Goal: Task Accomplishment & Management: Use online tool/utility

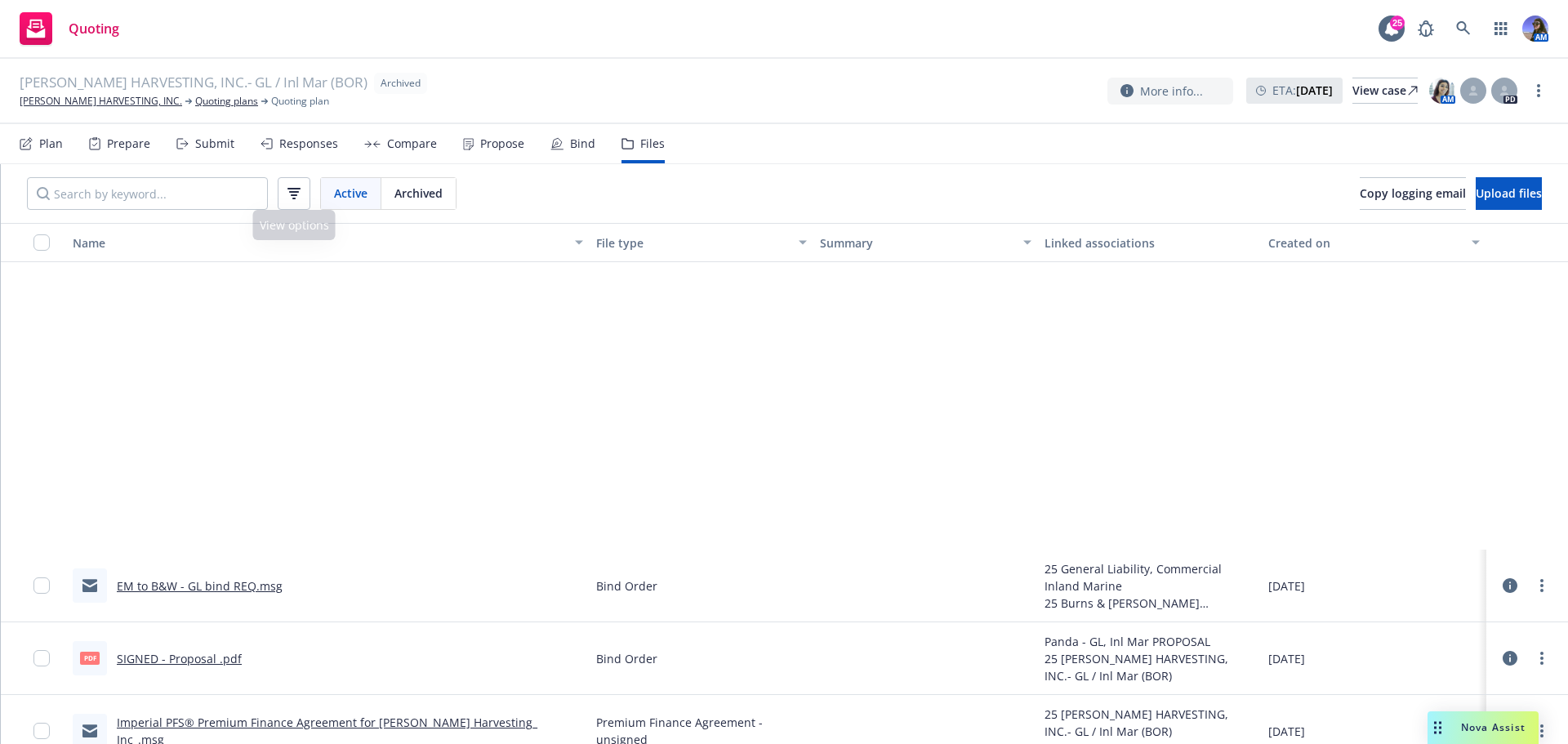
scroll to position [387, 0]
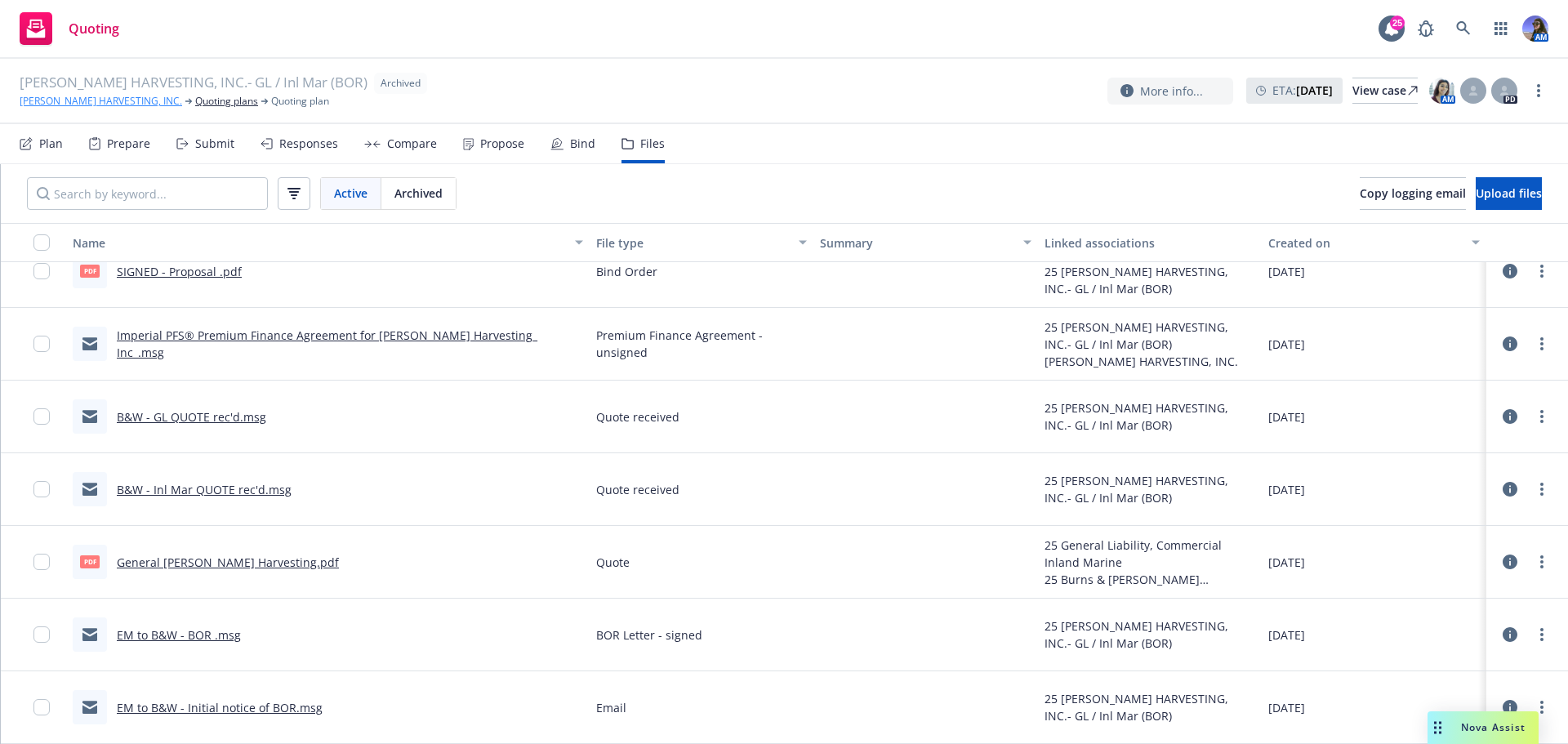
click at [124, 96] on link "[PERSON_NAME] HARVESTING, INC." at bounding box center [101, 101] width 163 height 14
click at [178, 105] on div "ALVAREZ HARVESTING, INC.- GL / Inl Mar (BOR) Archived ALVAREZ HARVESTING, INC. …" at bounding box center [784, 91] width 1568 height 66
click at [195, 105] on link "Quoting plans" at bounding box center [227, 101] width 63 height 14
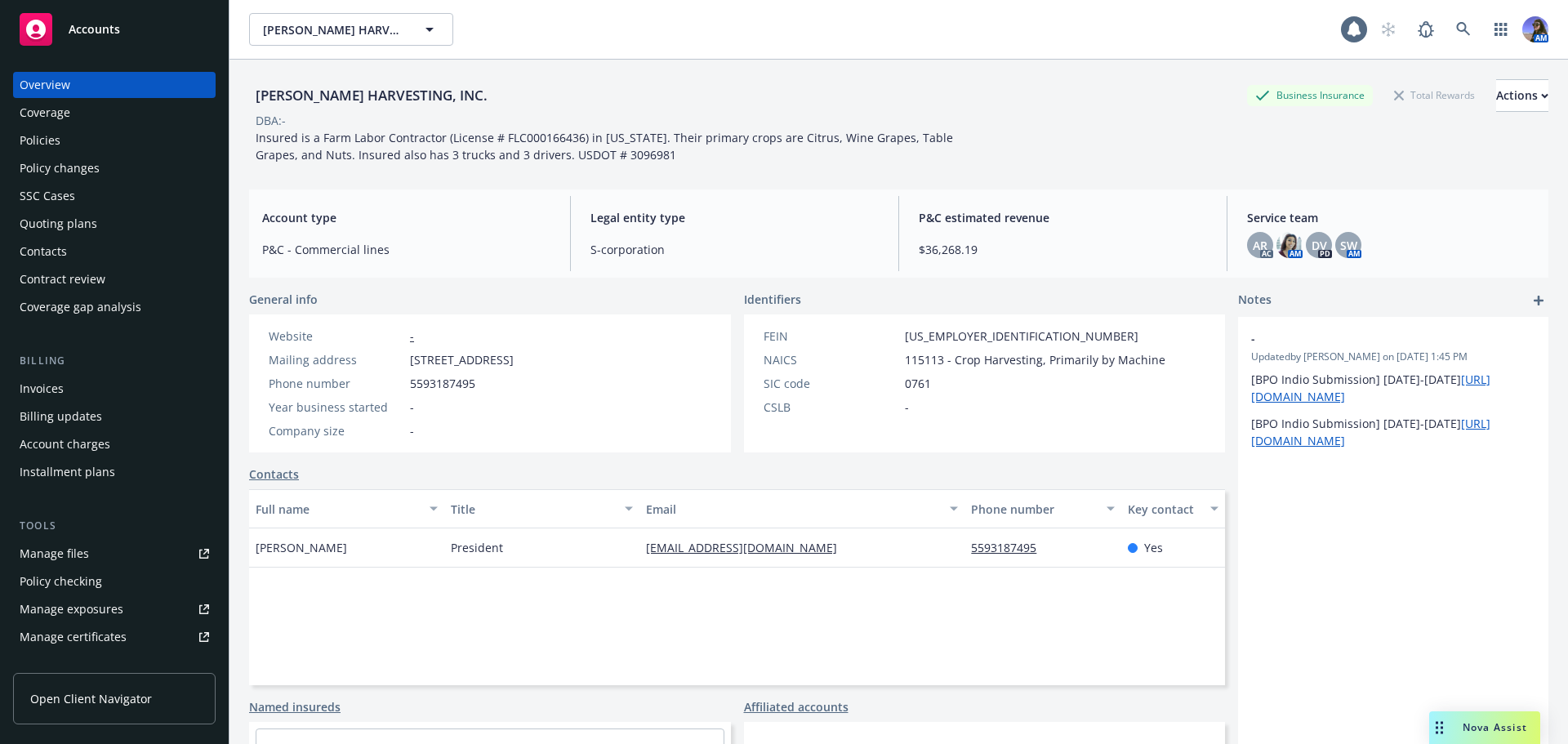
drag, startPoint x: 0, startPoint y: 0, endPoint x: 72, endPoint y: 132, distance: 150.4
click at [72, 132] on div "Policies" at bounding box center [114, 140] width 190 height 26
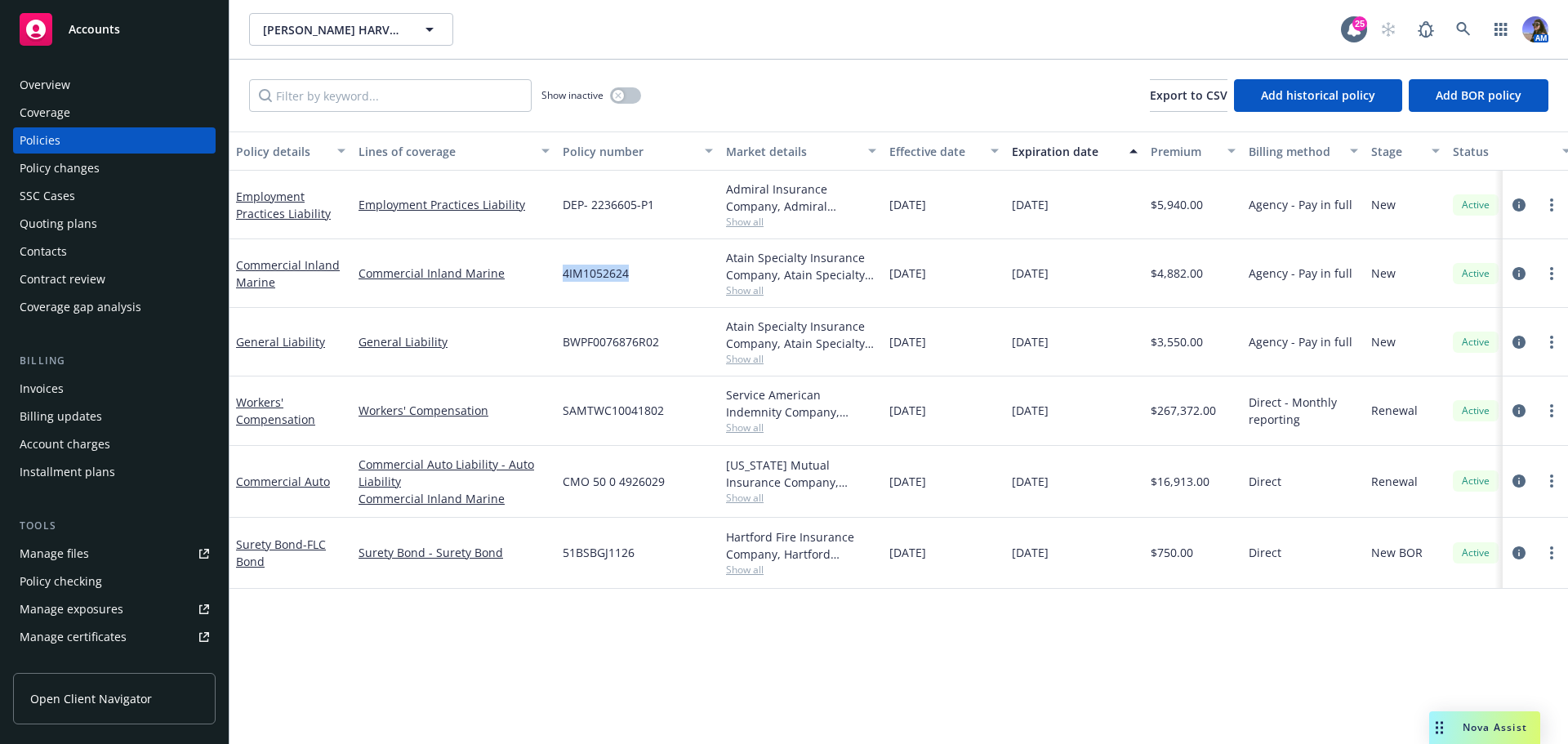
drag, startPoint x: 635, startPoint y: 274, endPoint x: 566, endPoint y: 271, distance: 69.1
click at [565, 271] on div "4IM1052624" at bounding box center [637, 273] width 163 height 69
copy span "4IM1052624"
click at [754, 293] on span "Show all" at bounding box center [801, 291] width 151 height 14
drag, startPoint x: 641, startPoint y: 278, endPoint x: 570, endPoint y: 277, distance: 71.0
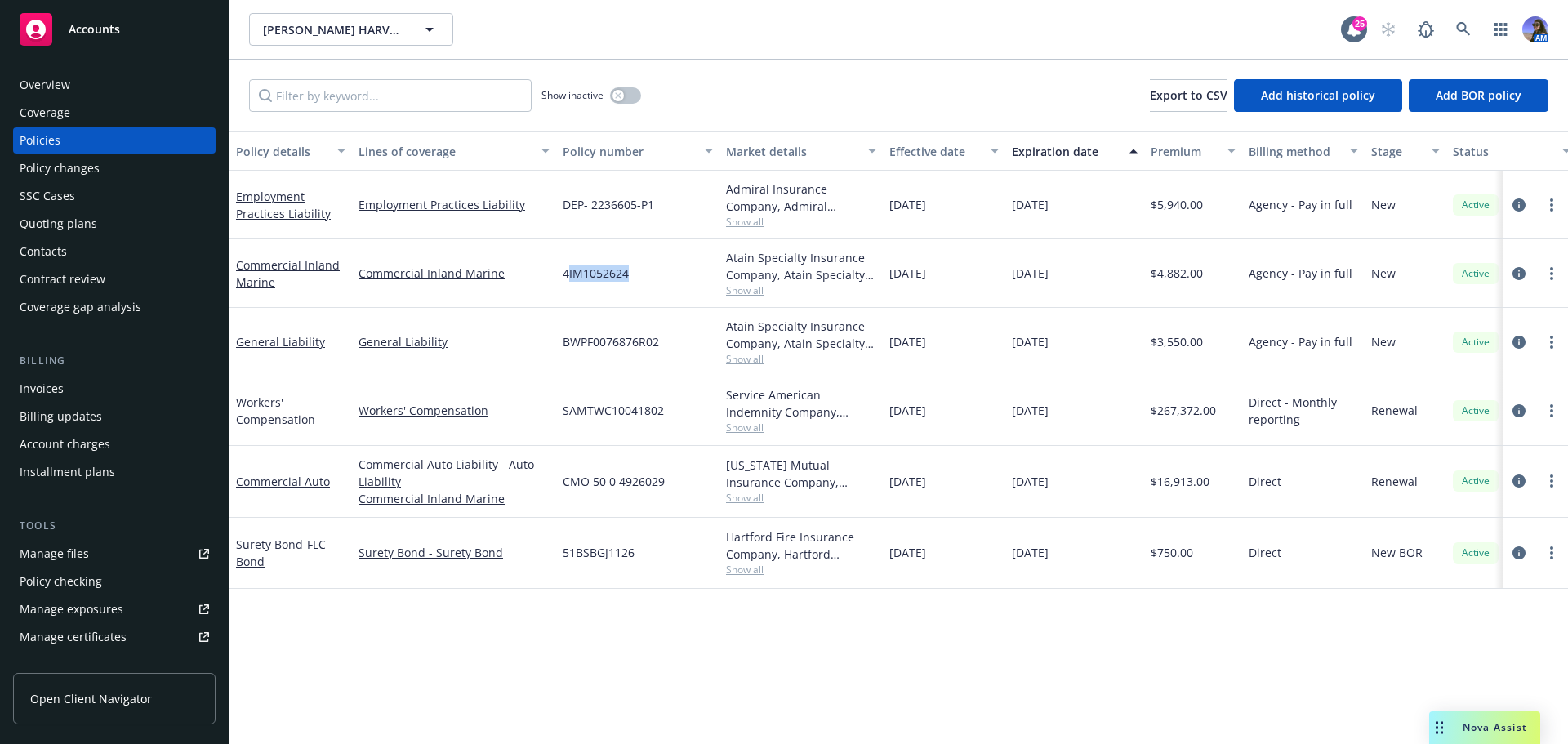
click at [570, 277] on div "4IM1052624" at bounding box center [637, 273] width 163 height 69
drag, startPoint x: 679, startPoint y: 280, endPoint x: 668, endPoint y: 279, distance: 11.0
click at [679, 281] on div "4IM1052624" at bounding box center [637, 273] width 163 height 69
click at [643, 272] on div "4IM1052624" at bounding box center [637, 273] width 163 height 69
drag, startPoint x: 633, startPoint y: 271, endPoint x: 565, endPoint y: 274, distance: 68.1
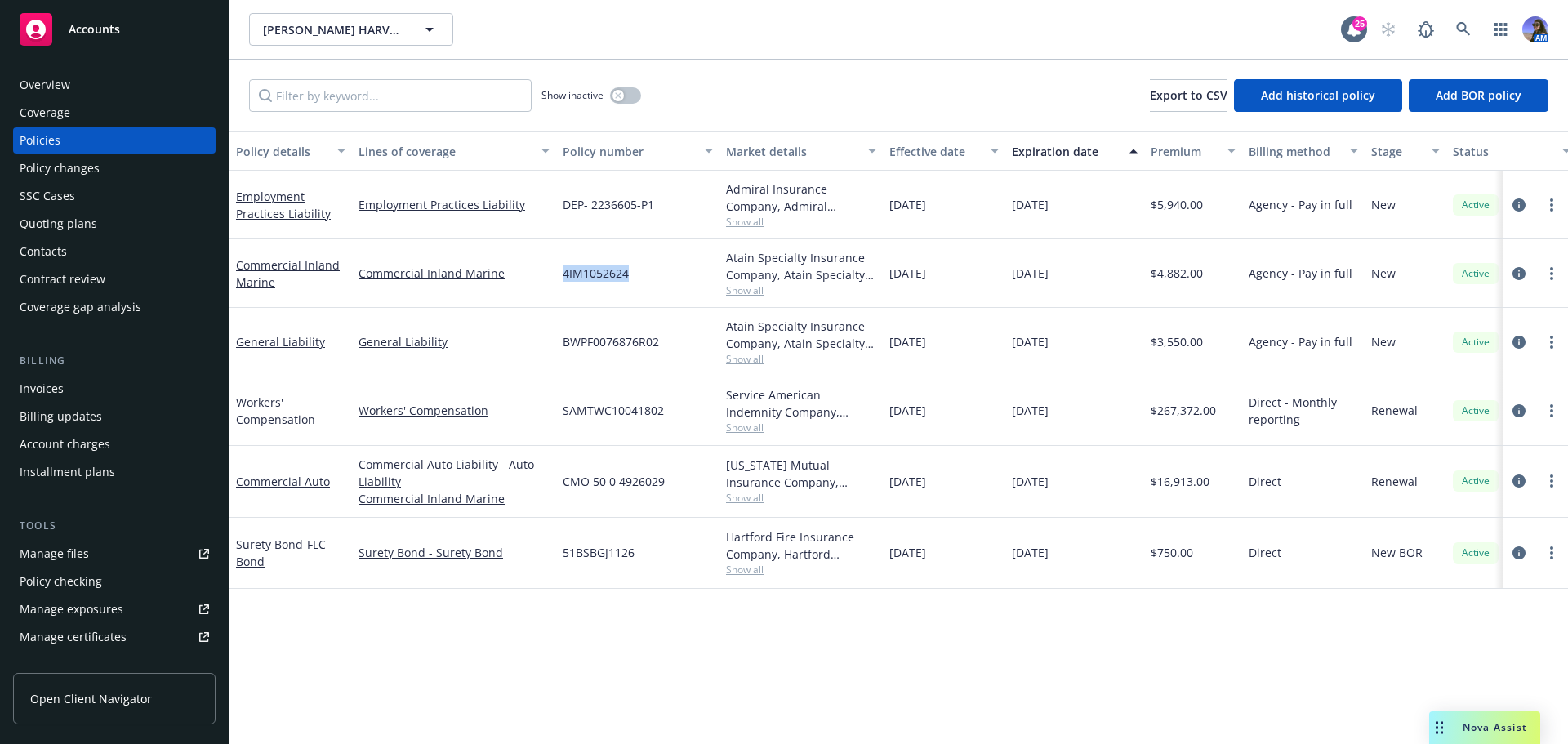
click at [565, 274] on div "4IM1052624" at bounding box center [637, 273] width 163 height 69
copy span "4IM1052624"
drag, startPoint x: 673, startPoint y: 342, endPoint x: 566, endPoint y: 341, distance: 107.0
click at [566, 341] on div "BWPF0076876R02" at bounding box center [637, 342] width 163 height 69
copy span "BWPF0076876R02"
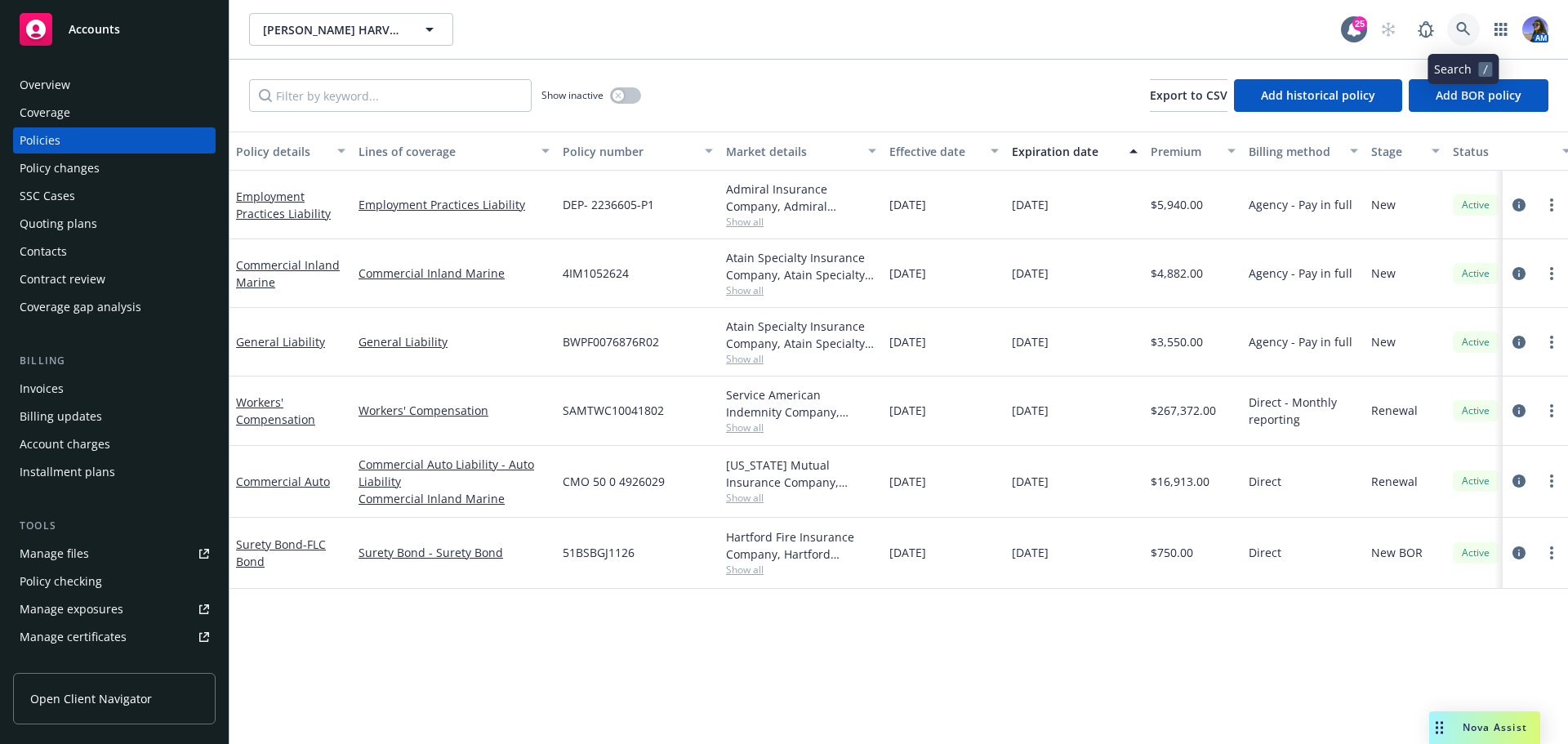
click at [1467, 31] on icon at bounding box center [1463, 29] width 14 height 14
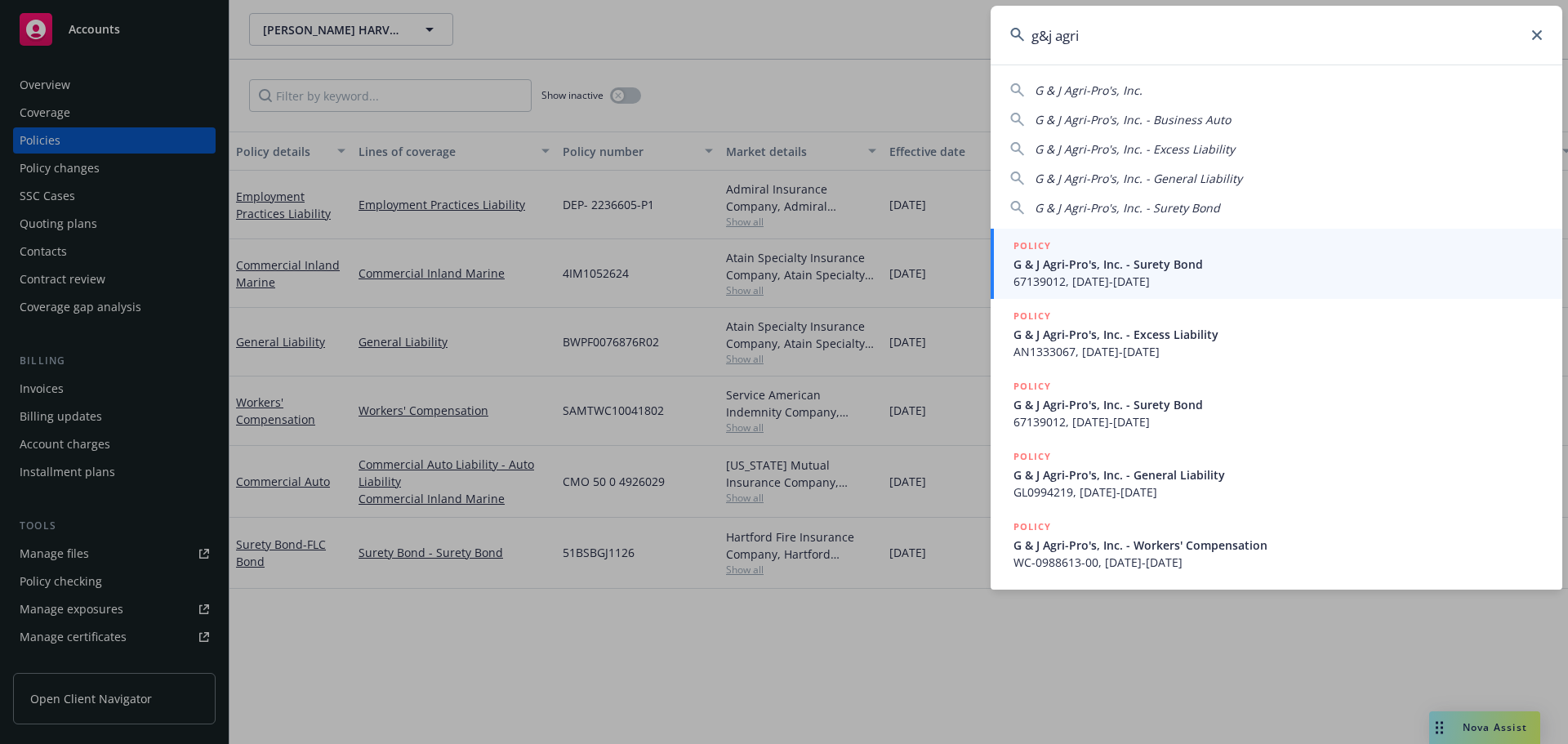
click at [1075, 95] on span "G & J Agri-Pro's, Inc." at bounding box center [1088, 90] width 108 height 15
type input "G & J Agri-Pro's, Inc."
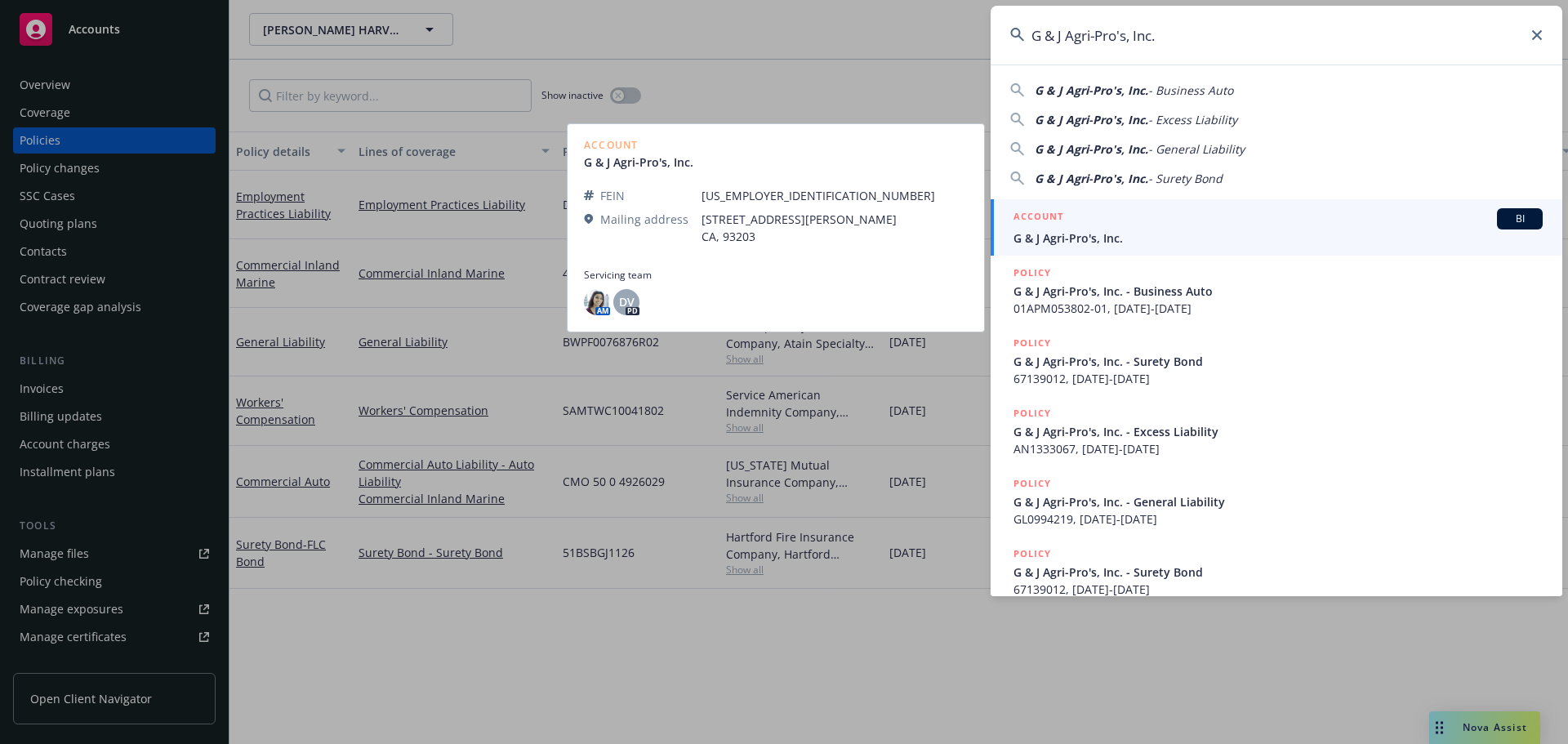
click at [1075, 241] on span "G & J Agri-Pro's, Inc." at bounding box center [1278, 238] width 530 height 17
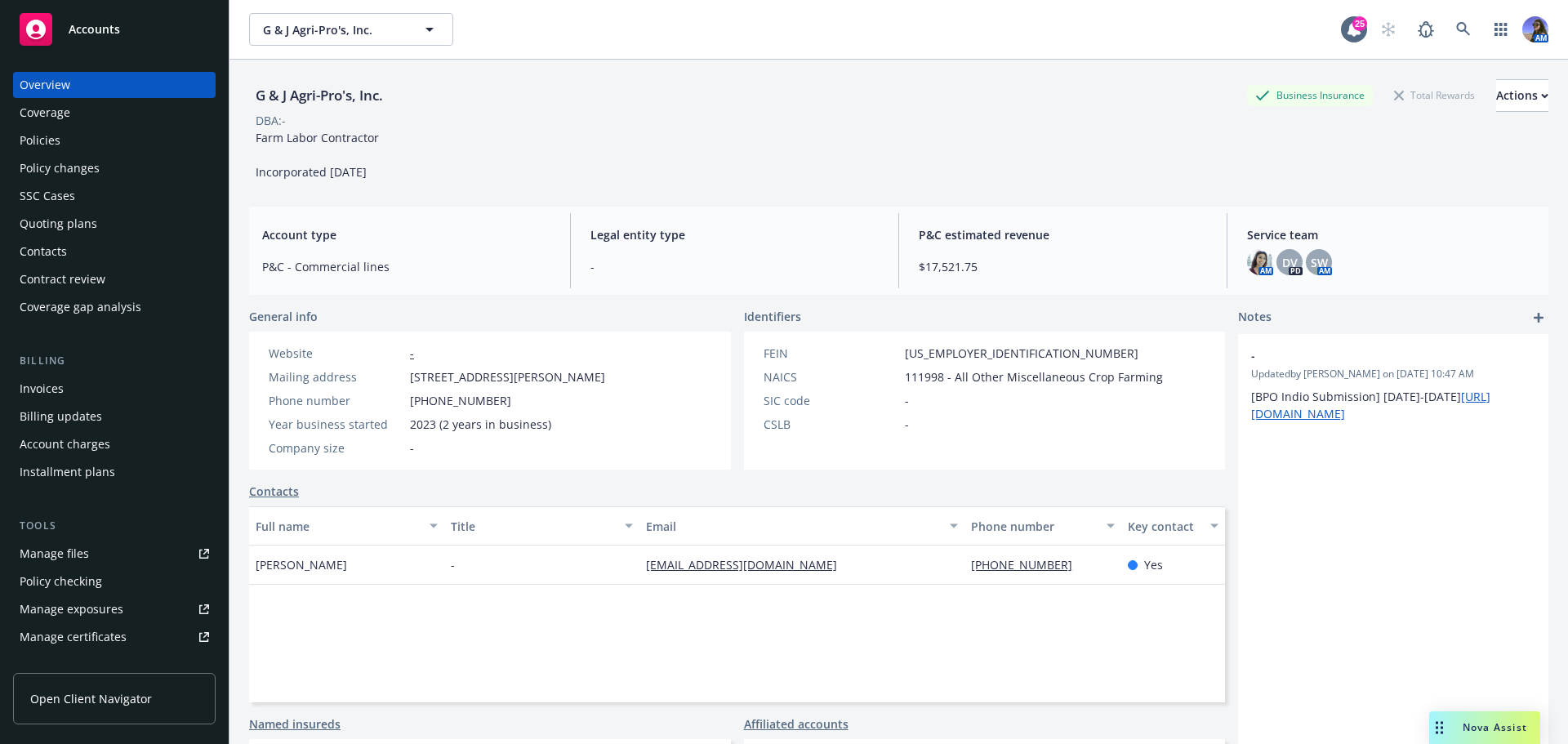
click at [71, 227] on div "Quoting plans" at bounding box center [58, 223] width 77 height 26
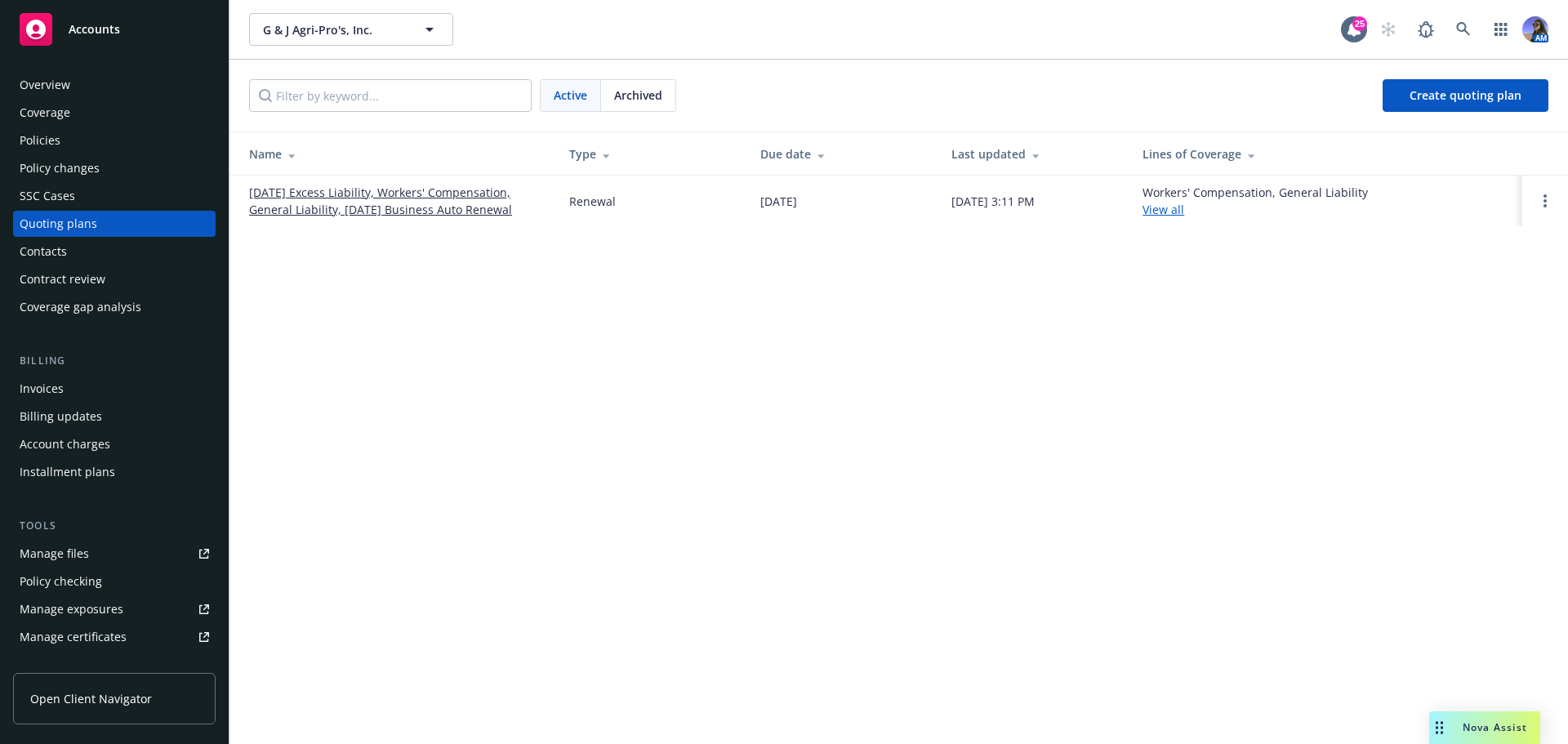
click at [329, 204] on link "12/09/25 Excess Liability, Workers' Compensation, General Liability, 12/12/25 B…" at bounding box center [396, 201] width 294 height 34
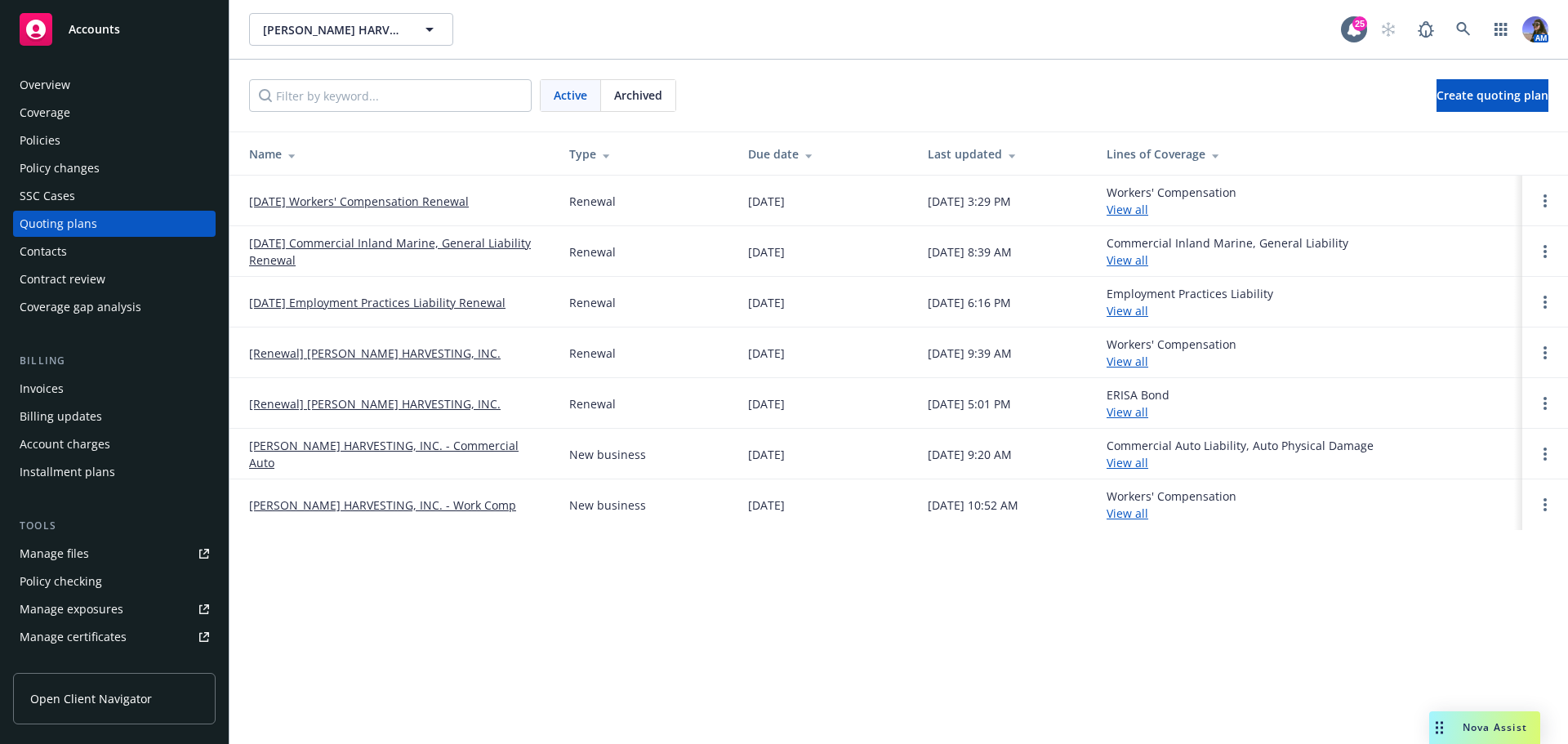
click at [274, 249] on link "12/30/25 Commercial Inland Marine, General Liability Renewal" at bounding box center [396, 251] width 294 height 34
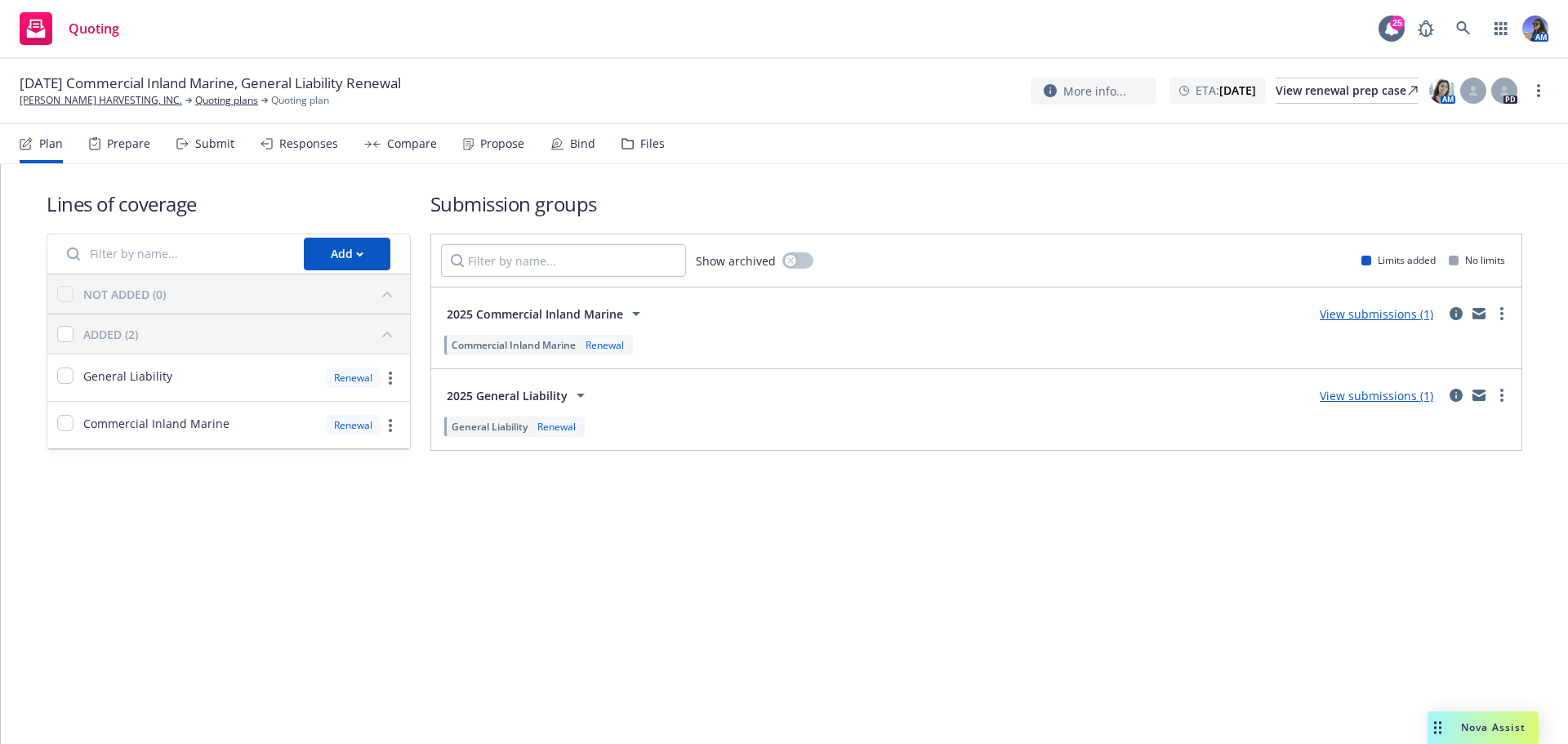
click at [640, 140] on div "Files" at bounding box center [653, 144] width 25 height 13
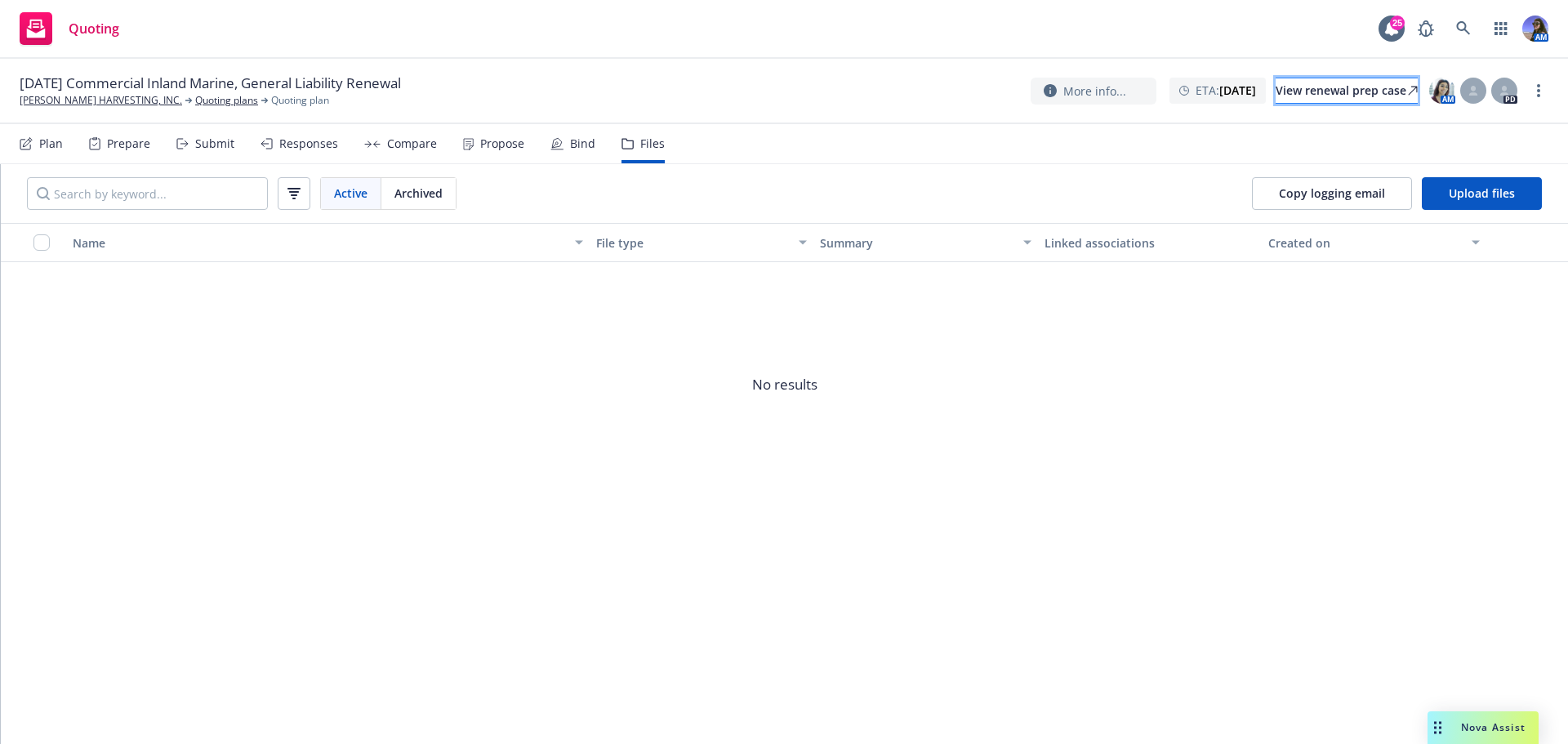
click at [1276, 84] on div "View renewal prep case" at bounding box center [1346, 90] width 142 height 25
click at [210, 142] on div "Submit" at bounding box center [214, 144] width 39 height 13
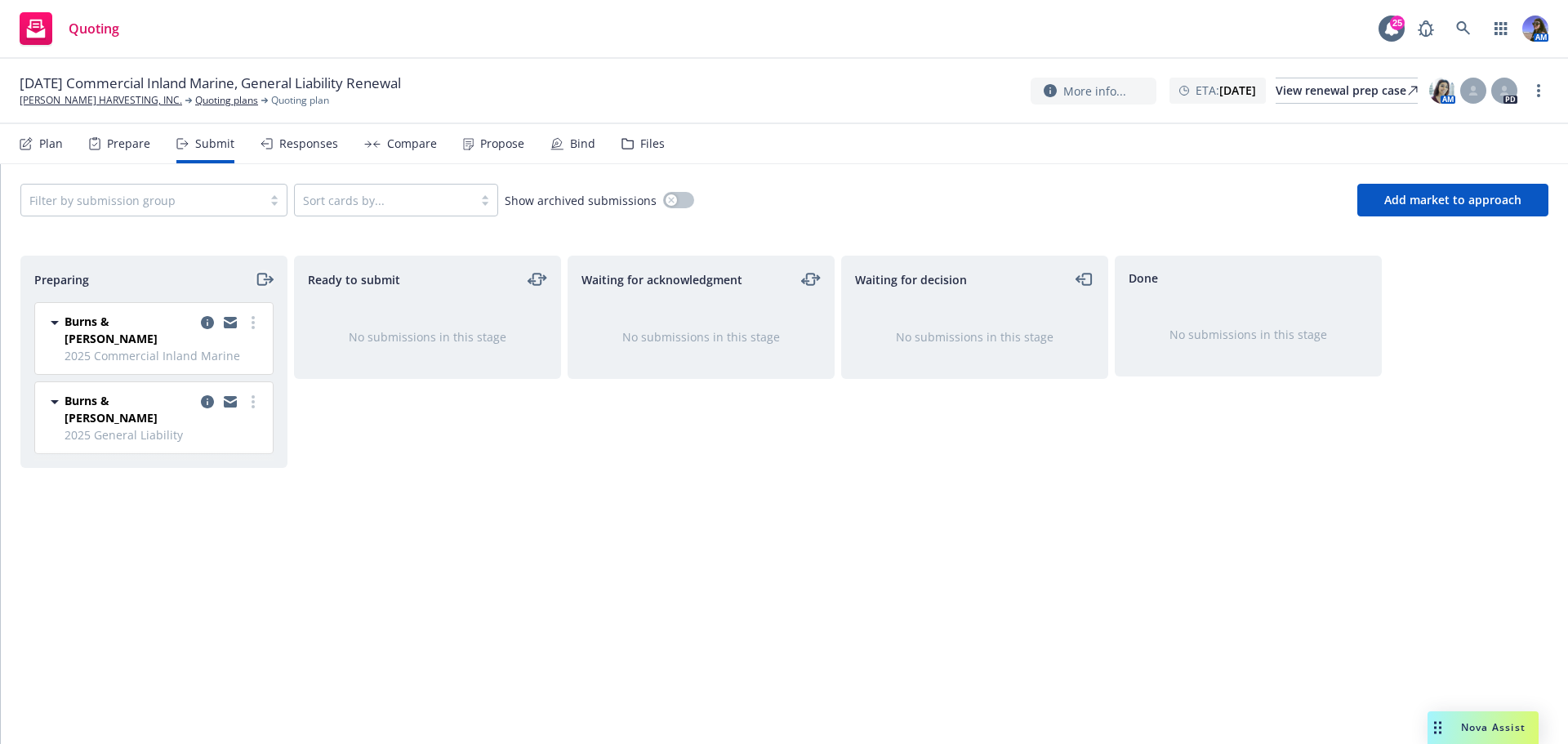
click at [267, 284] on icon "moveRight" at bounding box center [265, 279] width 19 height 20
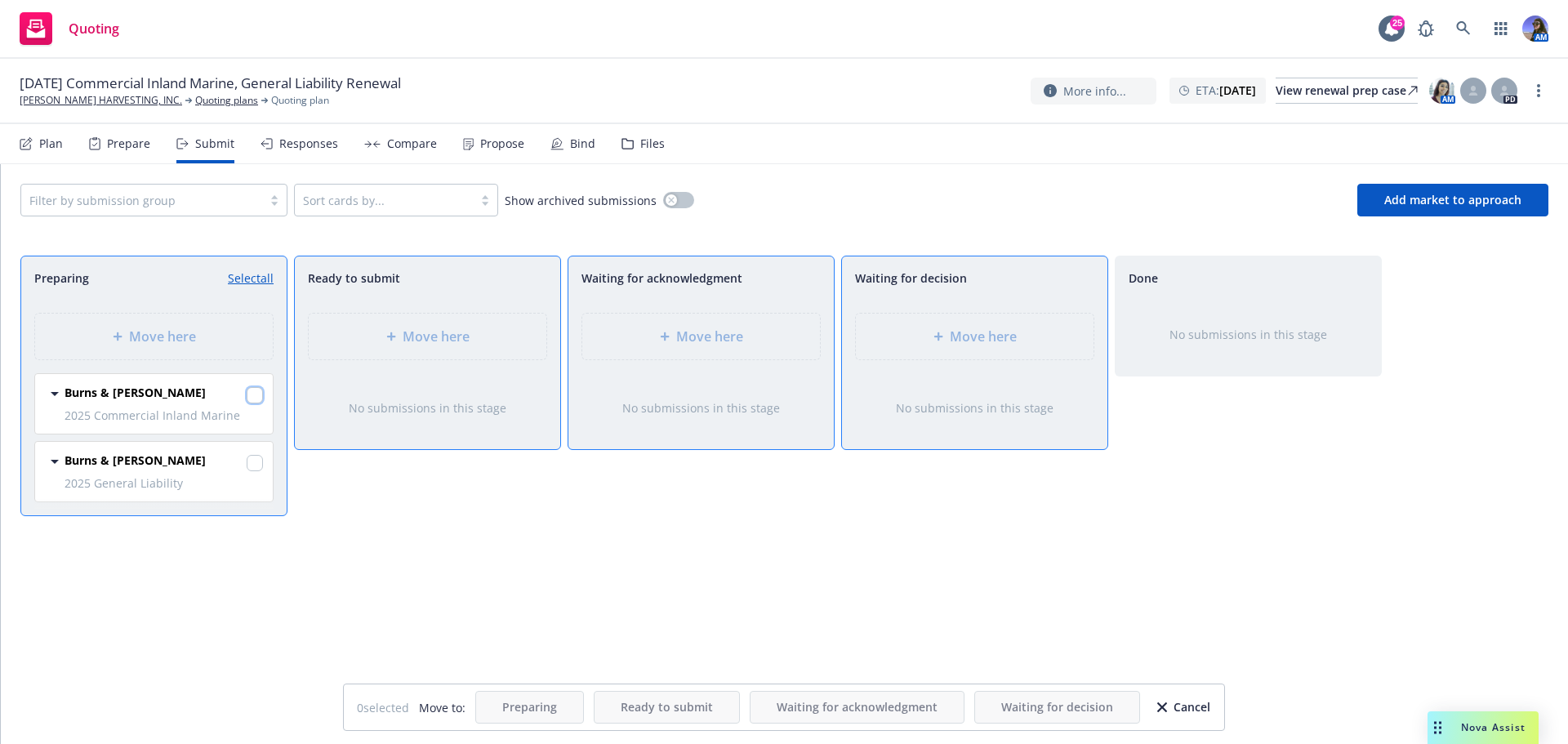
click at [254, 398] on input "checkbox" at bounding box center [254, 394] width 16 height 16
checkbox input "true"
click at [252, 458] on input "checkbox" at bounding box center [254, 463] width 16 height 16
checkbox input "true"
click at [671, 330] on div "Move here" at bounding box center [701, 336] width 211 height 20
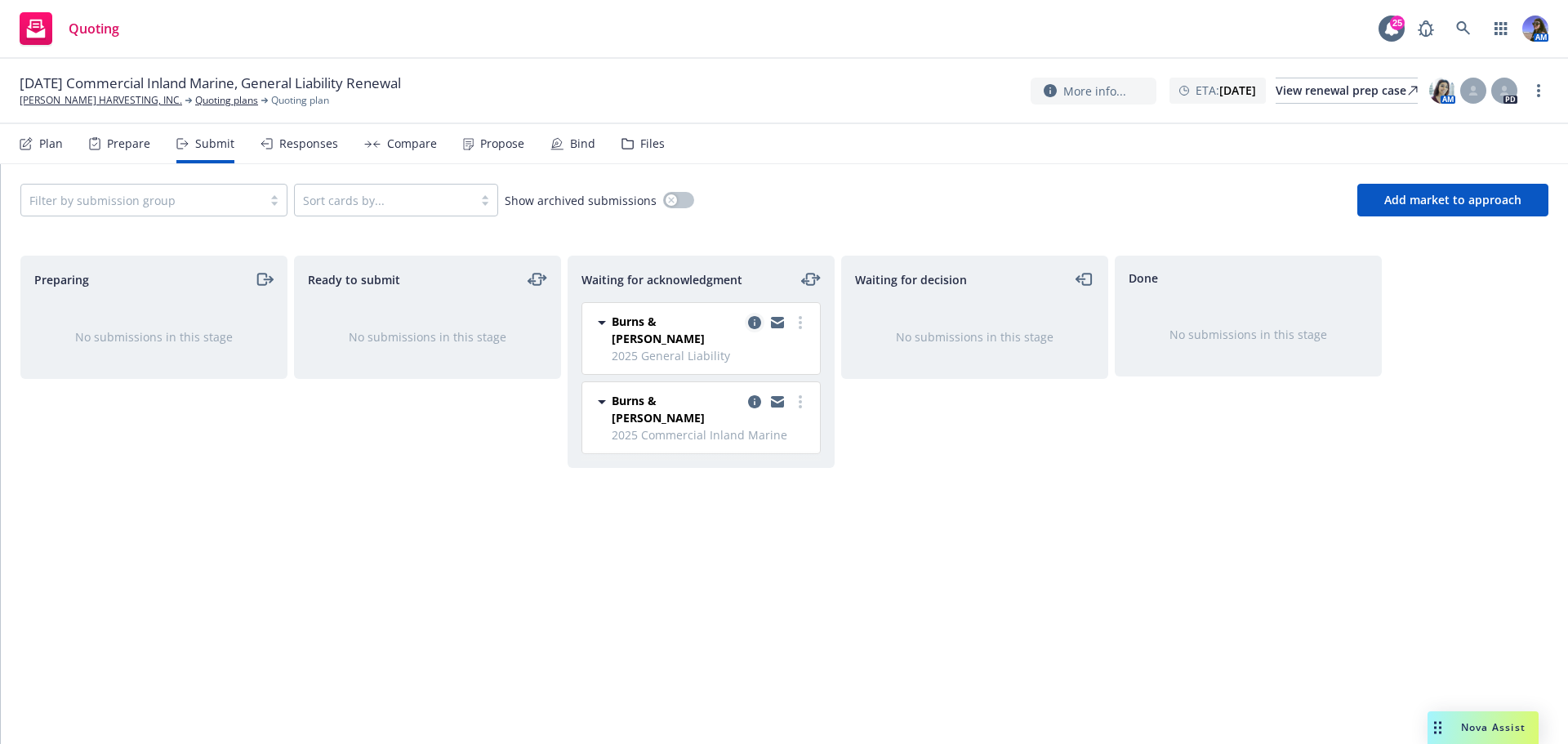
click at [756, 327] on icon "copy logging email" at bounding box center [754, 323] width 13 height 13
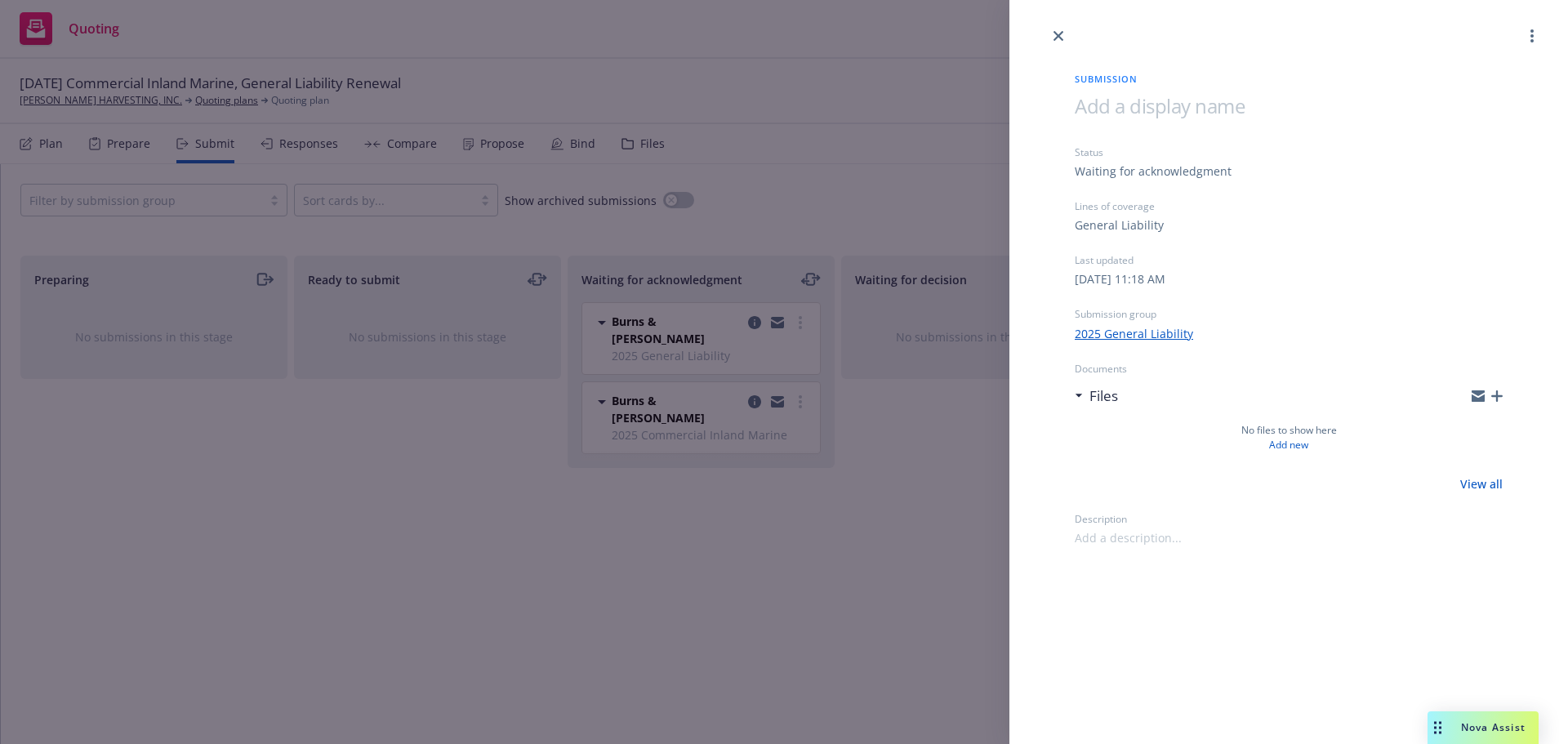
click at [1498, 399] on icon "button" at bounding box center [1498, 396] width 11 height 11
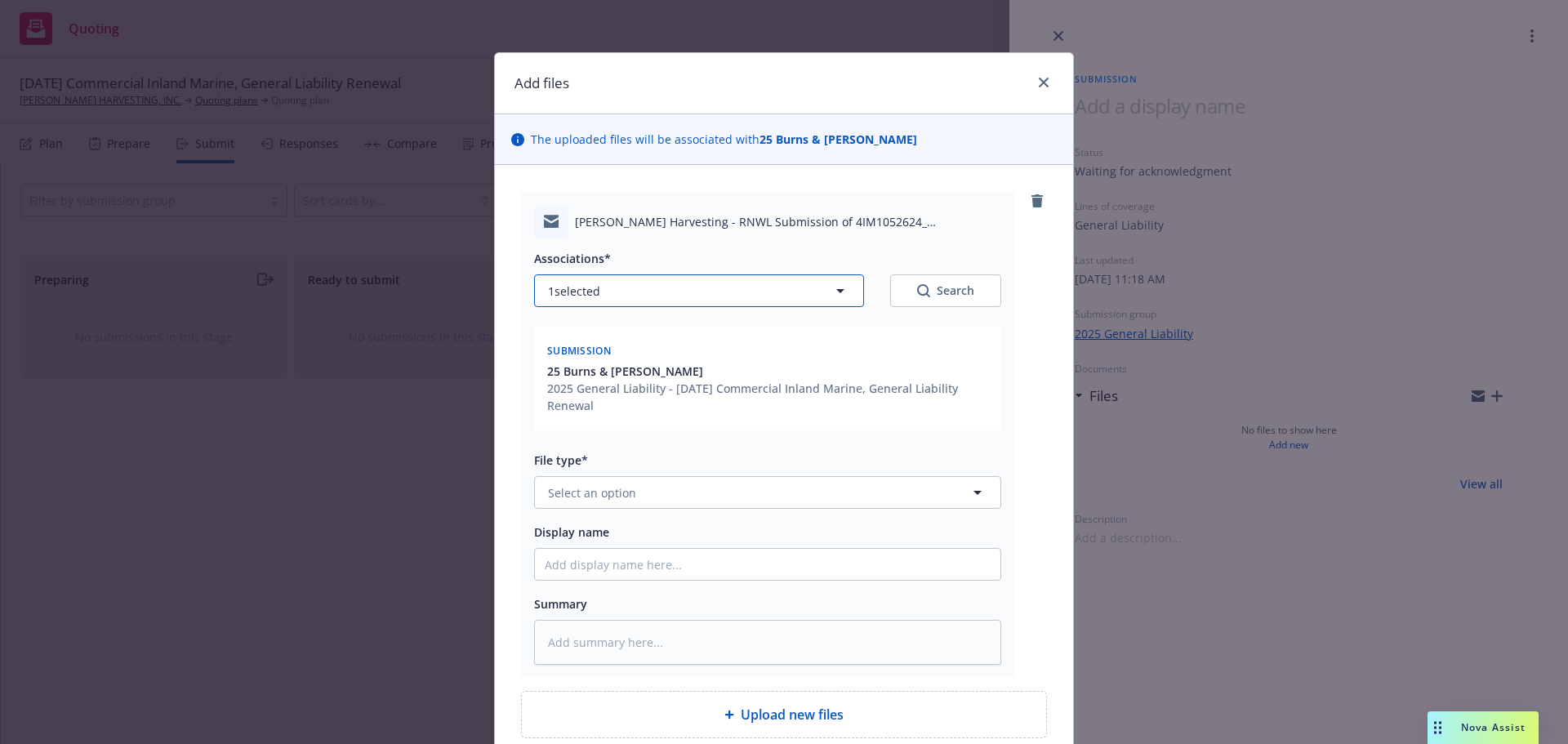
click at [641, 293] on button "1 selected" at bounding box center [699, 291] width 330 height 32
type textarea "x"
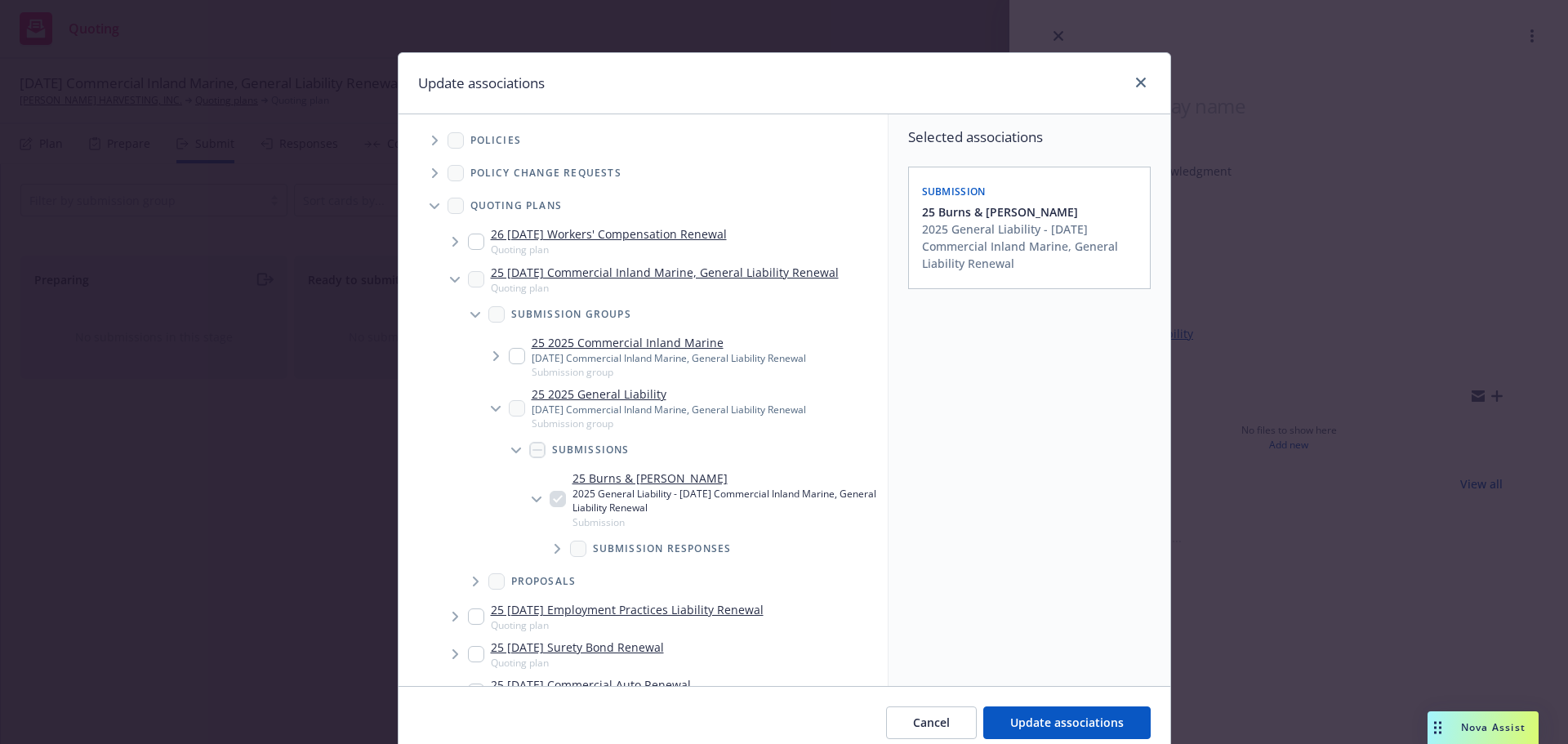
click at [509, 356] on input "Tree Example" at bounding box center [516, 355] width 16 height 16
checkbox input "true"
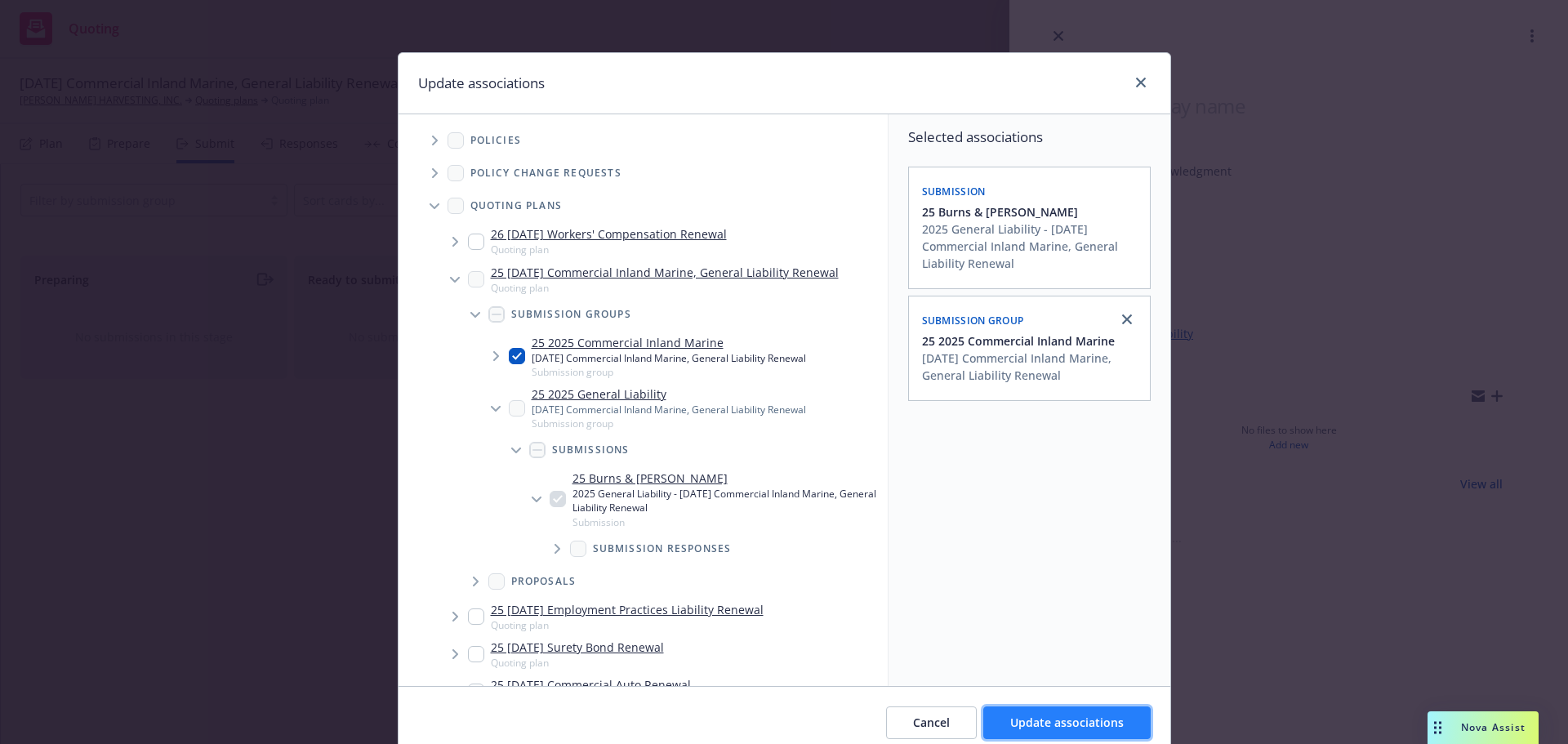
click at [1038, 729] on span "Update associations" at bounding box center [1067, 722] width 113 height 15
type textarea "x"
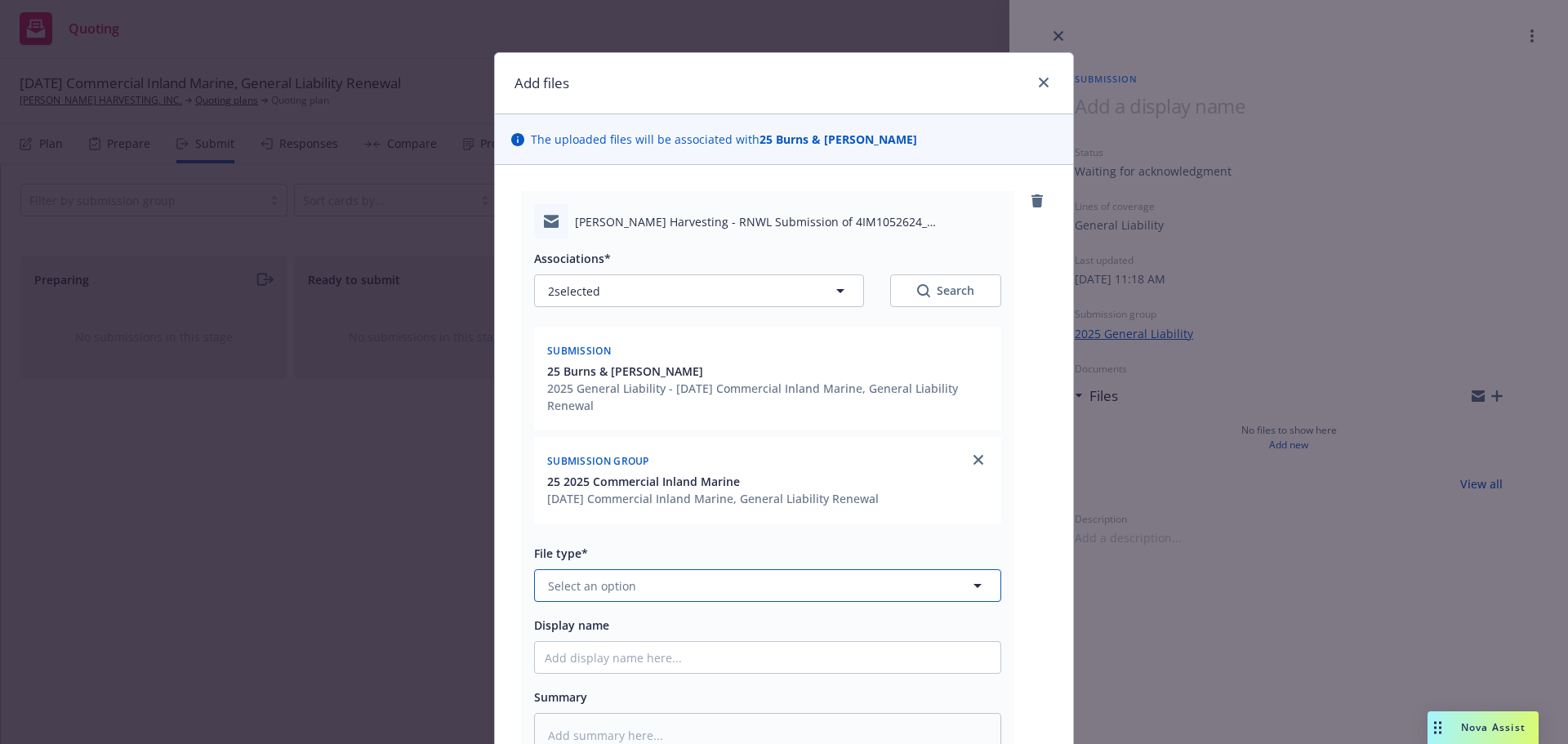
click at [649, 582] on button "Select an option" at bounding box center [768, 586] width 467 height 32
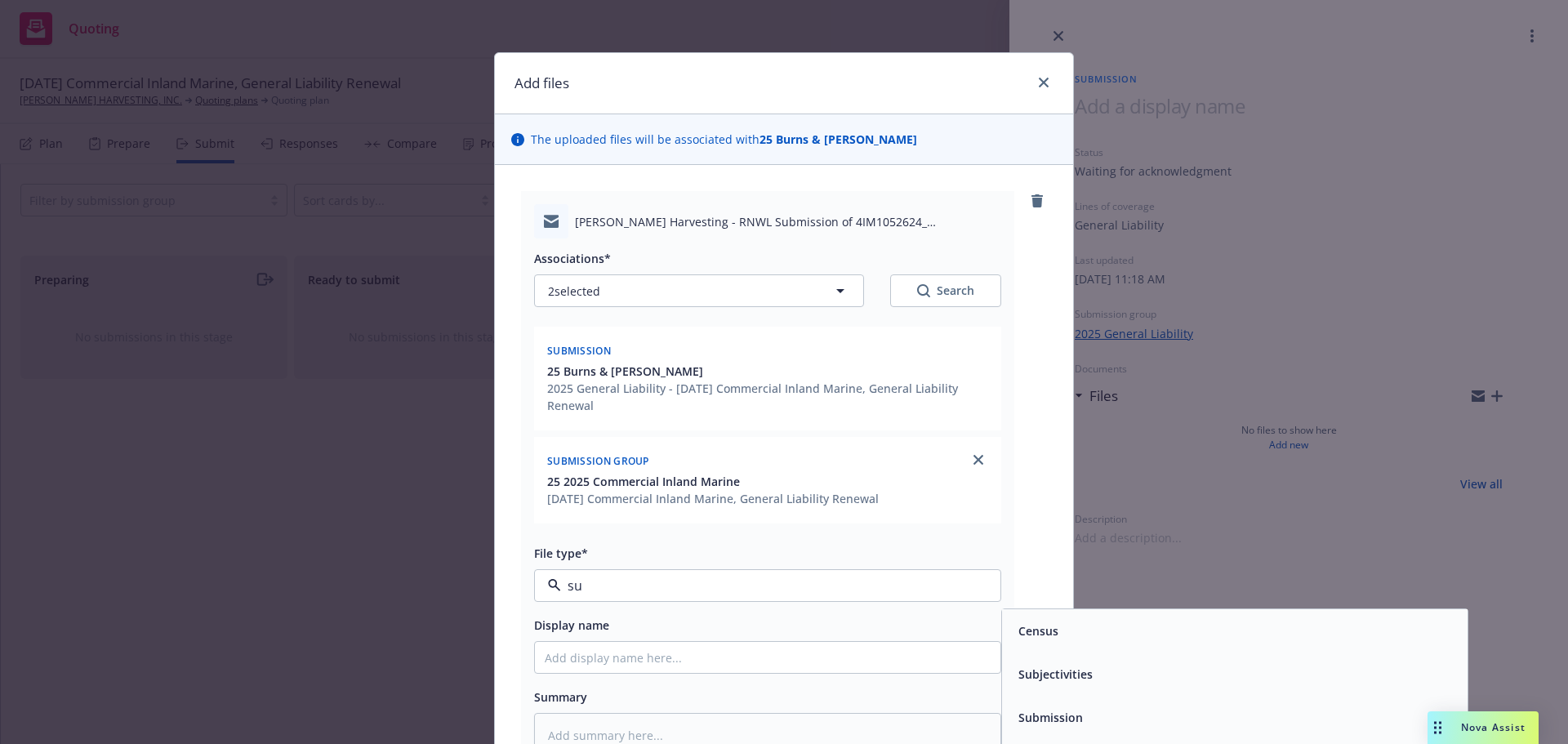
type input "sub"
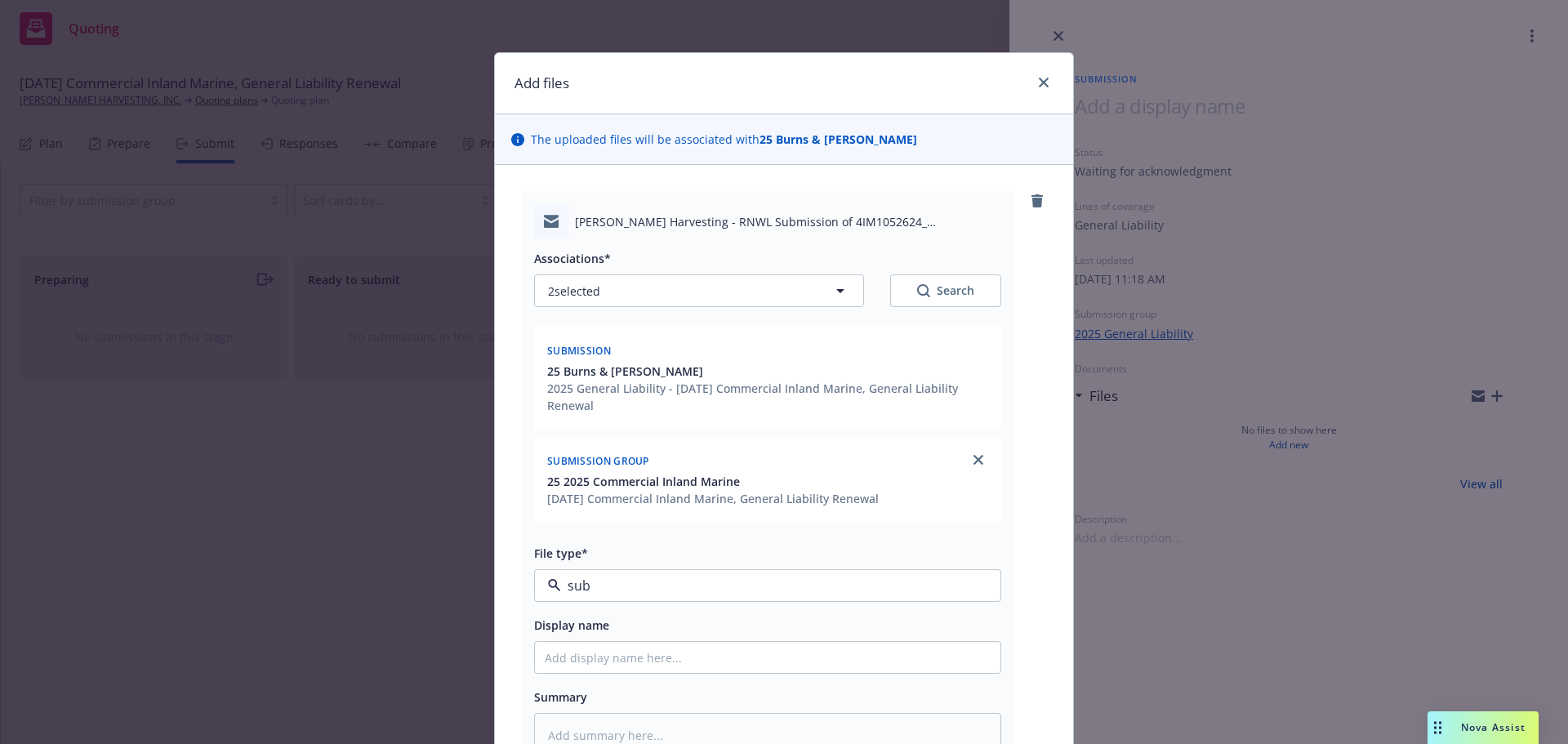
type textarea "x"
type input "E"
type textarea "x"
type input "EM"
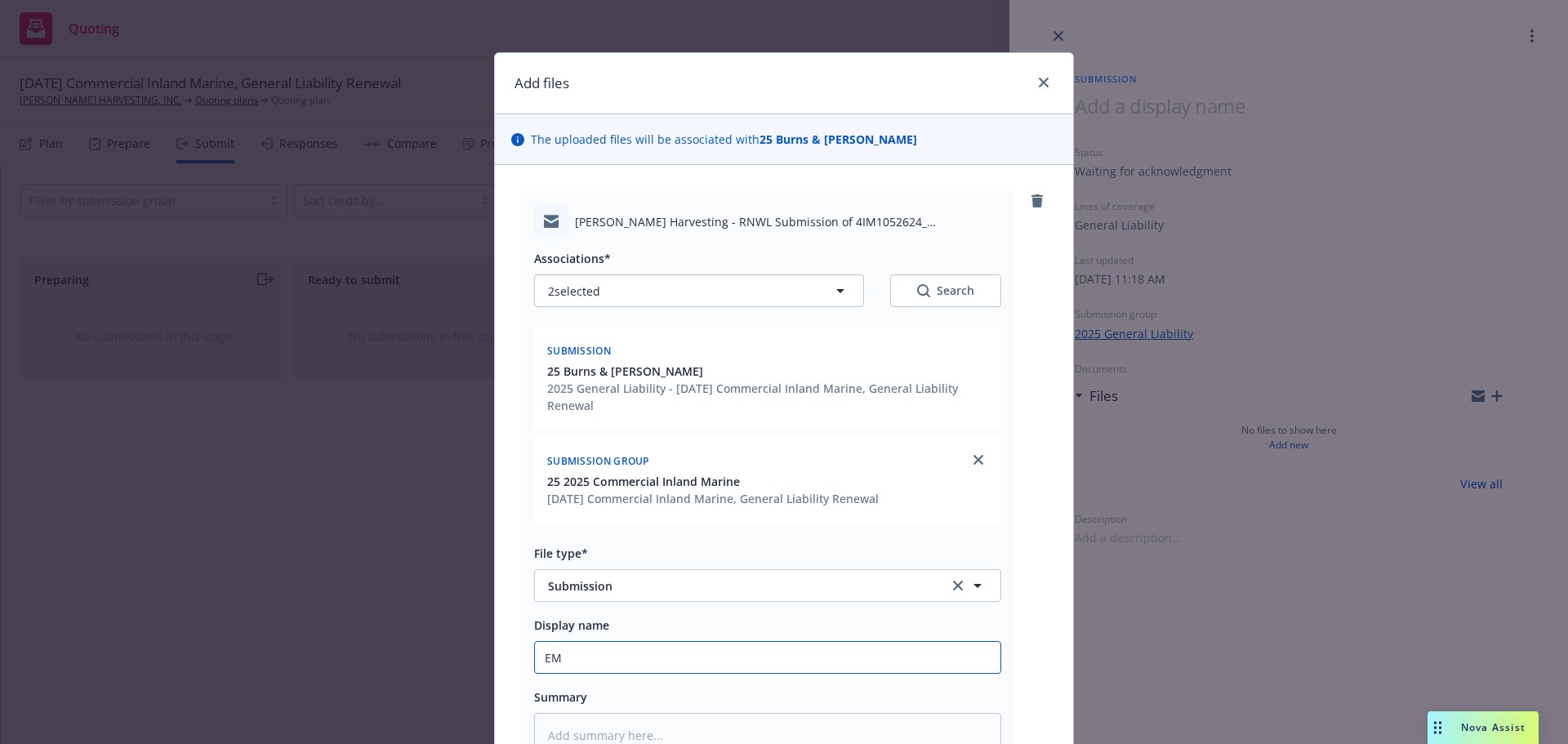
type textarea "x"
type input "EM"
type textarea "x"
type input "EM B"
type textarea "x"
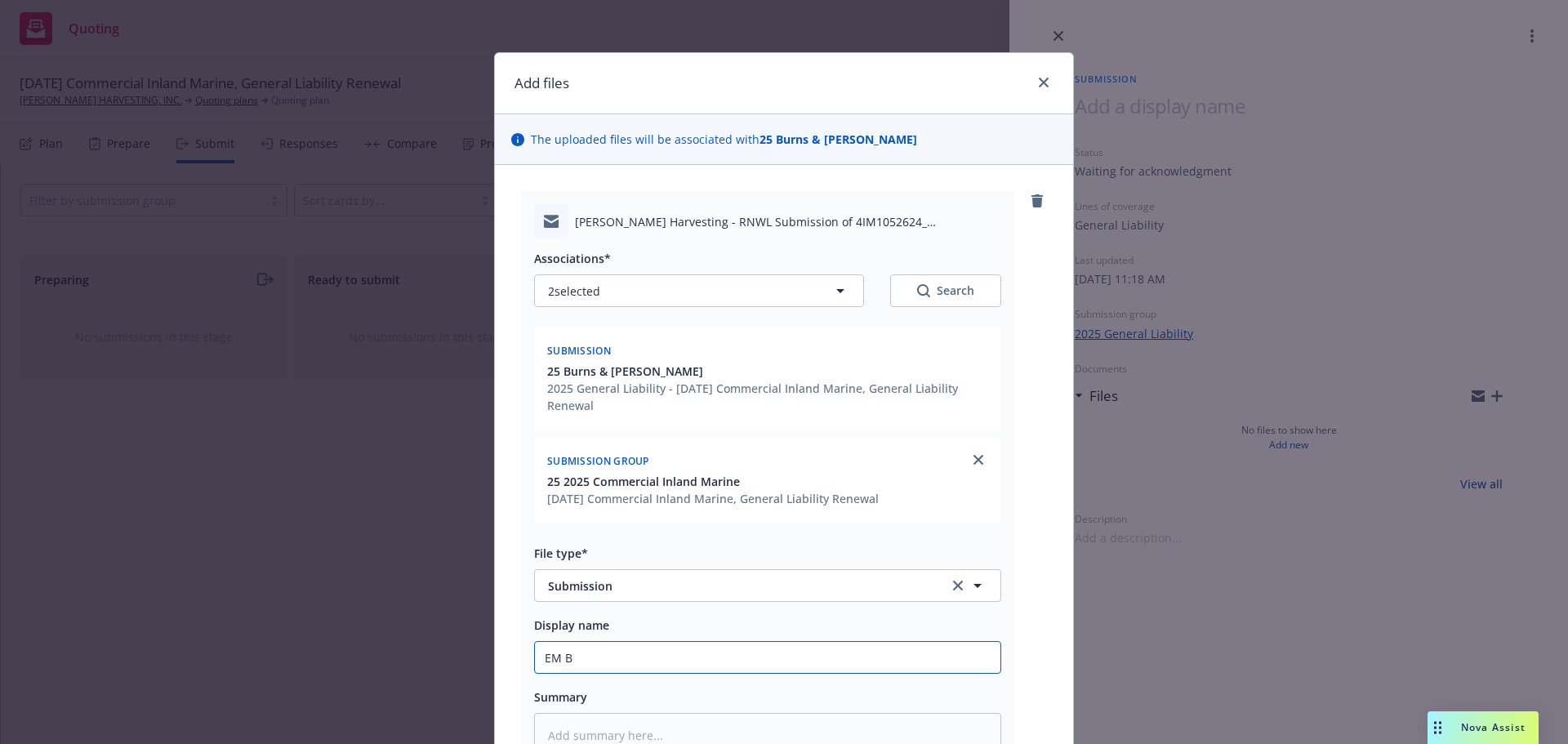
type input "EM B&"
type textarea "x"
type input "EM B&W"
type textarea "x"
type input "EM B&W:"
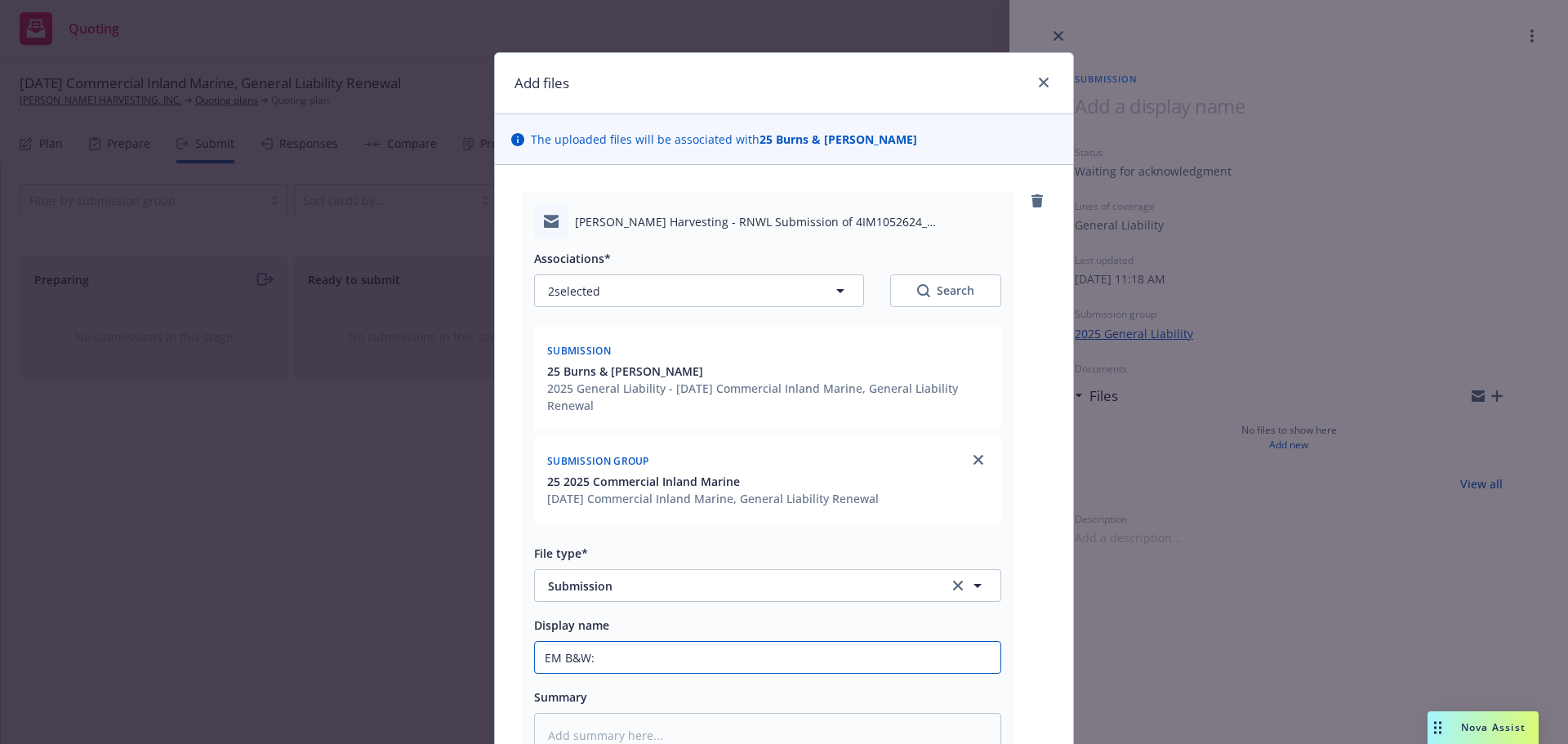
type textarea "x"
type input "EM B&W:"
type textarea "x"
type input "EM B&W: G"
type textarea "x"
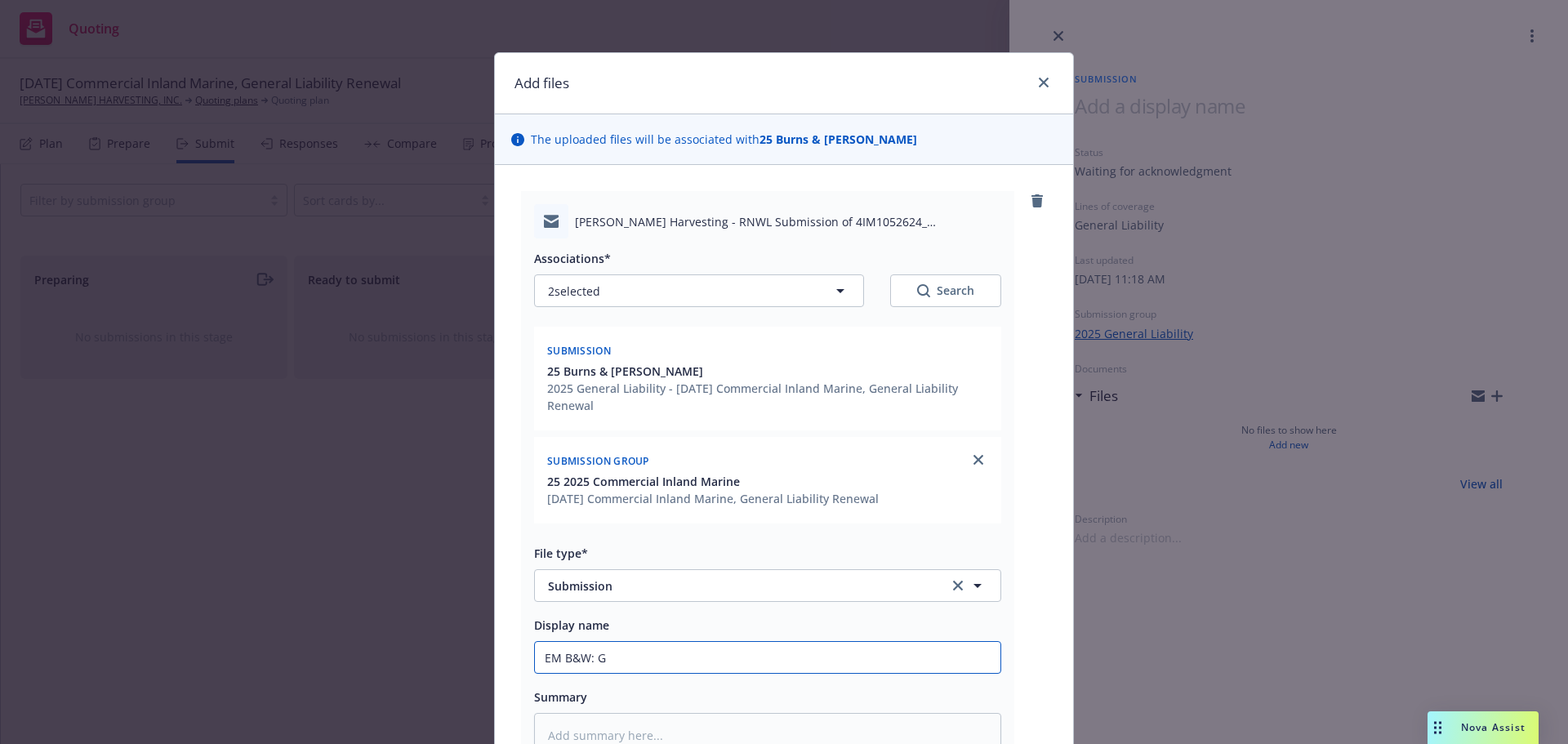
type input "EM B&W: GL"
type textarea "x"
type input "EM B&W: GL"
type textarea "x"
type input "EM B&W: GL ,"
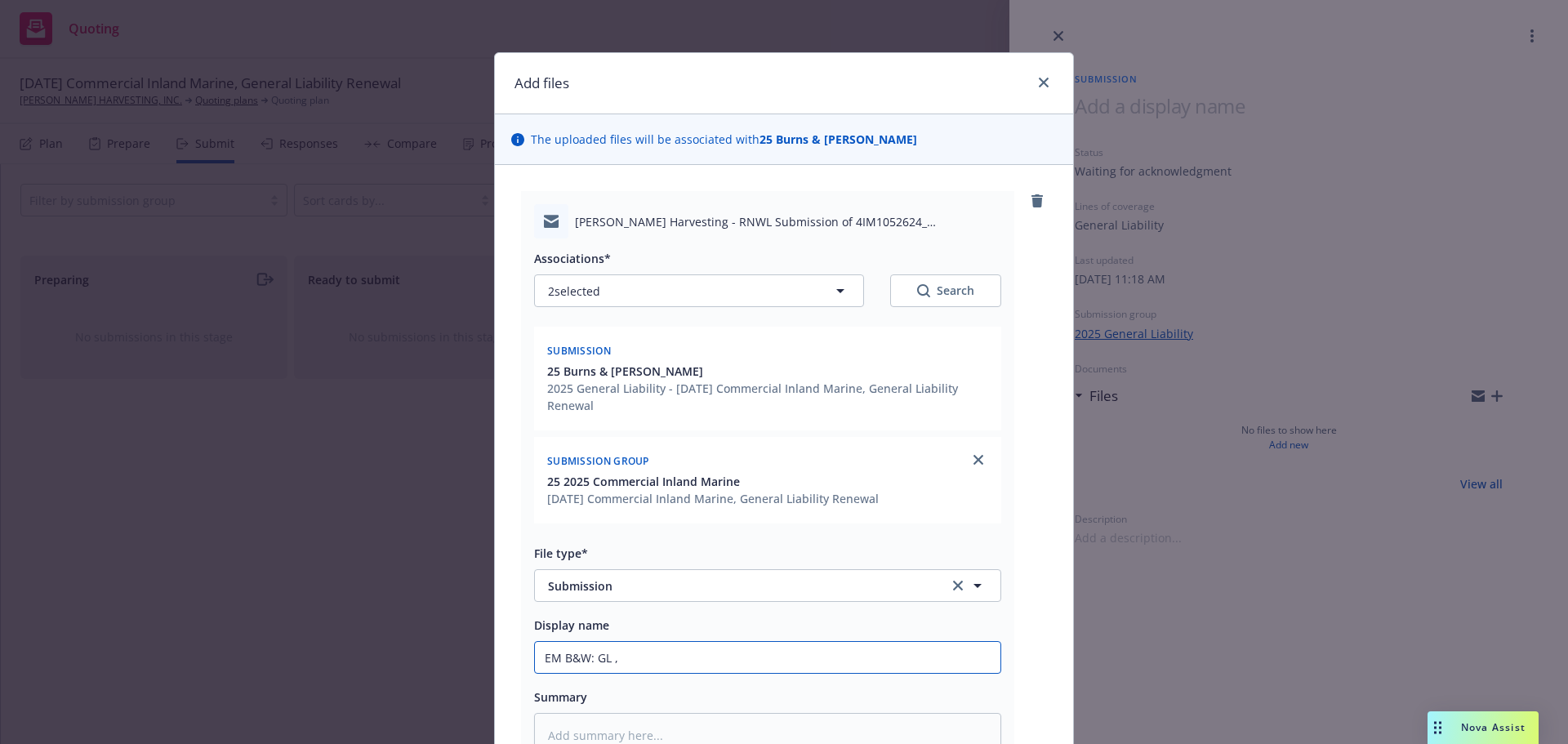
type textarea "x"
type input "EM B&W: GL ,"
type textarea "x"
type input "EM B&W: GL , I"
type textarea "x"
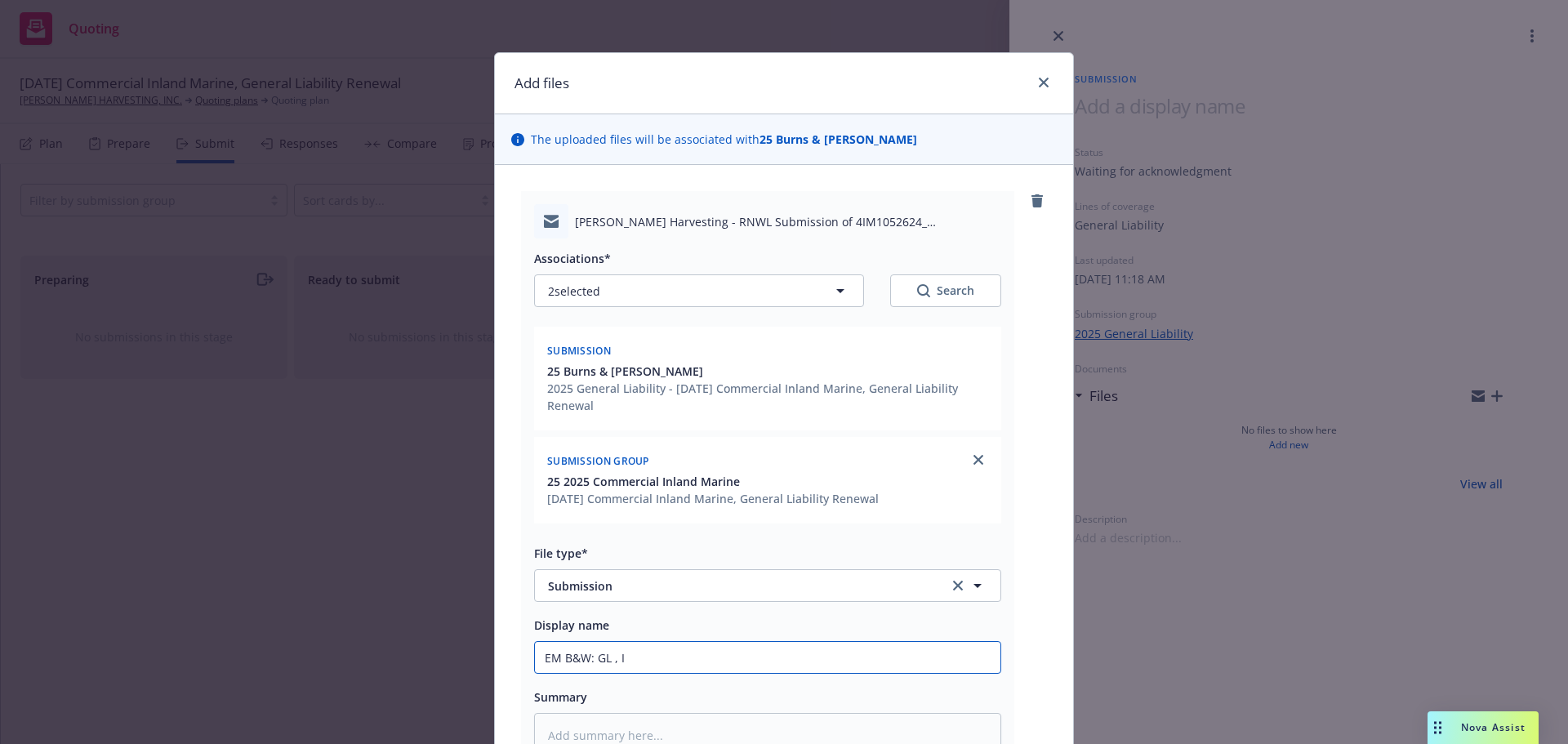
type input "EM B&W: GL , In"
type textarea "x"
type input "EM B&W: GL , Inl"
type textarea "x"
type input "EM B&W: GL , Inl"
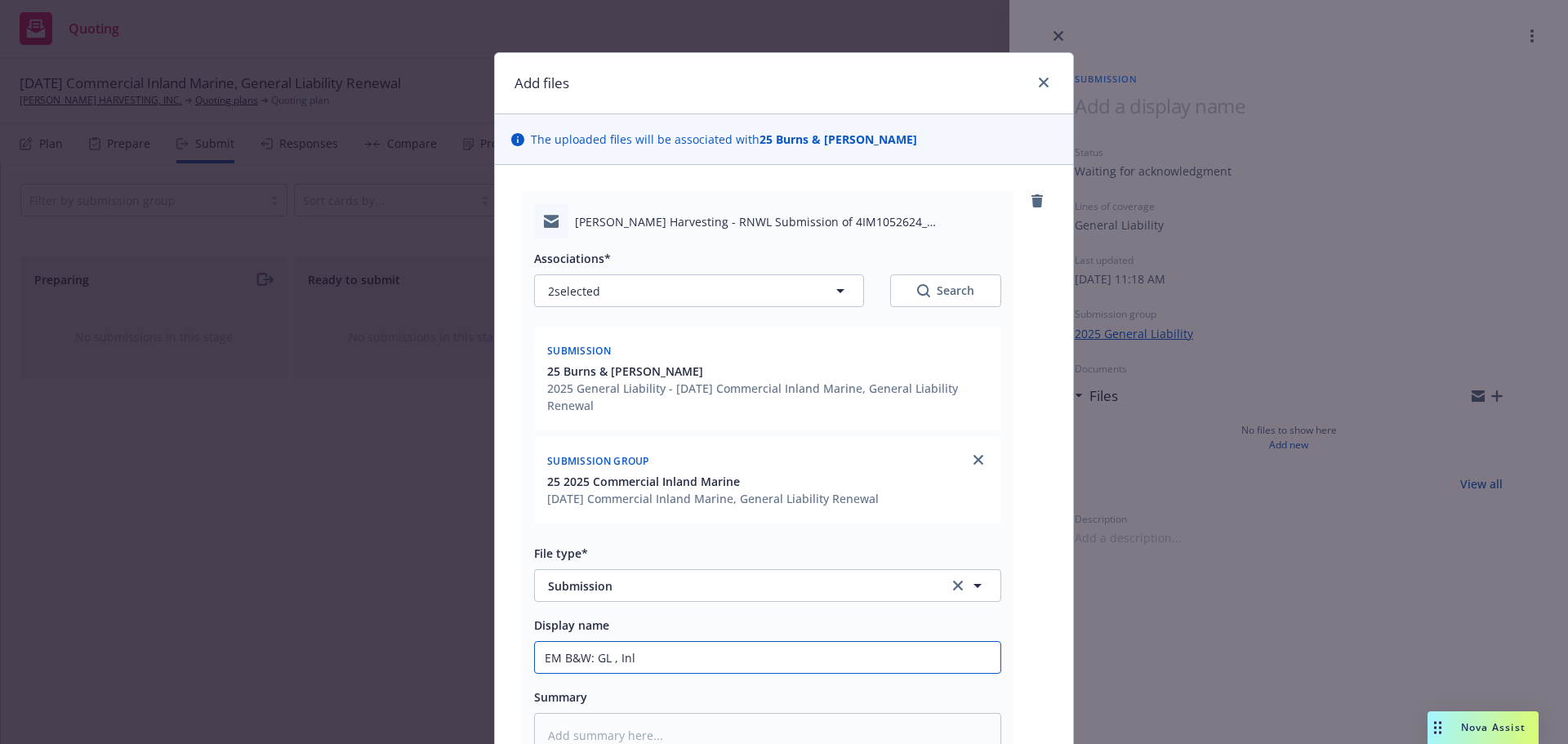
type textarea "x"
type input "EM B&W: GL , Inl M"
type textarea "x"
type input "EM B&W: GL , Inl Ma"
type textarea "x"
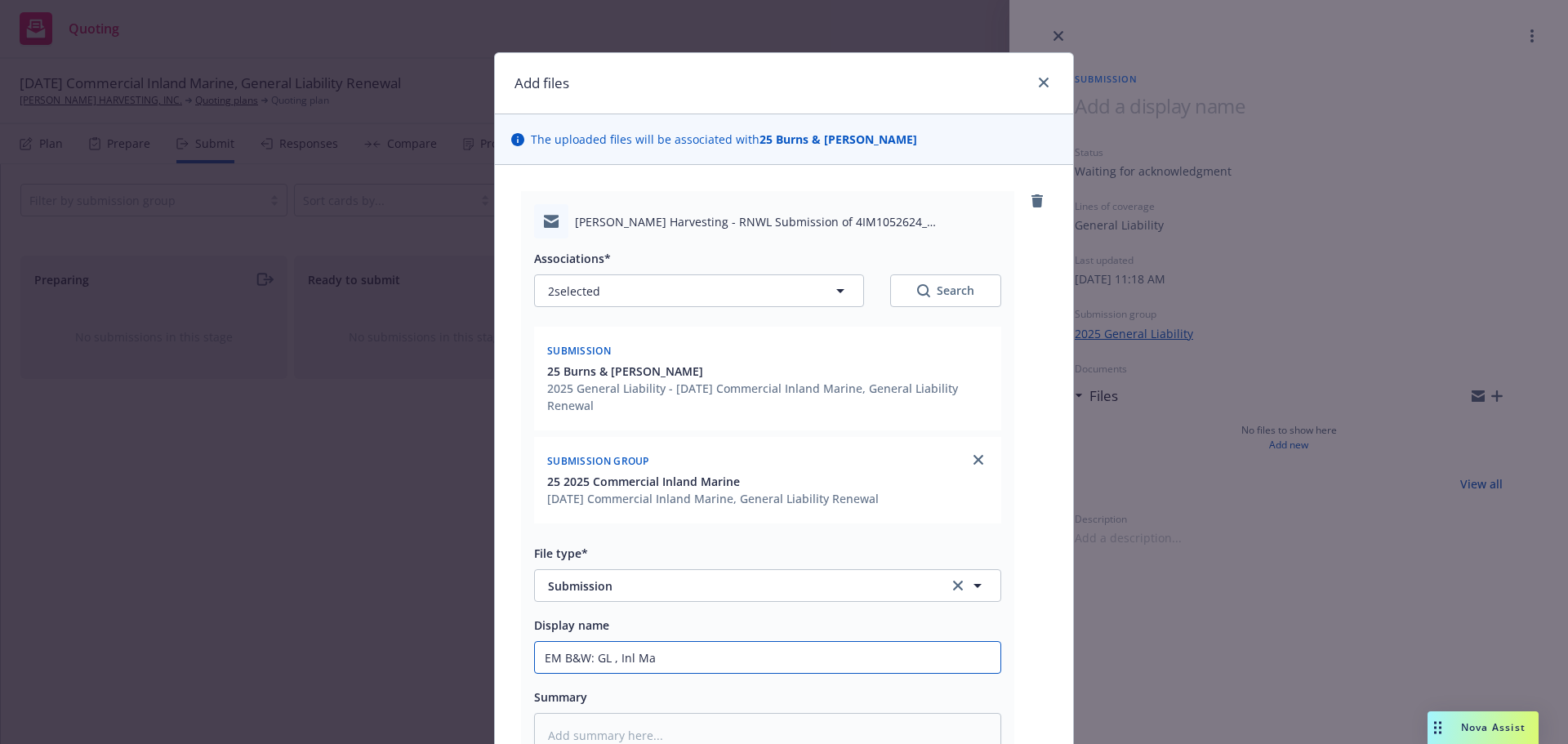
type input "EM B&W: GL , Inl Mar"
type textarea "x"
type input "EM B&W: GL , Inl Mari"
type textarea "x"
type input "EM B&W: GL , Inl Mar"
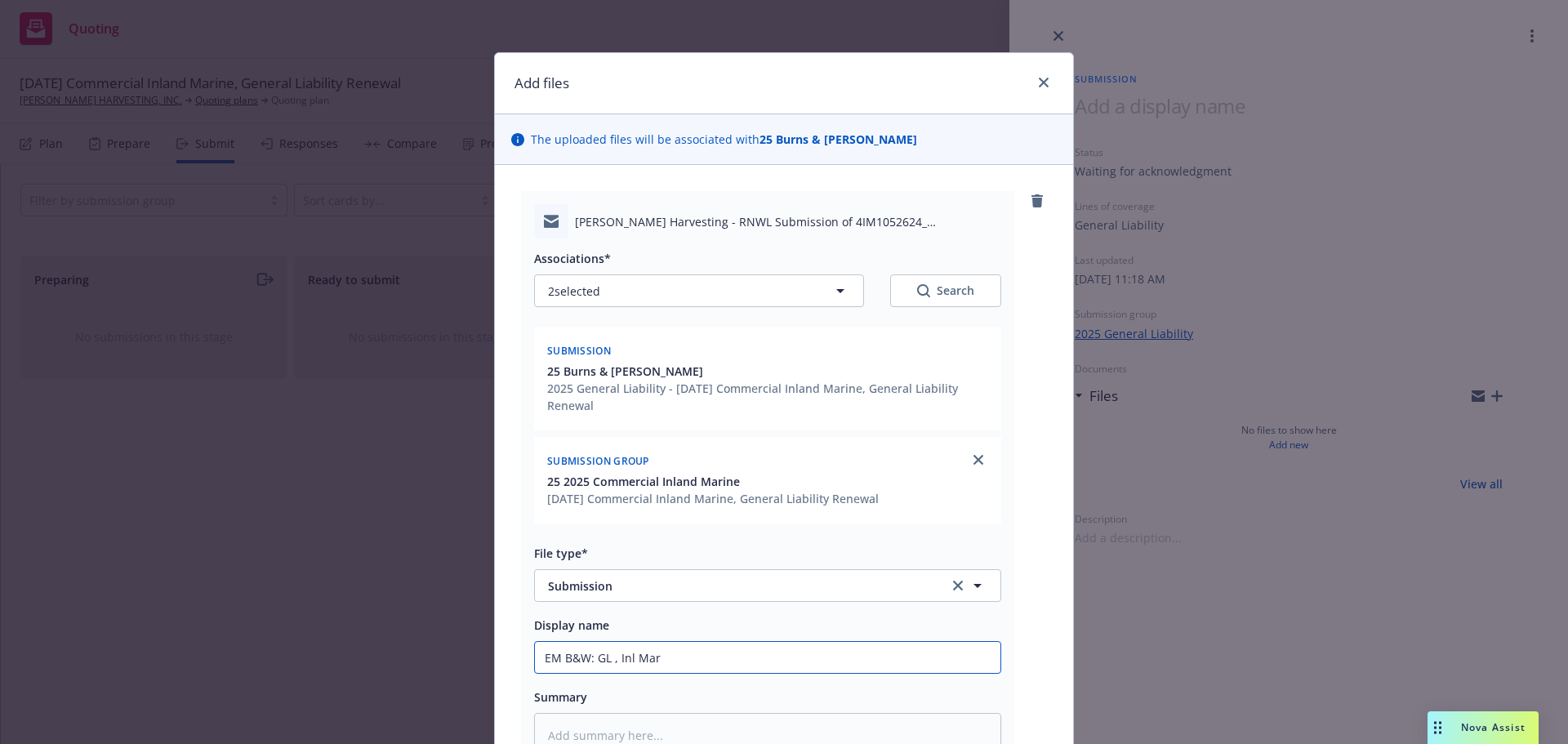
type textarea "x"
type input "EM B&W: GL , Inl Mar"
type textarea "x"
type input "EM B&W: GL , Inl Mar S"
type textarea "x"
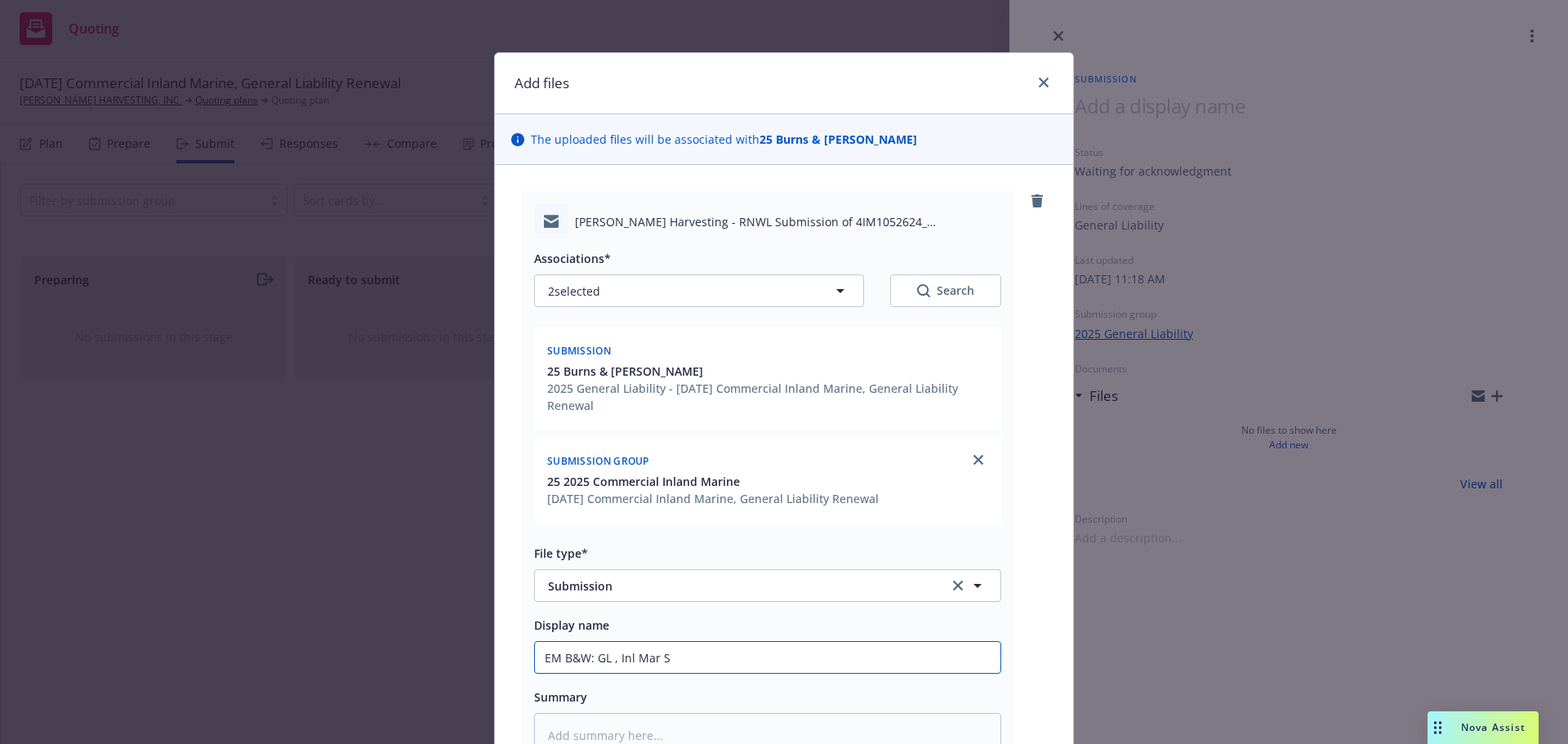
type input "EM B&W: GL , Inl Mar SU"
type textarea "x"
type input "EM B&W: GL , Inl Mar SUB"
type textarea "x"
type input "EM B&W: GL , Inl Mar SUBM"
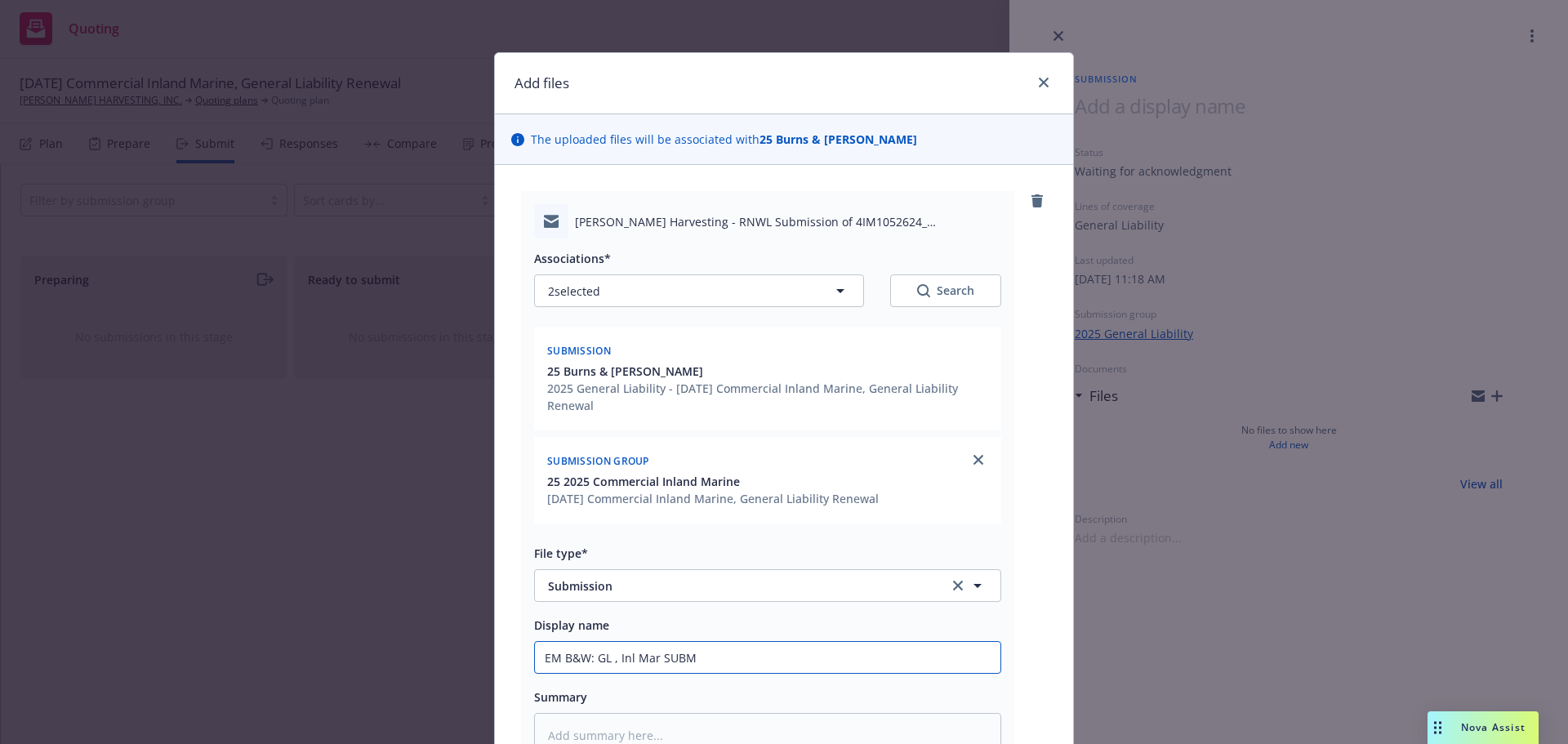
type textarea "x"
type input "EM B&W: GL , Inl Mar SUBMI"
type textarea "x"
type input "EM B&W: GL , Inl Mar SUBMIS"
type textarea "x"
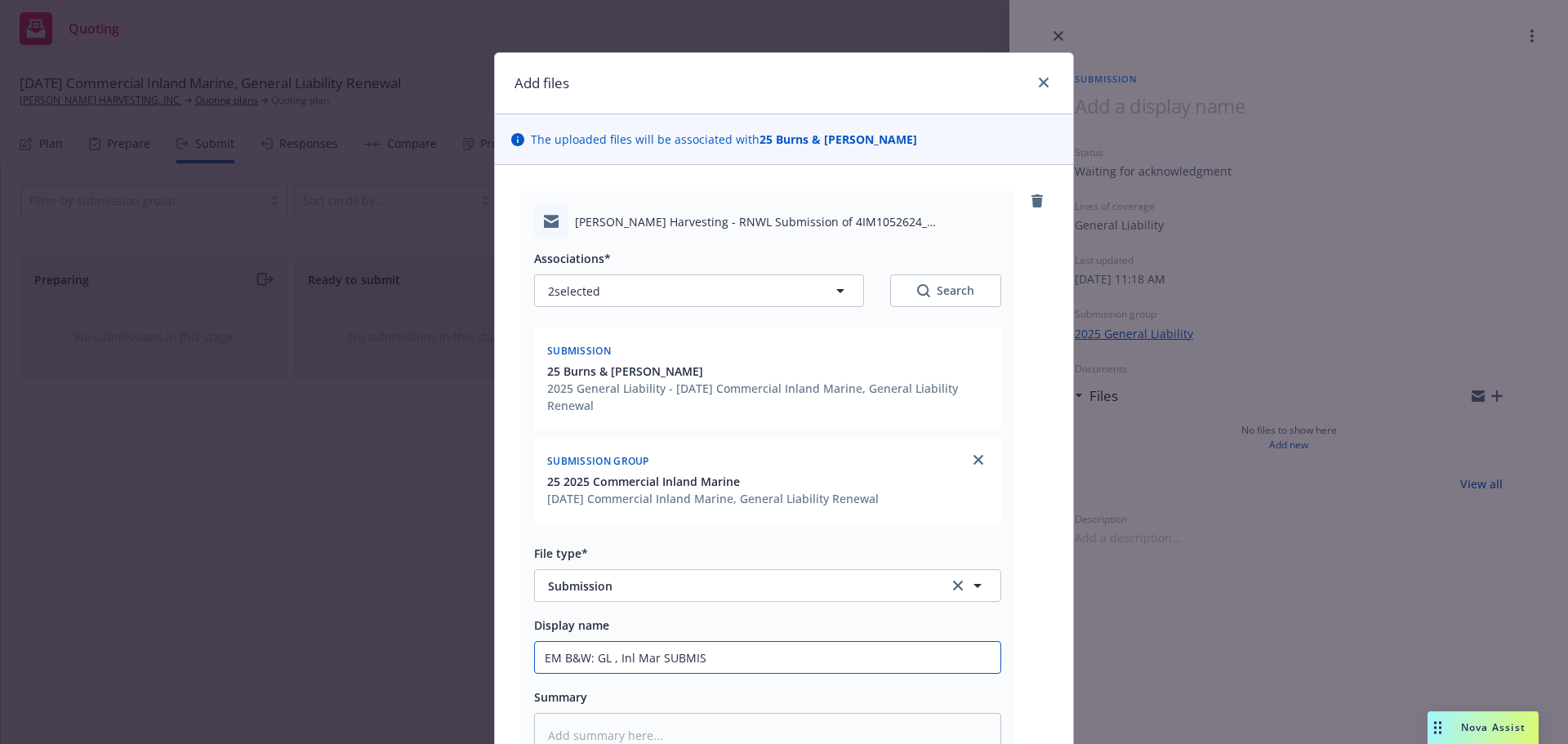
type input "EM B&W: GL , Inl Mar SUBMISS"
type textarea "x"
type input "EM B&W: GL , Inl Mar SUBMISSI"
type textarea "x"
type input "EM B&W: GL , Inl Mar SUBMISSIO"
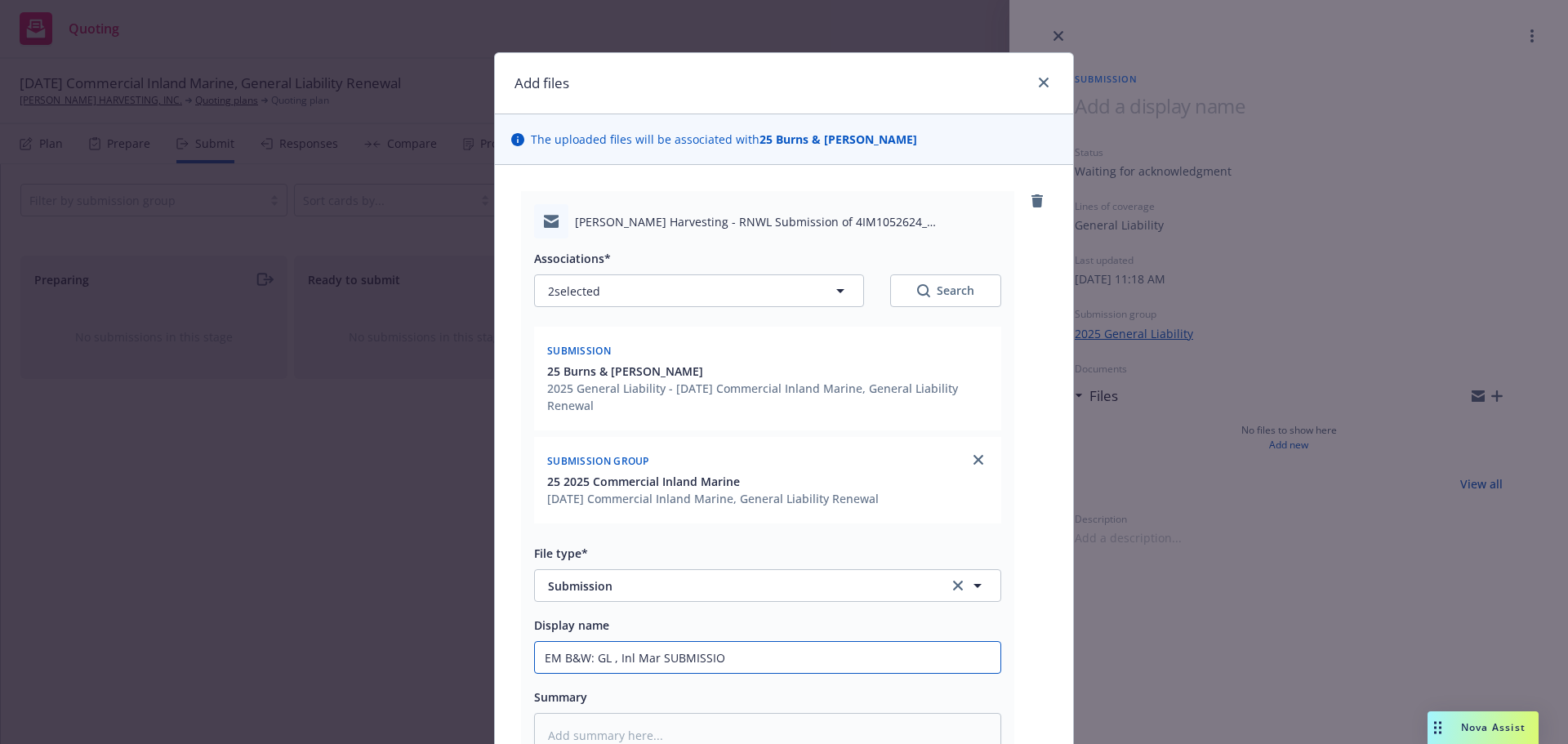
type textarea "x"
type input "EM B&W: GL , Inl Mar SUBMISSION"
type textarea "x"
type input "EM B&W: GL , Inl Mar SUBMISSION"
type textarea "x"
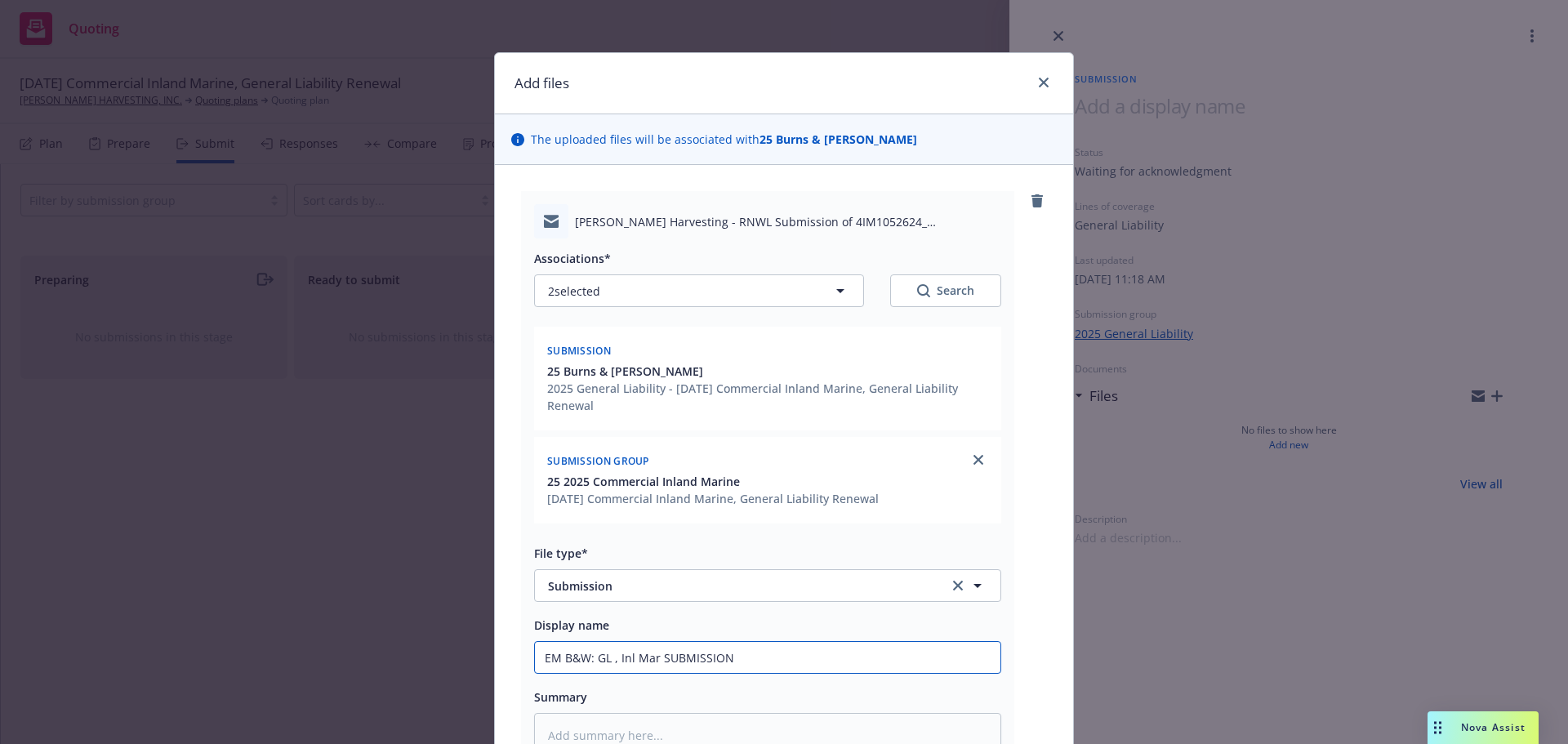
type input "EM B&W: GL , Inl Mar SUBMISSION 2"
type textarea "x"
type input "EM B&W: GL , Inl Mar SUBMISSION 25"
type textarea "x"
type input "EM B&W: GL , Inl Mar SUBMISSION 25-"
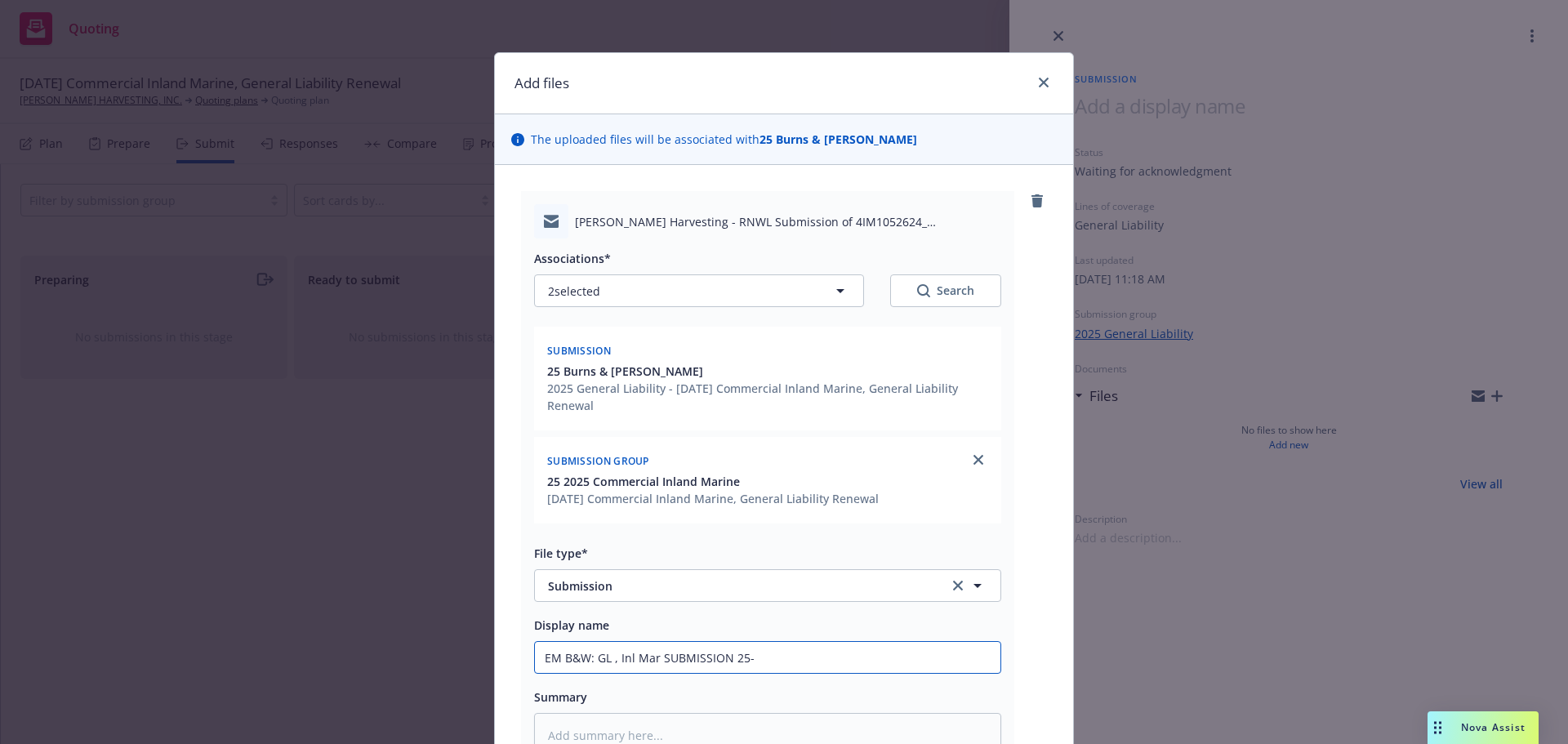
type textarea "x"
type input "EM B&W: GL , Inl Mar SUBMISSION 25-2"
type textarea "x"
type input "EM B&W: GL , Inl Mar SUBMISSION 25-26"
type textarea "x"
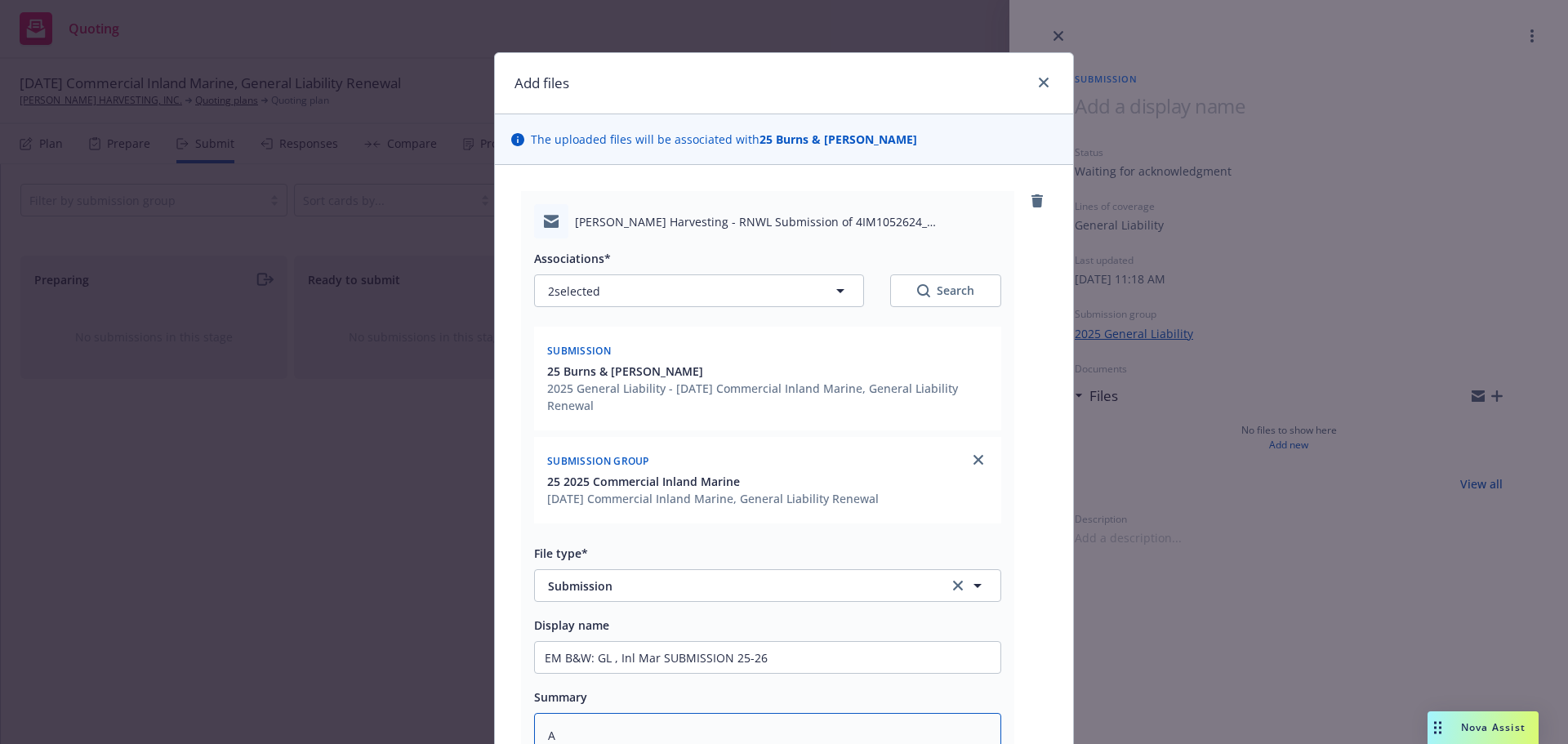
type textarea "A"
type textarea "x"
type textarea "Ac"
type textarea "x"
type textarea "Aco"
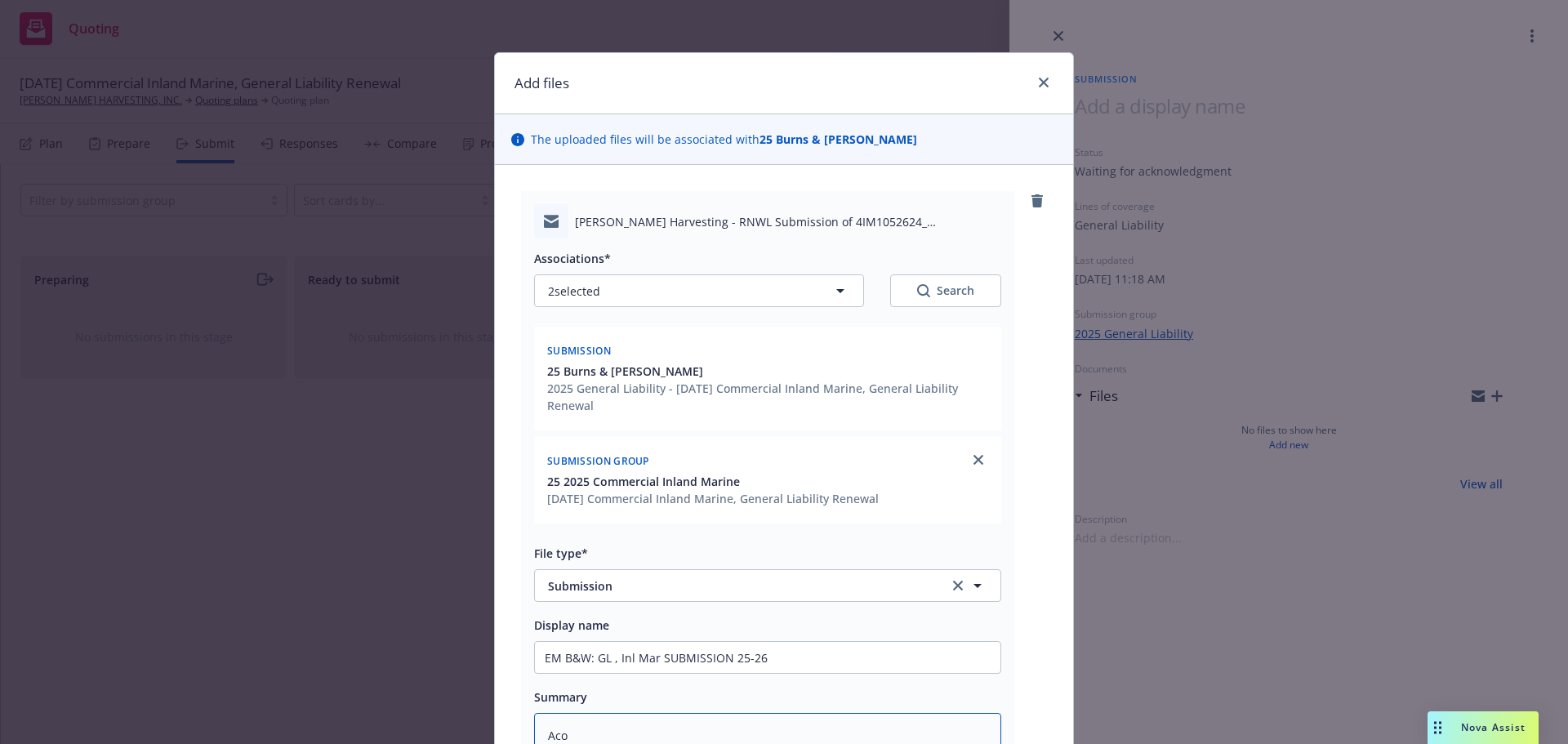
type textarea "x"
type textarea "Acor"
type textarea "x"
type textarea "Acord"
type textarea "x"
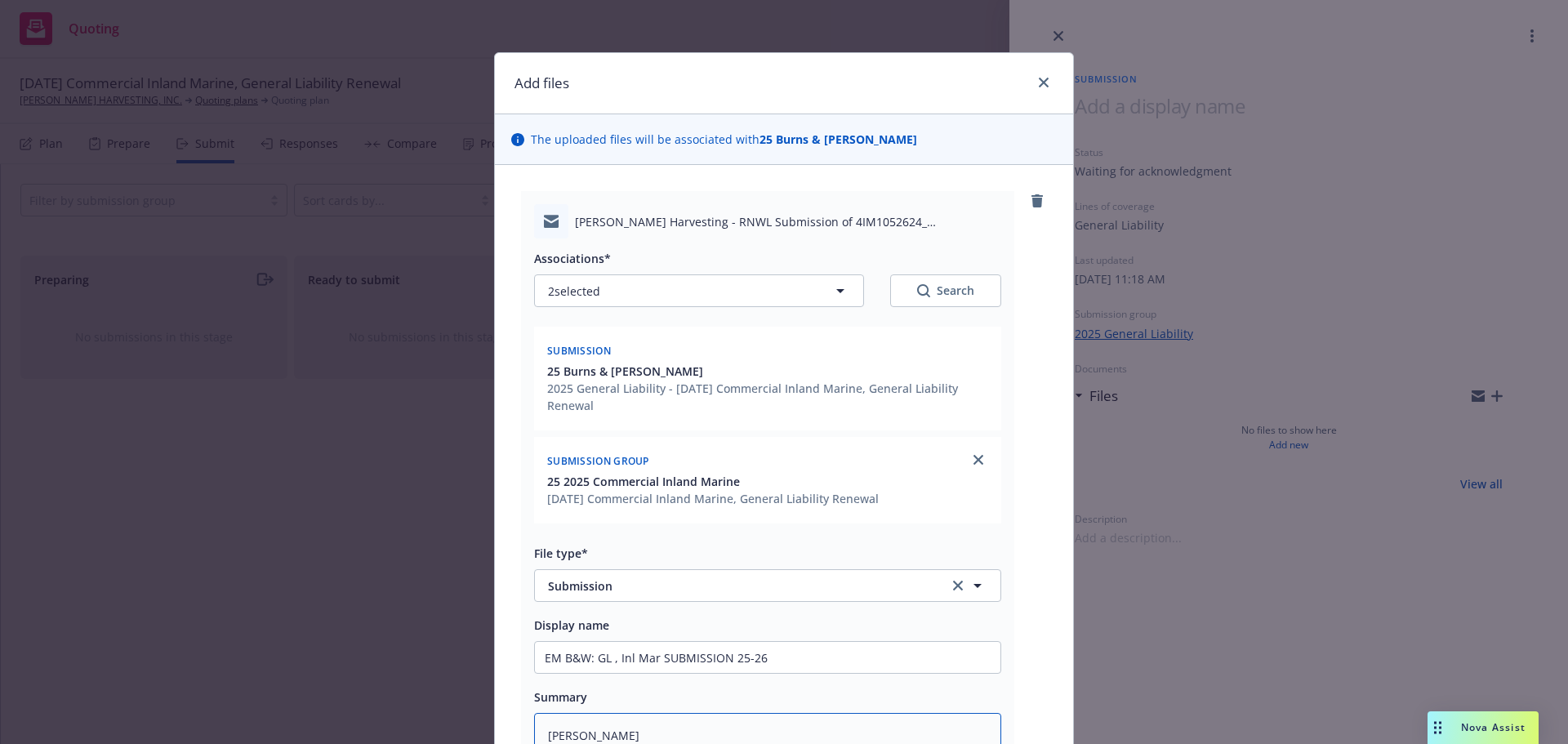
type textarea "Acords"
type textarea "x"
type textarea "Acords"
type textarea "x"
type textarea "Acords o"
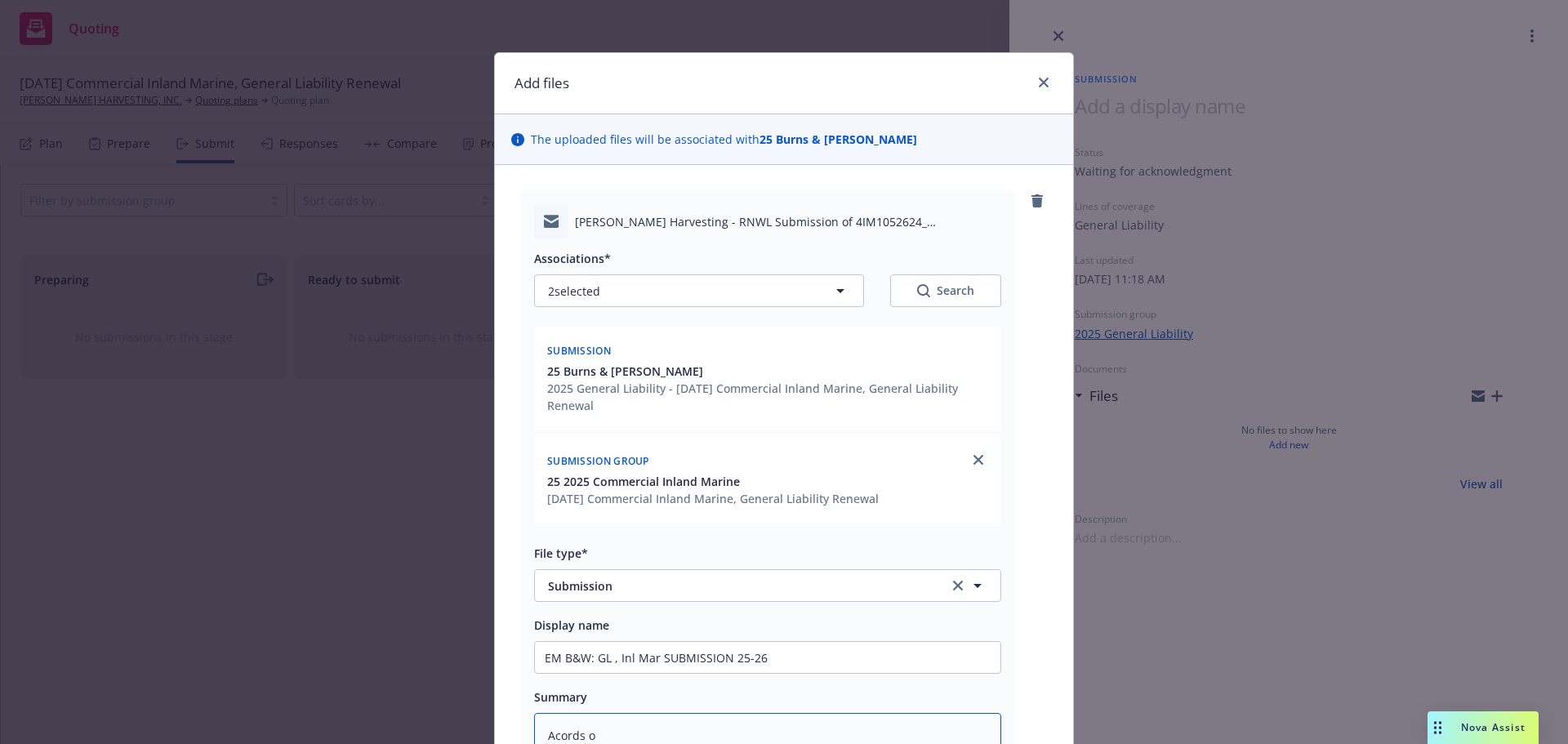
type textarea "x"
type textarea "Acords on"
type textarea "x"
type textarea "Acords onl"
type textarea "x"
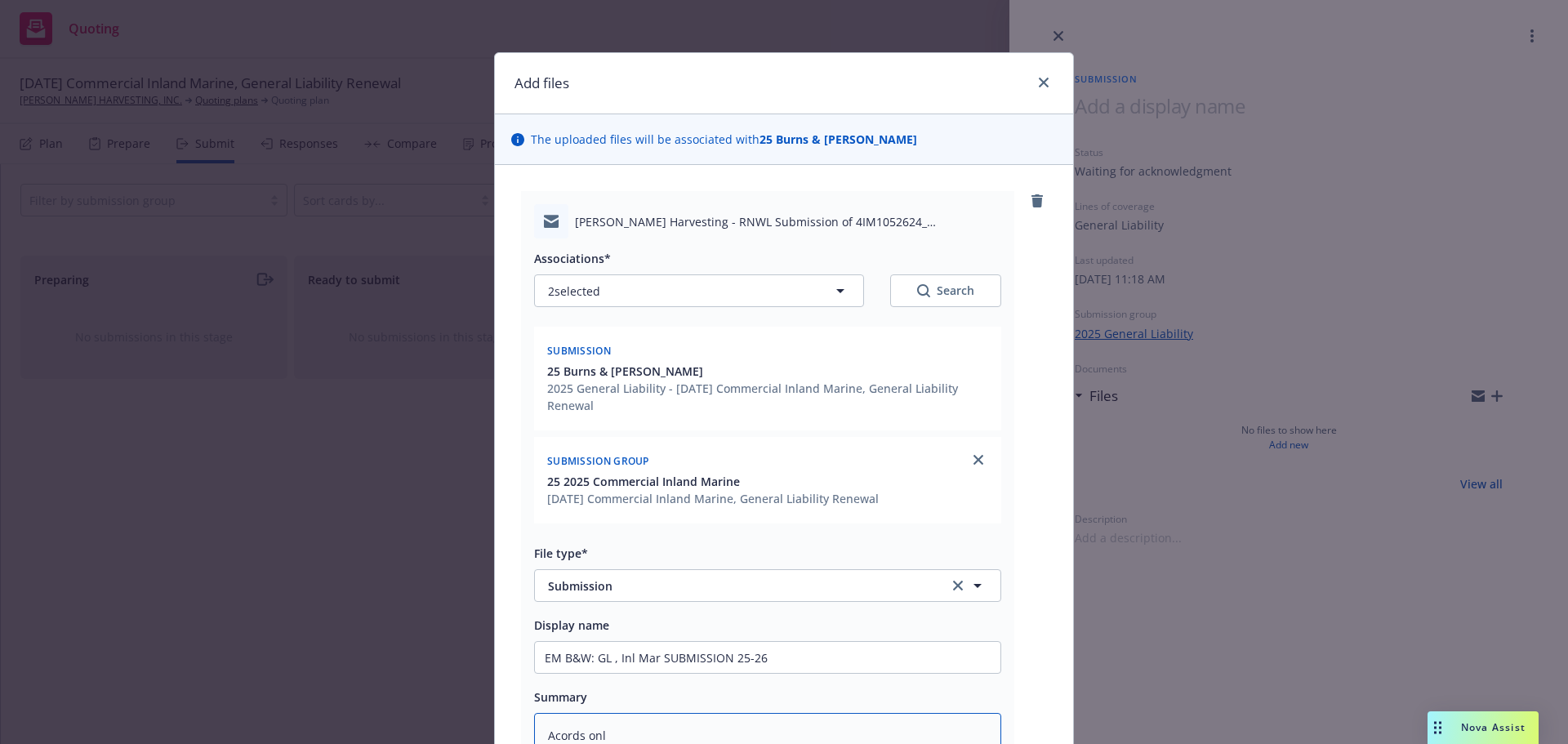
type textarea "Acords only"
type textarea "x"
type textarea "Acords only-"
type textarea "x"
type textarea "Acords only-p"
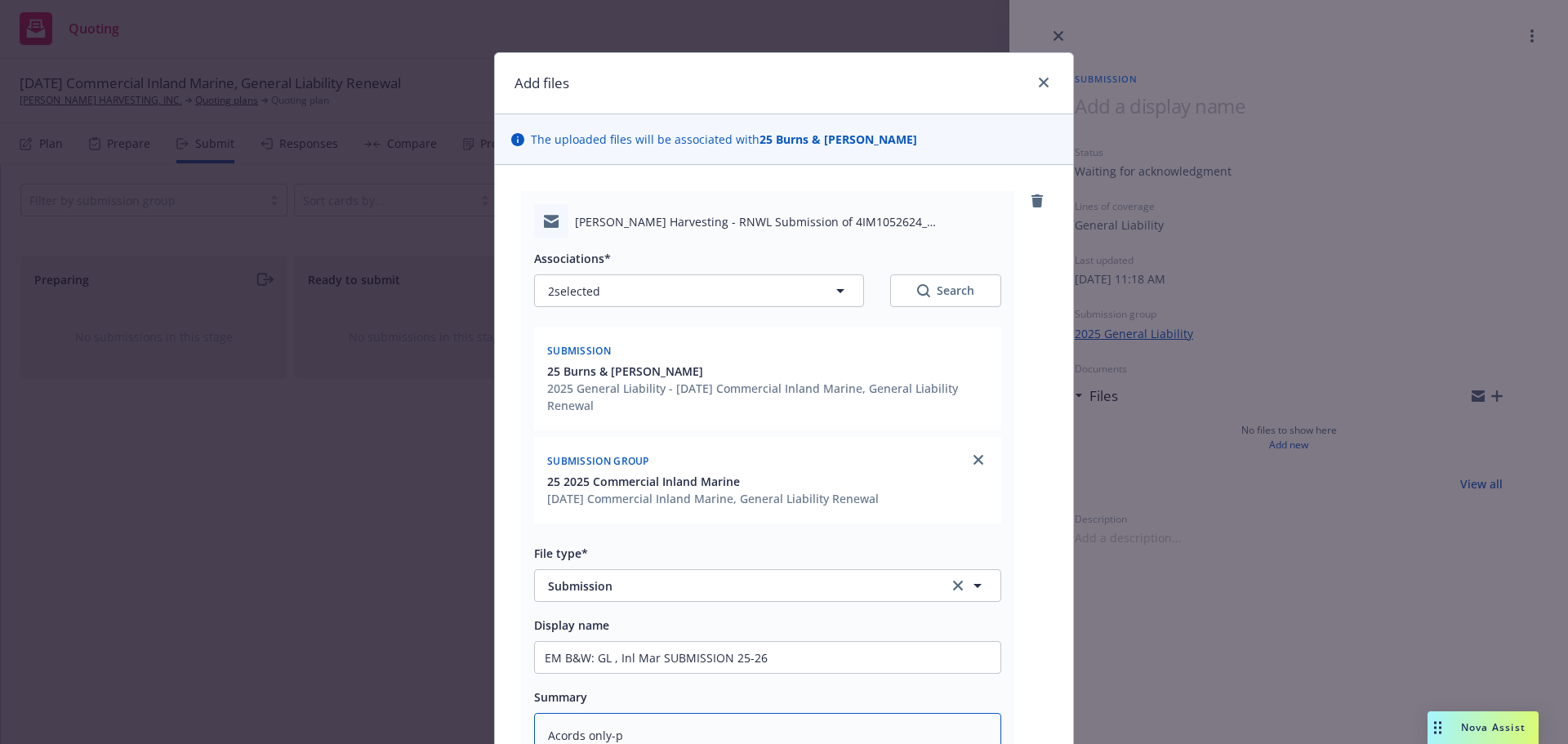
type textarea "x"
type textarea "Acords only-pe"
type textarea "x"
type textarea "Acords only-per"
type textarea "x"
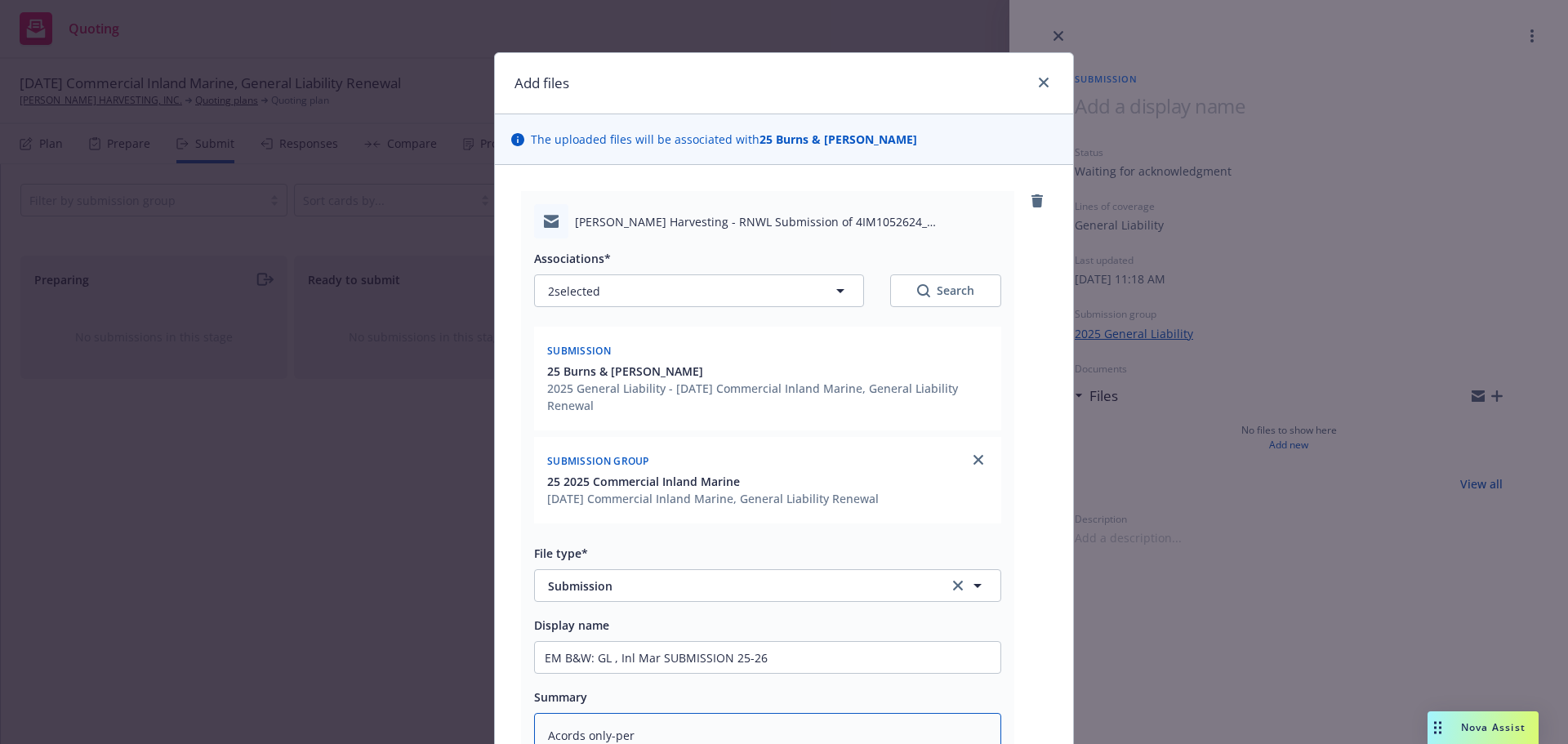
type textarea "Acords only-per"
type textarea "x"
type textarea "Acords only-per e"
type textarea "x"
type textarea "Acords only-per ex"
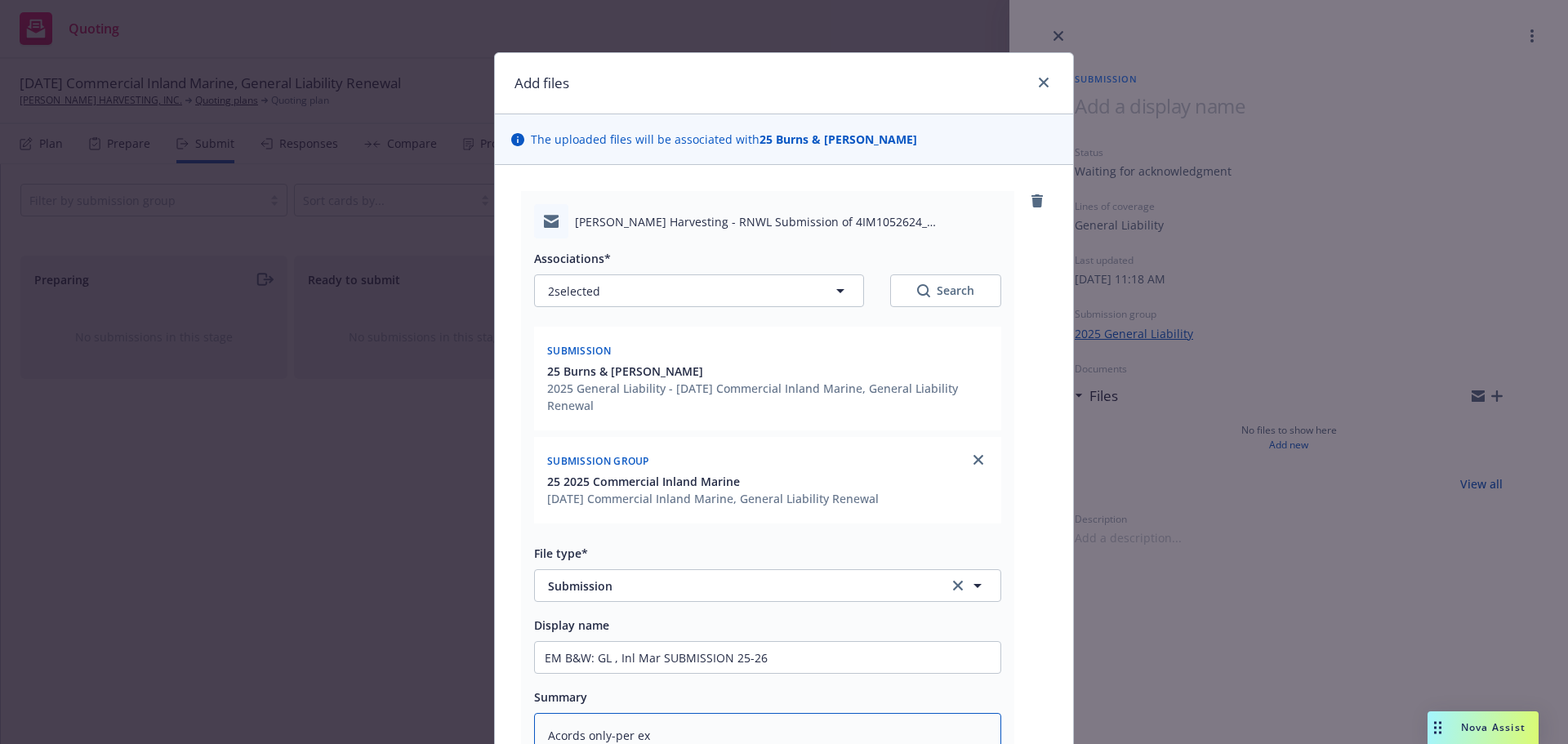
type textarea "x"
type textarea "Acords only-per exp"
type textarea "x"
type textarea "Acords only-per expi"
type textarea "x"
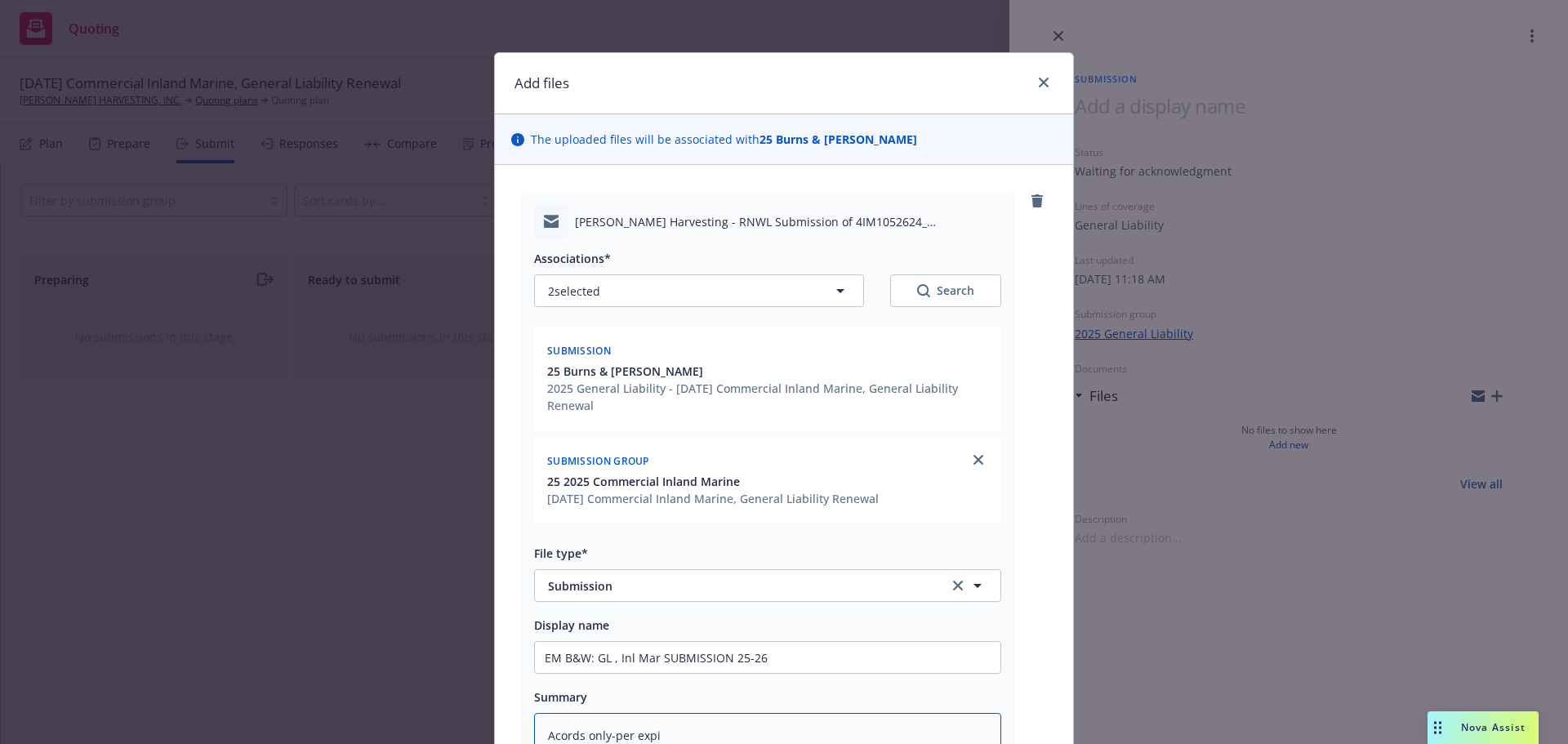
type textarea "Acords only-per expir"
type textarea "x"
type textarea "Acords only-per expiri"
type textarea "x"
type textarea "Acords only-per expirin"
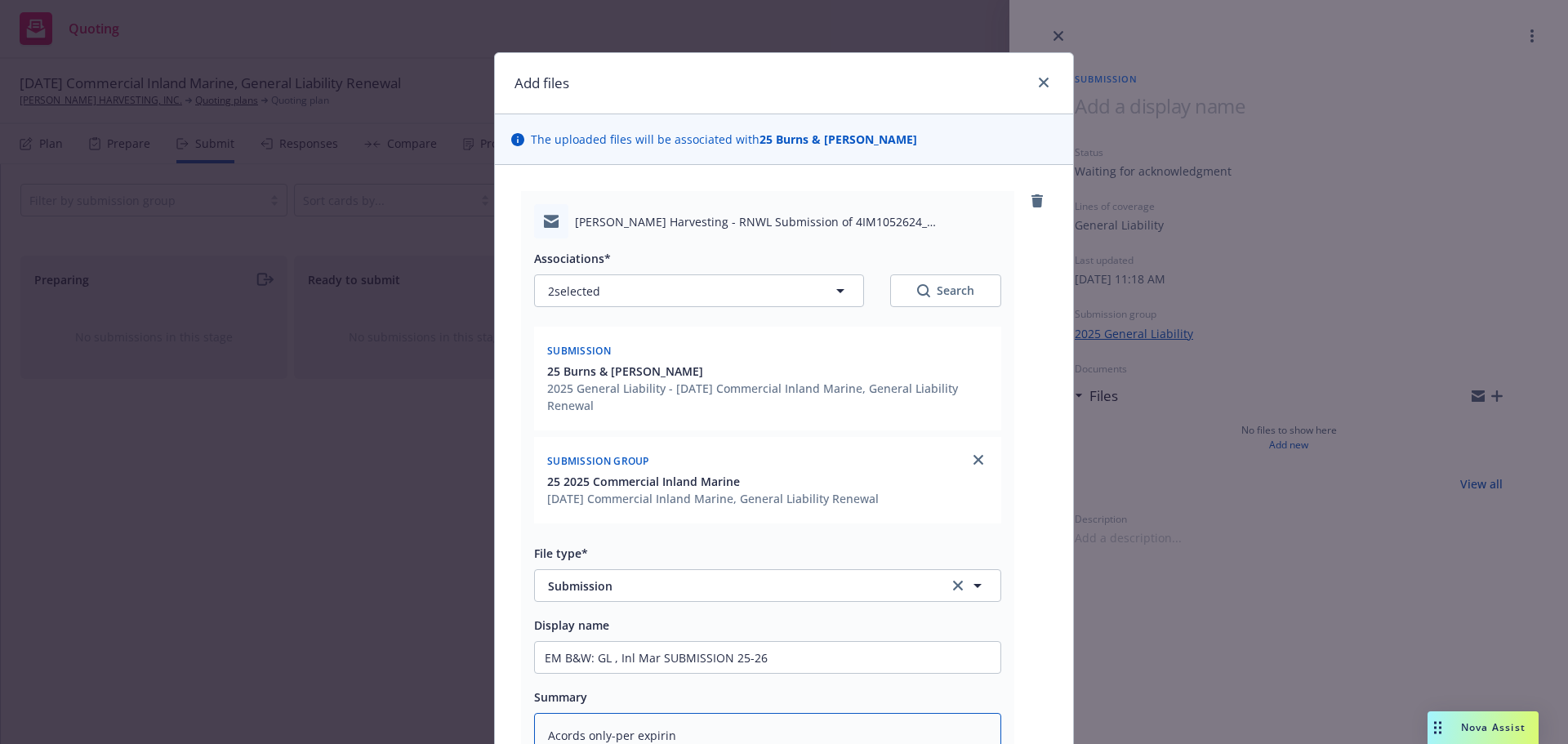
type textarea "x"
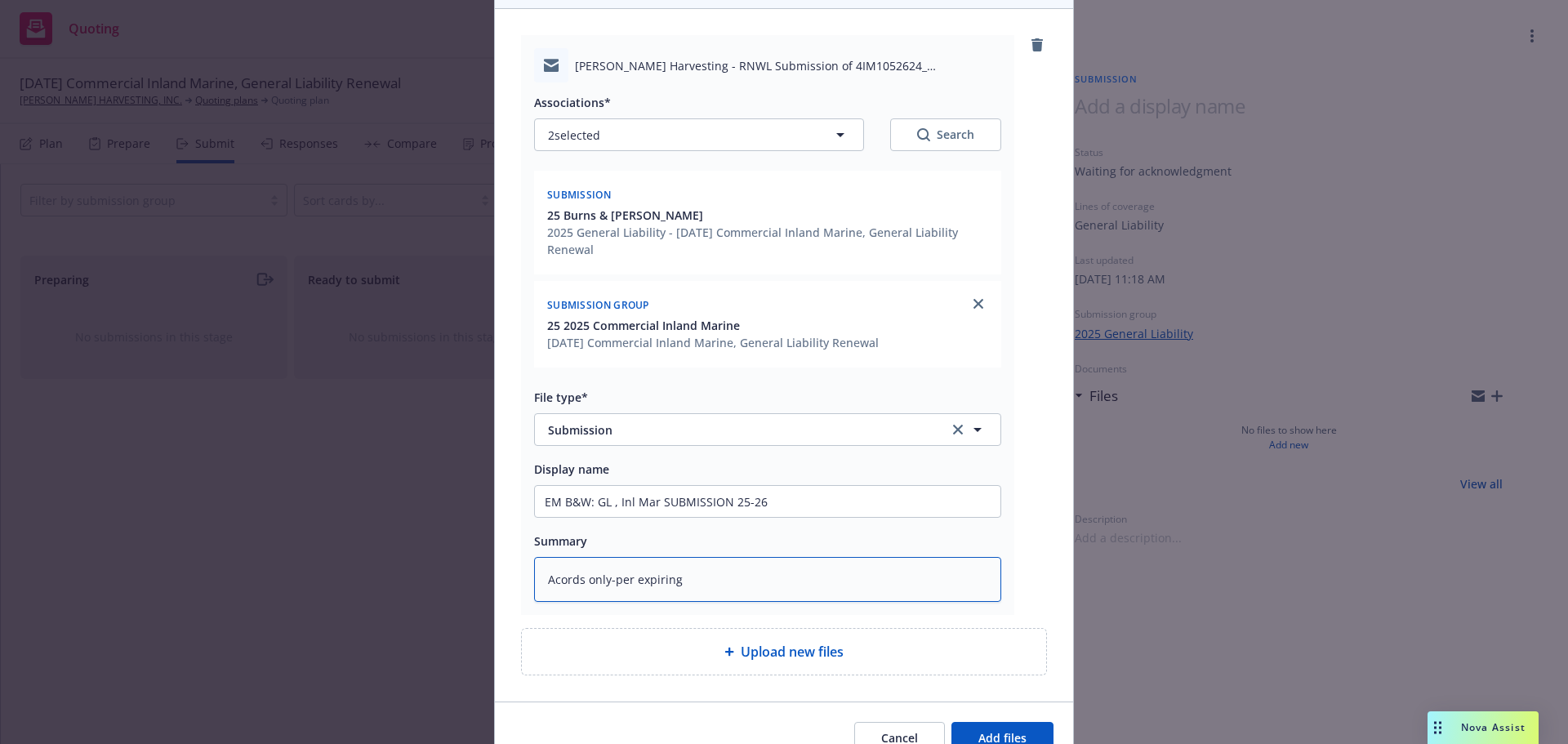
scroll to position [157, 0]
type textarea "Acords only-per expiring"
click at [983, 731] on span "Add files" at bounding box center [1002, 737] width 49 height 15
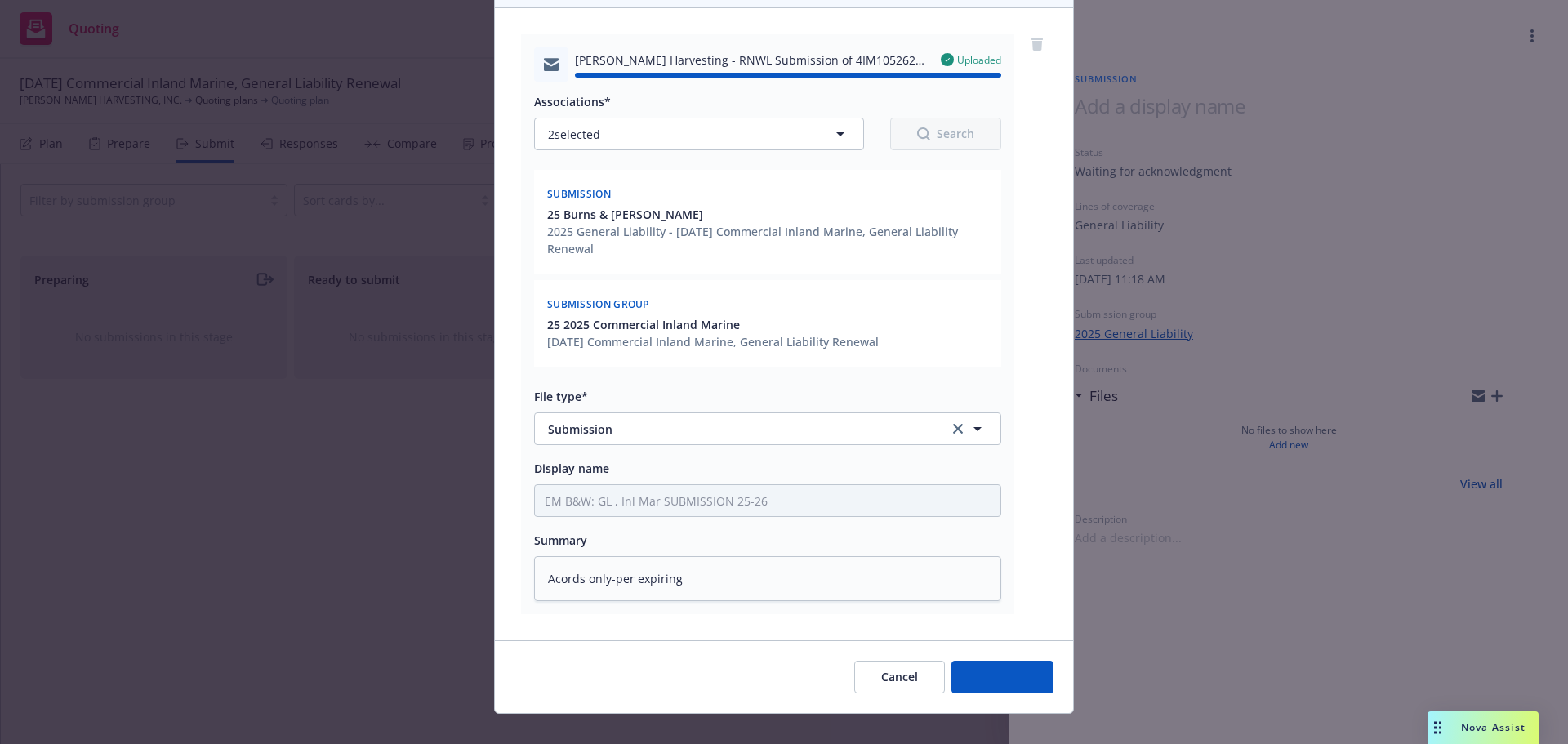
type textarea "x"
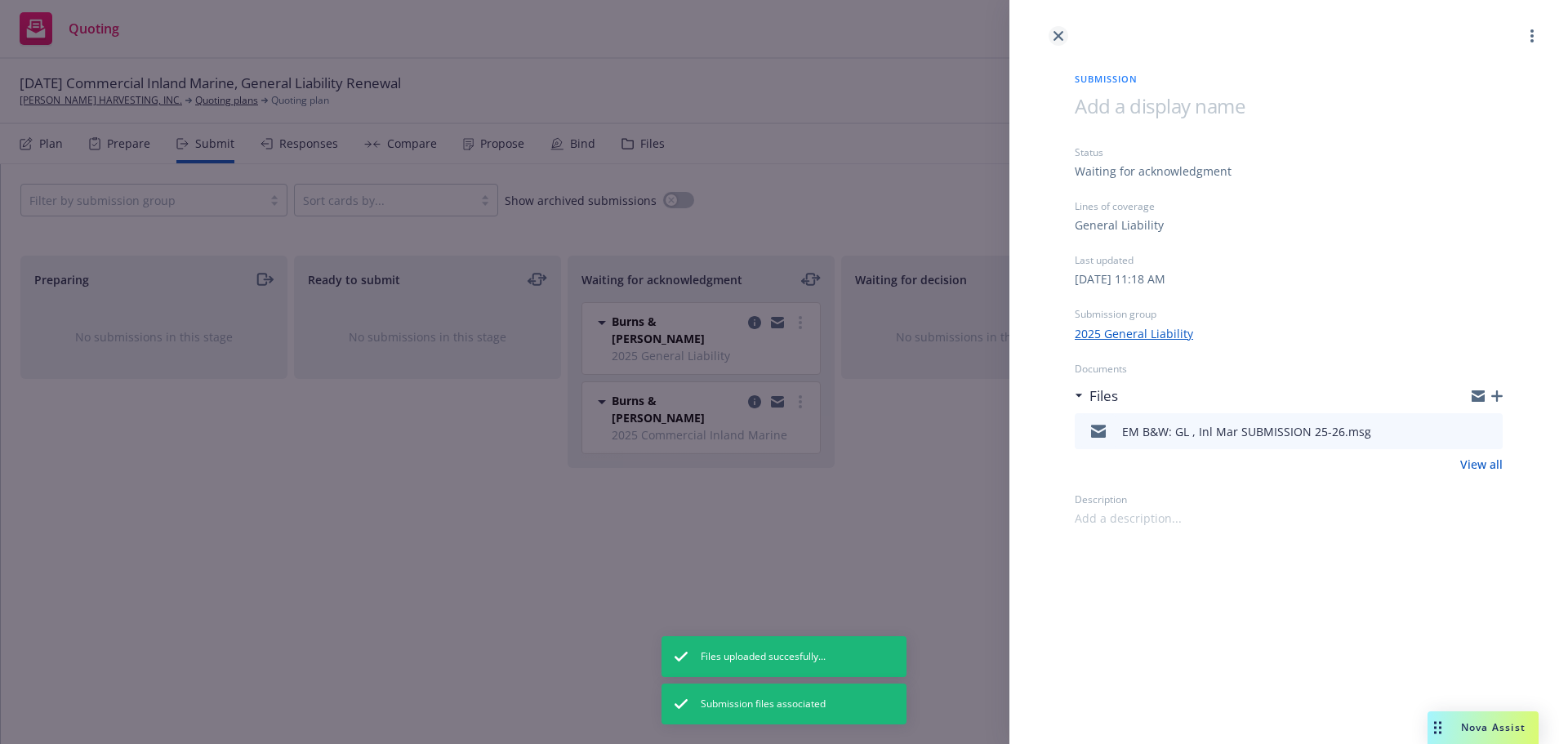
click at [1061, 32] on icon "close" at bounding box center [1058, 36] width 10 height 10
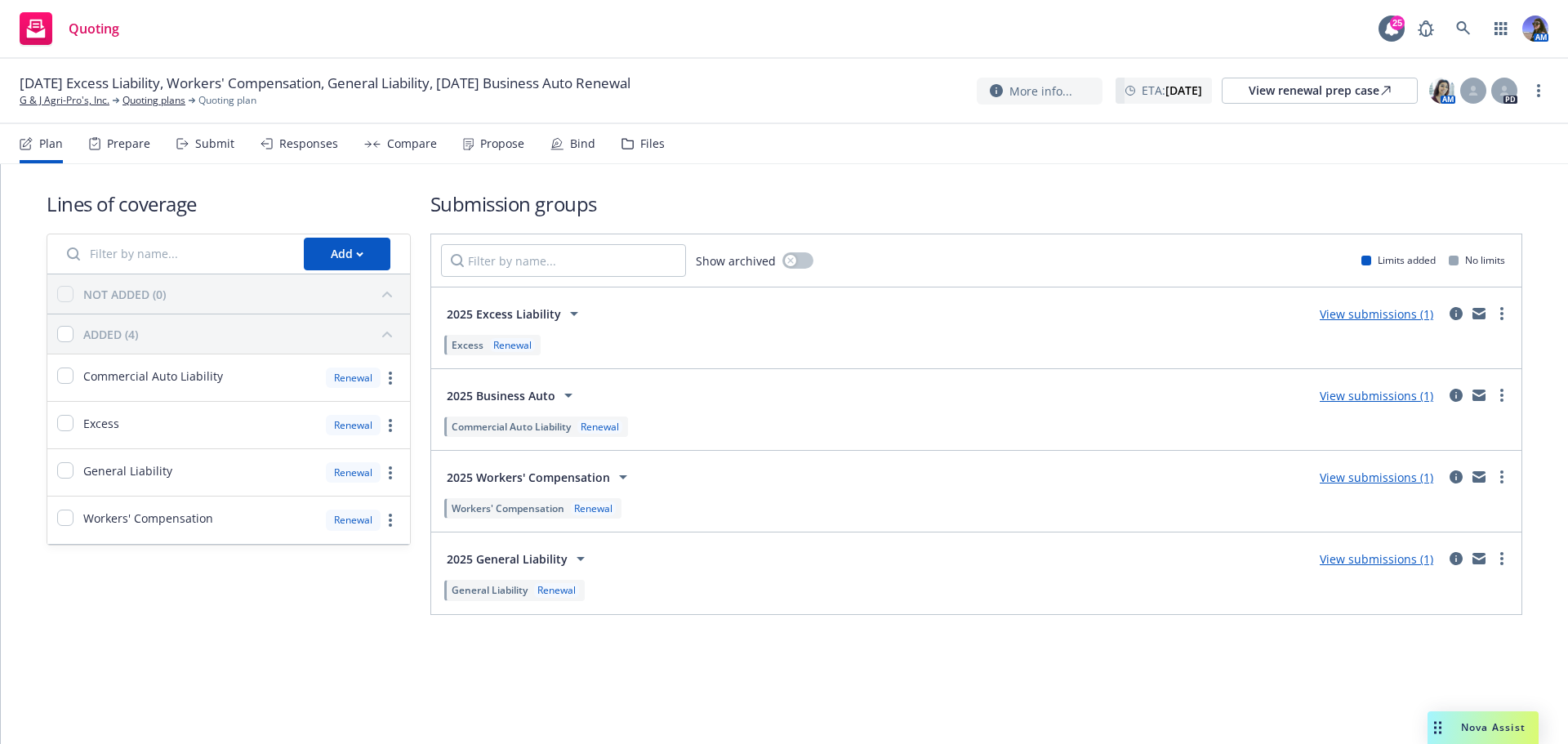
click at [627, 142] on icon at bounding box center [628, 144] width 12 height 11
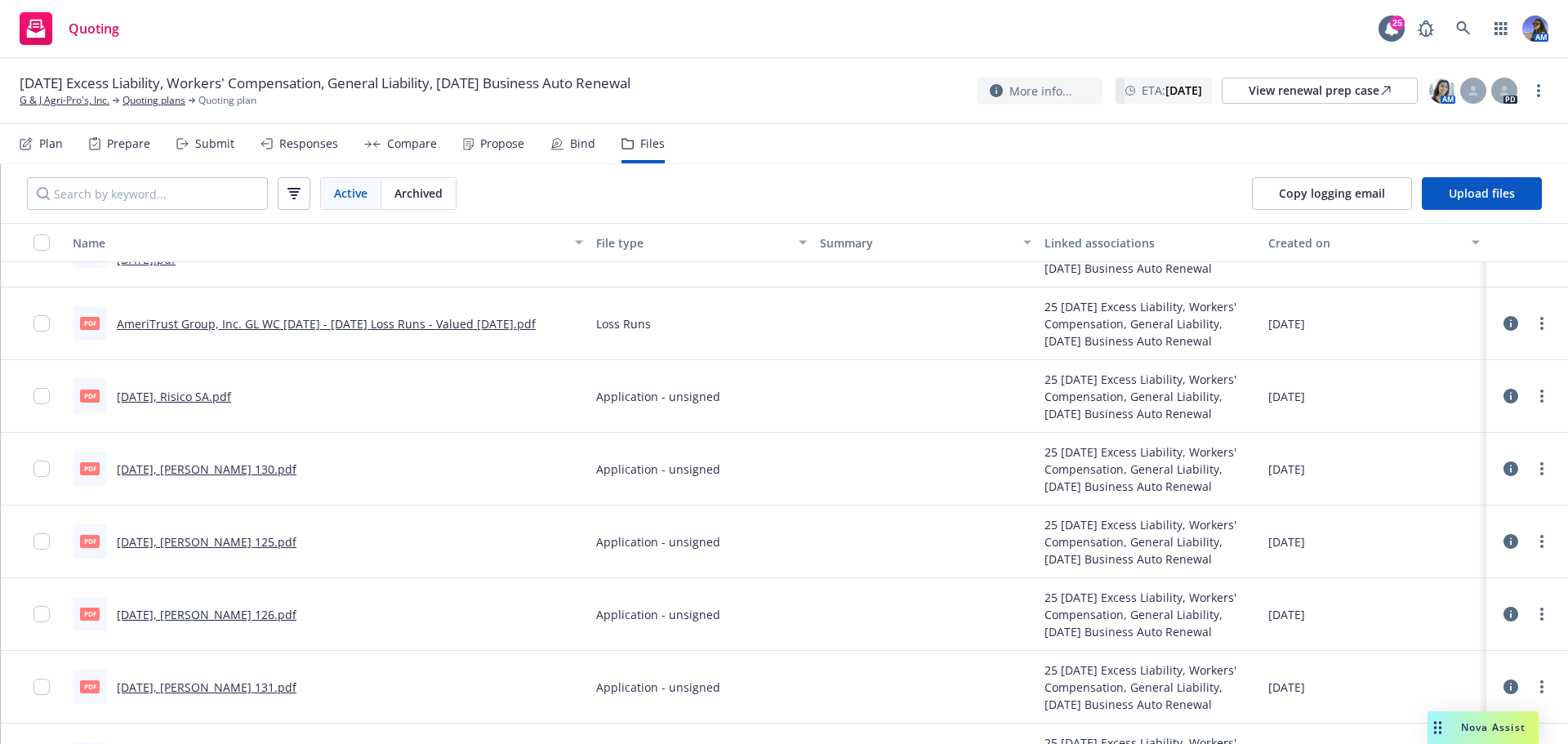
scroll to position [121, 0]
click at [227, 611] on link "12.09.2025, Acord 126.pdf" at bounding box center [207, 613] width 180 height 15
click at [89, 100] on link "G & J Agri-Pro's, Inc." at bounding box center [65, 100] width 90 height 14
click at [207, 542] on link "12.09.2025, Acord 125.pdf" at bounding box center [207, 541] width 180 height 15
click at [161, 685] on link "12.09.2025, Acord 131.pdf" at bounding box center [207, 687] width 180 height 15
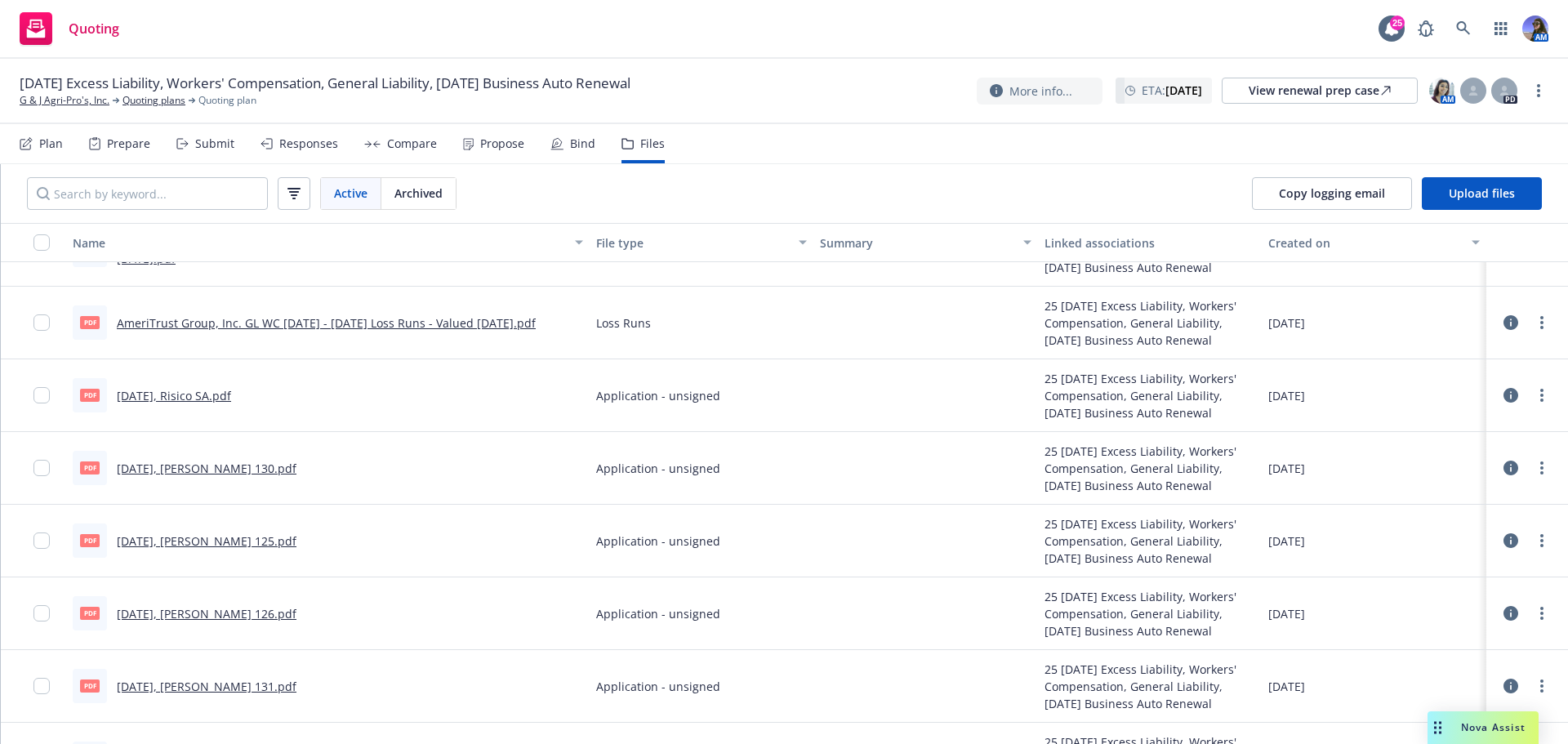
click at [235, 143] on div "Plan Prepare Submit Responses Compare Propose Bind Files" at bounding box center [342, 143] width 645 height 39
click at [216, 141] on div "Submit" at bounding box center [214, 144] width 39 height 13
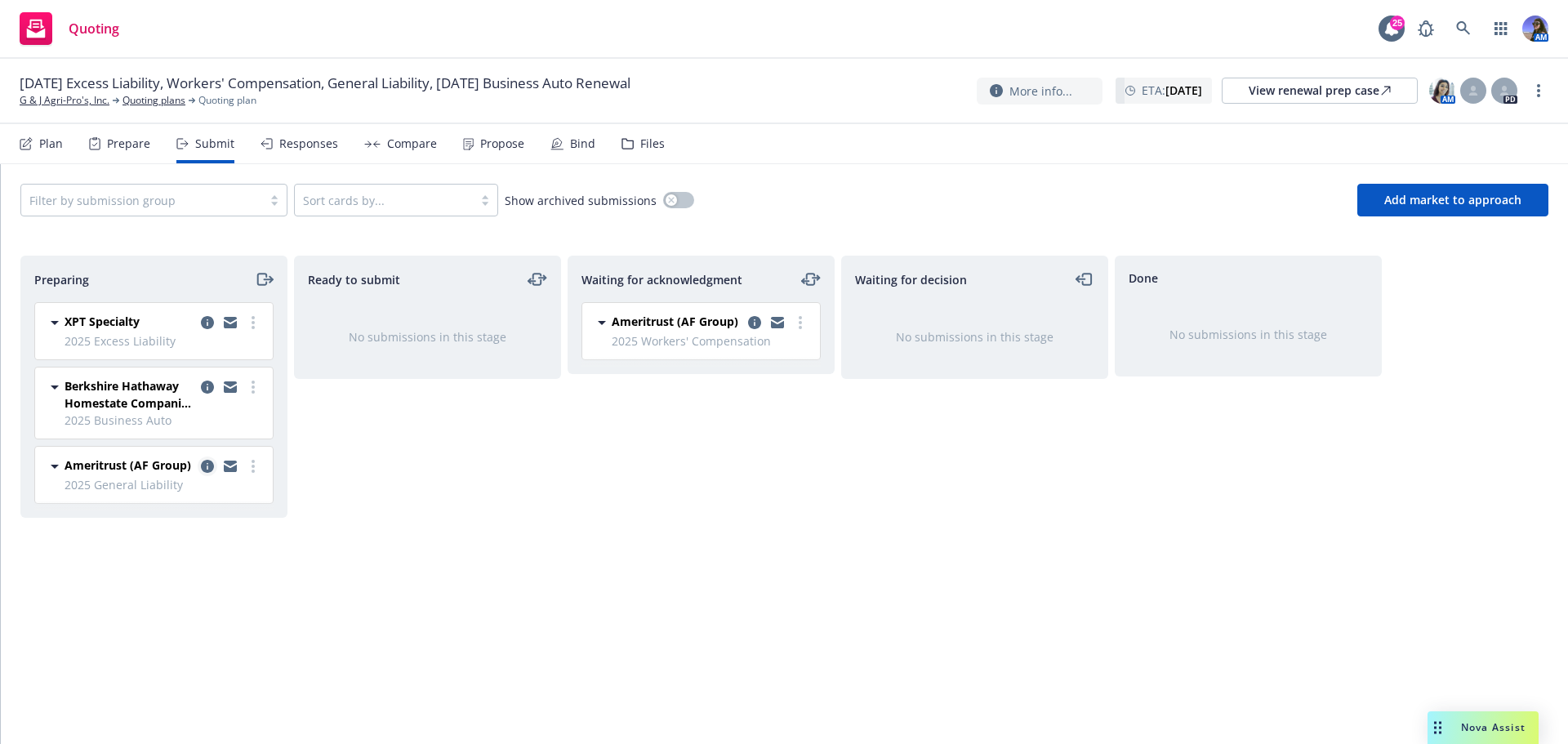
click at [206, 466] on icon "copy logging email" at bounding box center [208, 467] width 13 height 13
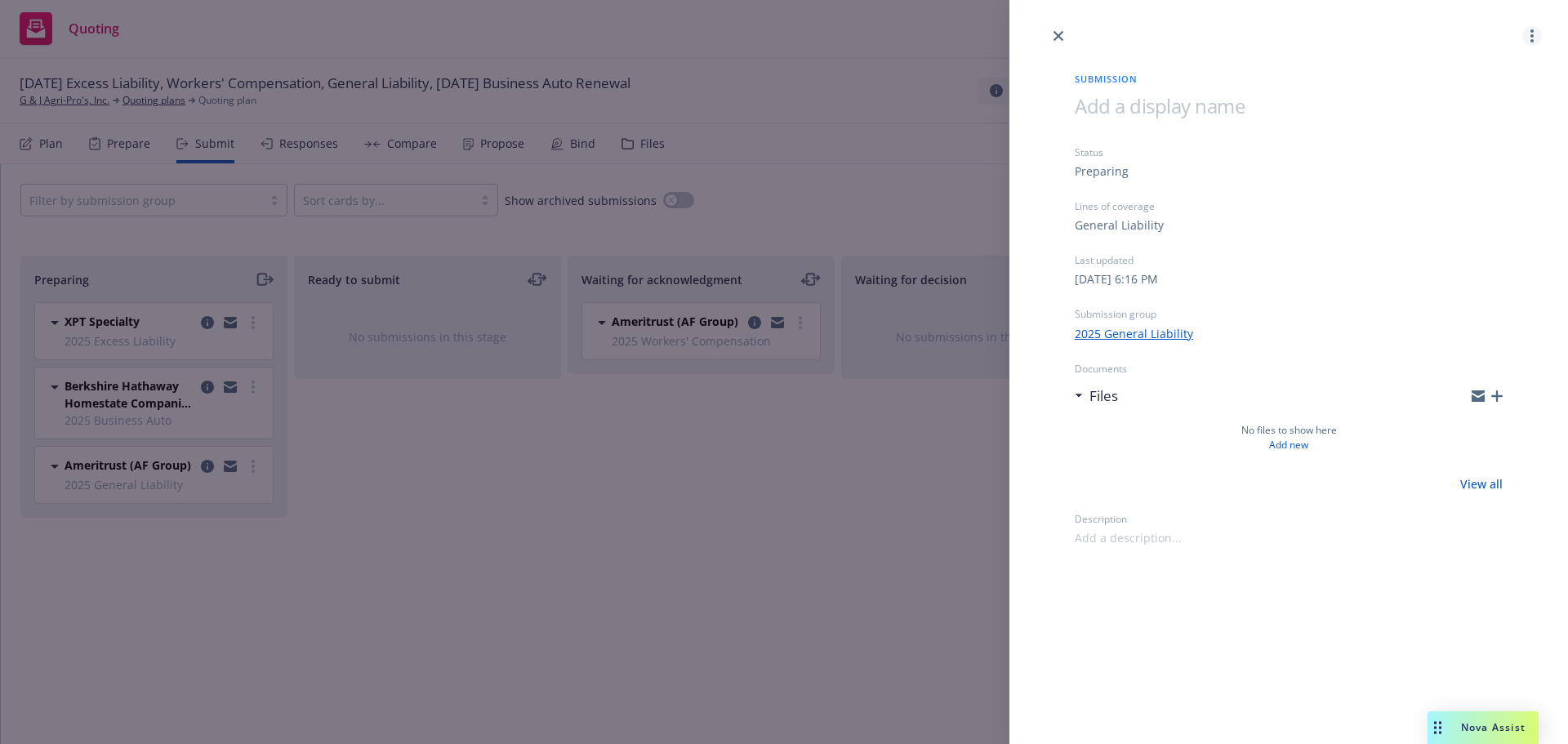
click at [1534, 36] on link "more" at bounding box center [1532, 35] width 20 height 20
click at [1450, 110] on span "Archive submission" at bounding box center [1468, 108] width 146 height 15
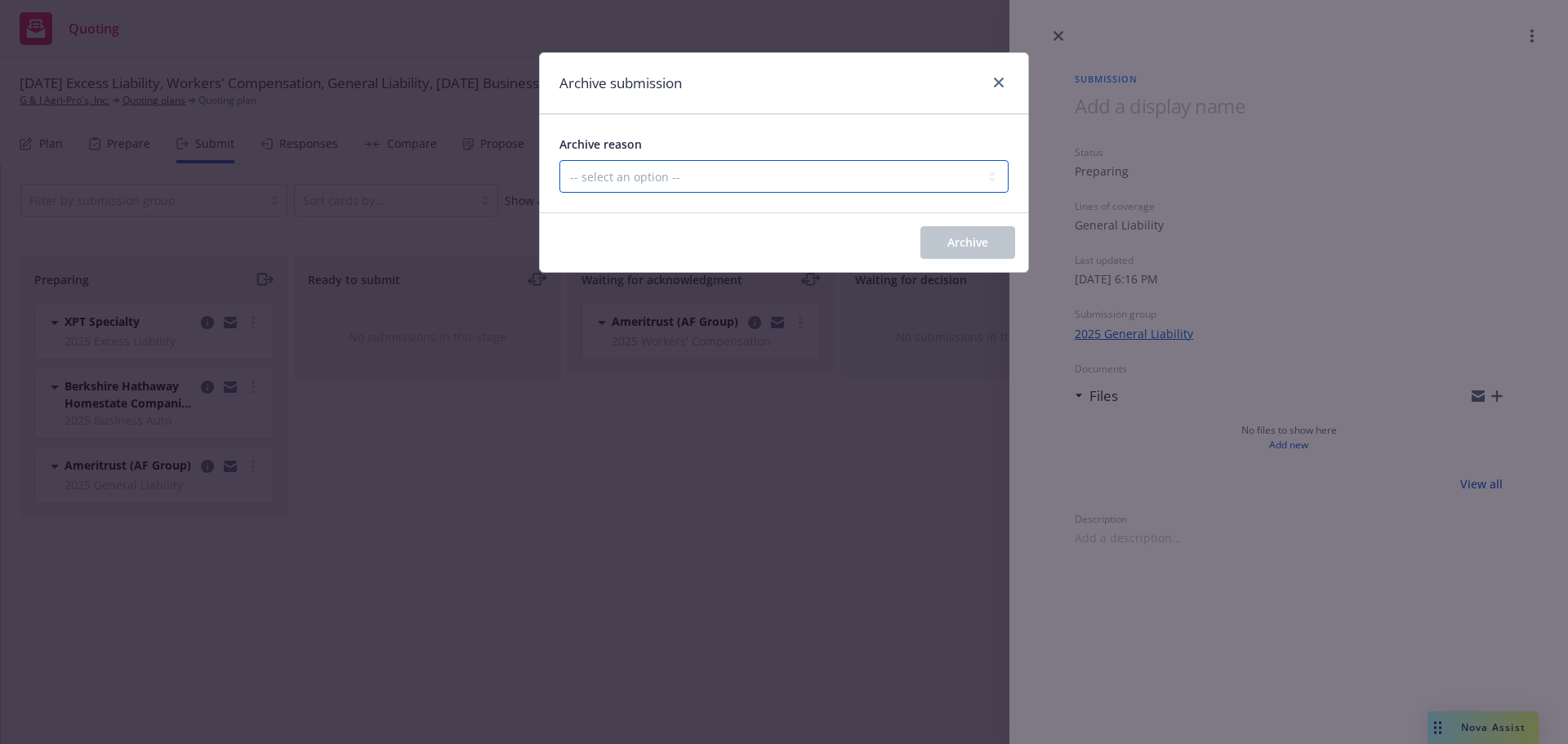
click at [782, 184] on select "-- select an option -- Carrier unresponsive Client decided not to proceed with …" at bounding box center [784, 176] width 450 height 32
click at [997, 78] on icon "close" at bounding box center [999, 82] width 10 height 10
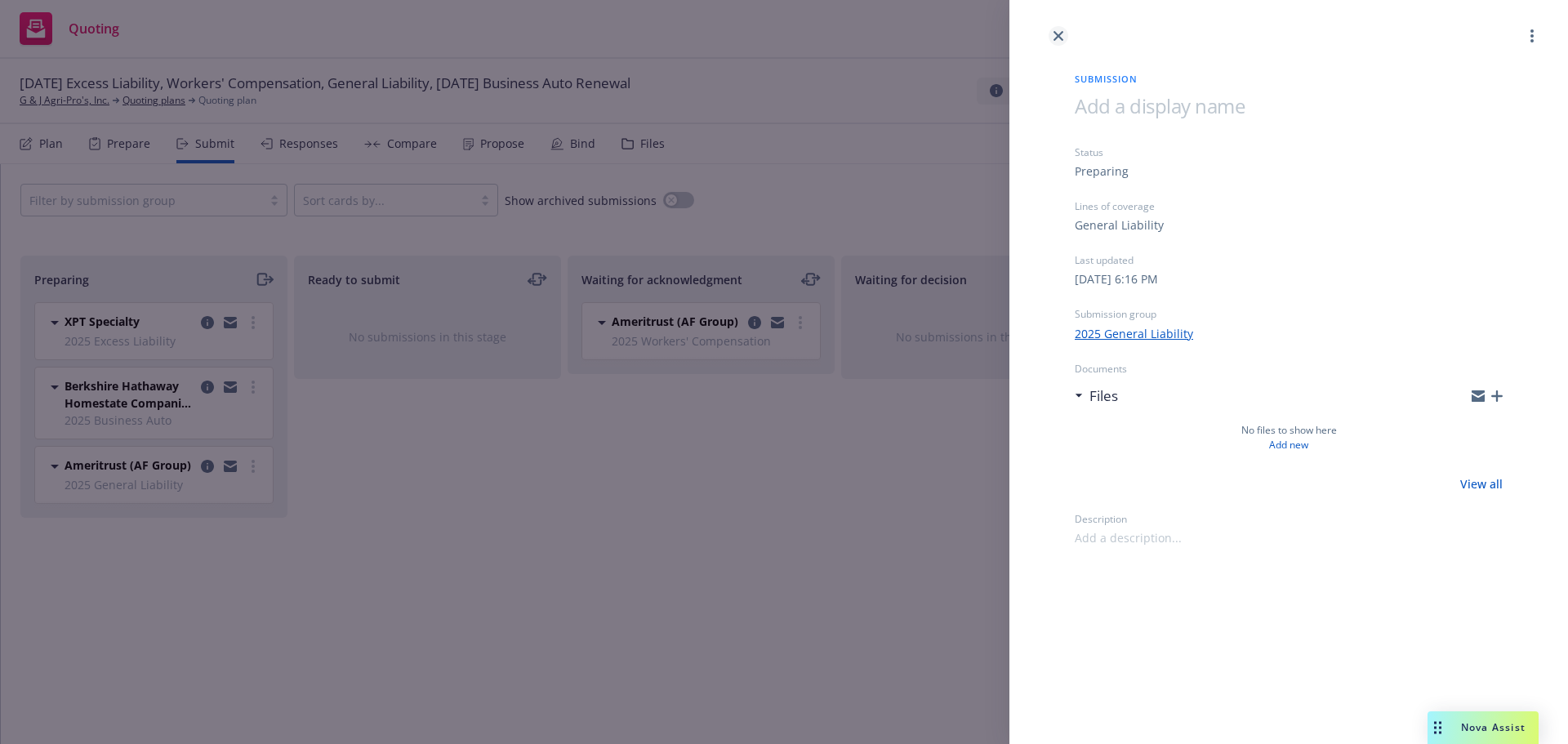
click at [1056, 29] on link "close" at bounding box center [1058, 35] width 20 height 20
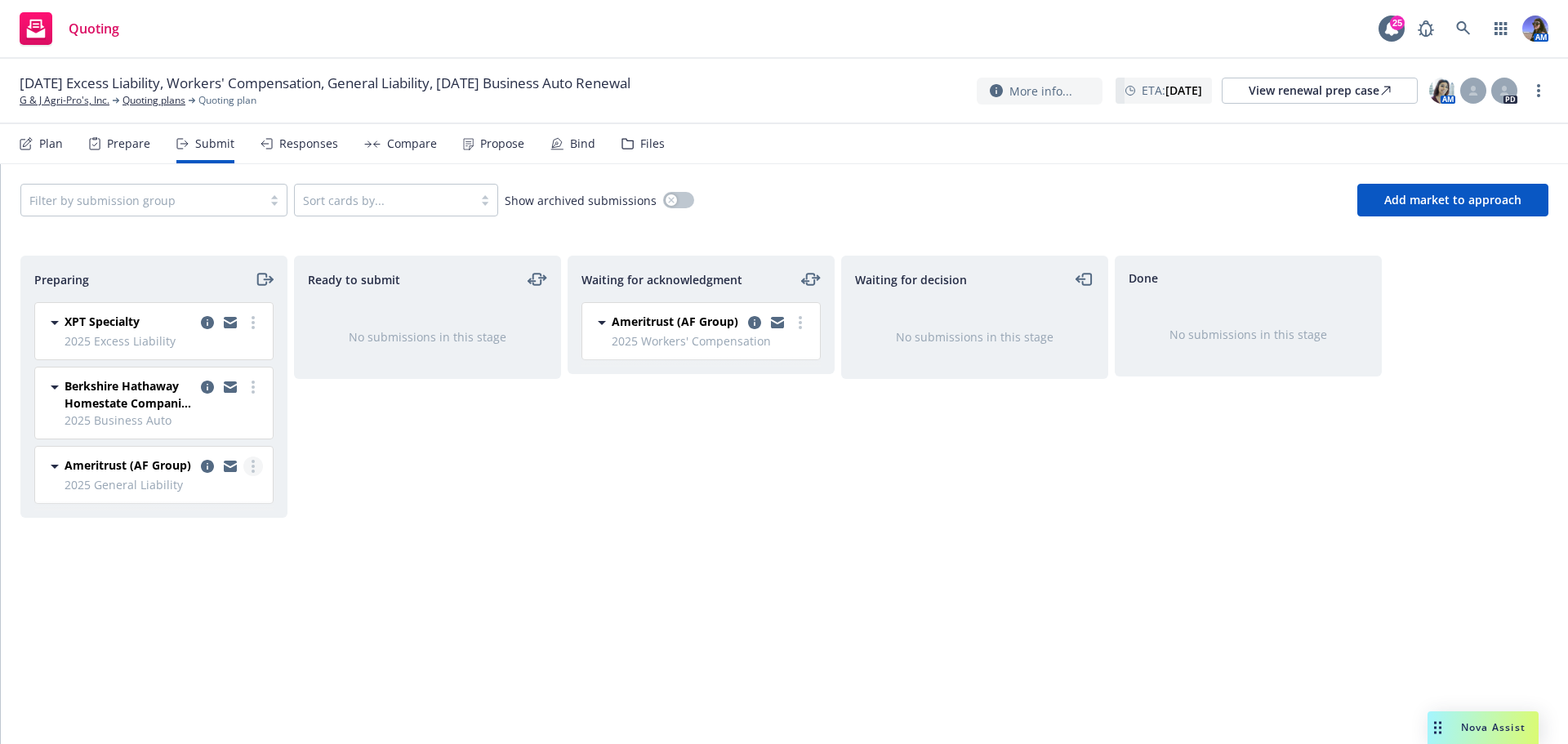
click at [254, 467] on circle "more" at bounding box center [252, 466] width 3 height 3
click at [204, 458] on link "copy logging email" at bounding box center [208, 466] width 20 height 20
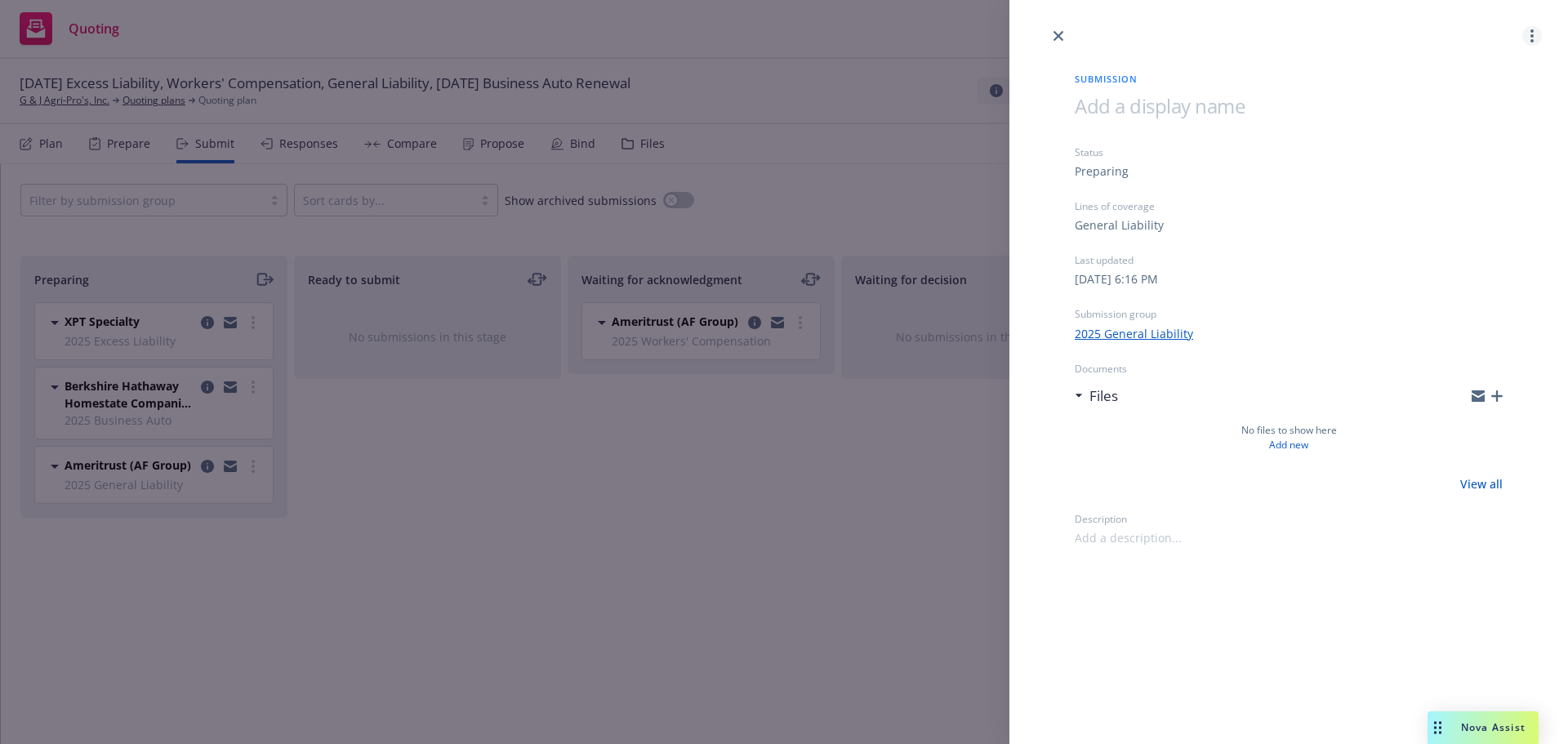
click at [1524, 36] on link "more" at bounding box center [1532, 35] width 20 height 20
click at [1481, 108] on span "Archive submission" at bounding box center [1468, 108] width 146 height 15
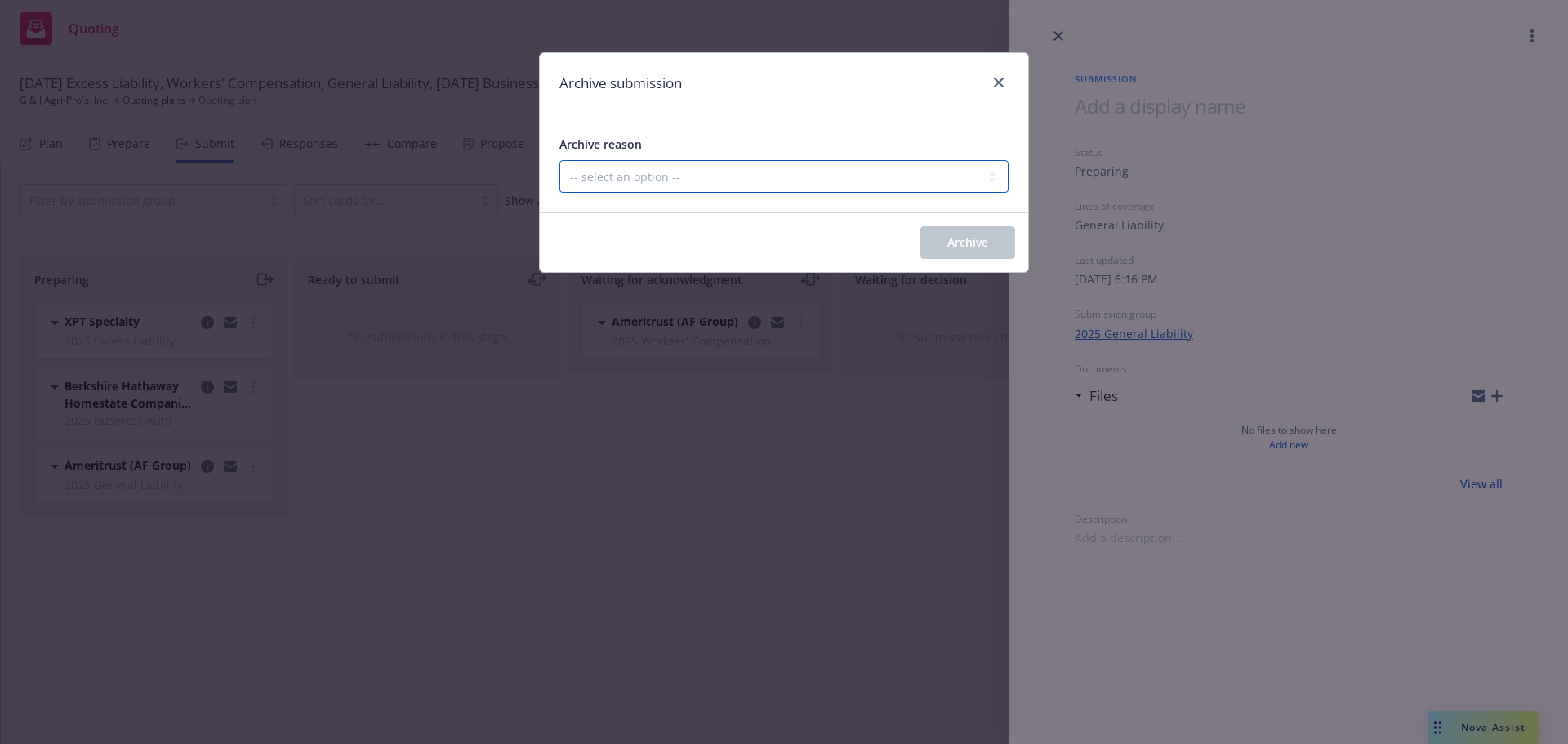
click at [847, 175] on select "-- select an option -- Carrier unresponsive Client decided not to proceed with …" at bounding box center [784, 176] width 450 height 32
select select "OTHER"
click at [559, 160] on select "-- select an option -- Carrier unresponsive Client decided not to proceed with …" at bounding box center [784, 176] width 450 height 32
click at [963, 244] on span "Archive" at bounding box center [968, 242] width 41 height 15
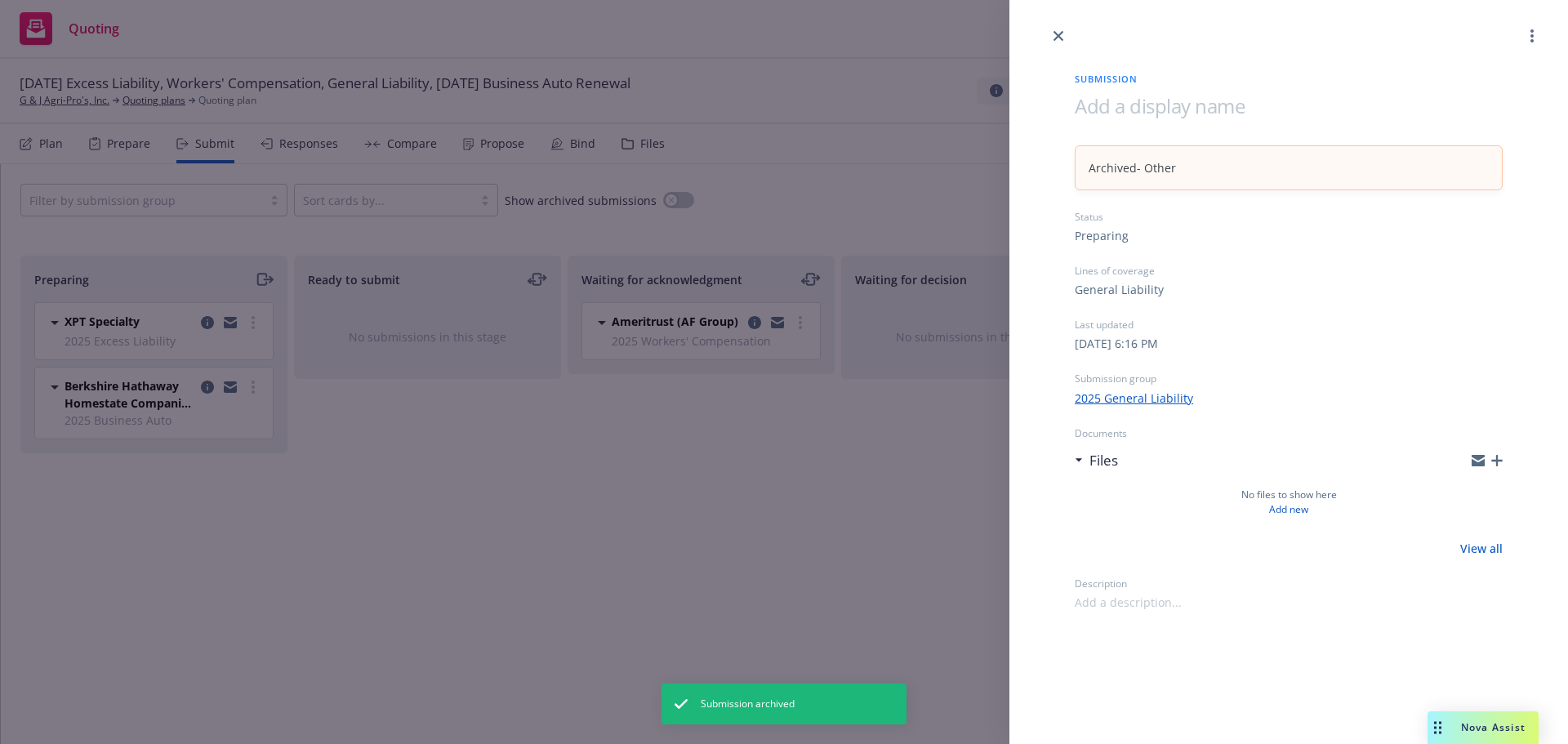
click at [354, 499] on div "Submission Archived - Other Status Preparing Lines of coverage General Liabilit…" at bounding box center [784, 372] width 1568 height 744
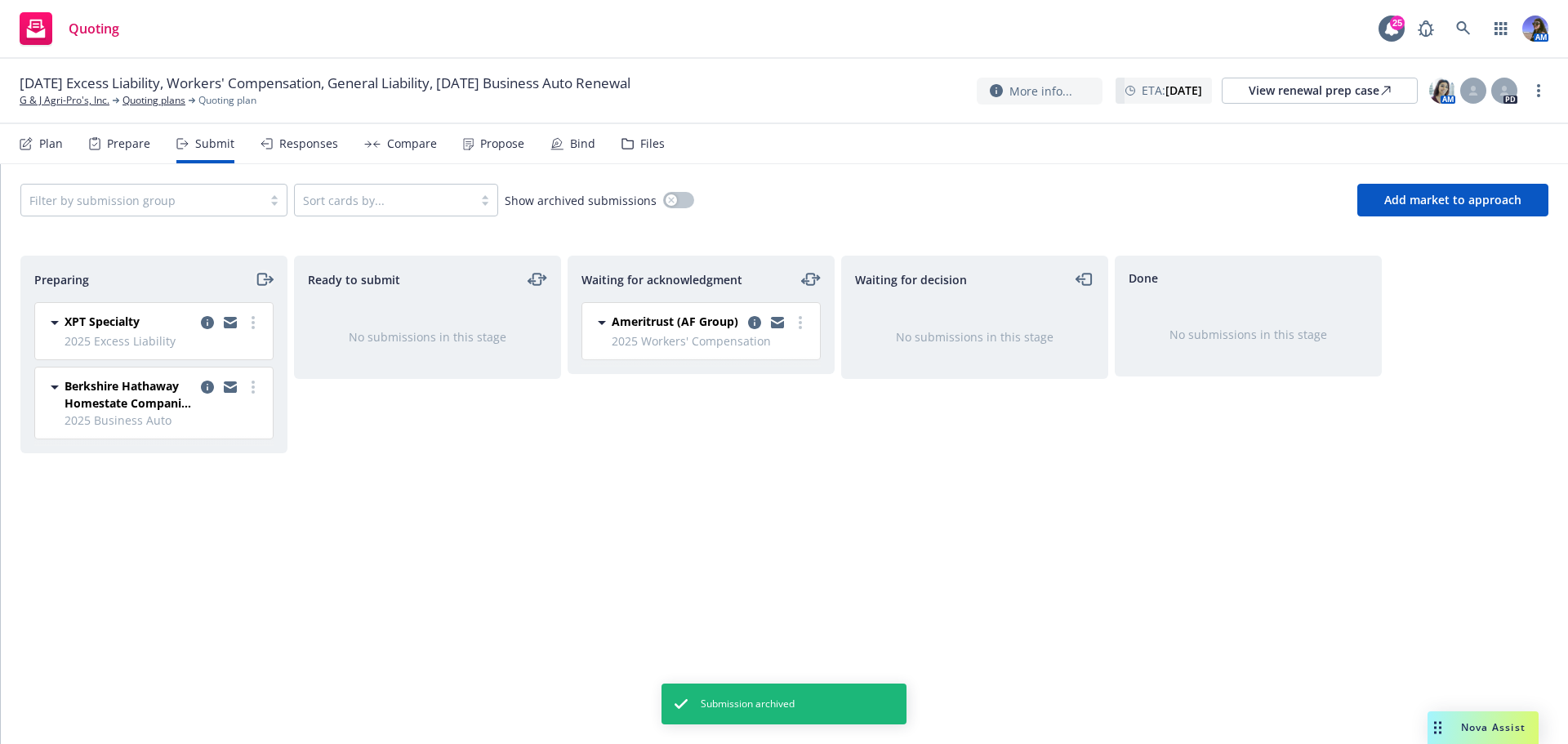
click at [261, 278] on icon "moveRight" at bounding box center [265, 279] width 19 height 20
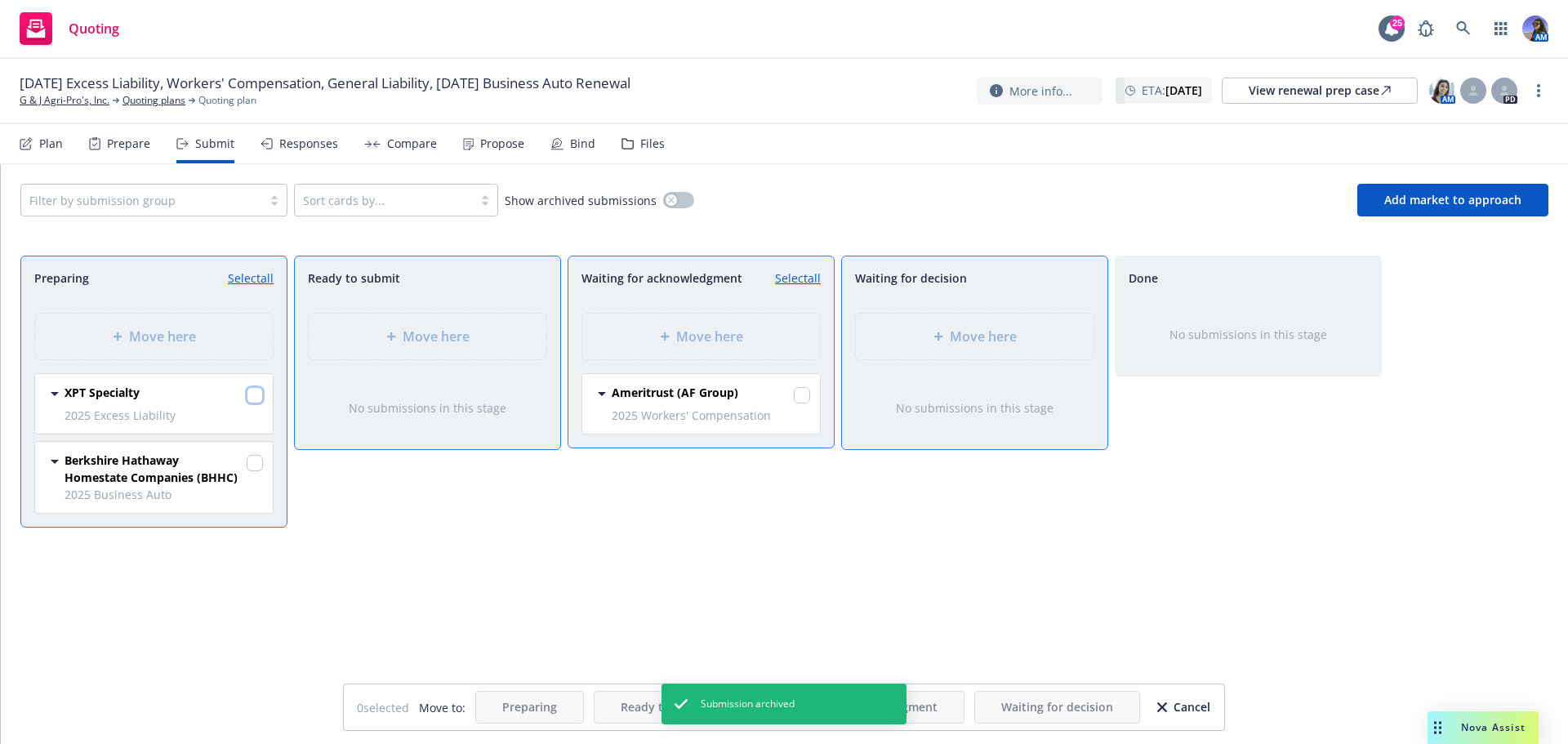
click at [251, 392] on input "checkbox" at bounding box center [254, 394] width 16 height 16
checkbox input "true"
click at [677, 347] on div "Move here" at bounding box center [701, 336] width 238 height 46
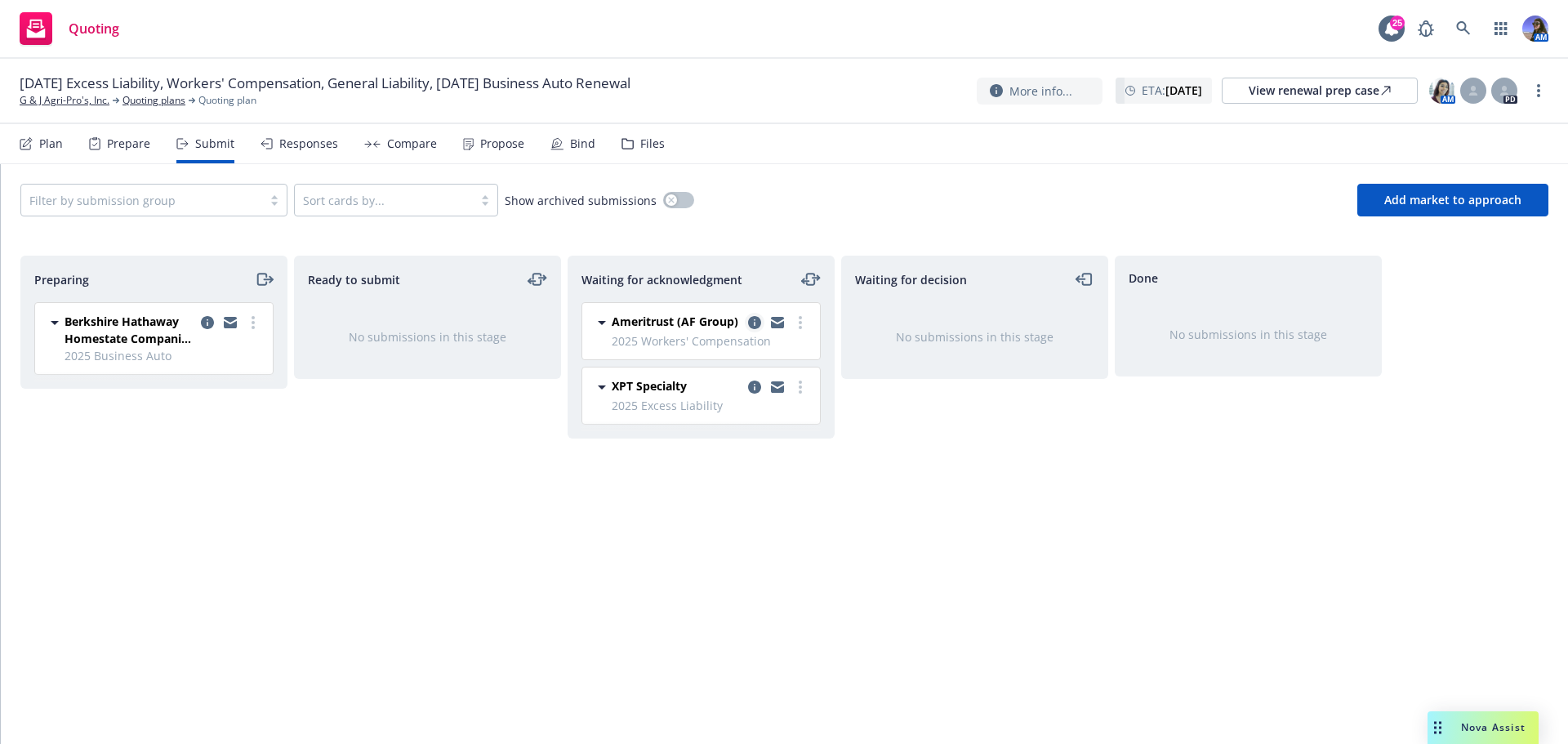
click at [754, 324] on icon "copy logging email" at bounding box center [754, 323] width 13 height 13
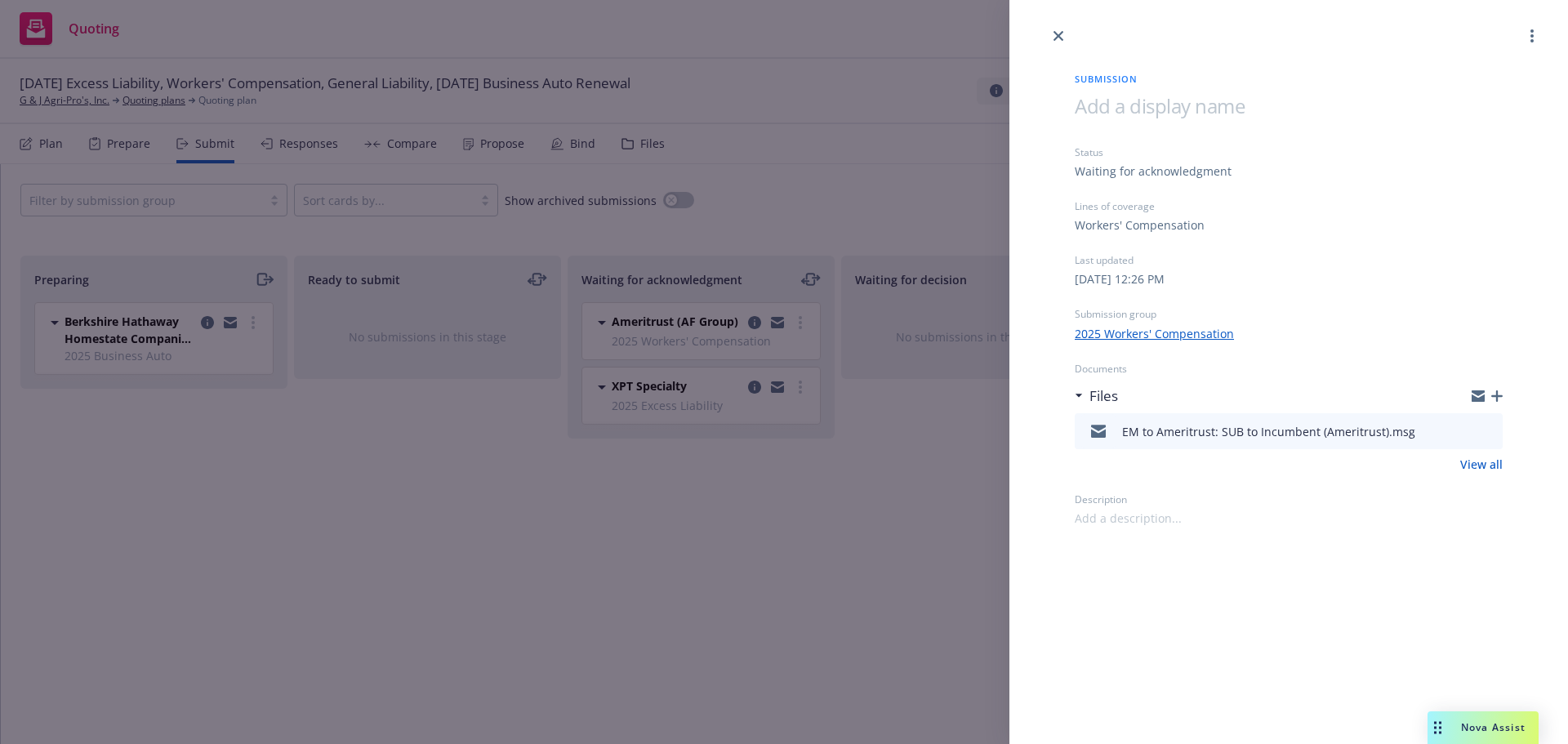
click at [1062, 27] on link "close" at bounding box center [1058, 35] width 20 height 20
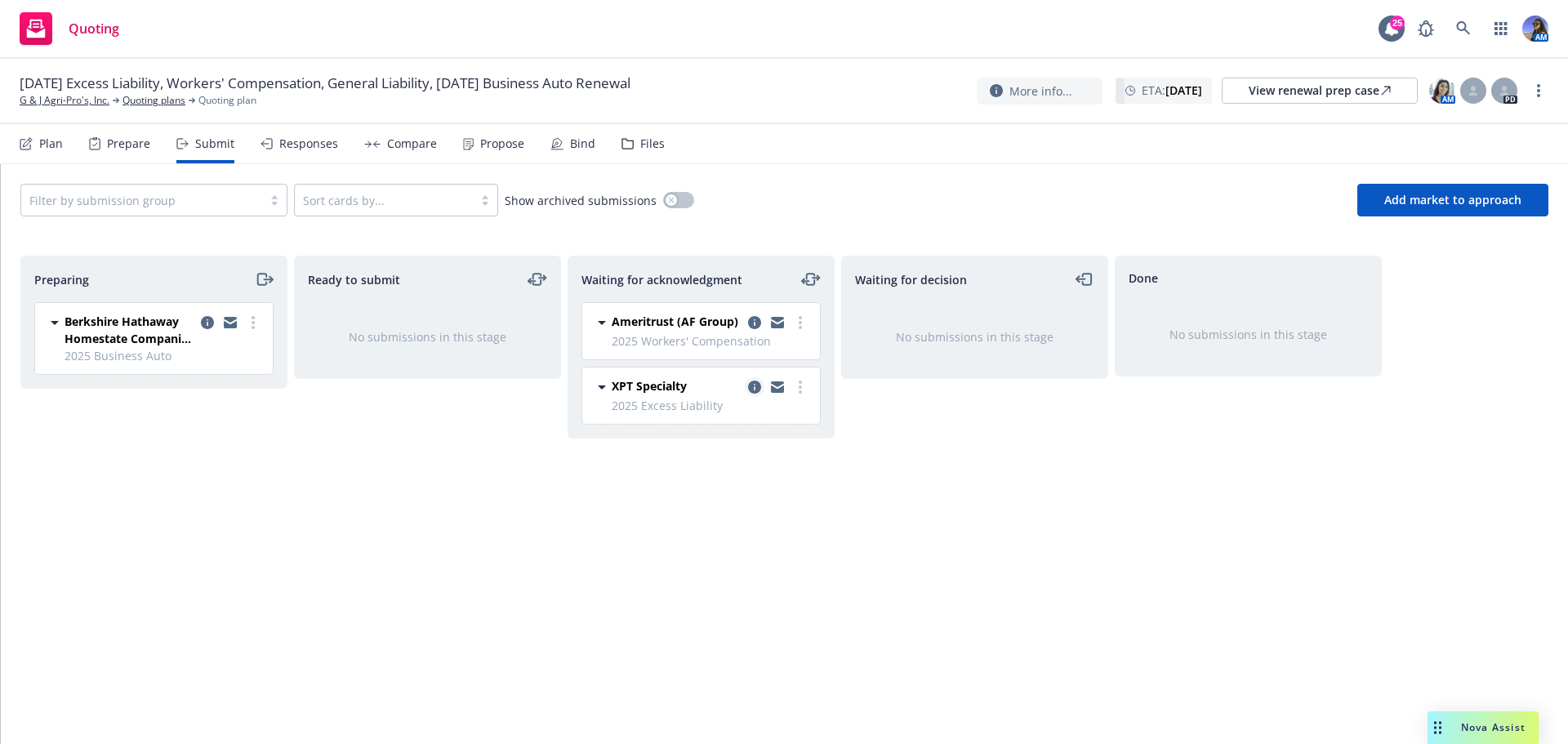
click at [750, 382] on icon "copy logging email" at bounding box center [754, 388] width 13 height 13
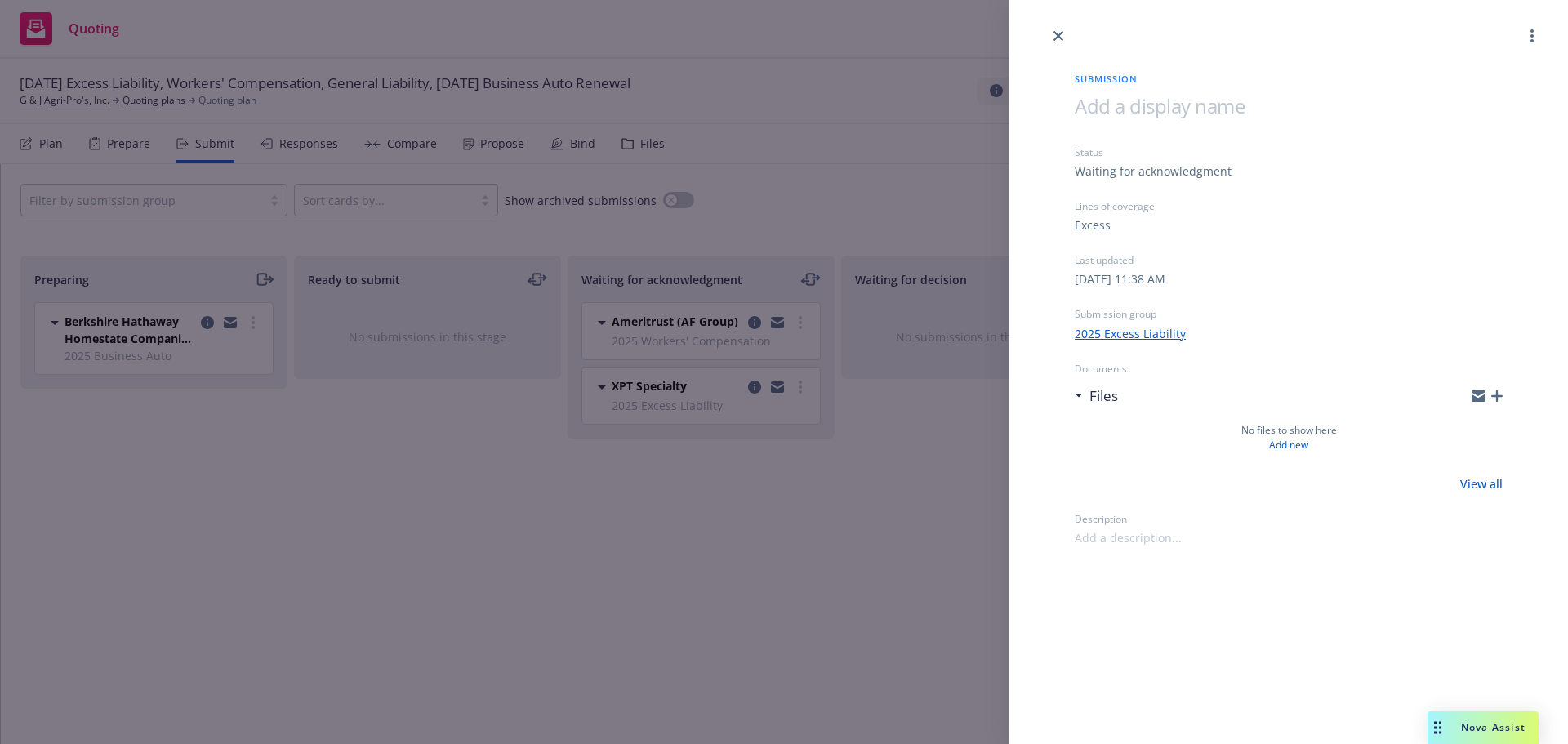
click at [1068, 40] on div at bounding box center [1289, 23] width 559 height 46
click at [1055, 38] on icon "close" at bounding box center [1058, 36] width 10 height 10
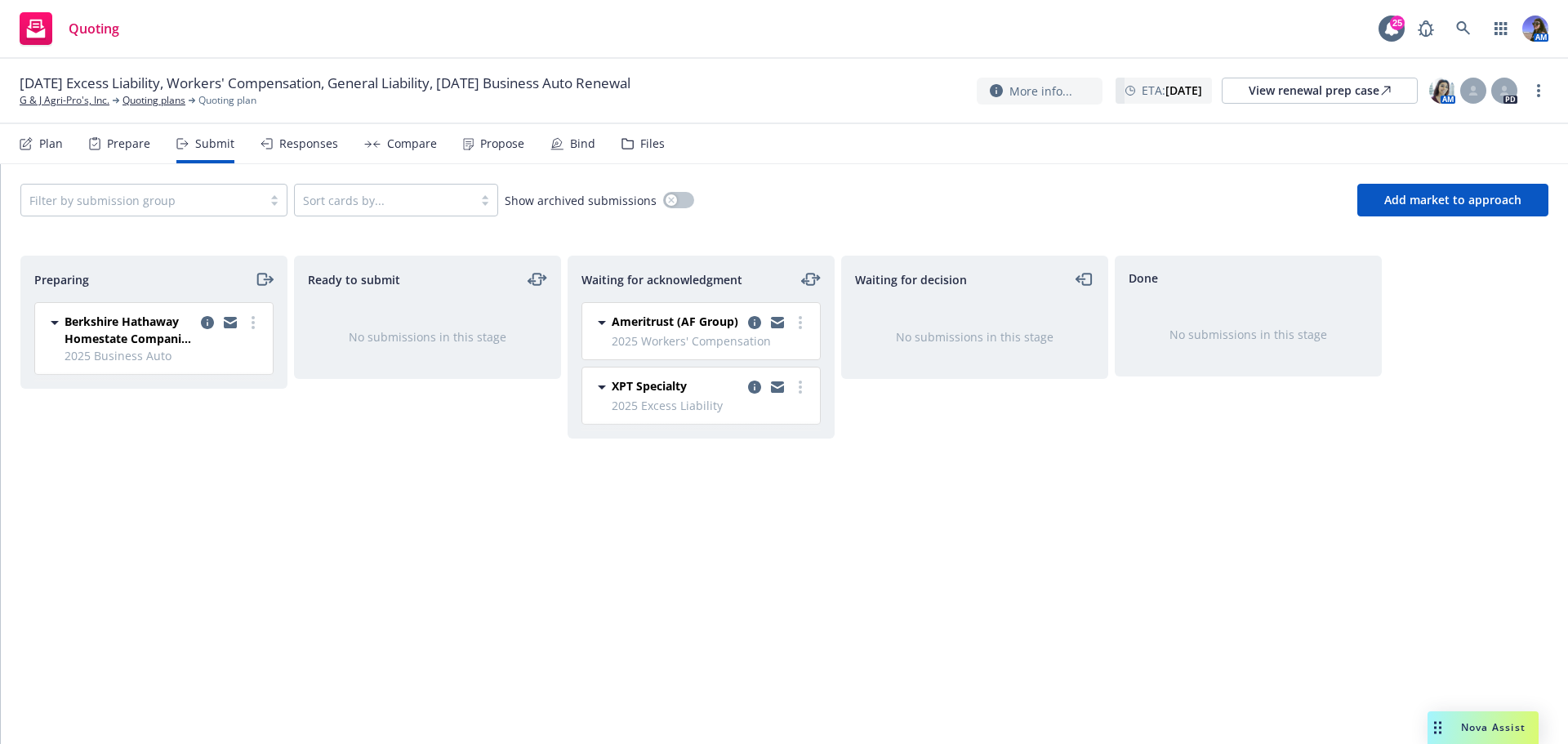
click at [640, 146] on div "Files" at bounding box center [653, 144] width 25 height 13
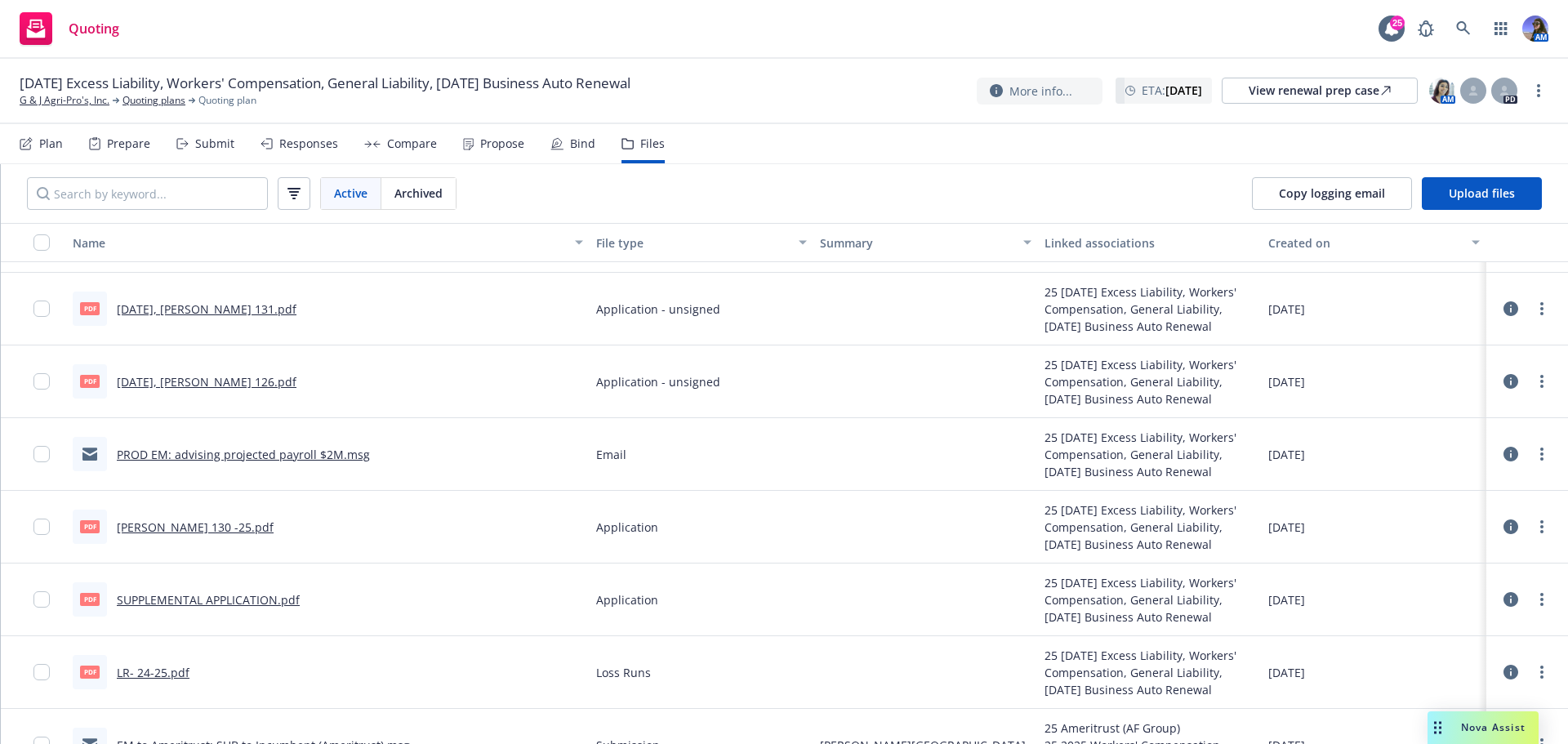
scroll to position [459, 0]
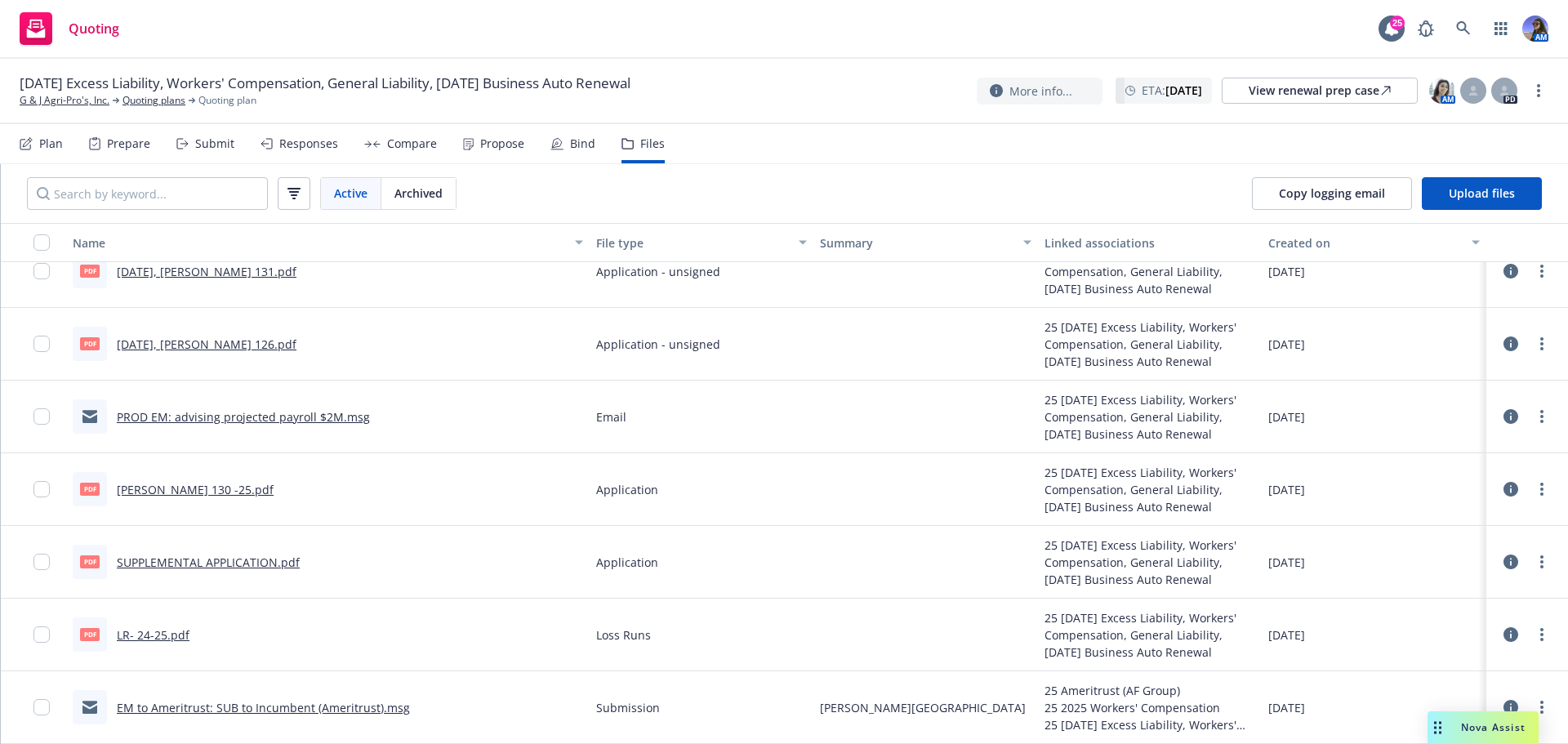
click at [153, 631] on link "LR- 24-25.pdf" at bounding box center [153, 635] width 72 height 15
click at [536, 26] on div "Quoting 25 AM" at bounding box center [784, 30] width 1568 height 59
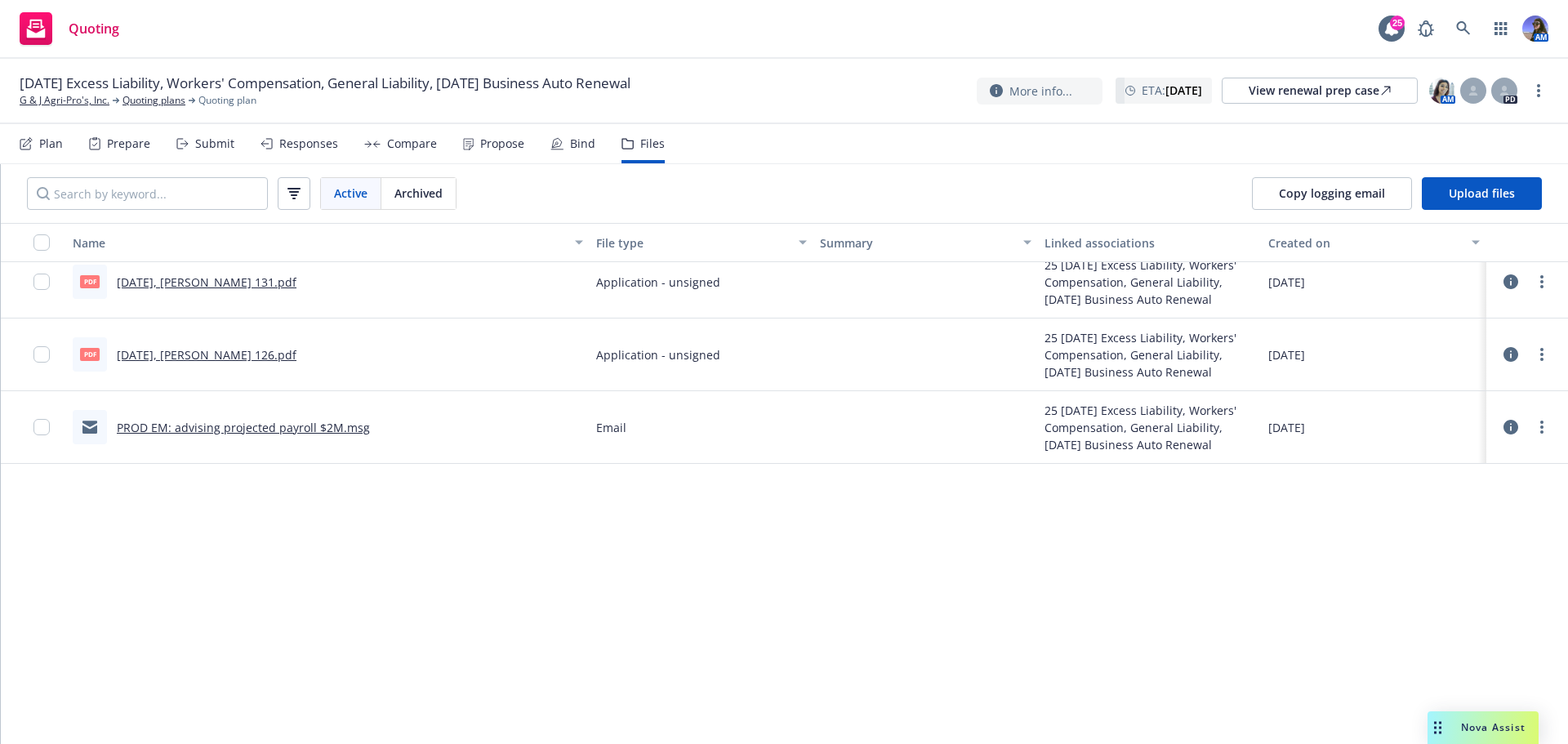
scroll to position [0, 0]
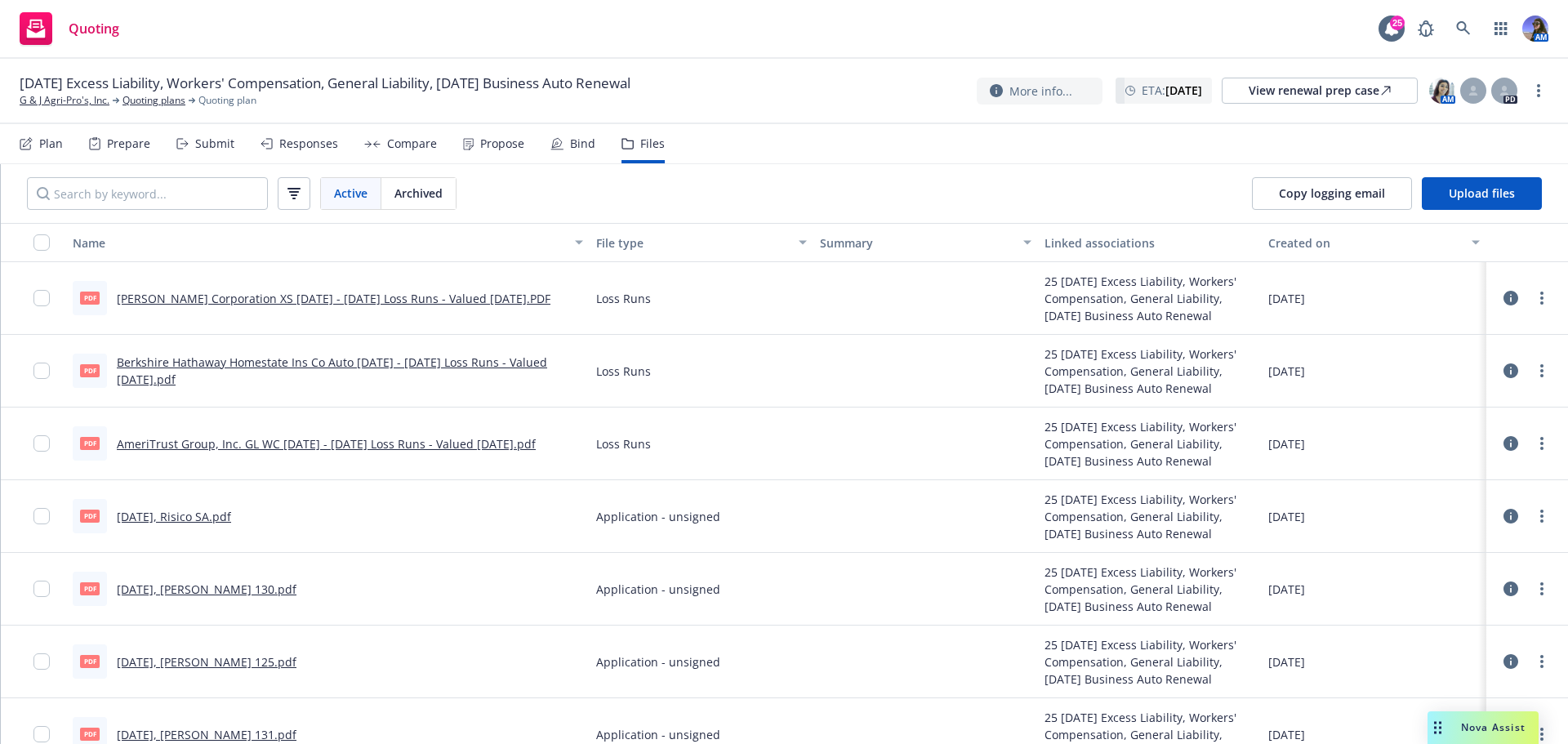
click at [324, 450] on link "AmeriTrust Group, Inc. GL WC 2024 - 2025 Loss Runs - Valued 2025-09-10.pdf" at bounding box center [327, 444] width 419 height 15
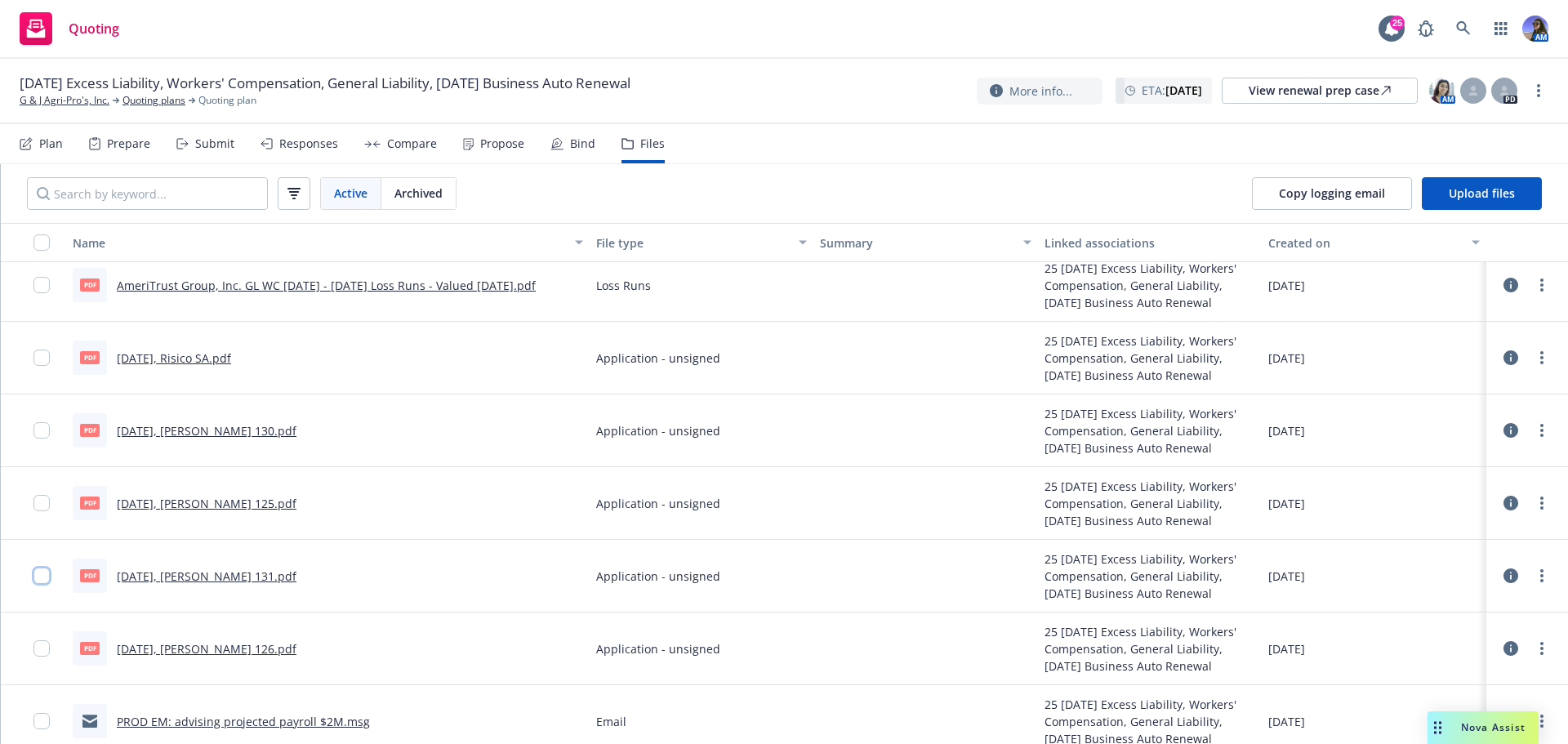
click at [41, 573] on input "checkbox" at bounding box center [41, 575] width 16 height 16
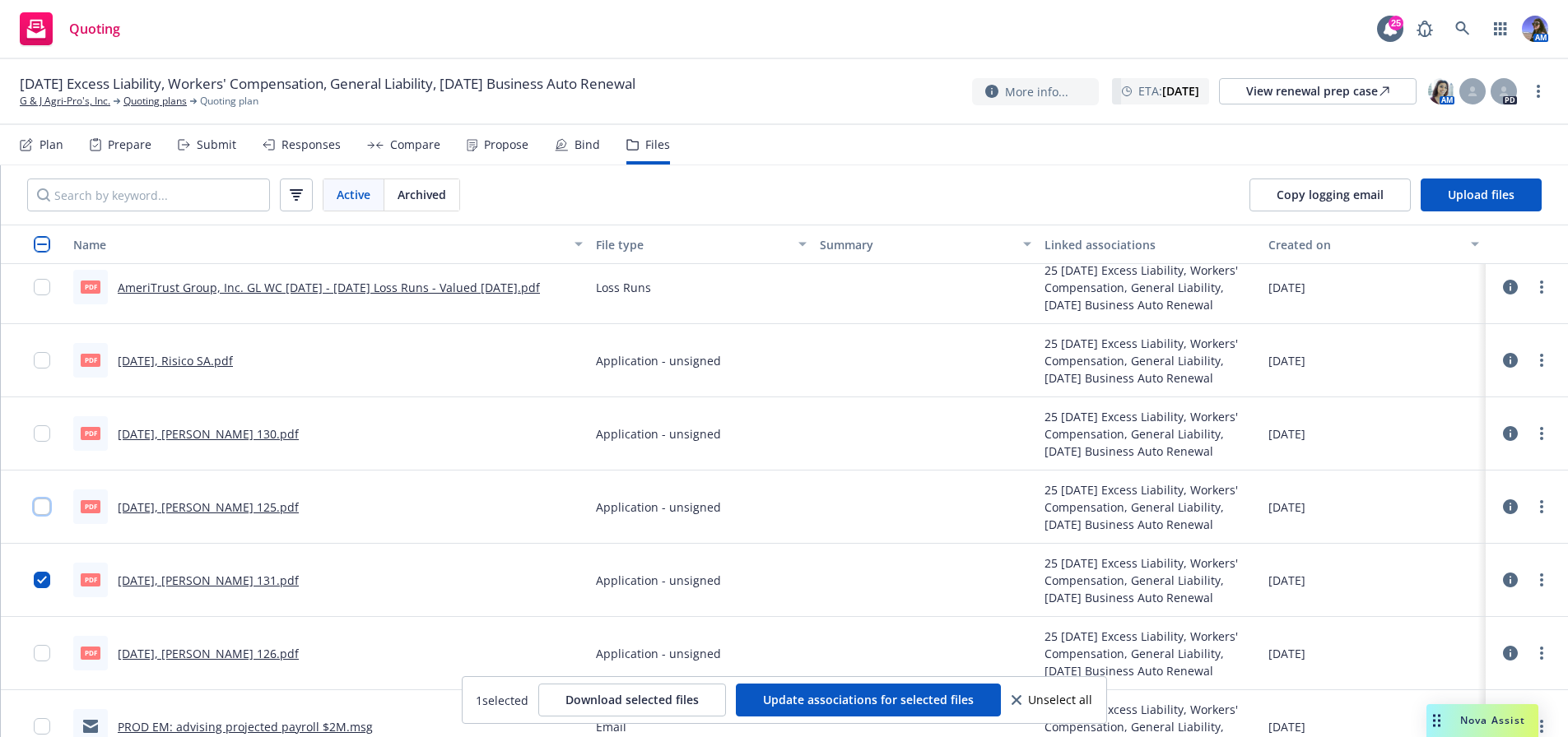
click at [42, 505] on input "checkbox" at bounding box center [41, 507] width 16 height 16
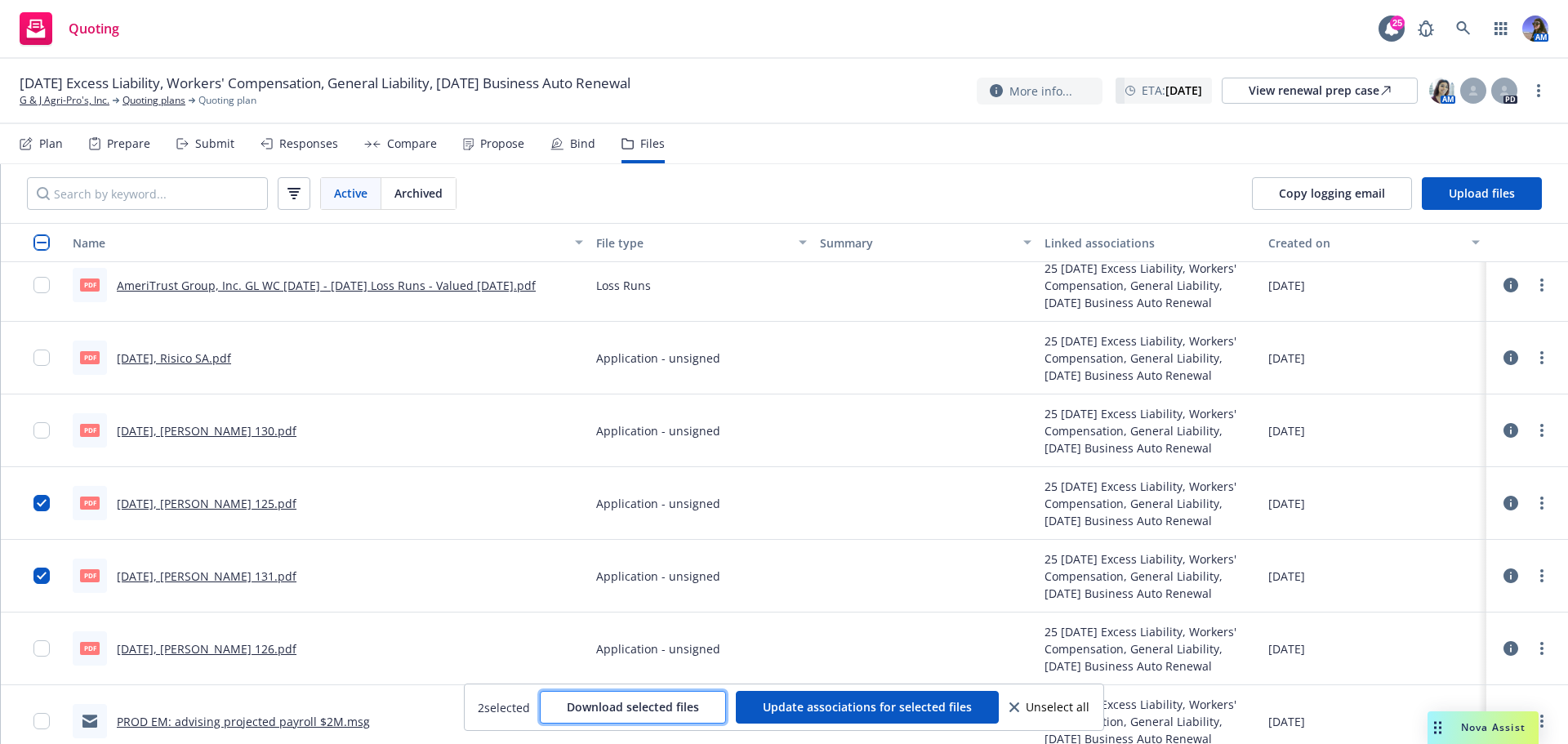
click at [611, 702] on span "Download selected files" at bounding box center [633, 707] width 132 height 15
click at [210, 148] on div "Submit" at bounding box center [214, 144] width 39 height 13
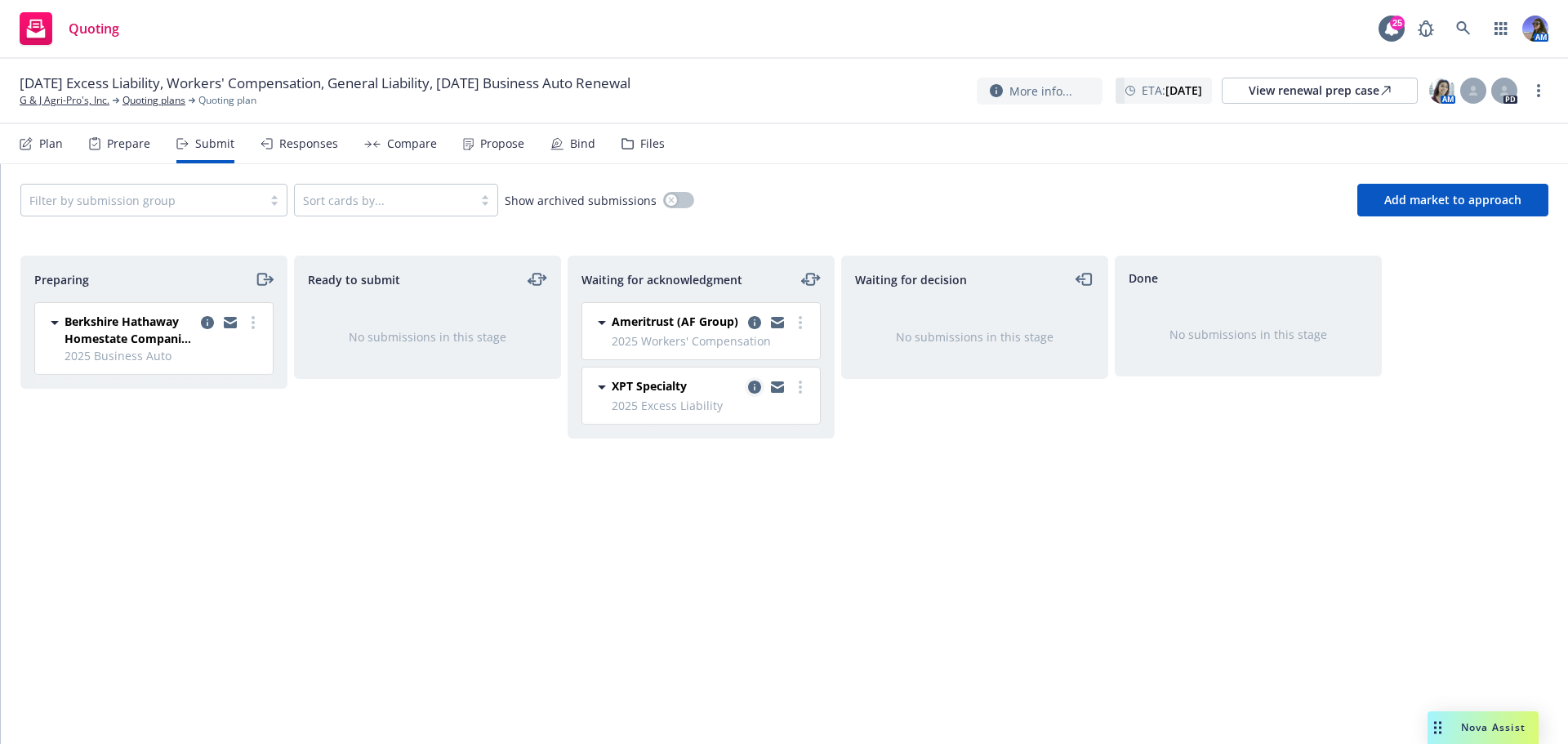
click at [752, 388] on icon "copy logging email" at bounding box center [754, 388] width 13 height 13
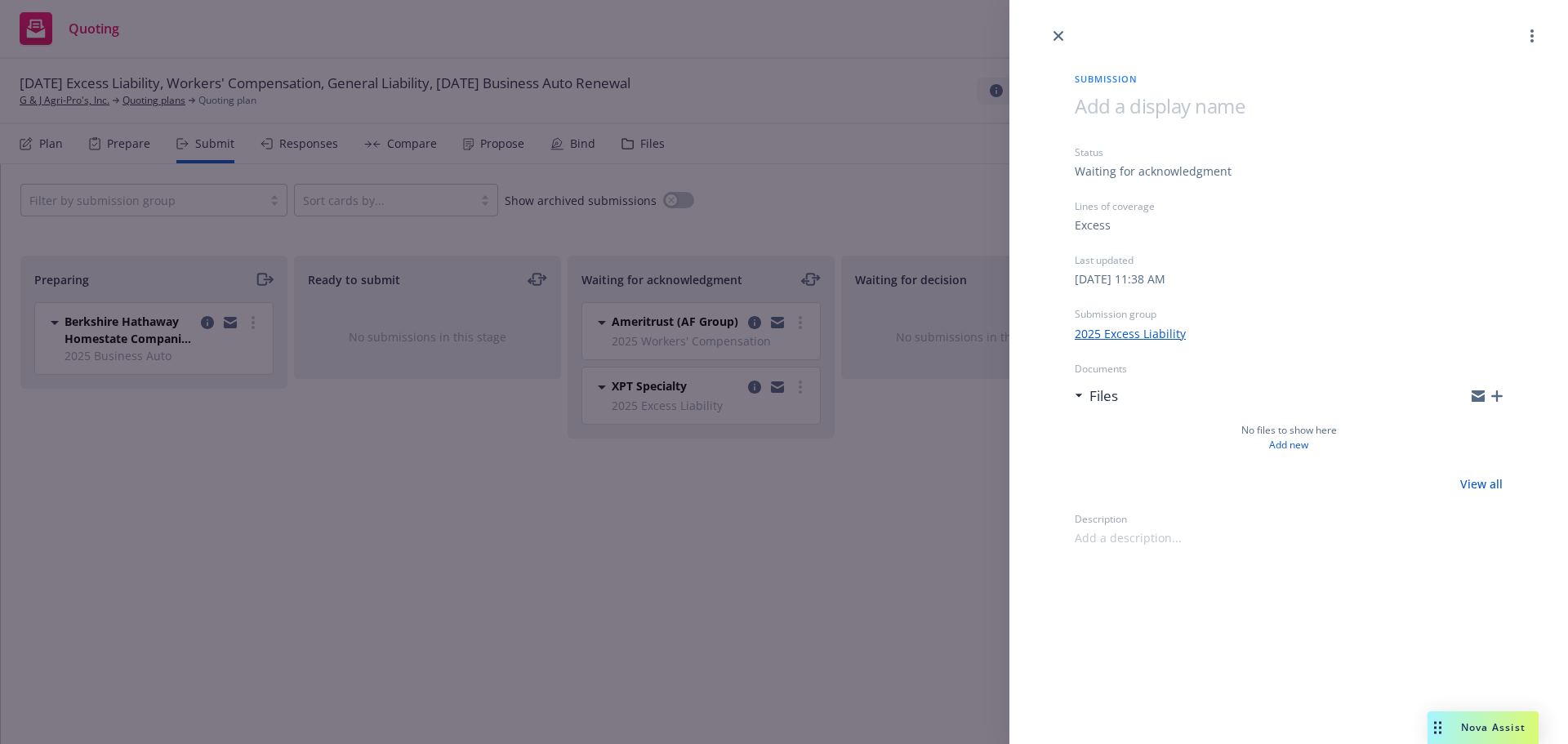
click at [1498, 399] on icon "button" at bounding box center [1498, 396] width 11 height 11
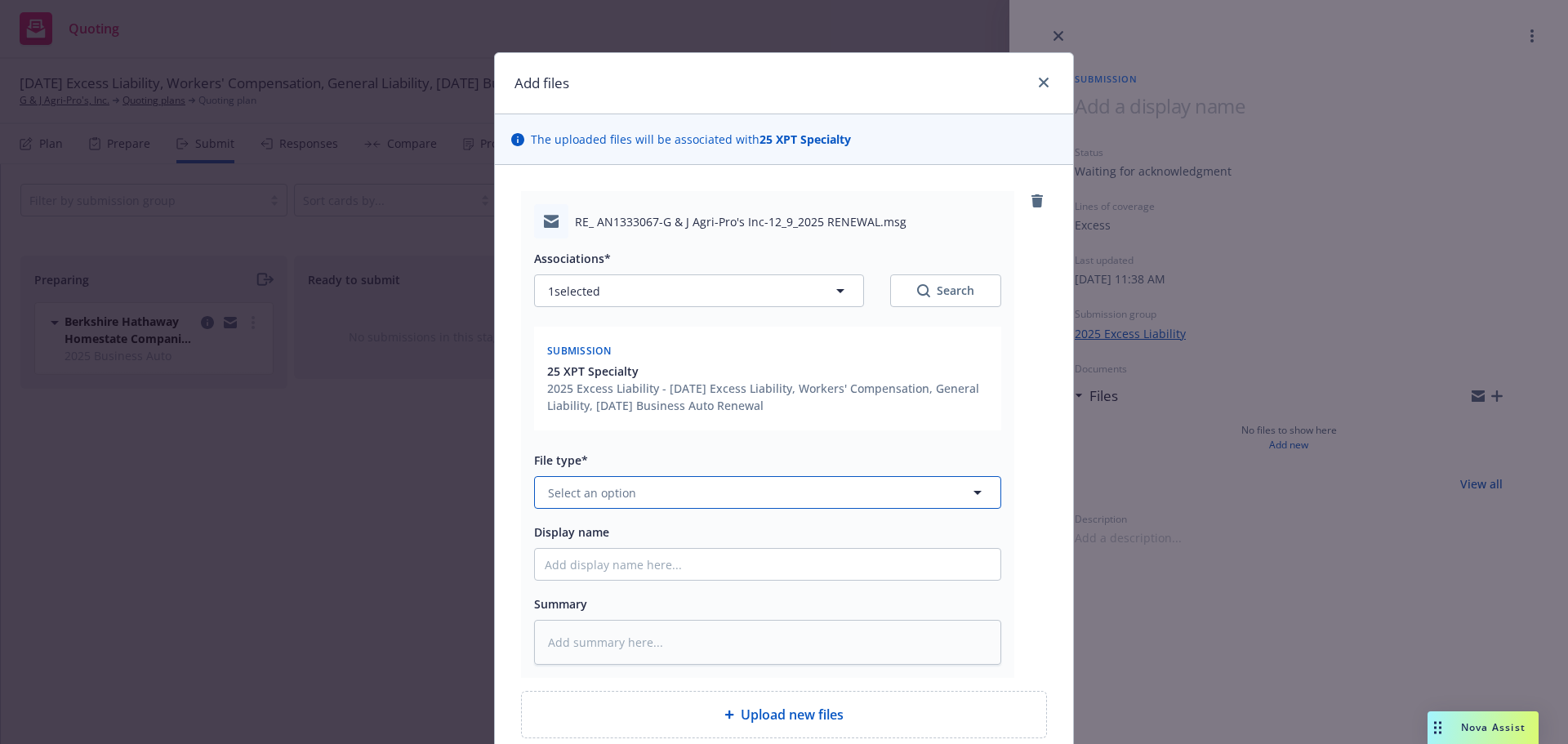
click at [612, 505] on button "Select an option" at bounding box center [768, 493] width 467 height 32
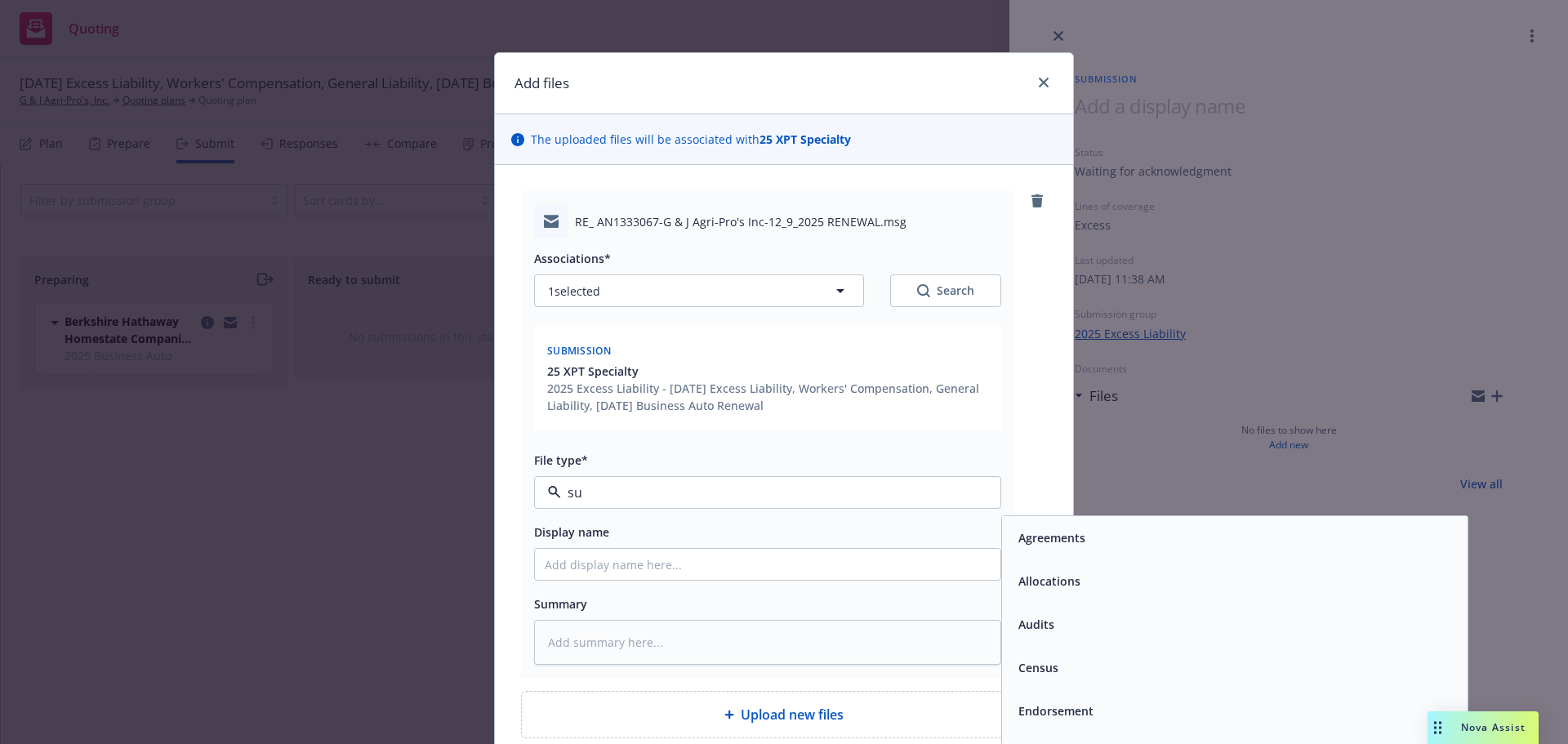
type input "sub"
click at [1021, 576] on span "Submission" at bounding box center [1051, 581] width 65 height 17
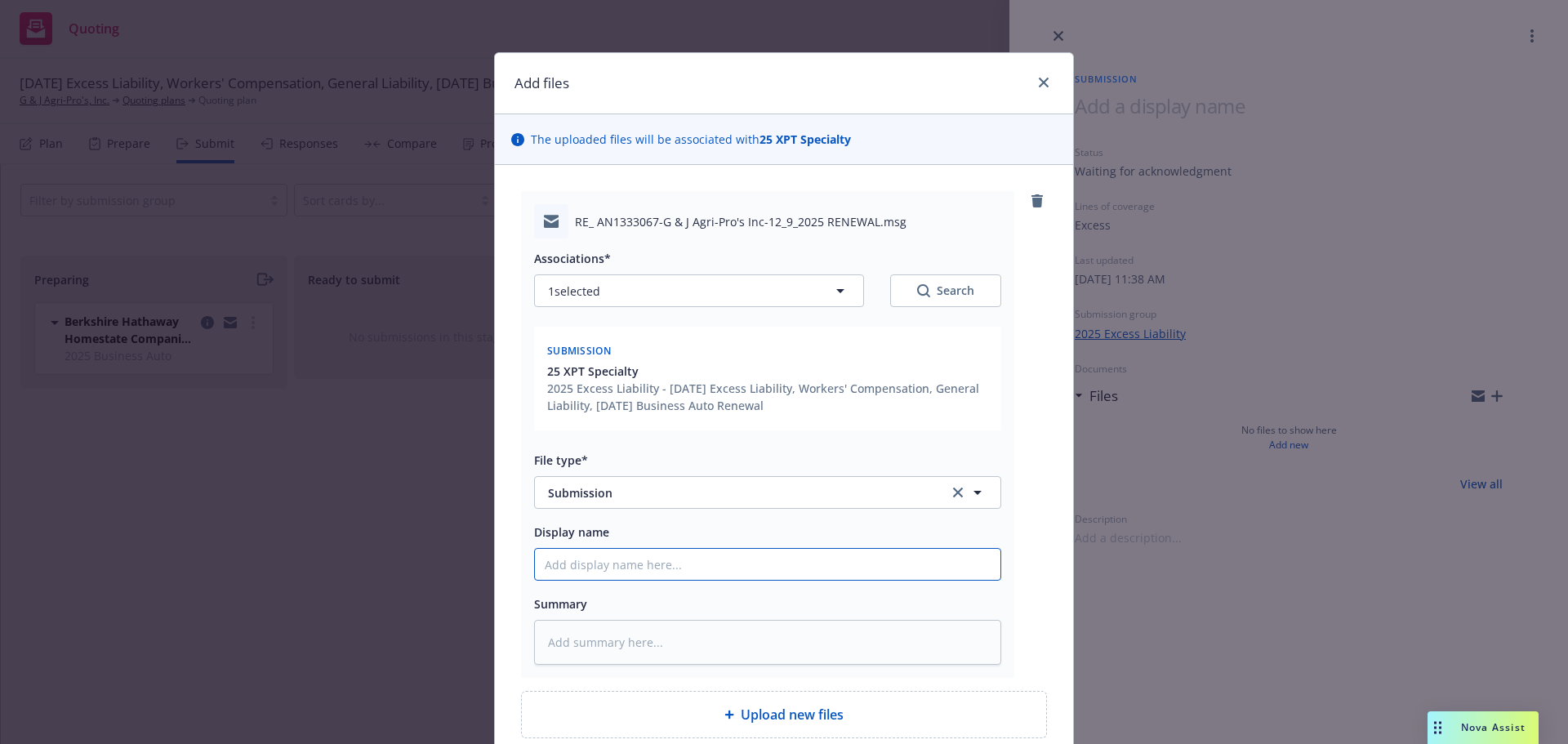
click at [869, 567] on input "Display name" at bounding box center [768, 564] width 466 height 31
type textarea "x"
type input "E"
type textarea "x"
type input "EM"
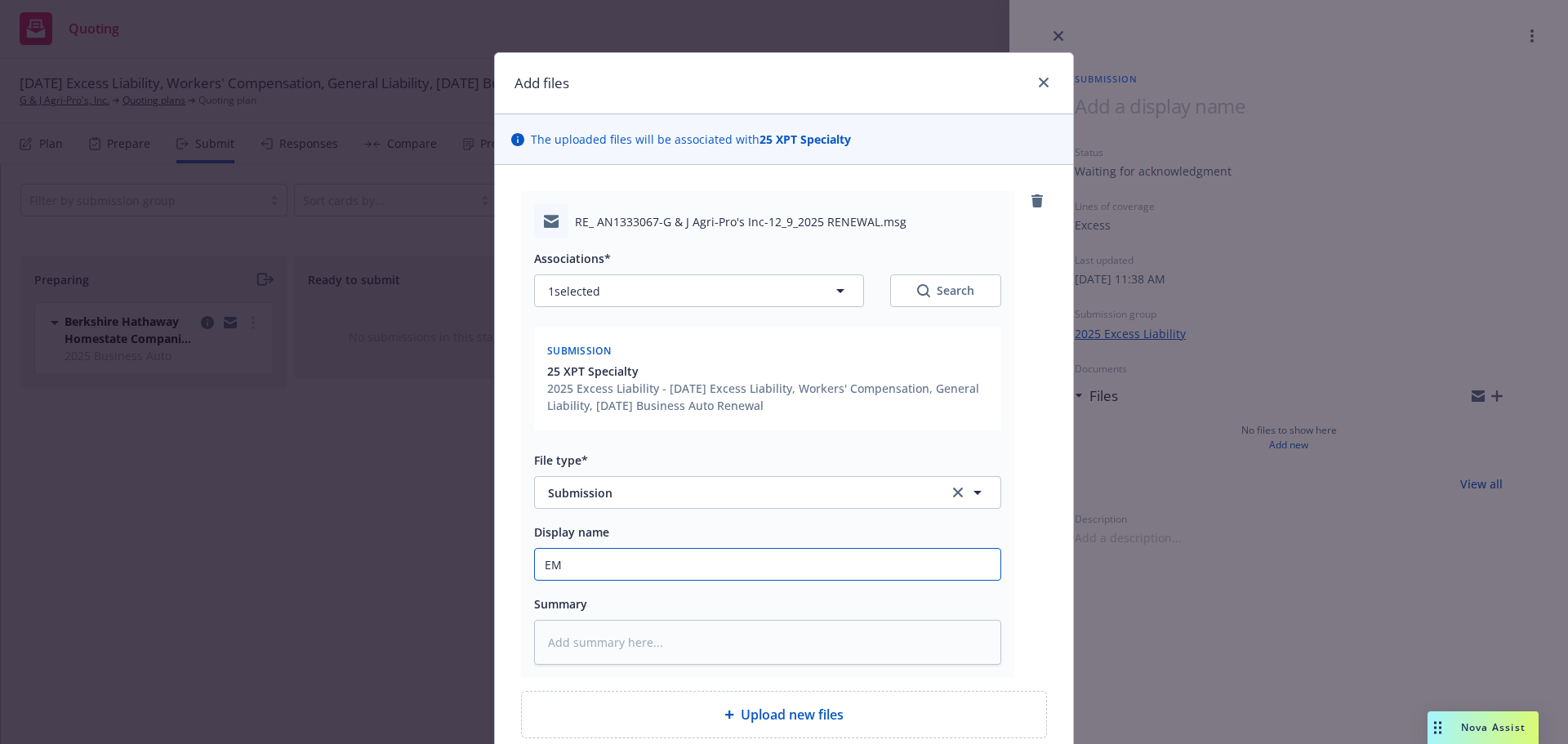
type textarea "x"
type input "EM"
type textarea "x"
type input "EM X"
type textarea "x"
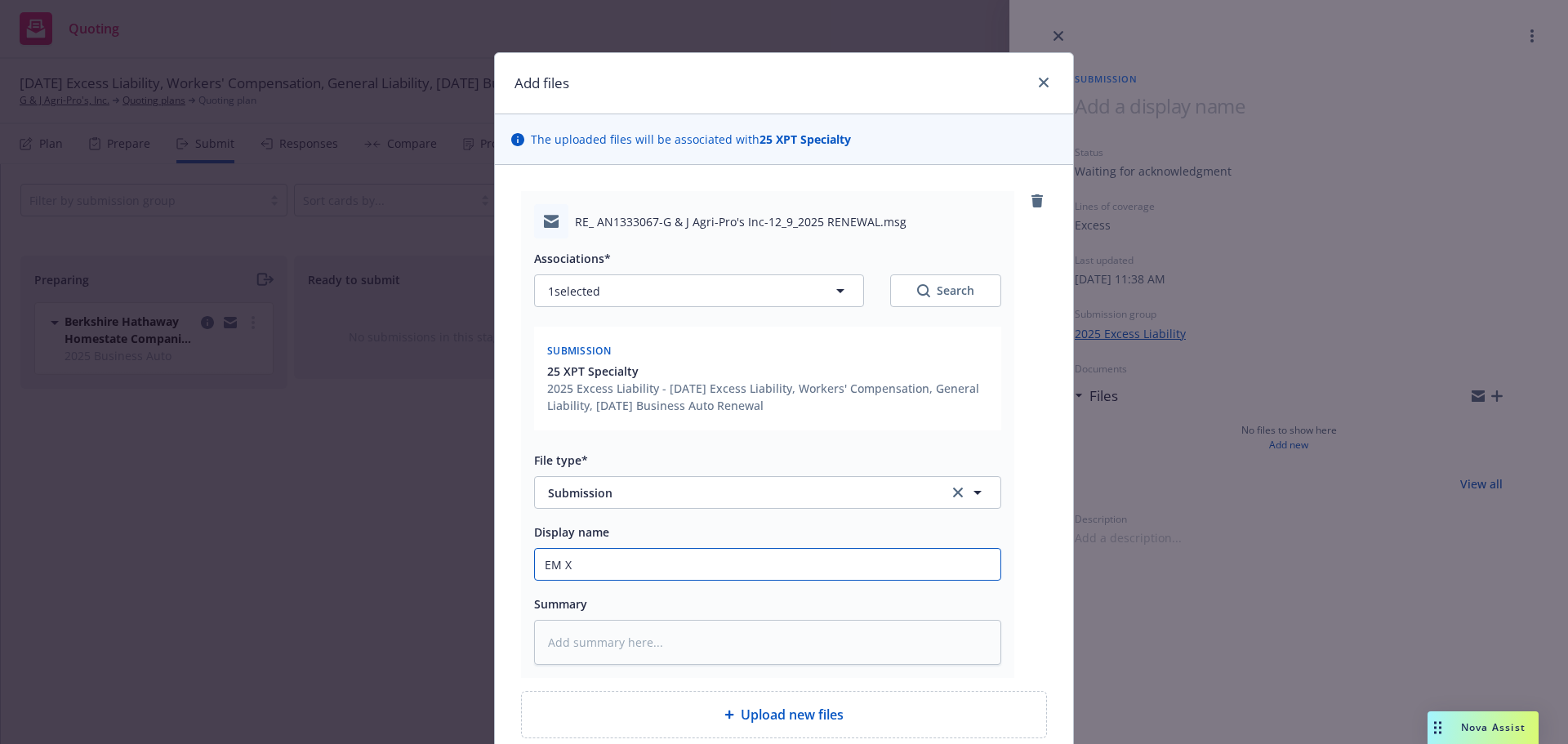
type input "EM XP"
type textarea "x"
type input "EM XPT"
type textarea "x"
type input "EM XPT:"
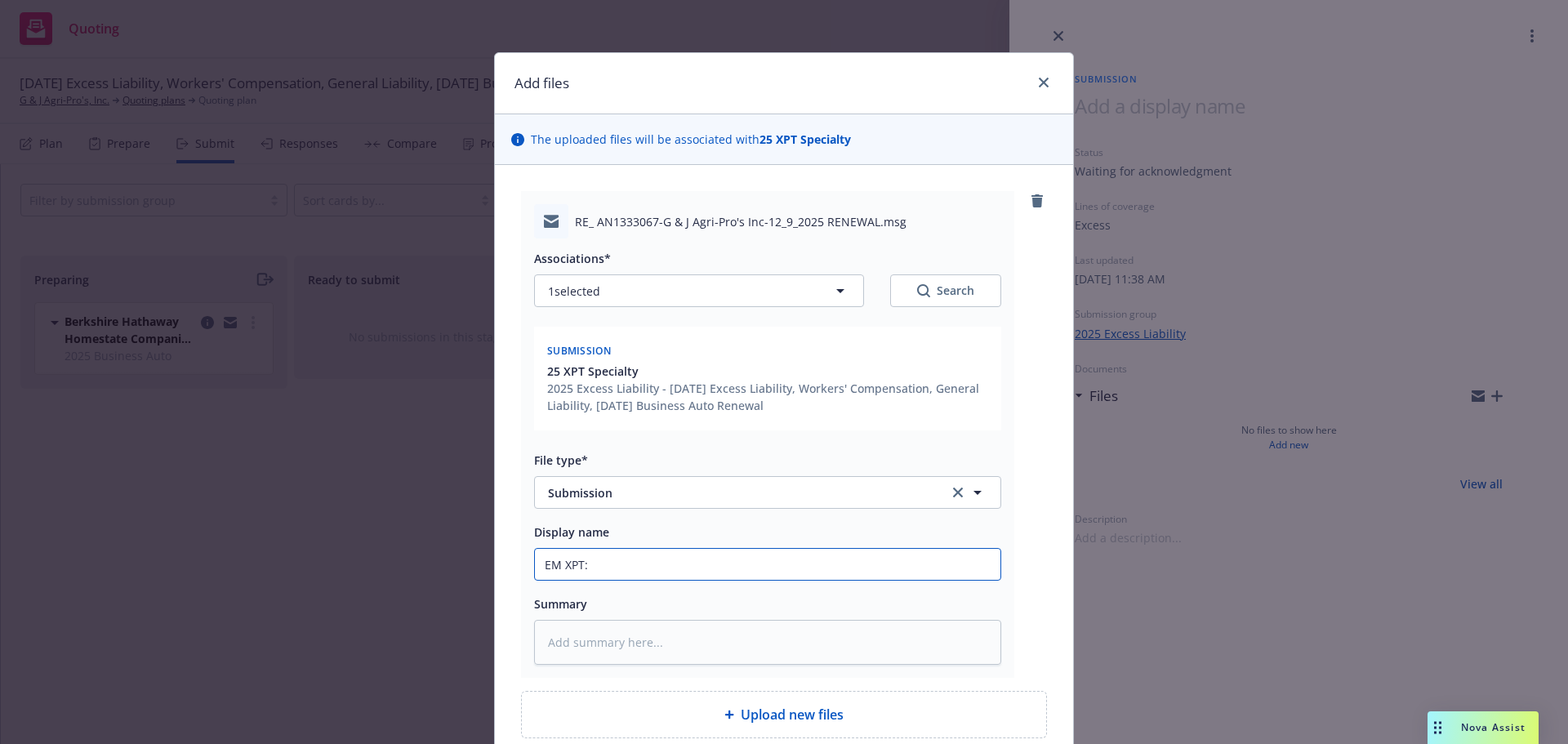
type textarea "x"
type input "EM XPT:"
type textarea "x"
type input "EM XPT: X"
type textarea "x"
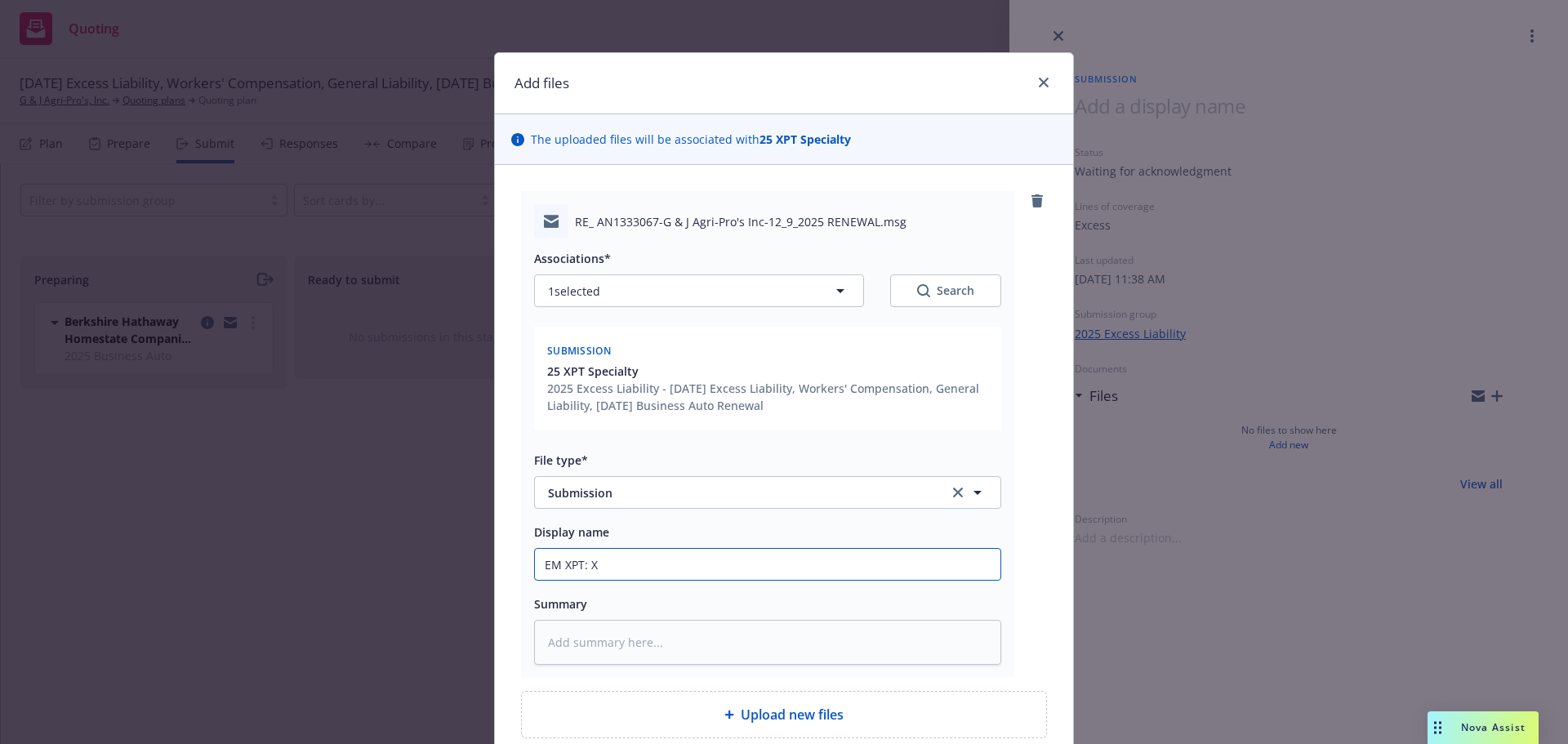
type input "EM XPT: XS"
type textarea "x"
type input "EM XPT: XS"
type textarea "x"
type input "EM XPT: XS S"
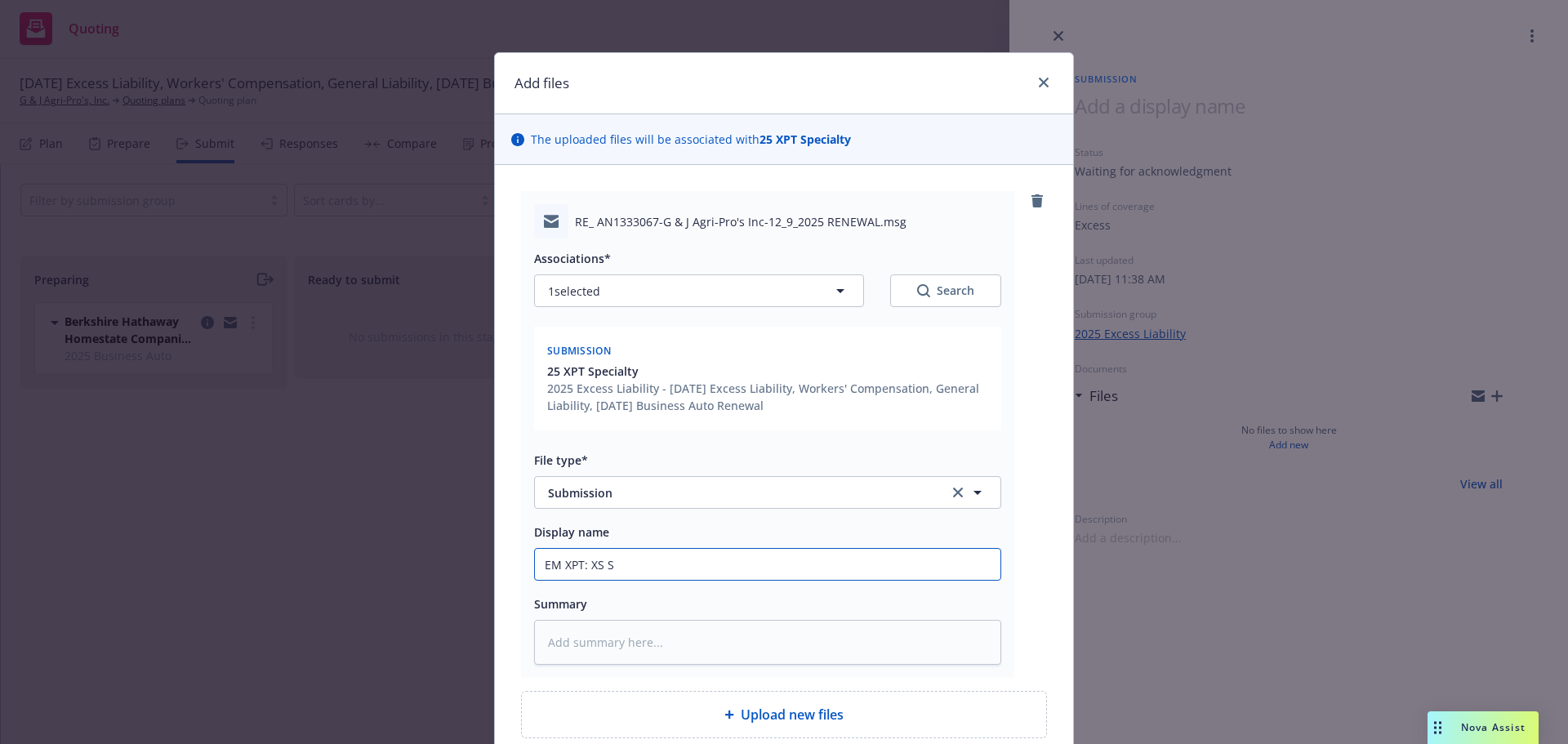
type textarea "x"
type input "EM XPT: XS Su"
type textarea "x"
type input "EM XPT: XS Sub"
type textarea "x"
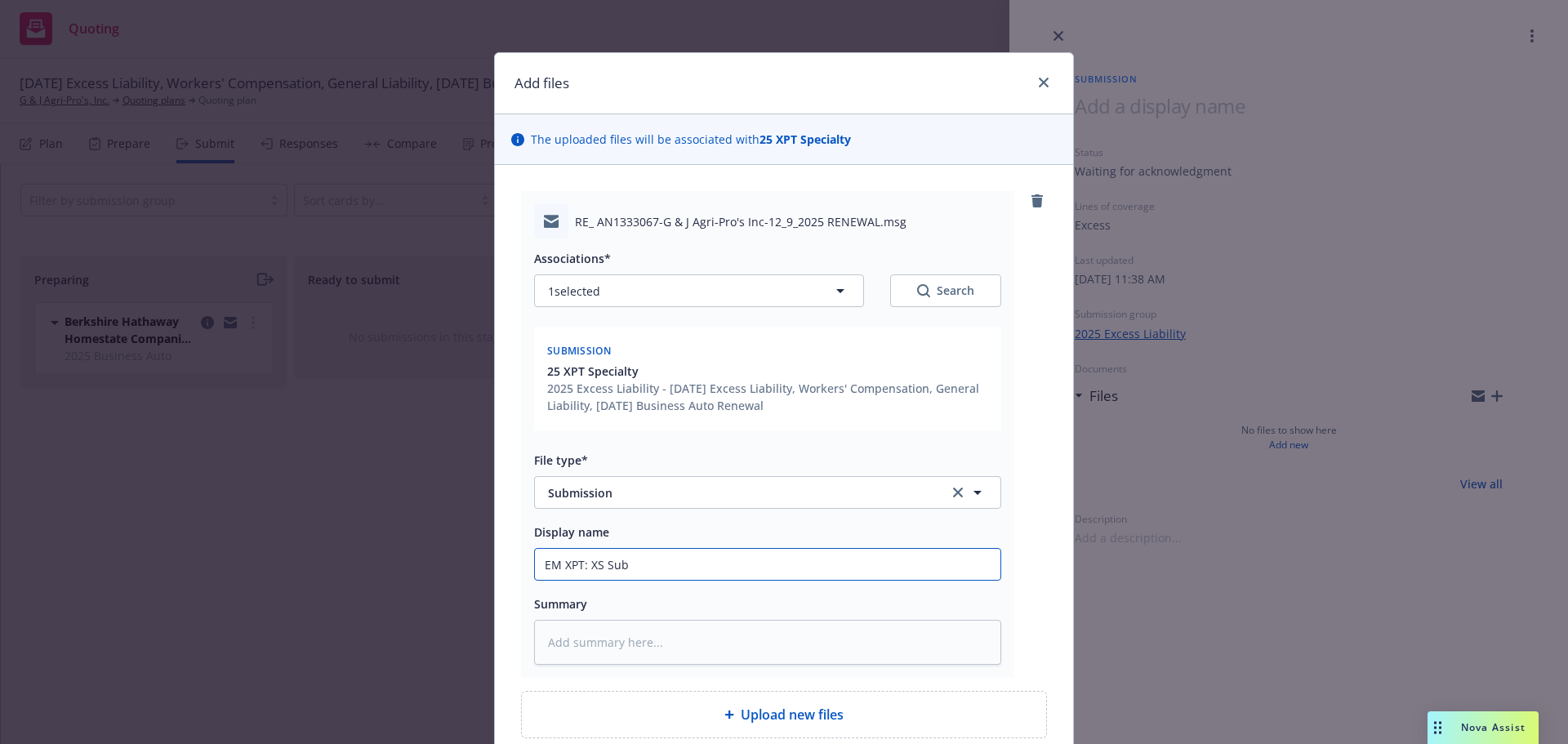
type input "EM XPT: XS Subm"
type textarea "x"
type input "EM XPT: XS Submi"
type textarea "x"
type input "EM XPT: XS Submis"
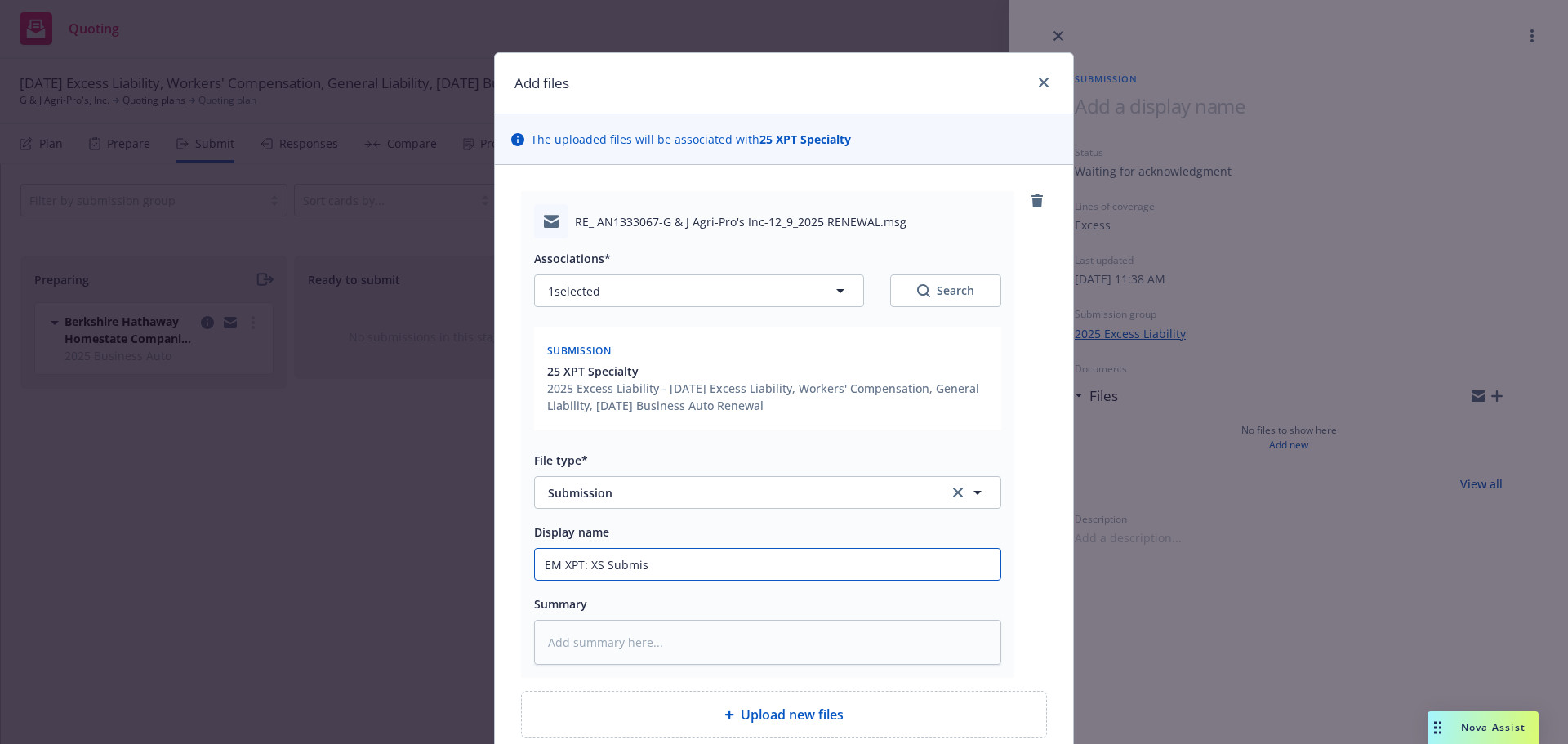
type textarea "x"
type input "EM XPT: XS Submisso"
type textarea "x"
type input "EM XPT: XS Submissoi"
type textarea "x"
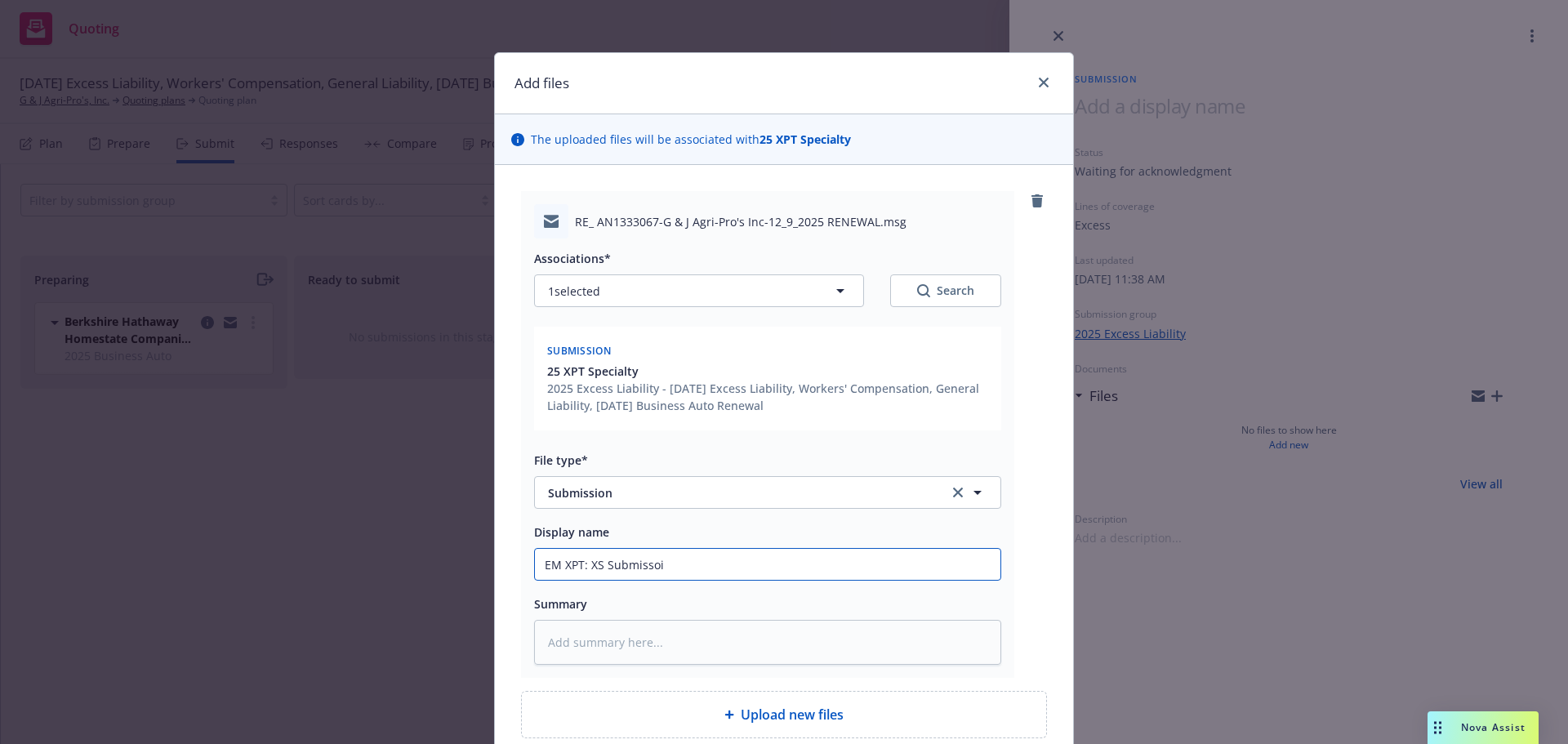
type input "EM XPT: XS Submissoin"
type textarea "x"
type input "EM XPT: XS Submissoi"
type textarea "x"
type input "EM XPT: XS Submisso"
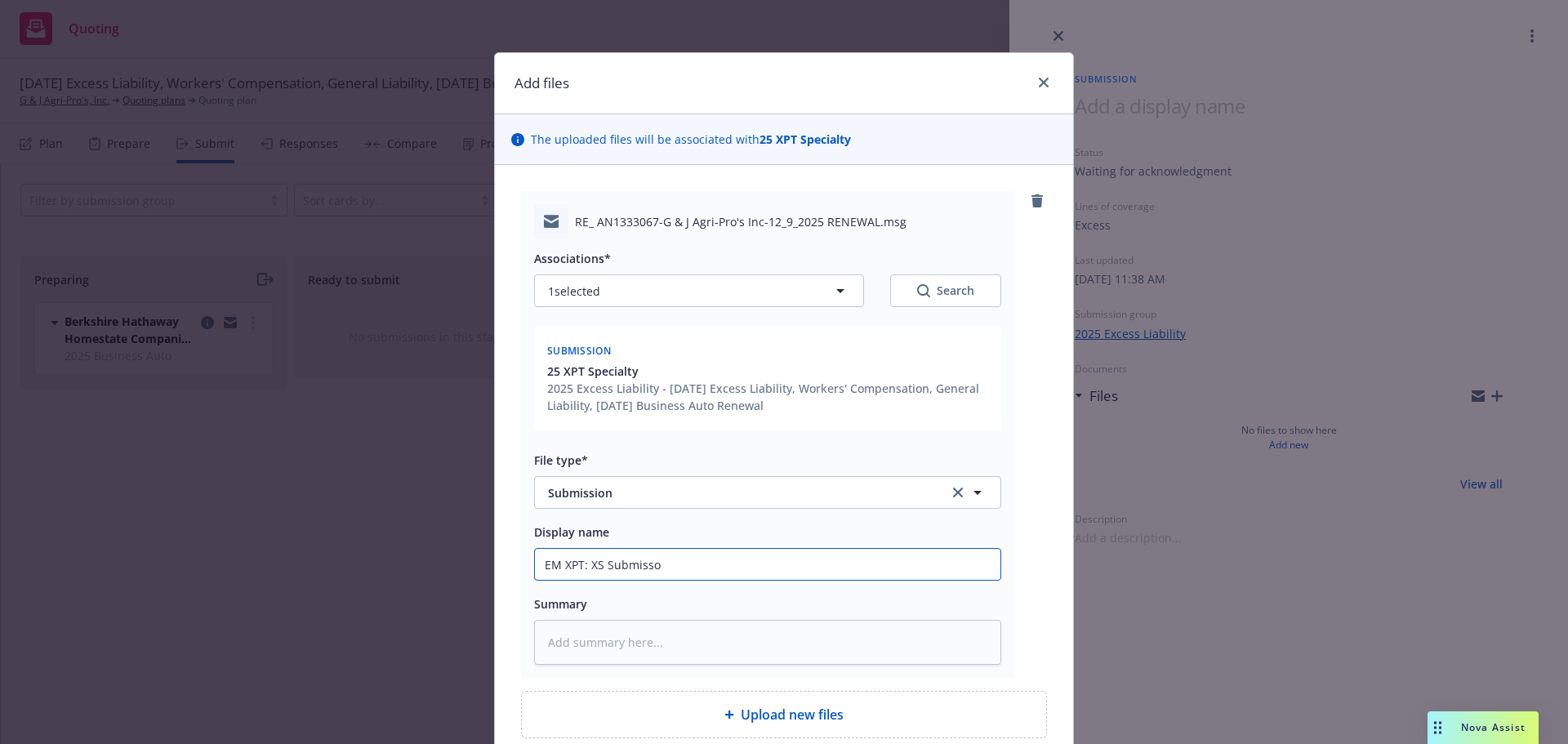
type textarea "x"
type input "EM XPT: XS Submiss"
type textarea "x"
type input "EM XPT: XS Submissi"
type textarea "x"
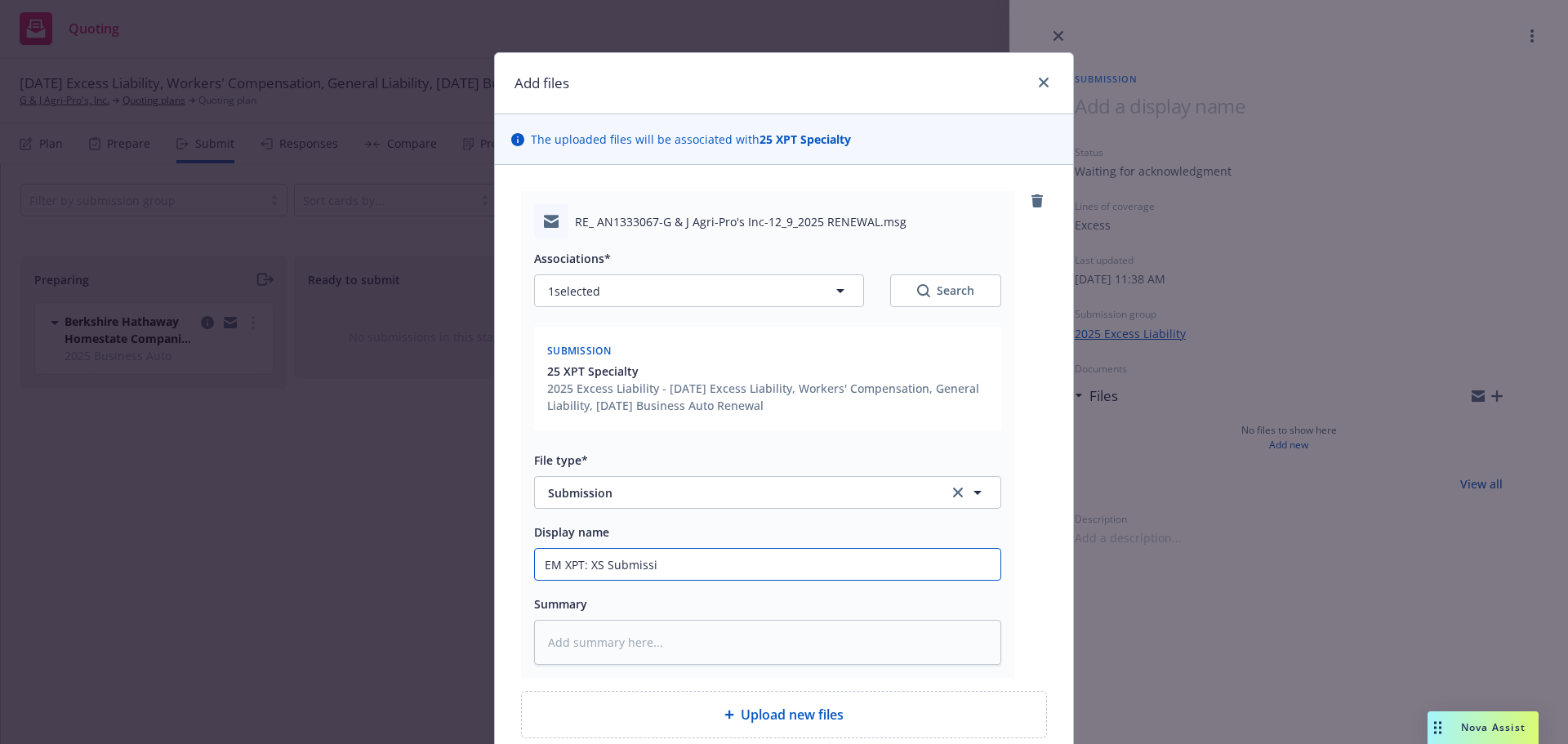
type input "EM XPT: XS Submissio"
type textarea "x"
type input "EM XPT: XS Submission"
type textarea "x"
type textarea "L"
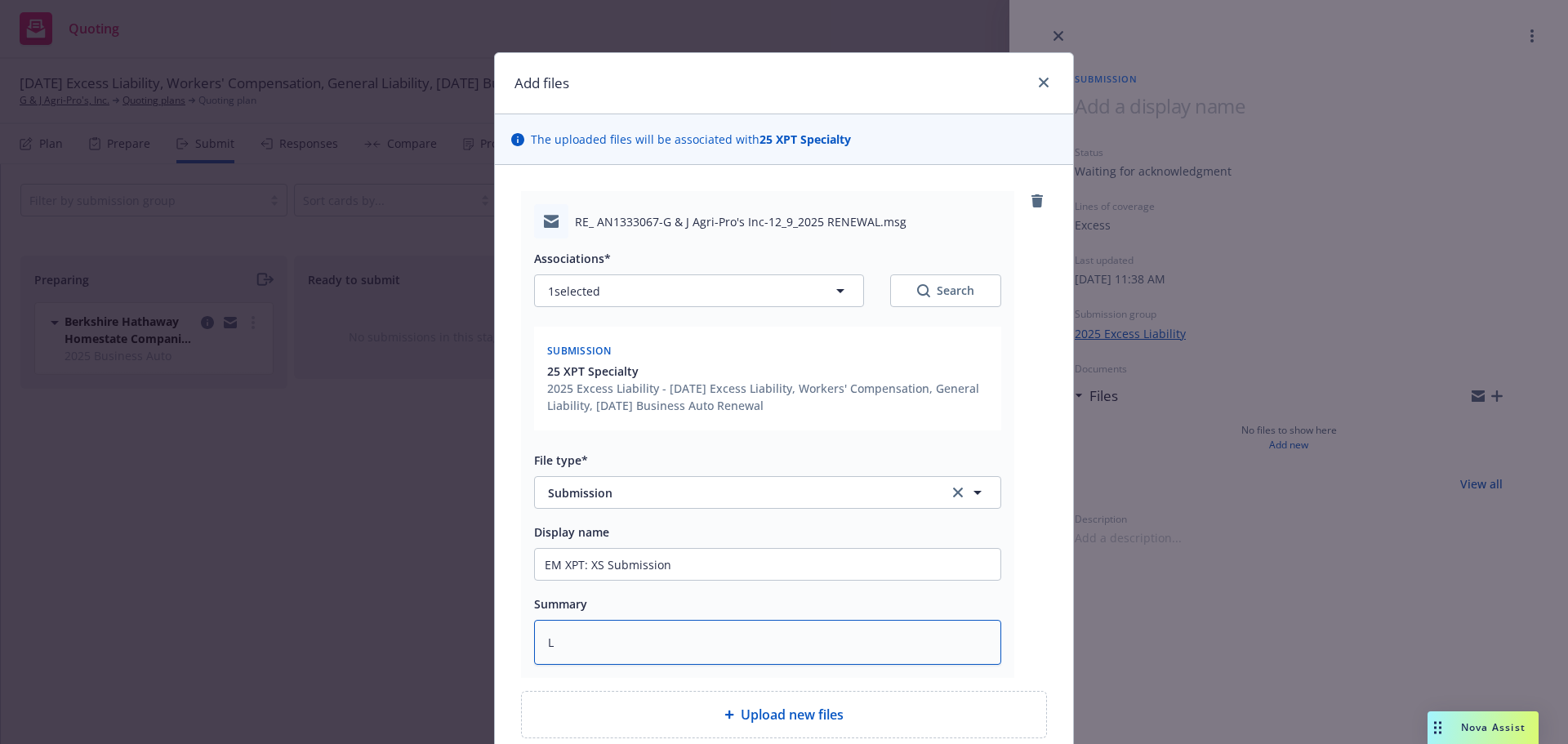
type textarea "x"
type textarea "LR"
type textarea "x"
type textarea "LR,"
type textarea "x"
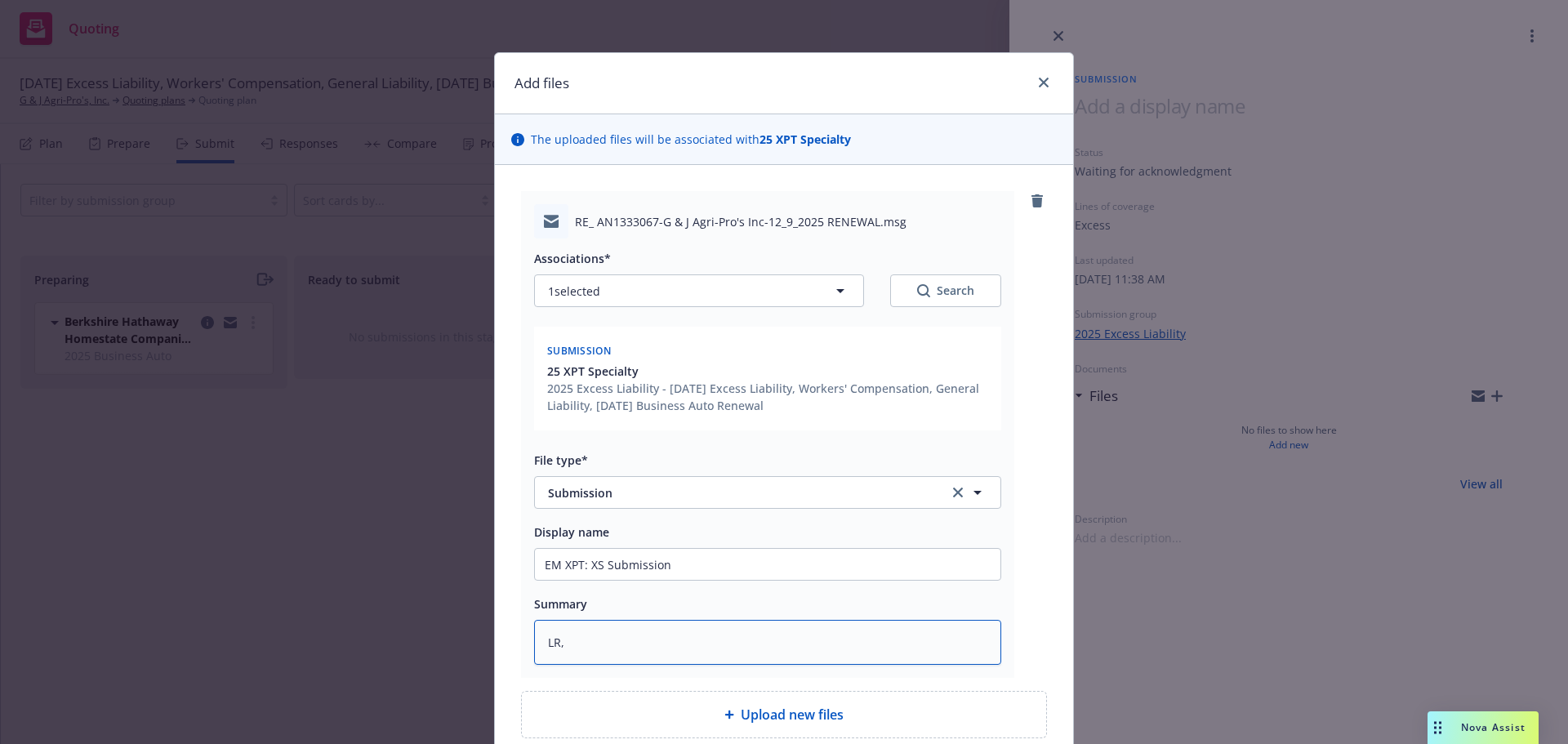
type textarea "LR,"
type textarea "x"
type textarea "LR, A"
type textarea "x"
type textarea "LR, Ac"
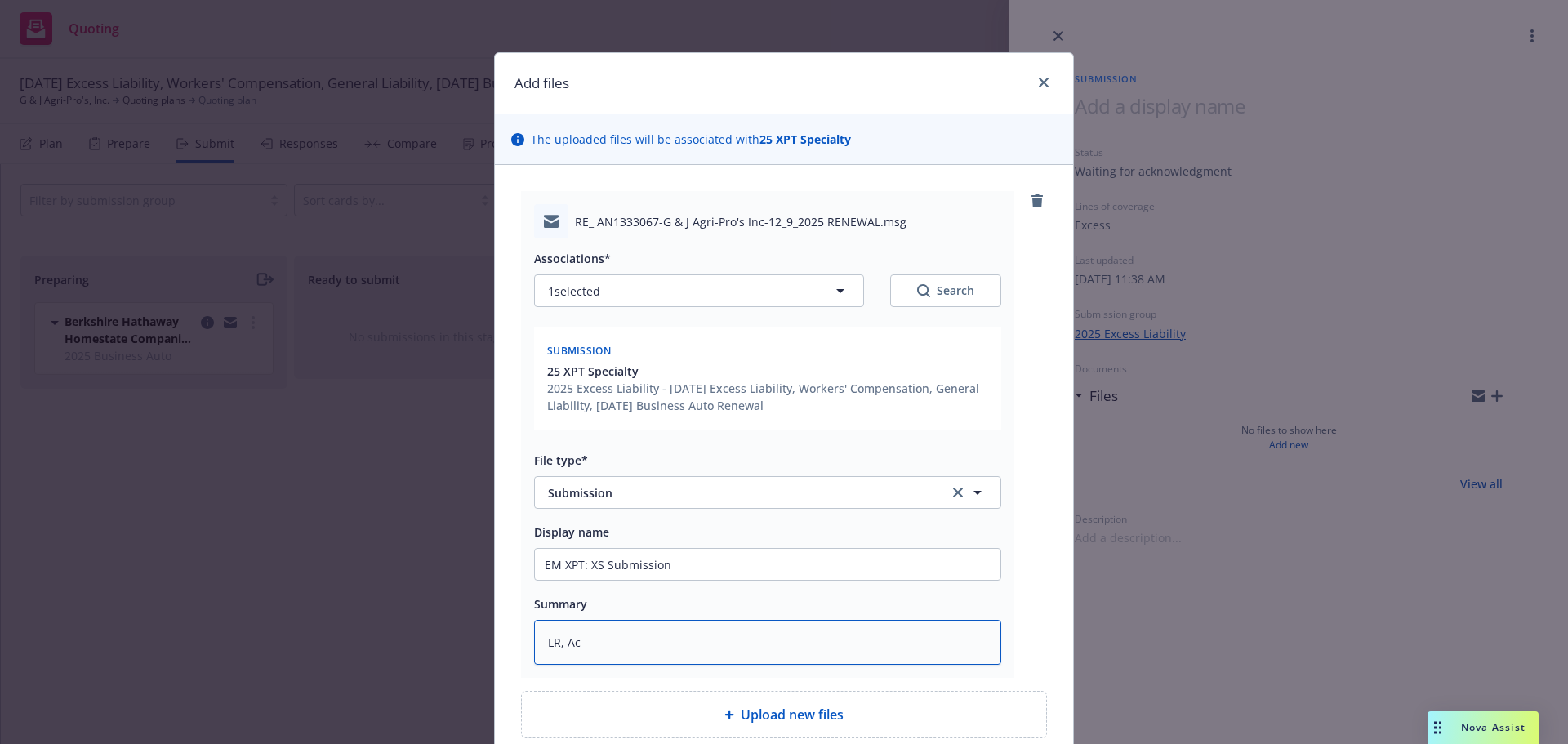
type textarea "x"
type textarea "LR, Aco"
type textarea "x"
type textarea "LR, Ac"
type textarea "x"
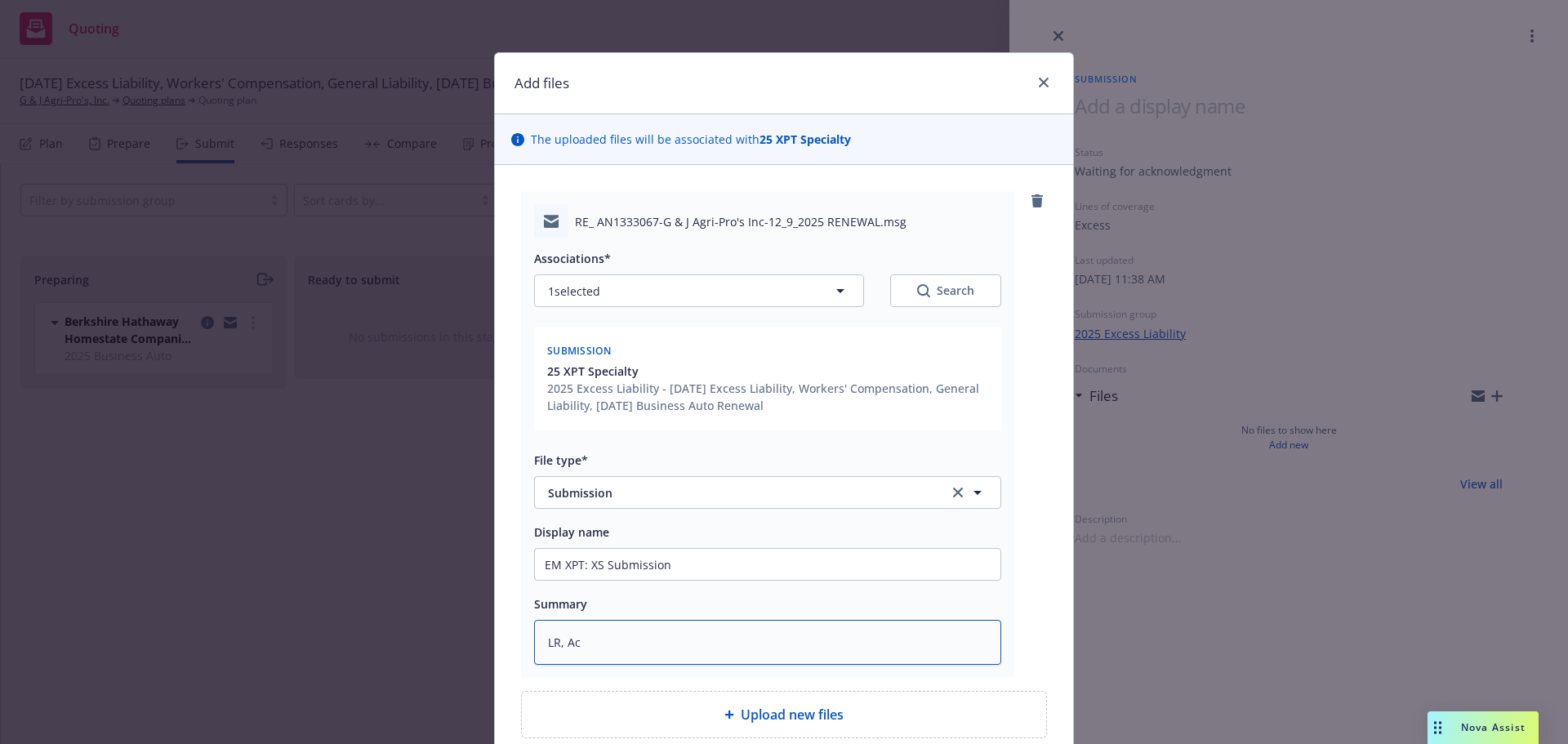
type textarea "LR, A"
type textarea "x"
type textarea "LR,"
type textarea "x"
type textarea "LR, 1"
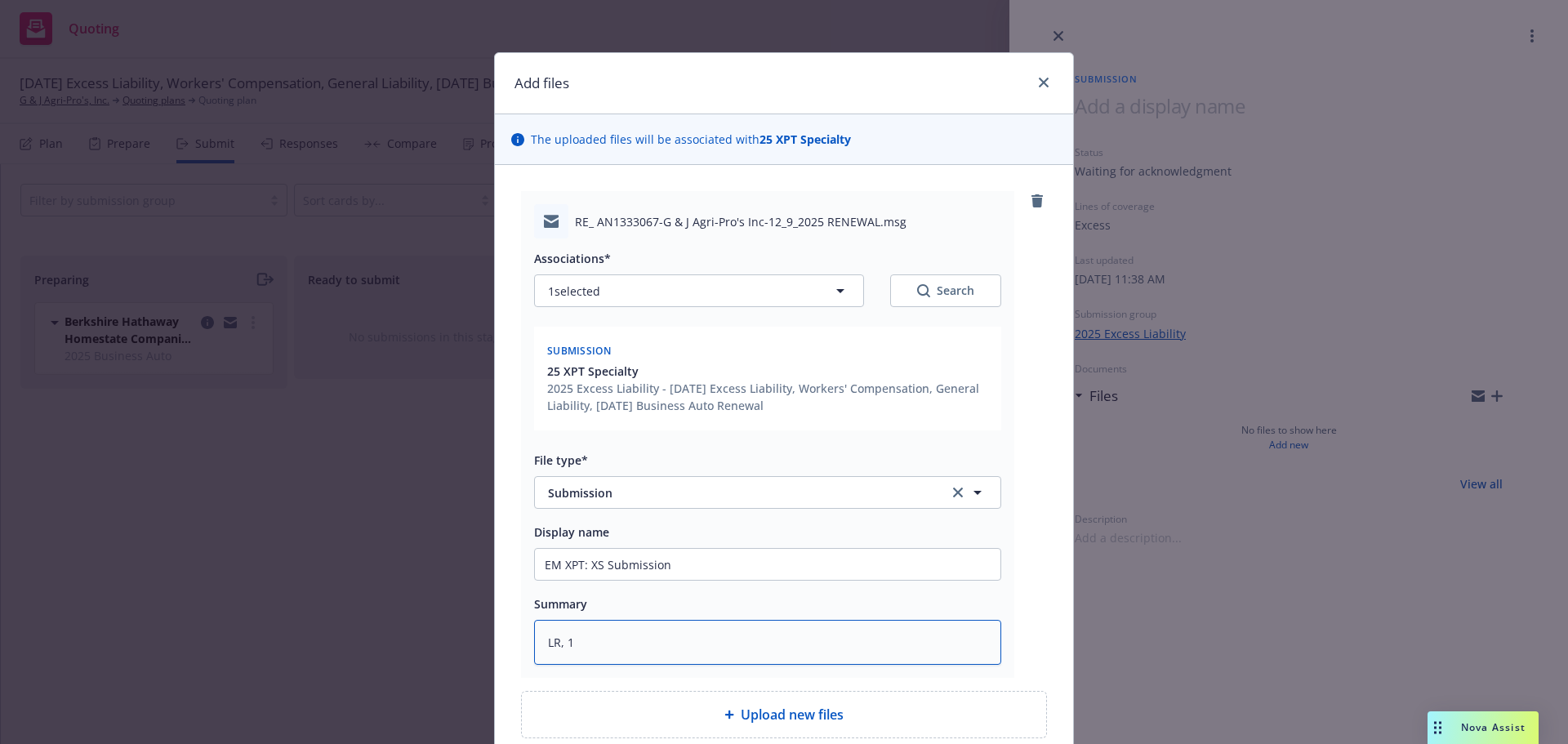
type textarea "x"
type textarea "LR, 13"
type textarea "x"
type textarea "LR, 131"
type textarea "x"
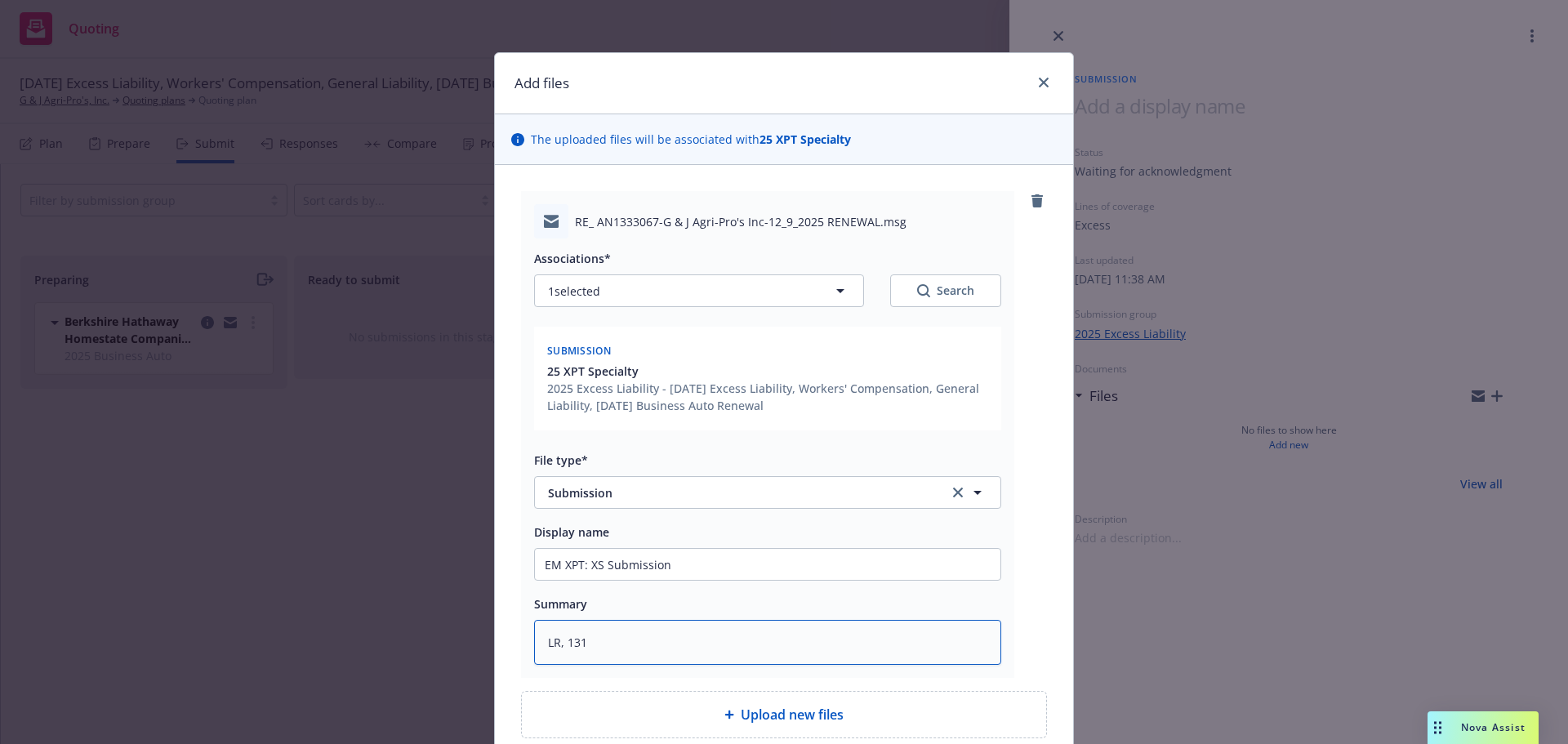
type textarea "LR, 131,"
type textarea "x"
type textarea "LR, 131,"
type textarea "x"
type textarea "LR, 131, U"
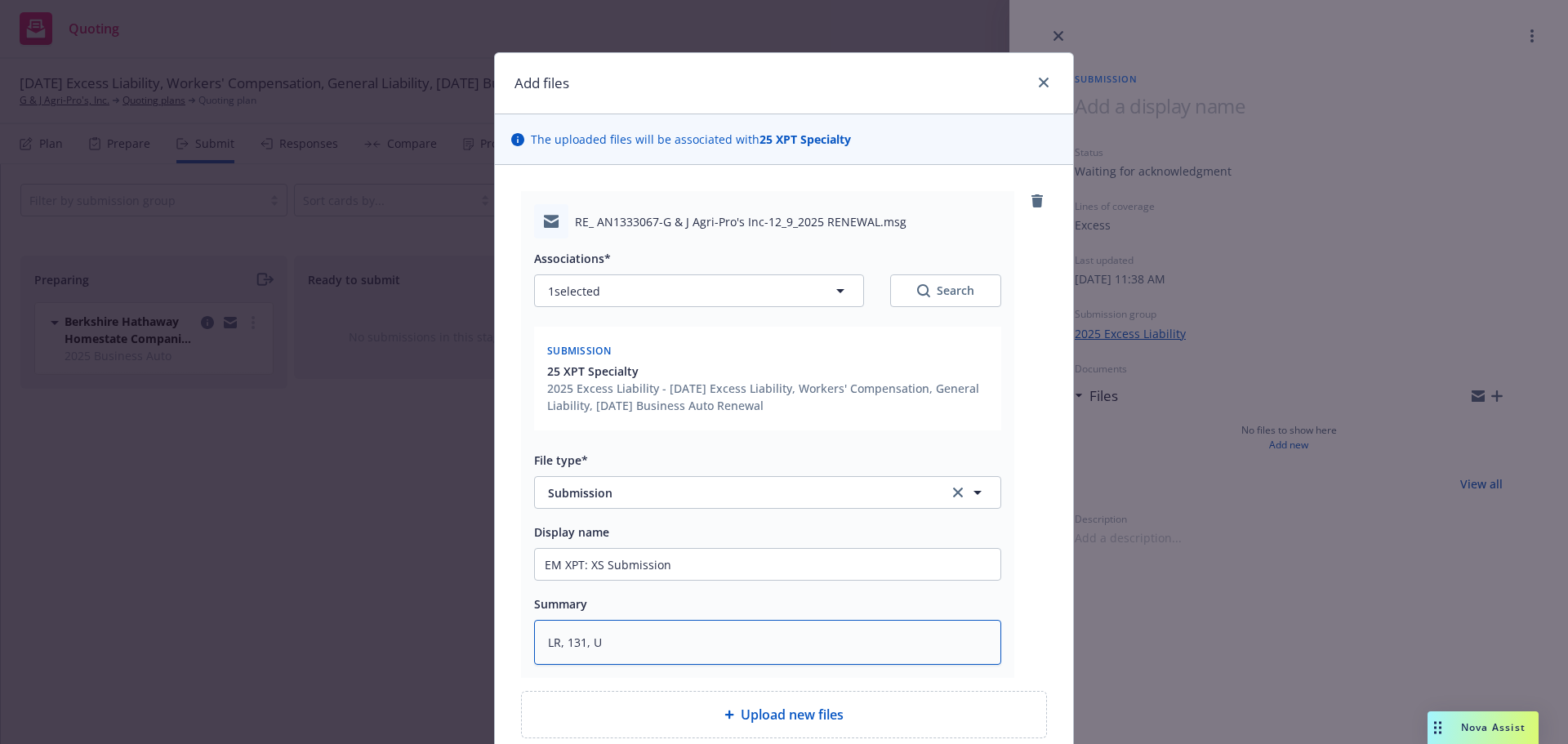
type textarea "x"
type textarea "LR, 131, UL"
type textarea "x"
type textarea "LR, 131, UL"
type textarea "x"
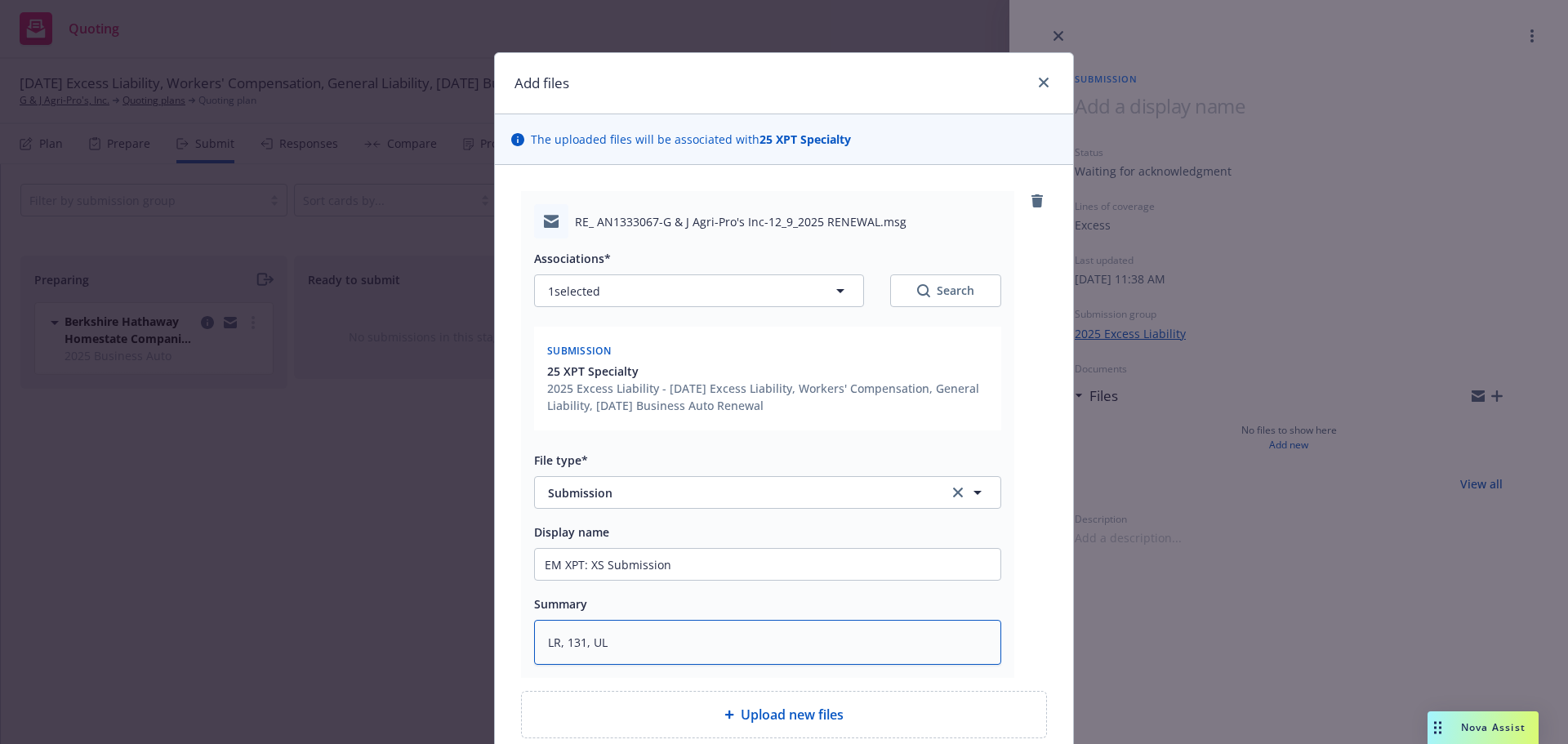
type textarea "LR, 131, UL G"
type textarea "x"
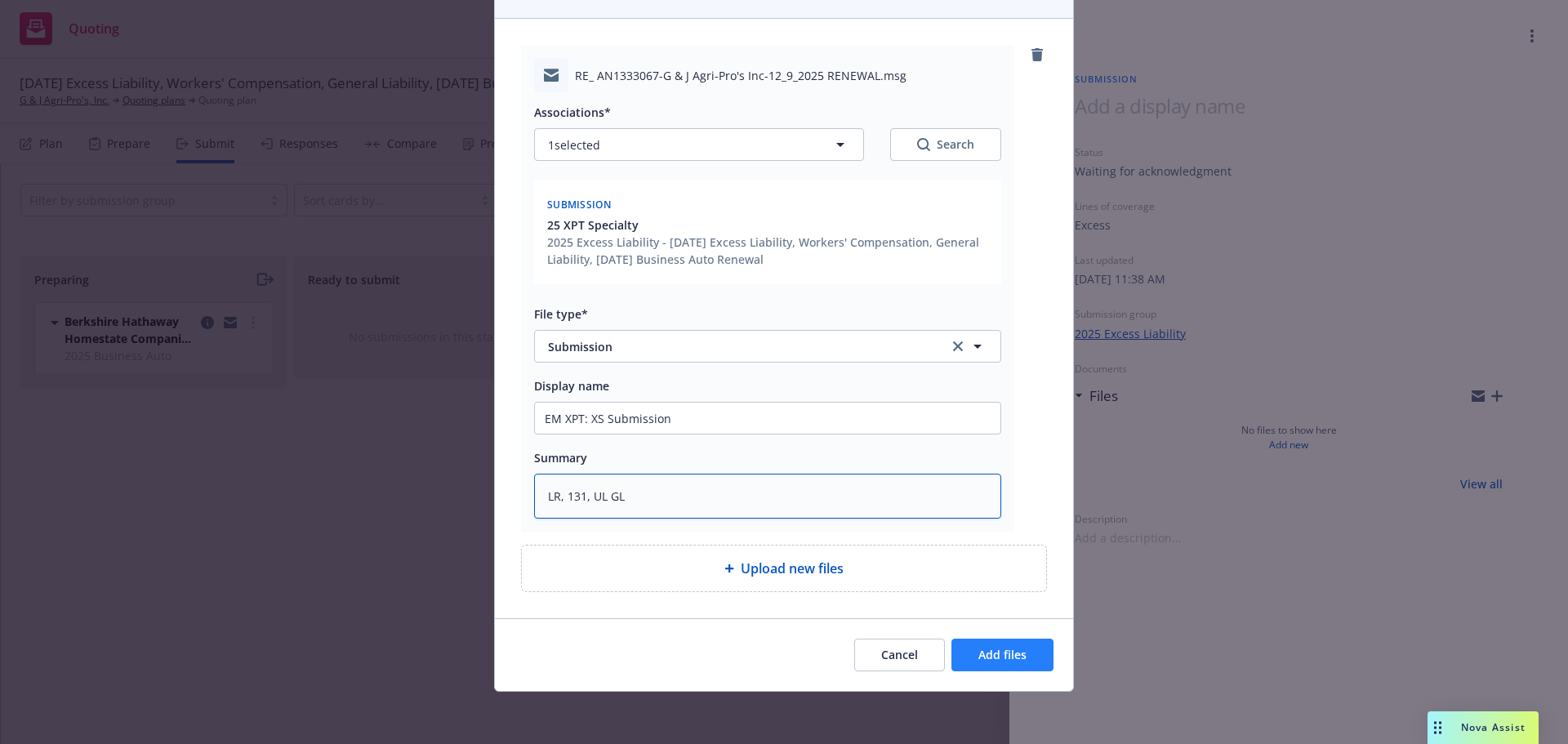
type textarea "LR, 131, UL GL"
click at [1003, 655] on span "Add files" at bounding box center [1002, 654] width 49 height 15
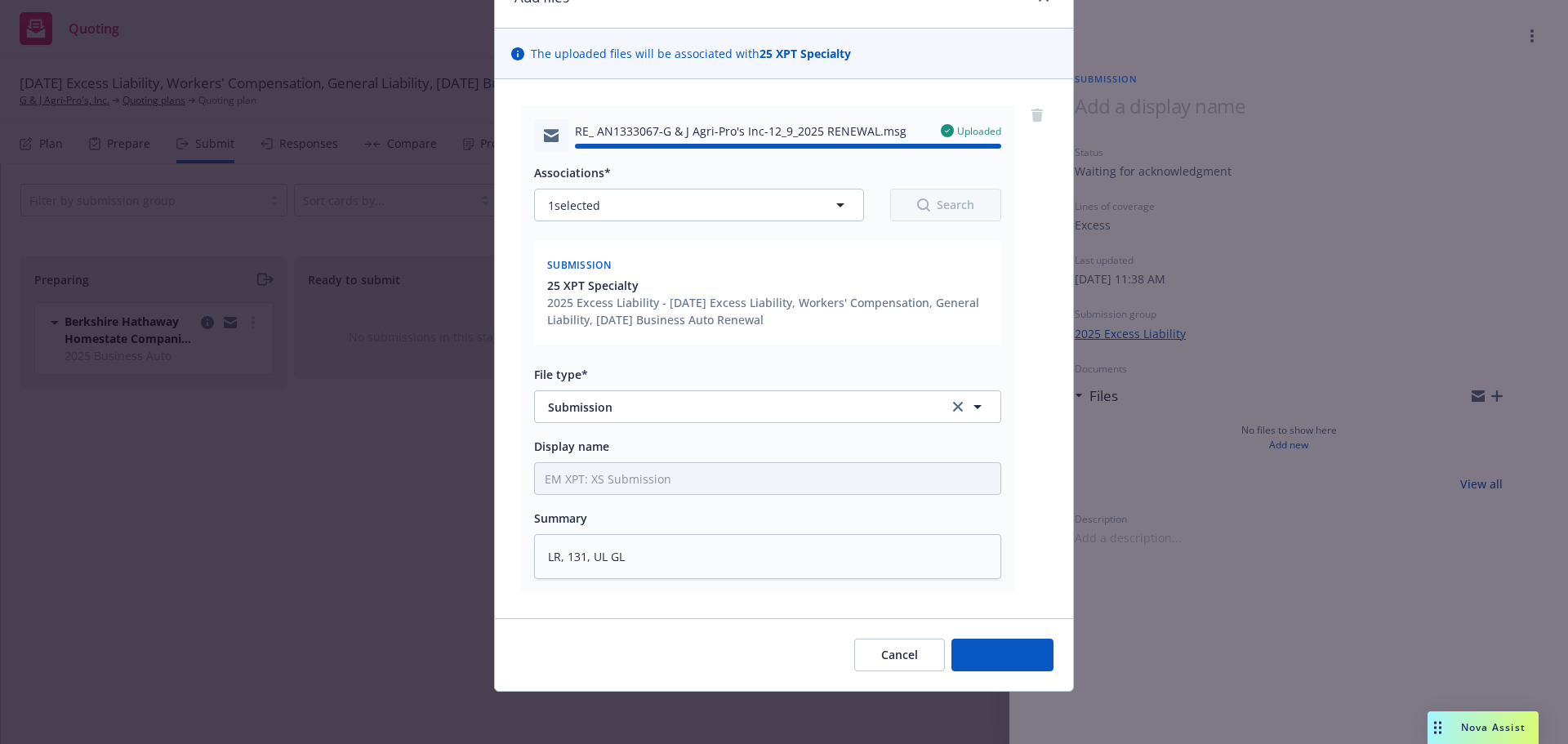
type textarea "x"
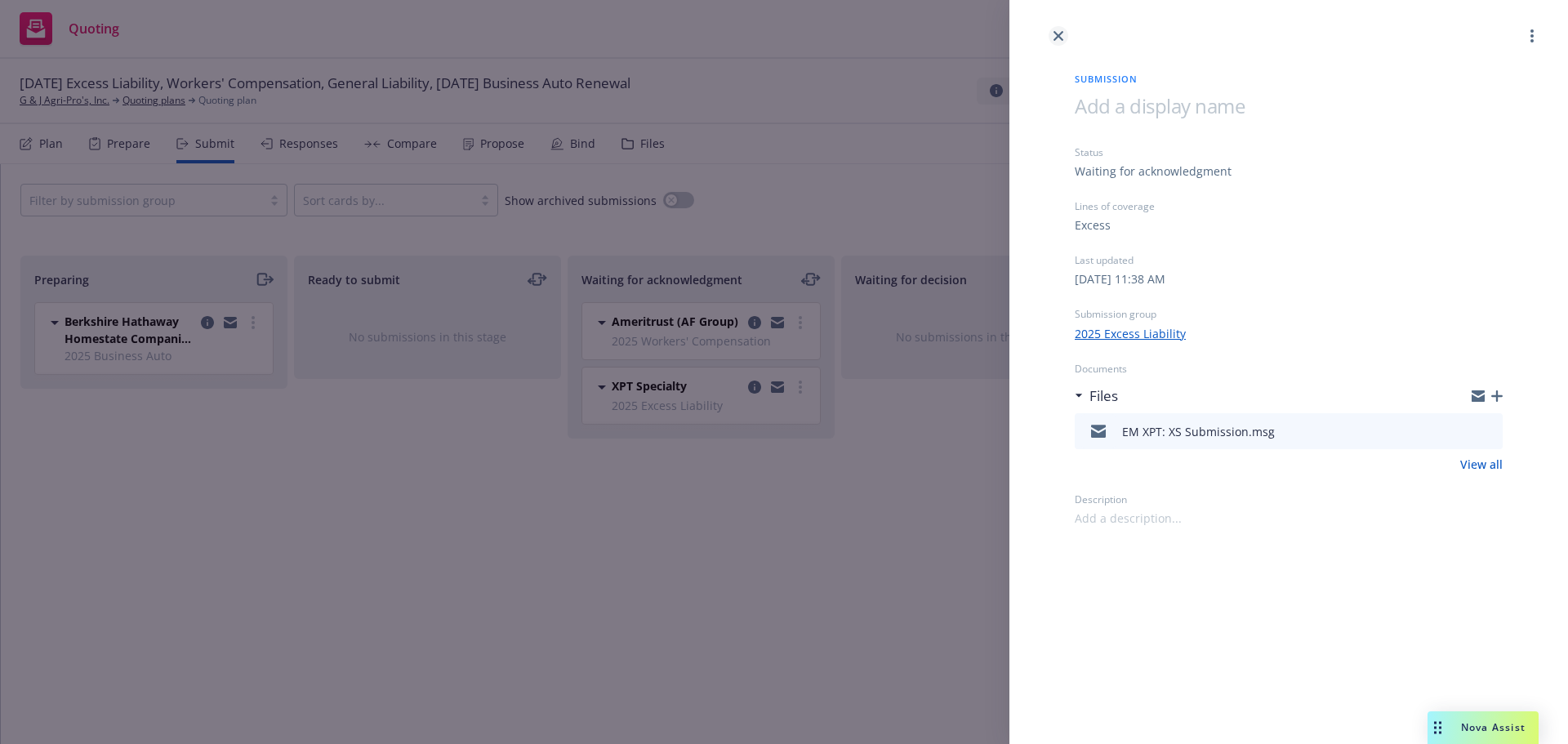
click at [1060, 41] on link "close" at bounding box center [1058, 35] width 20 height 20
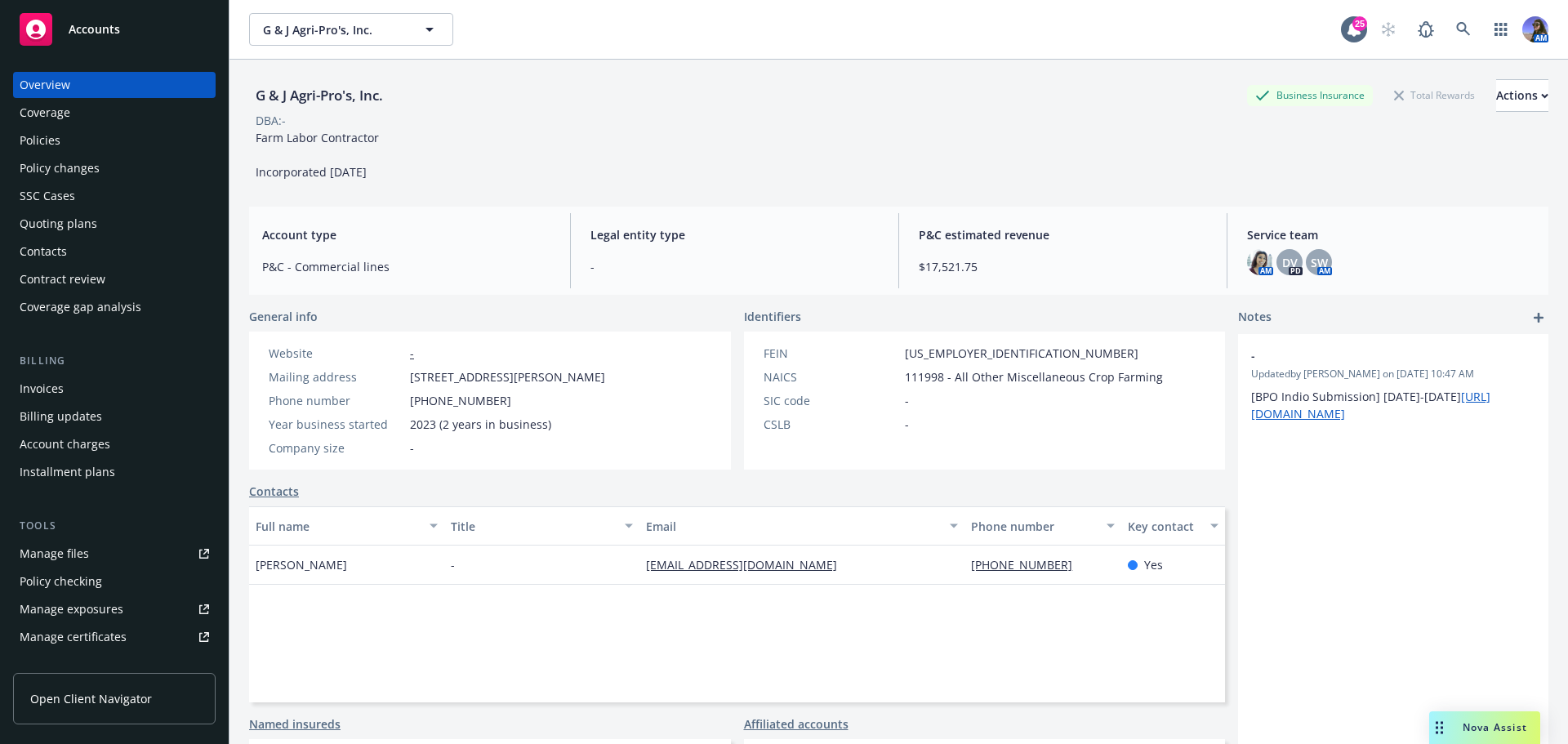
click at [78, 136] on div "Policies" at bounding box center [114, 140] width 190 height 26
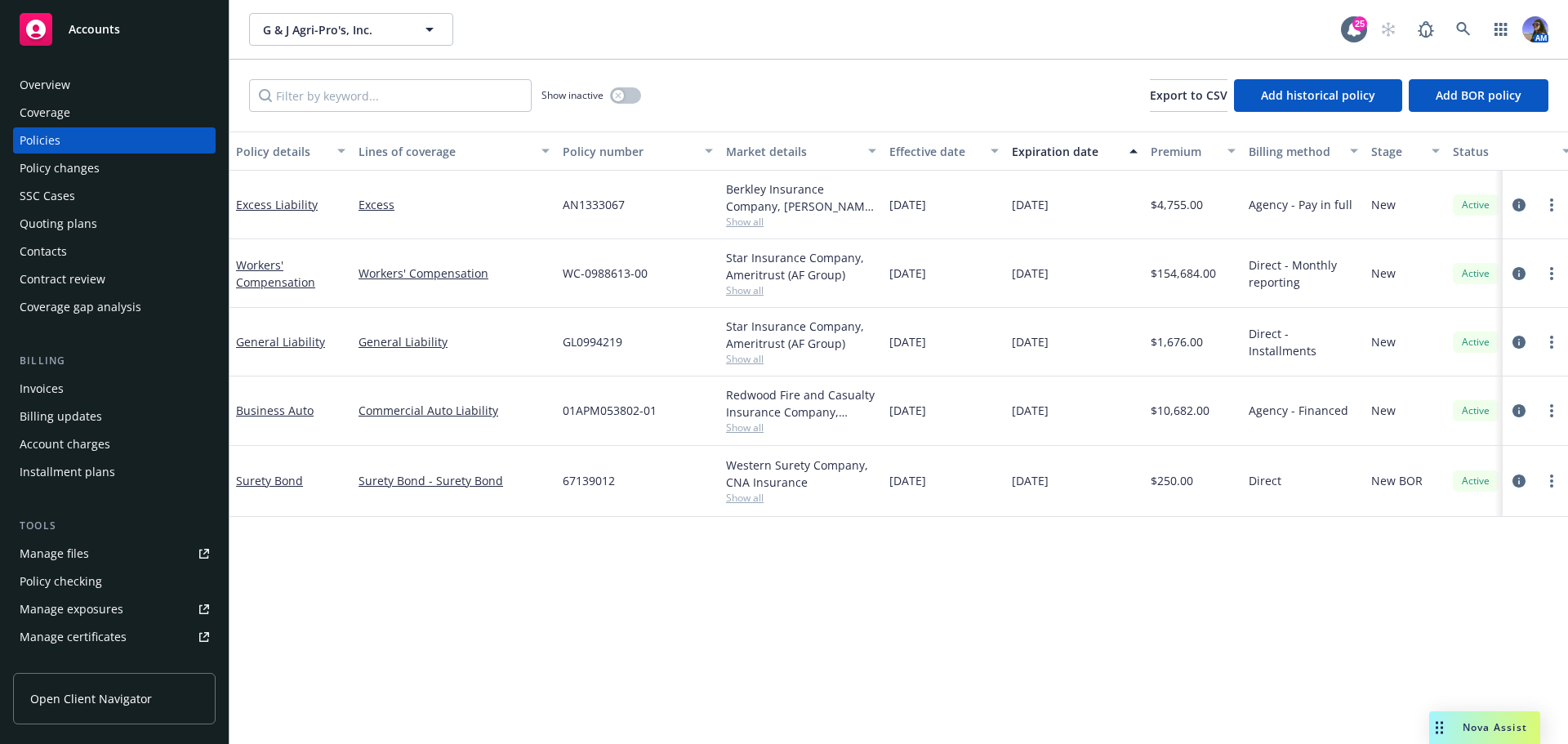
click at [754, 353] on span "Show all" at bounding box center [801, 359] width 151 height 14
click at [750, 224] on span "Show all" at bounding box center [801, 222] width 151 height 14
click at [851, 598] on div "Policy details Lines of coverage Policy number Market details Effective date Ex…" at bounding box center [898, 437] width 1338 height 613
click at [754, 433] on span "Show all" at bounding box center [801, 428] width 151 height 14
click at [949, 615] on div "Policy details Lines of coverage Policy number Market details Effective date Ex…" at bounding box center [898, 437] width 1338 height 613
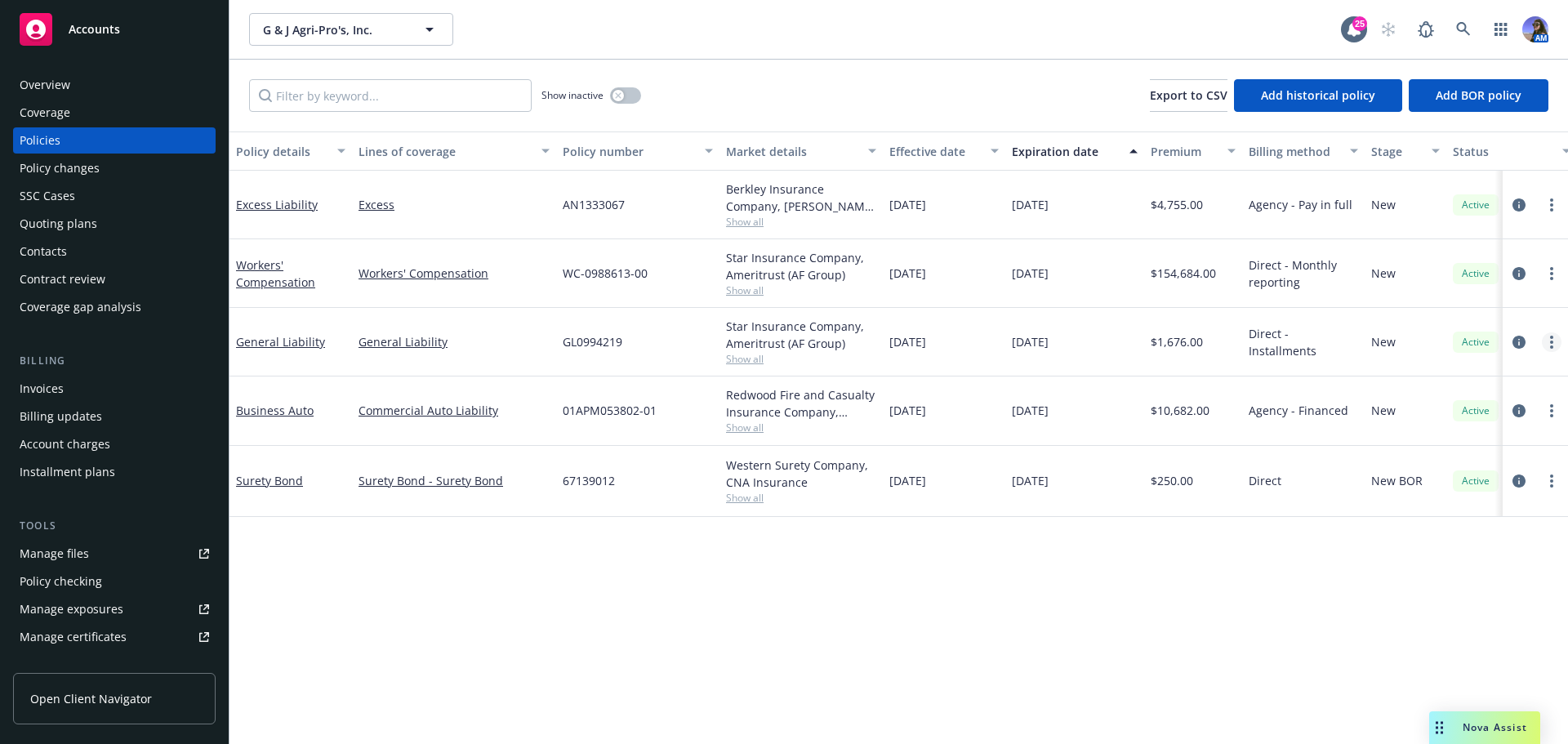
click at [1550, 344] on link "more" at bounding box center [1552, 342] width 20 height 20
click at [1425, 405] on link "Renew with incumbent" at bounding box center [1465, 409] width 192 height 32
select select "12"
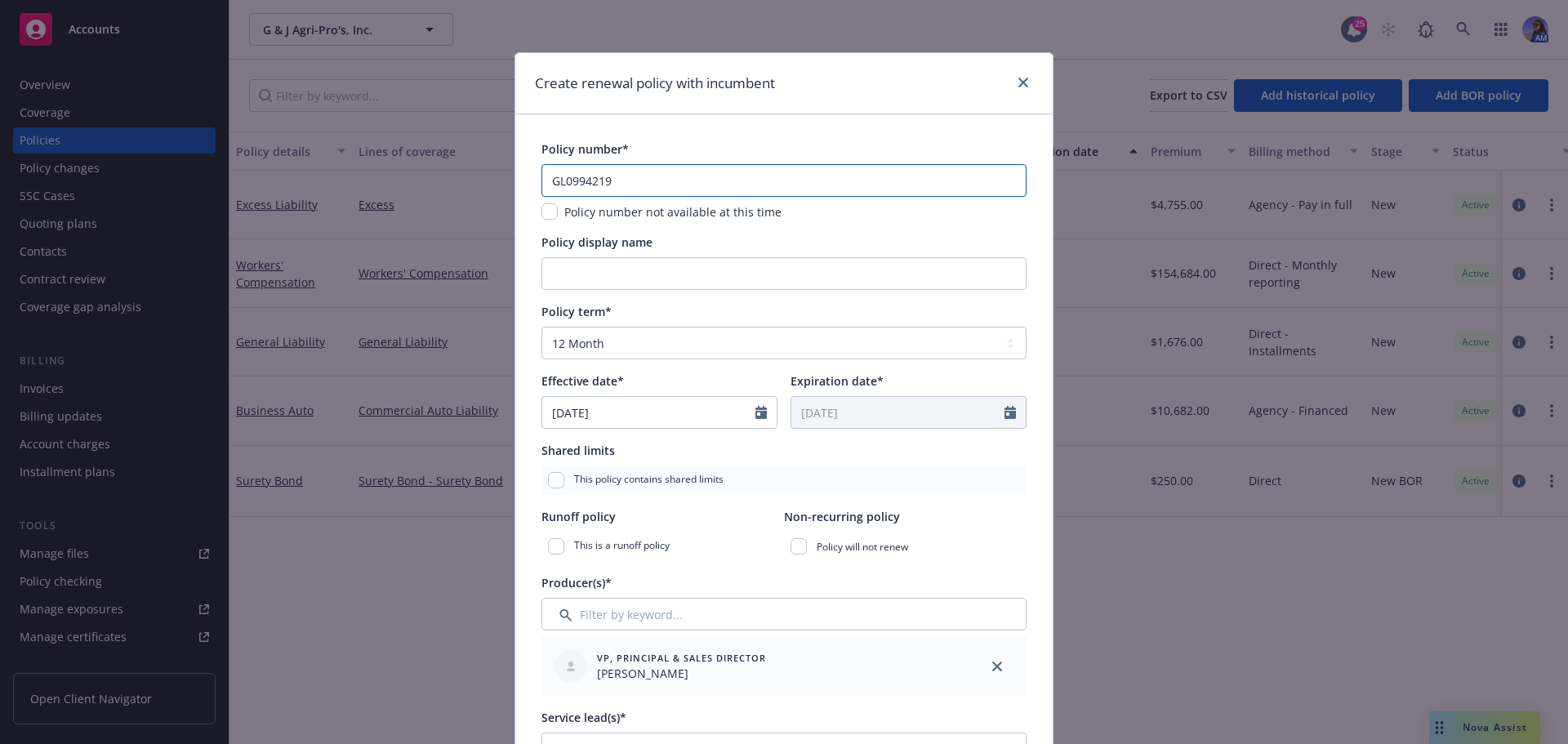
click at [590, 181] on input "GL0994219" at bounding box center [784, 180] width 485 height 32
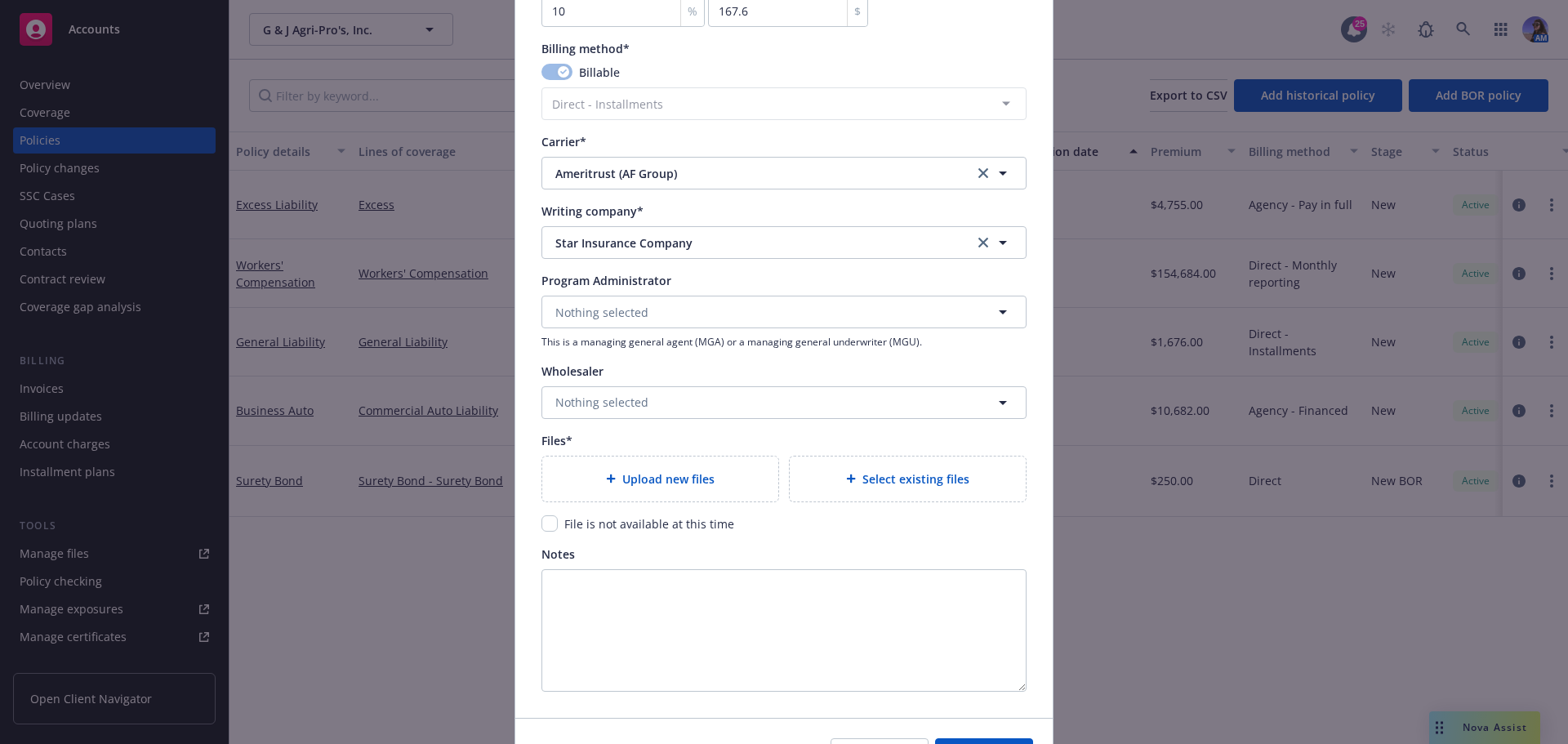
scroll to position [1404, 0]
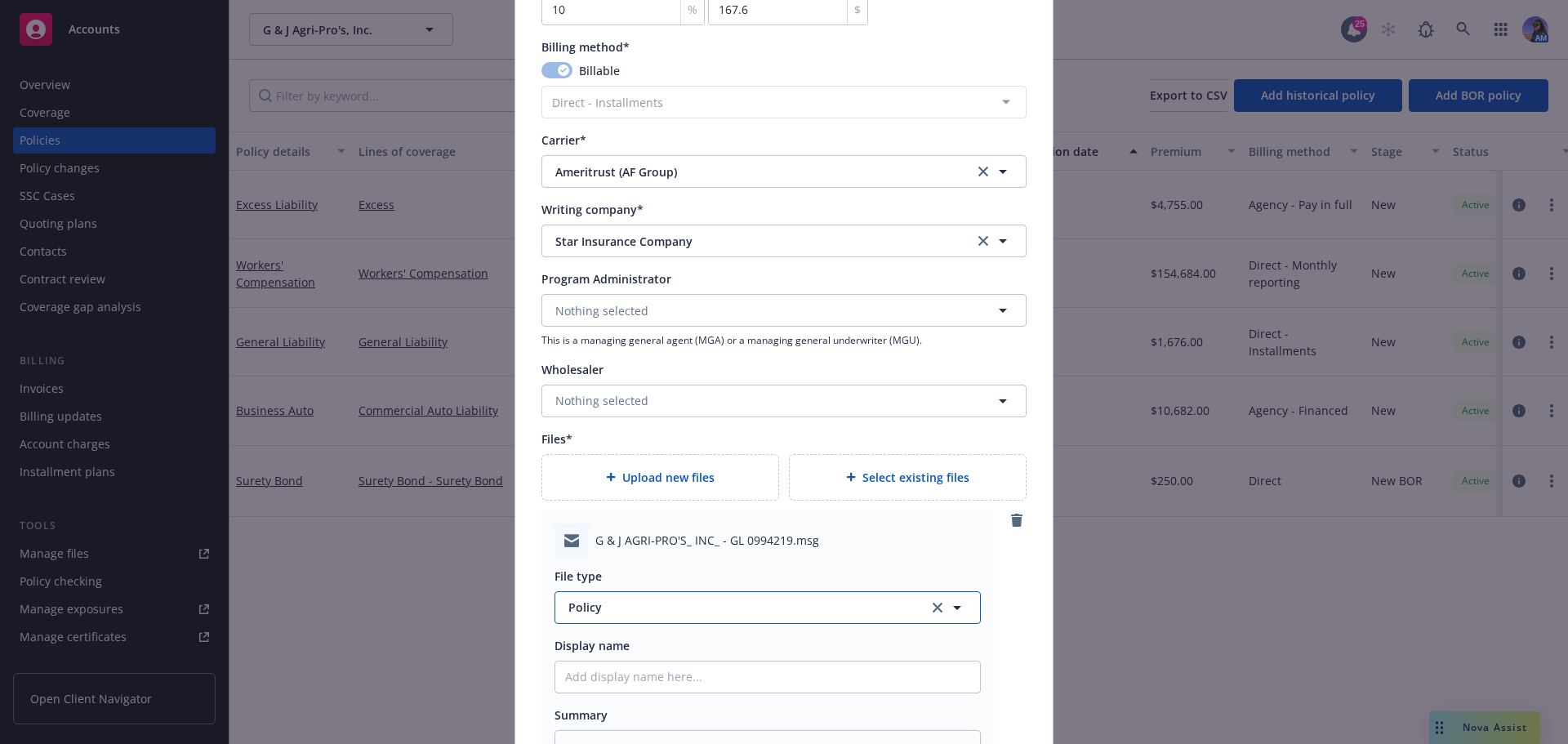
click at [610, 611] on span "Policy" at bounding box center [739, 608] width 341 height 17
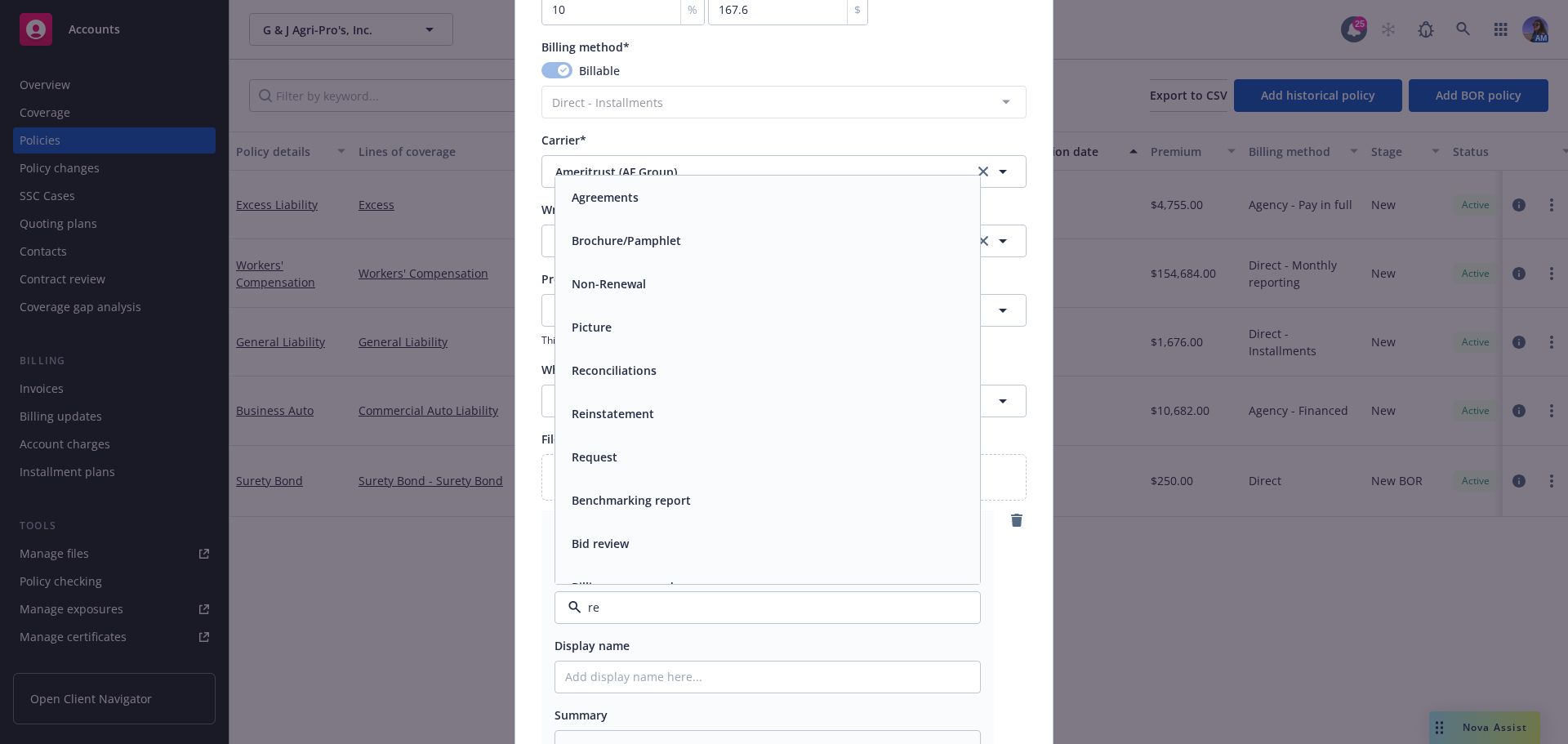
type input "r"
type input "quote"
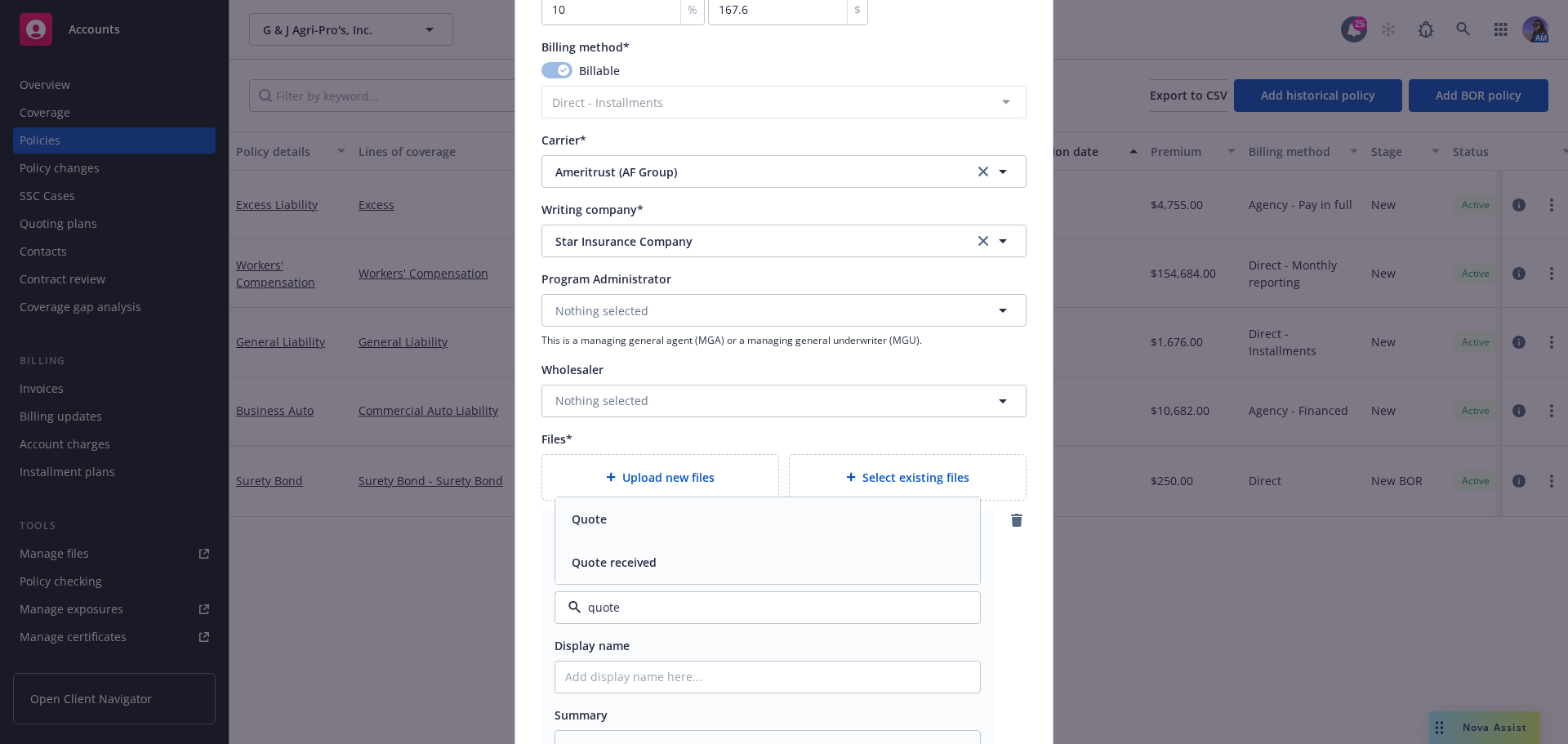
click at [645, 566] on span "Quote received" at bounding box center [613, 562] width 85 height 17
click at [605, 689] on input "Policy display name" at bounding box center [768, 677] width 425 height 31
type textarea "x"
type input "A"
type textarea "x"
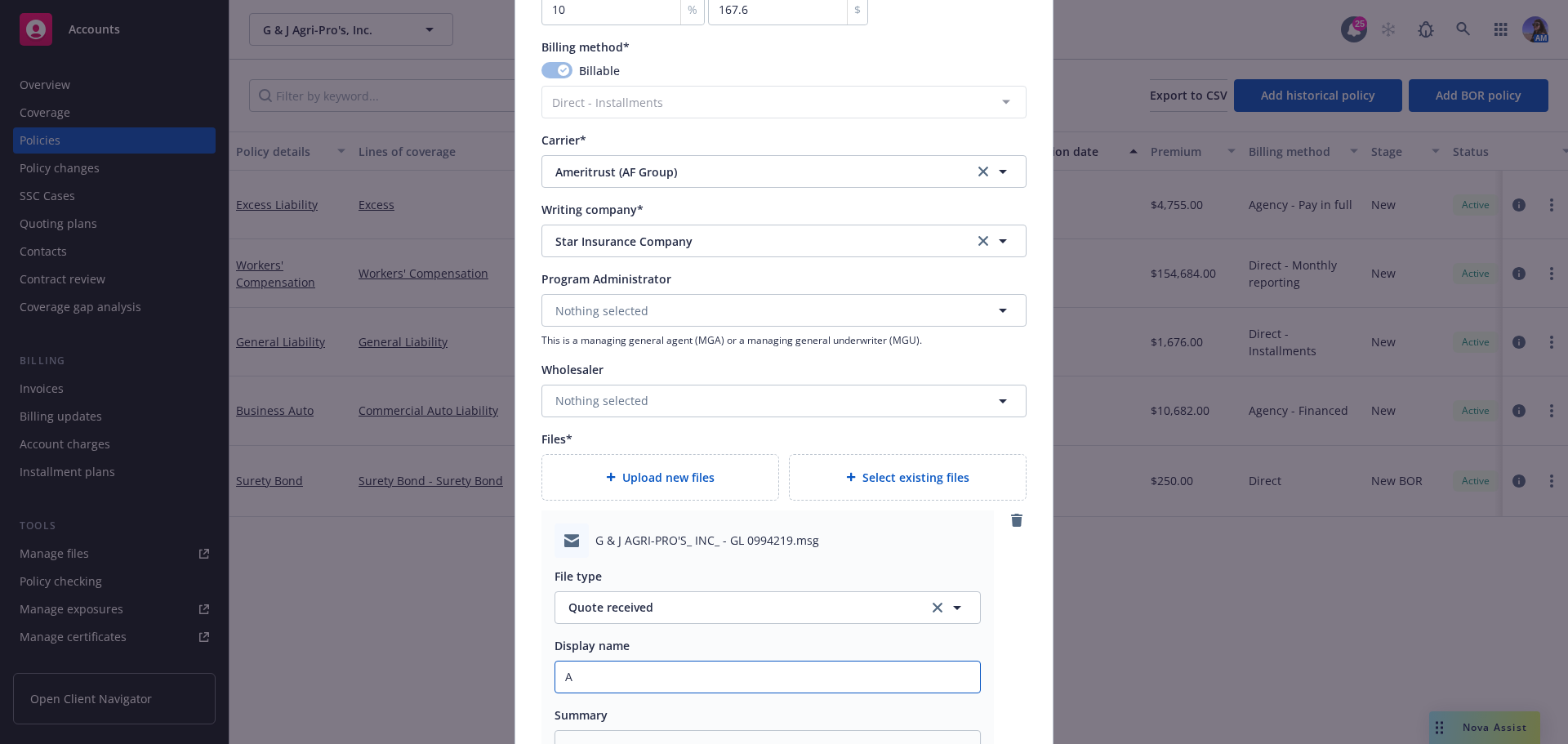
type input "AM"
type textarea "x"
type input "AME"
type textarea "x"
type input "AMER"
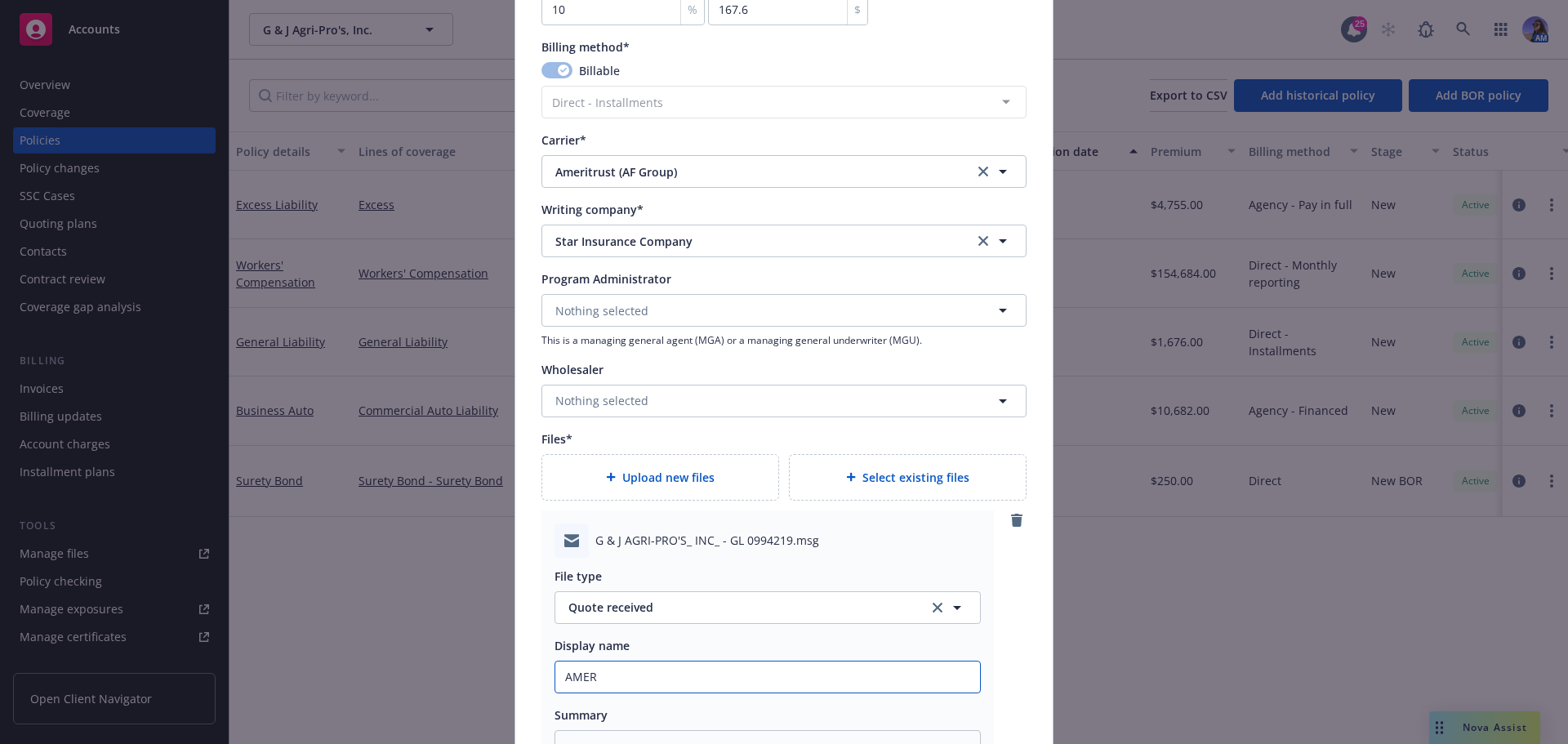
type textarea "x"
type input "AMERT"
type textarea "x"
type input "AMERTI"
type textarea "x"
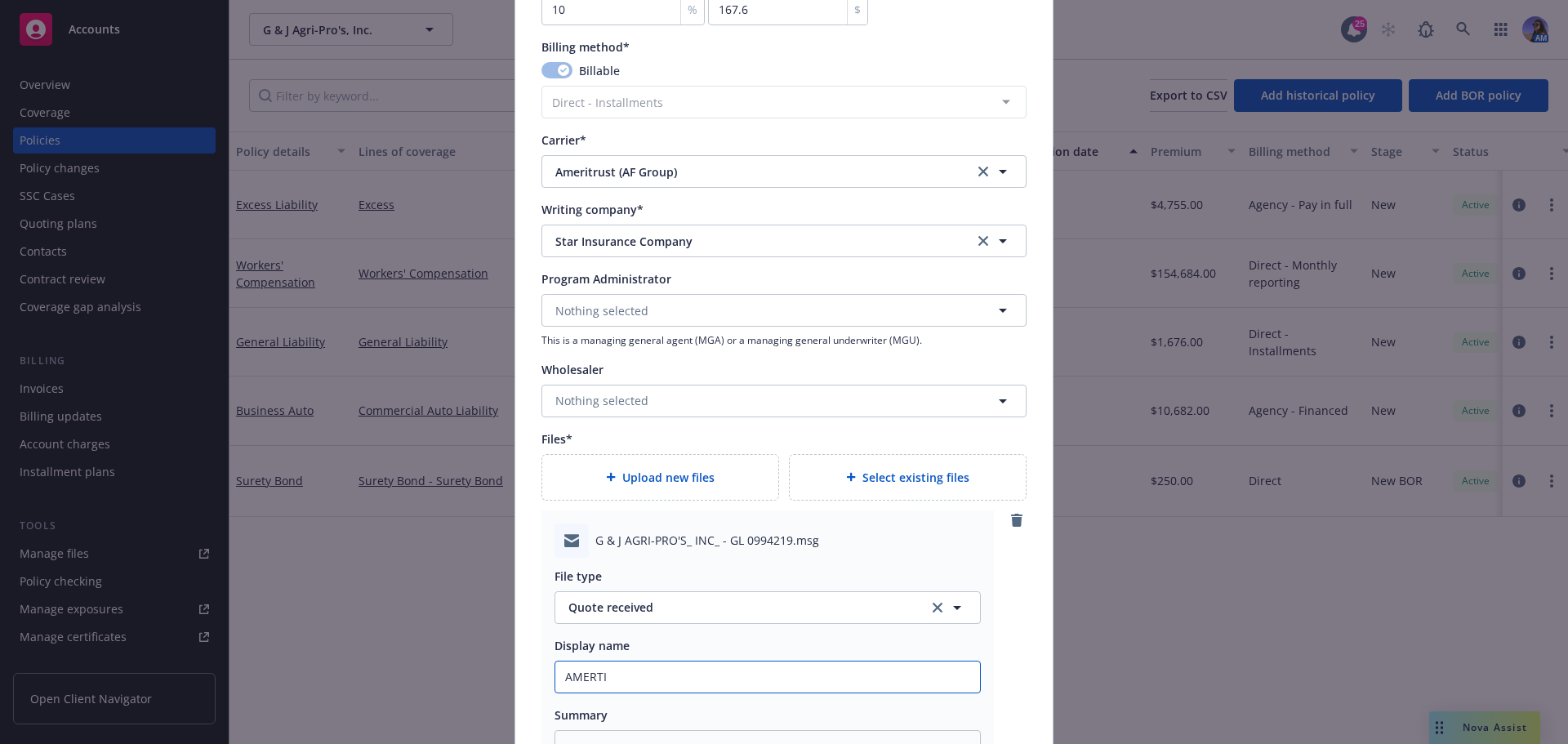
type input "AMERTIR"
type textarea "x"
type input "AMERTIRS"
type textarea "x"
type input "AMERTIR"
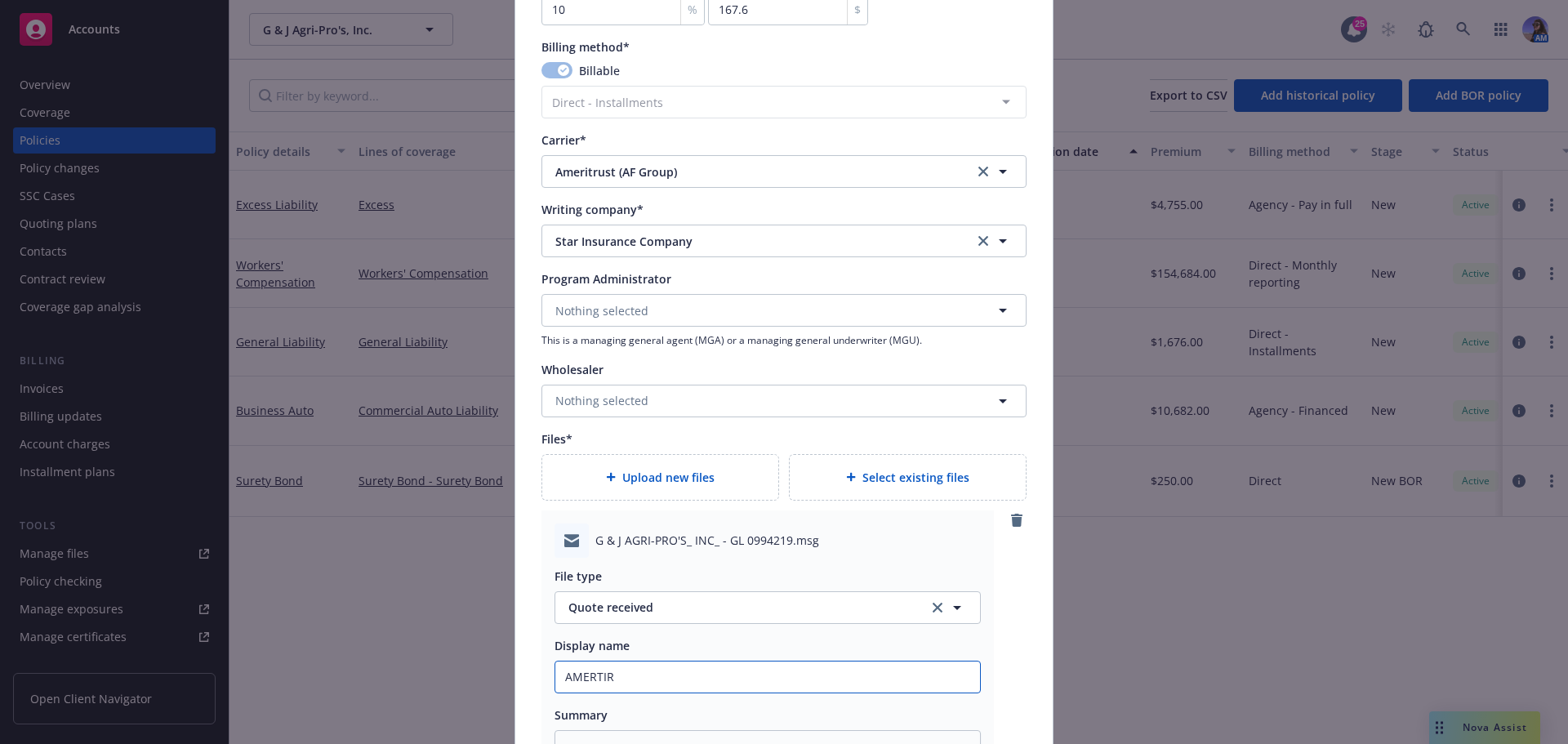
type textarea "x"
type input "AMERTI"
type textarea "x"
type input "AMERT"
type textarea "x"
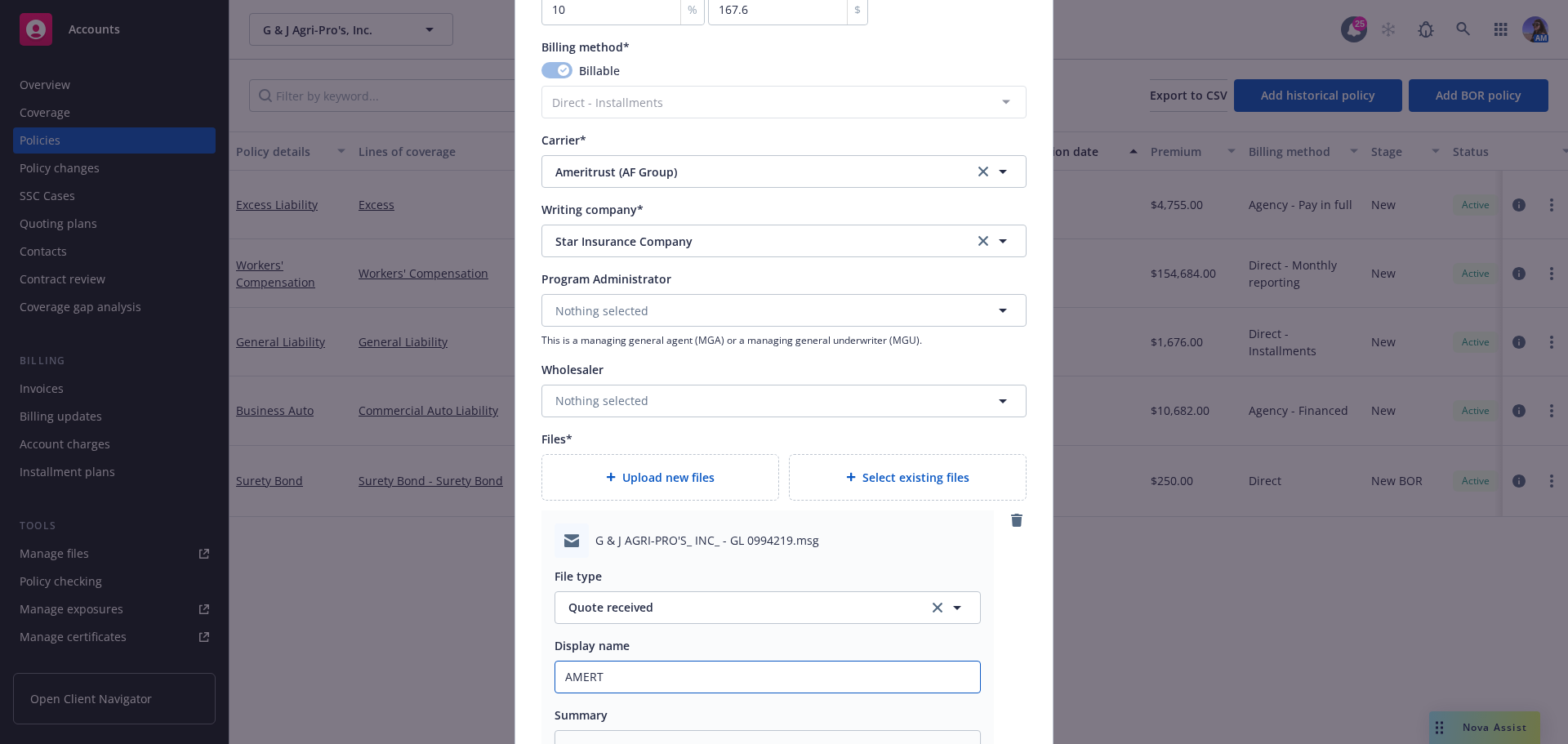
type input "AMER"
type textarea "x"
type input "AMERI"
type textarea "x"
type input "AMERIT"
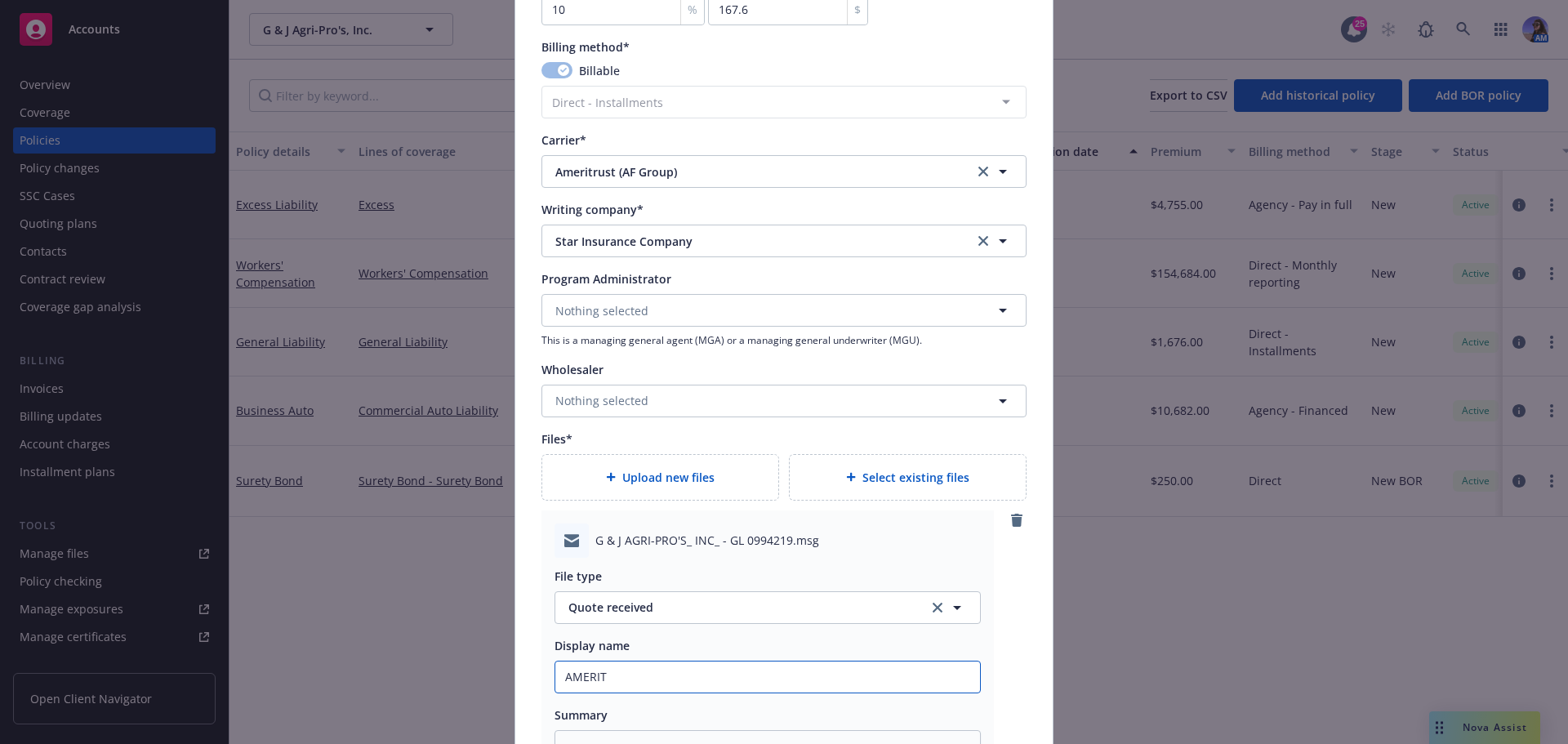
type textarea "x"
type input "AMERITRU"
type textarea "x"
type input "AMERITRUS"
type textarea "x"
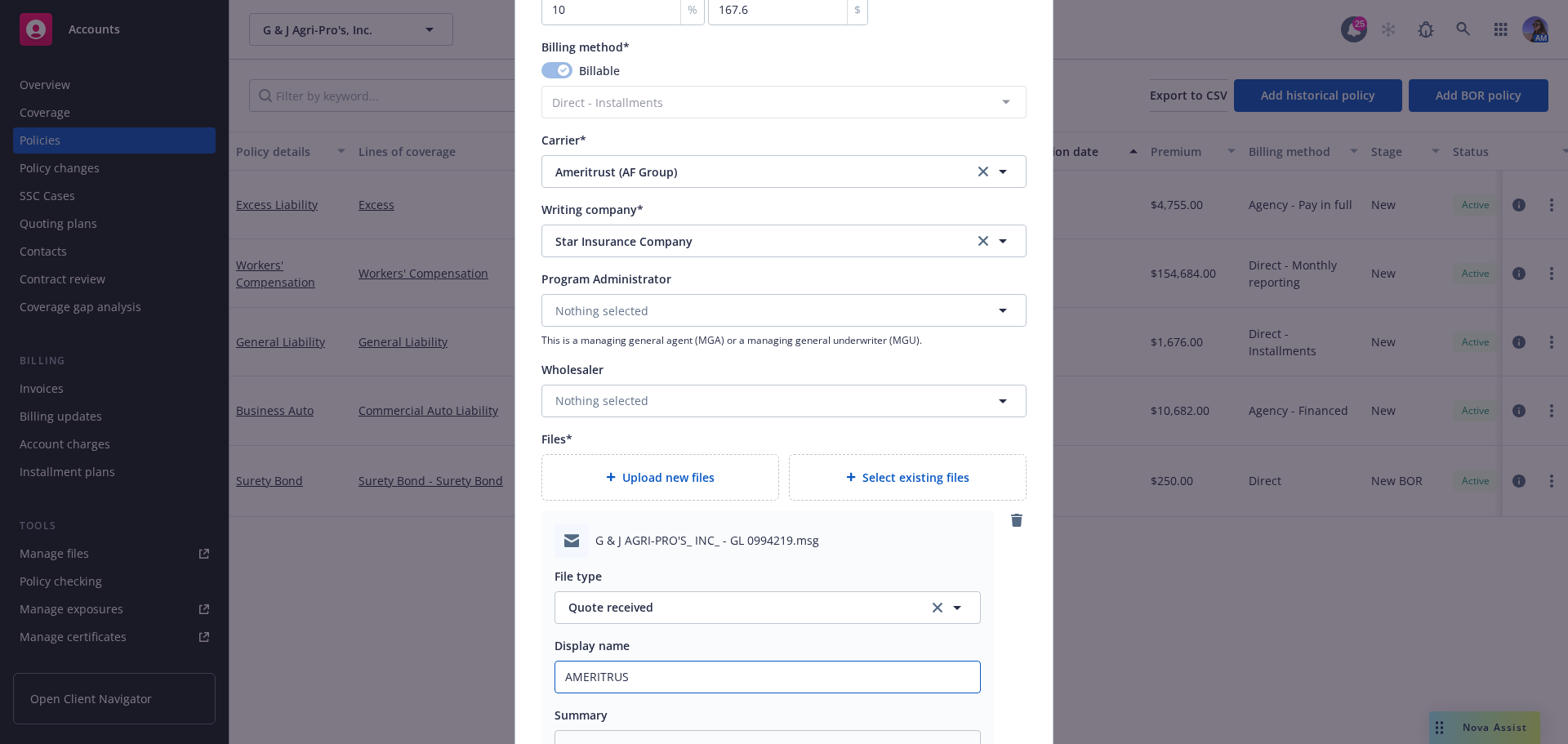
type input "AMERITRUST"
type textarea "x"
type input "AMERITRUST"
type textarea "x"
type input "AMERITRUST E"
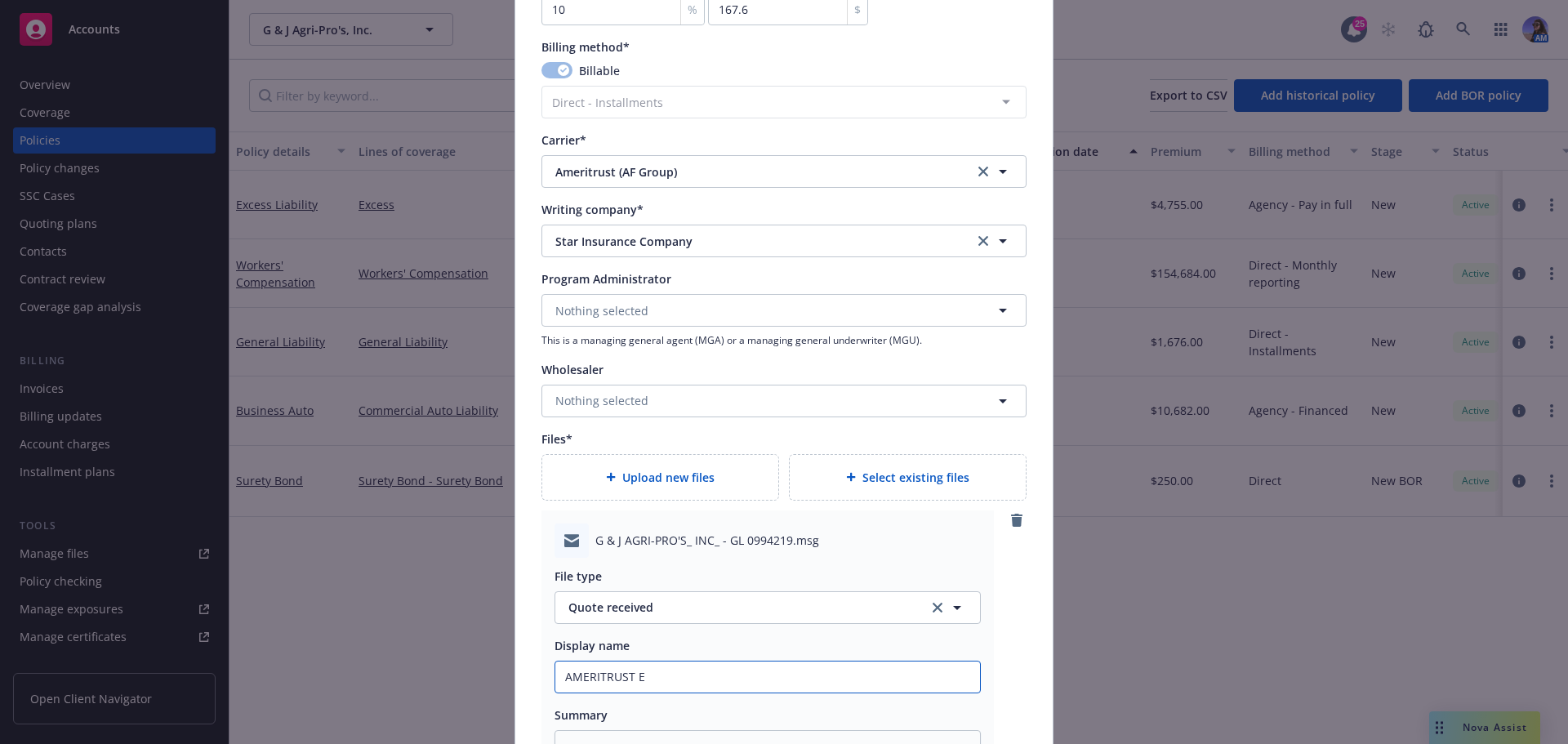
type textarea "x"
type input "AMERITRUST EM"
type textarea "x"
type input "AMERITRUST EM:"
type textarea "x"
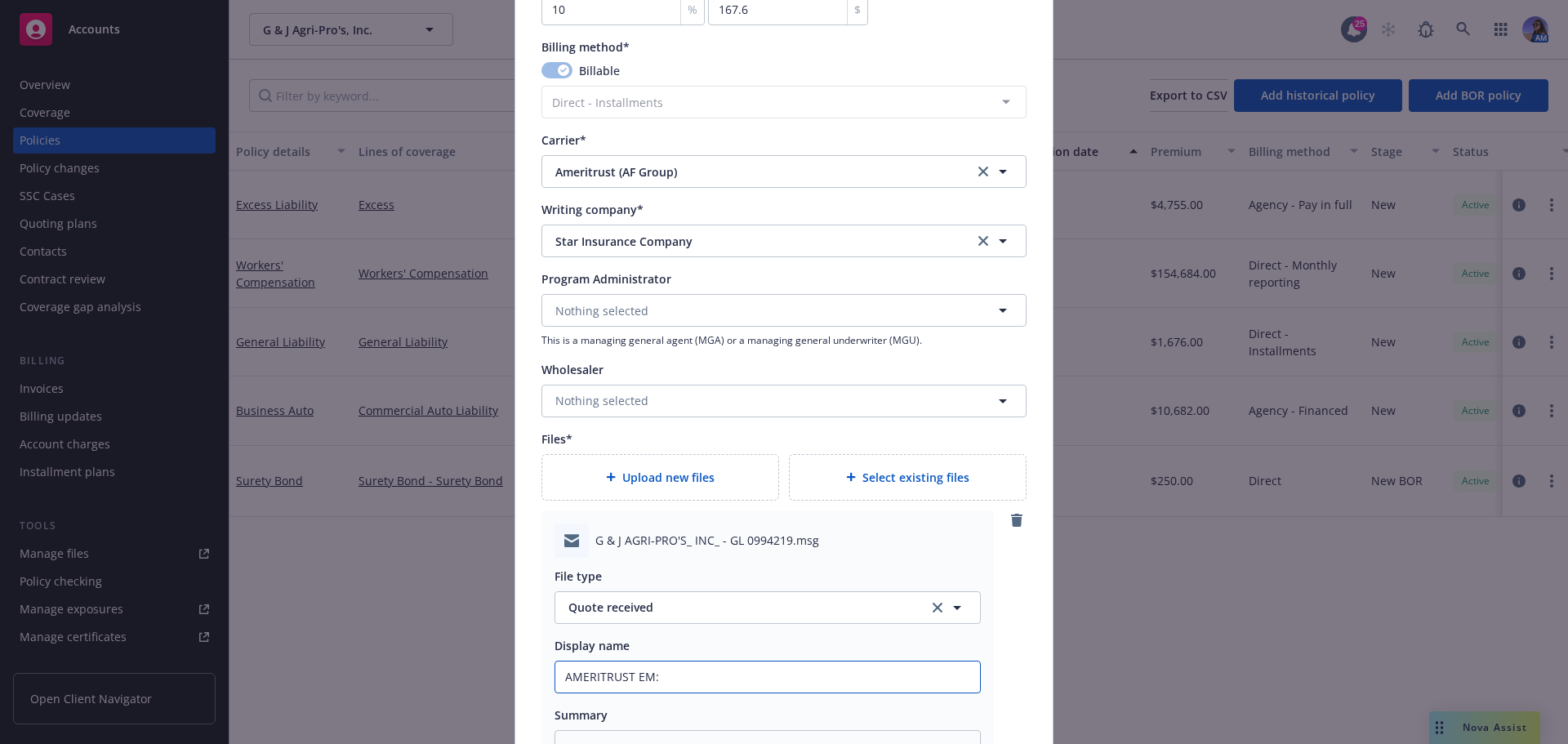
type input "AMERITRUST EM:"
type textarea "x"
type input "AMERITRUST EM: R"
type textarea "x"
type input "AMERITRUST EM:"
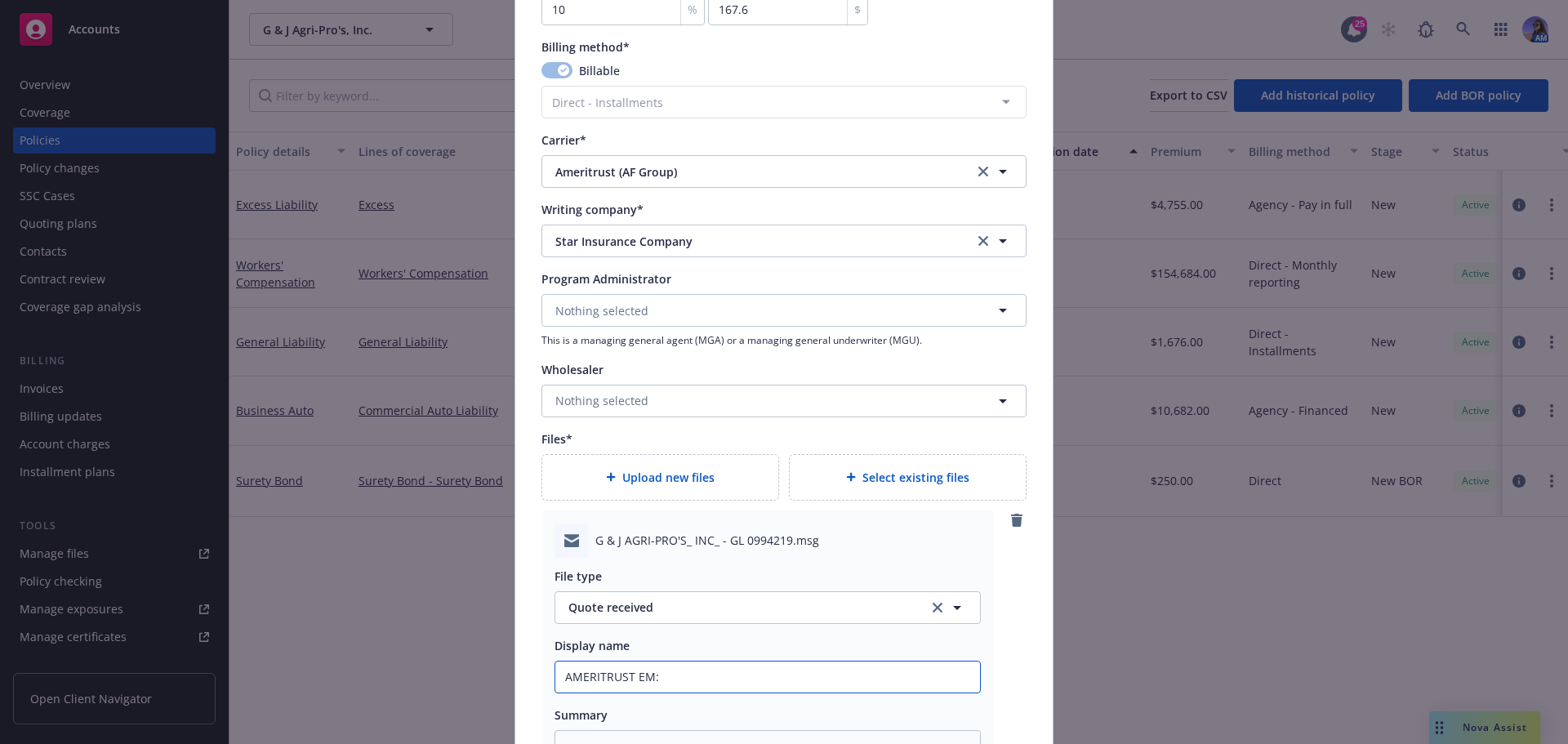
type textarea "x"
type input "AMERITRUST EM: G"
type textarea "x"
type input "AMERITRUST EM: GL"
type textarea "x"
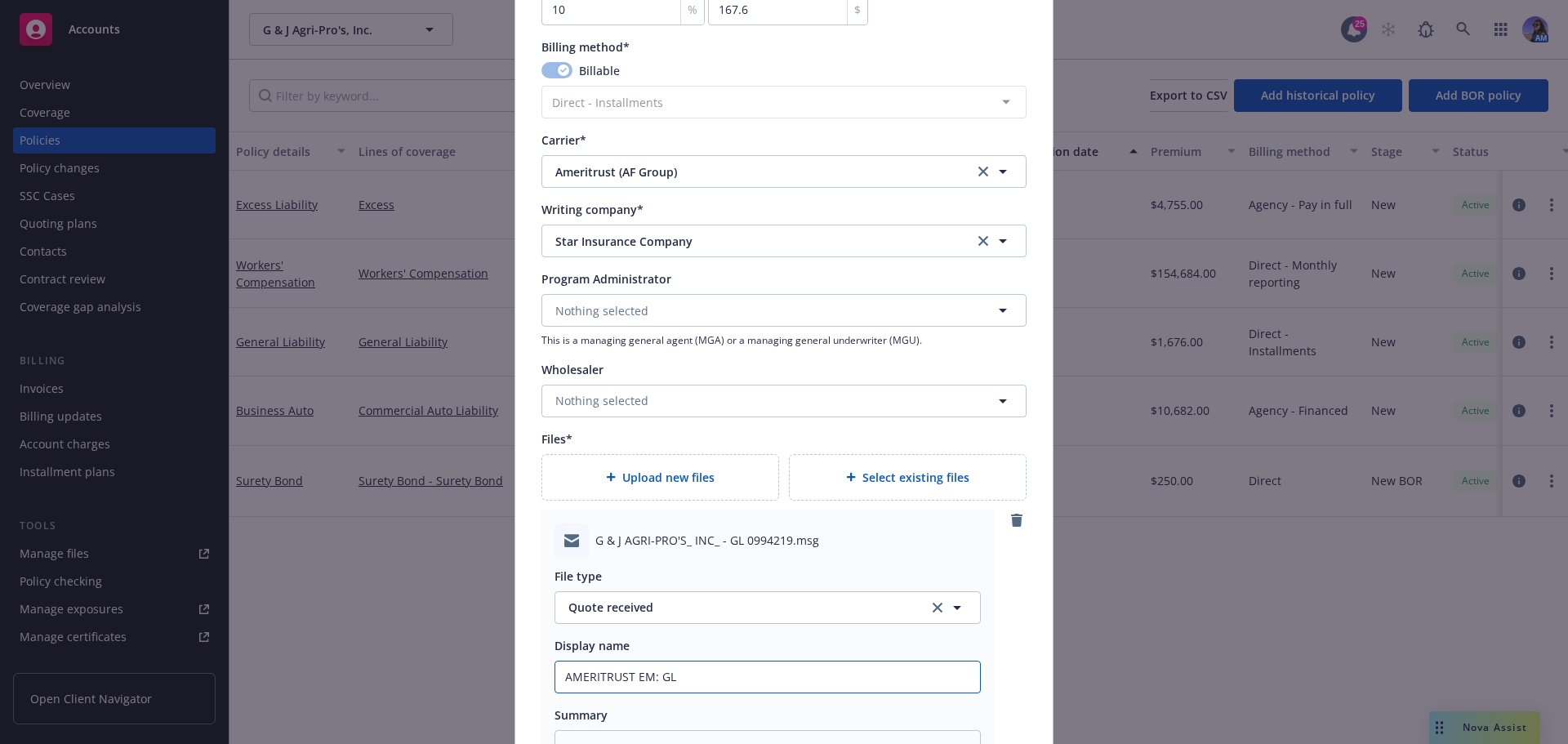
type input "AMERITRUST EM: GL"
type textarea "x"
type input "AMERITRUST EM: GL q"
type textarea "x"
type input "AMERITRUST EM: [PERSON_NAME]"
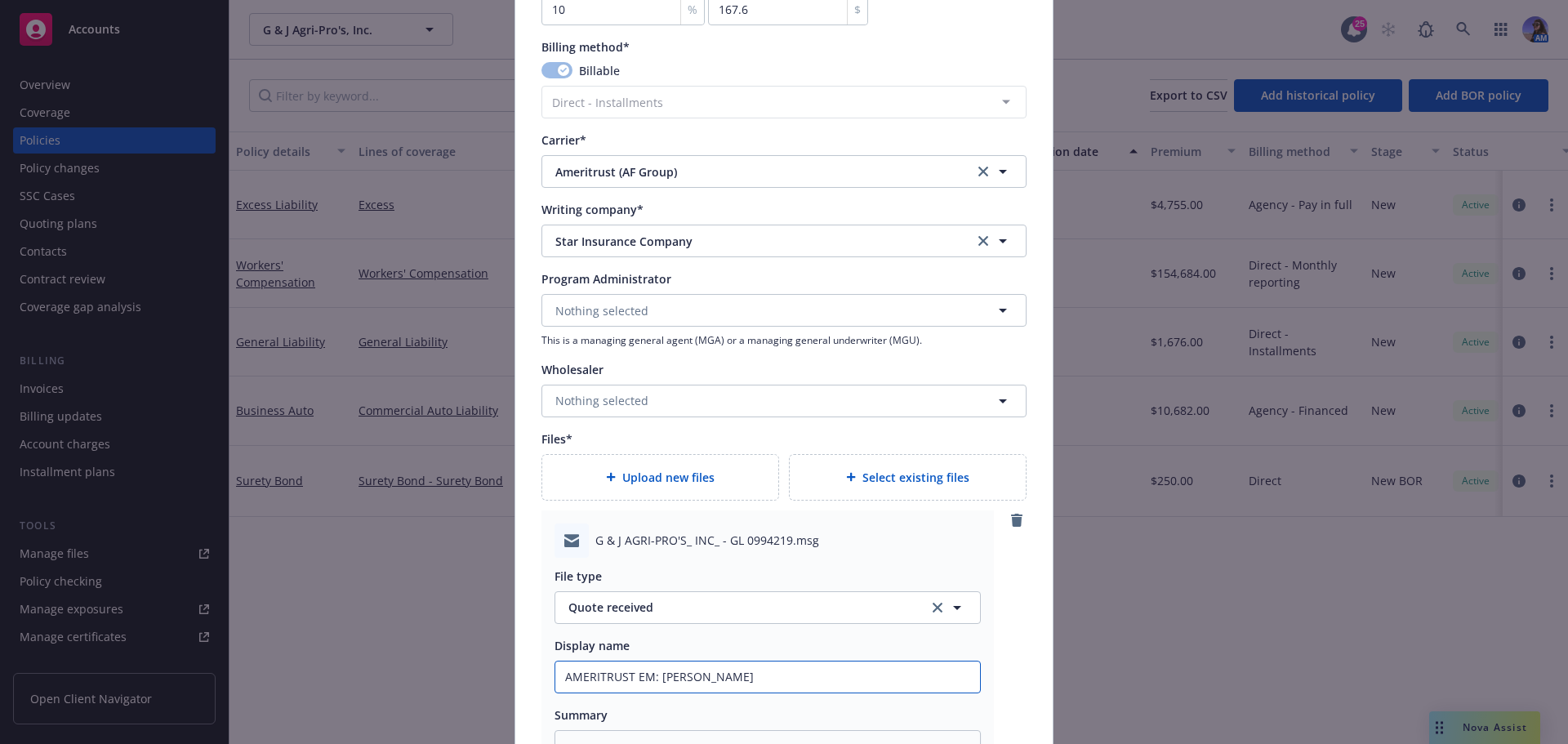
type textarea "x"
type input "AMERITRUST EM: GL quo"
type textarea "x"
type input "AMERITRUST EM: GL quot"
type textarea "x"
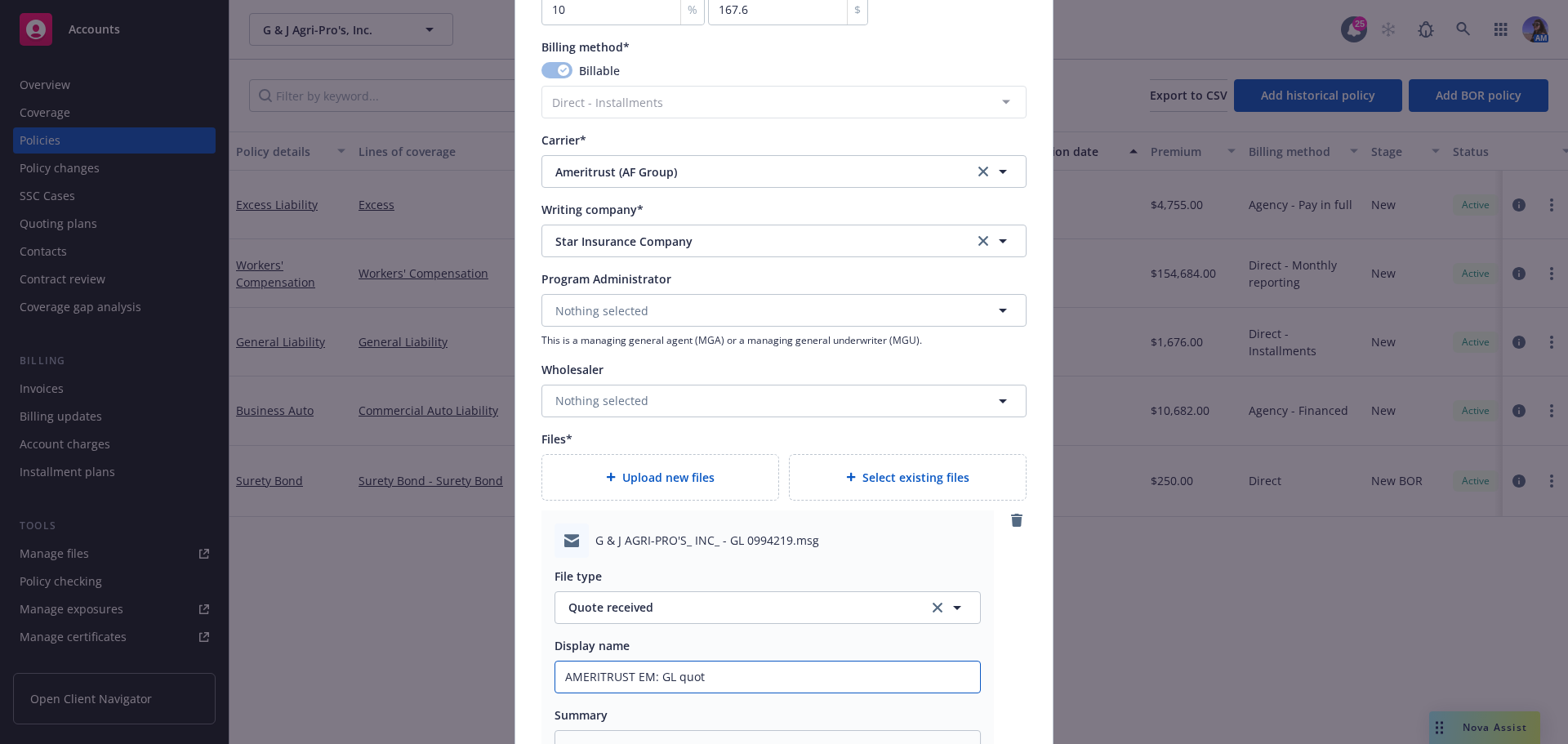
type input "AMERITRUST EM: GL quote"
type textarea "x"
type input "AMERITRUST EM: GL quote"
type textarea "x"
type input "AMERITRUST EM: GL quote r"
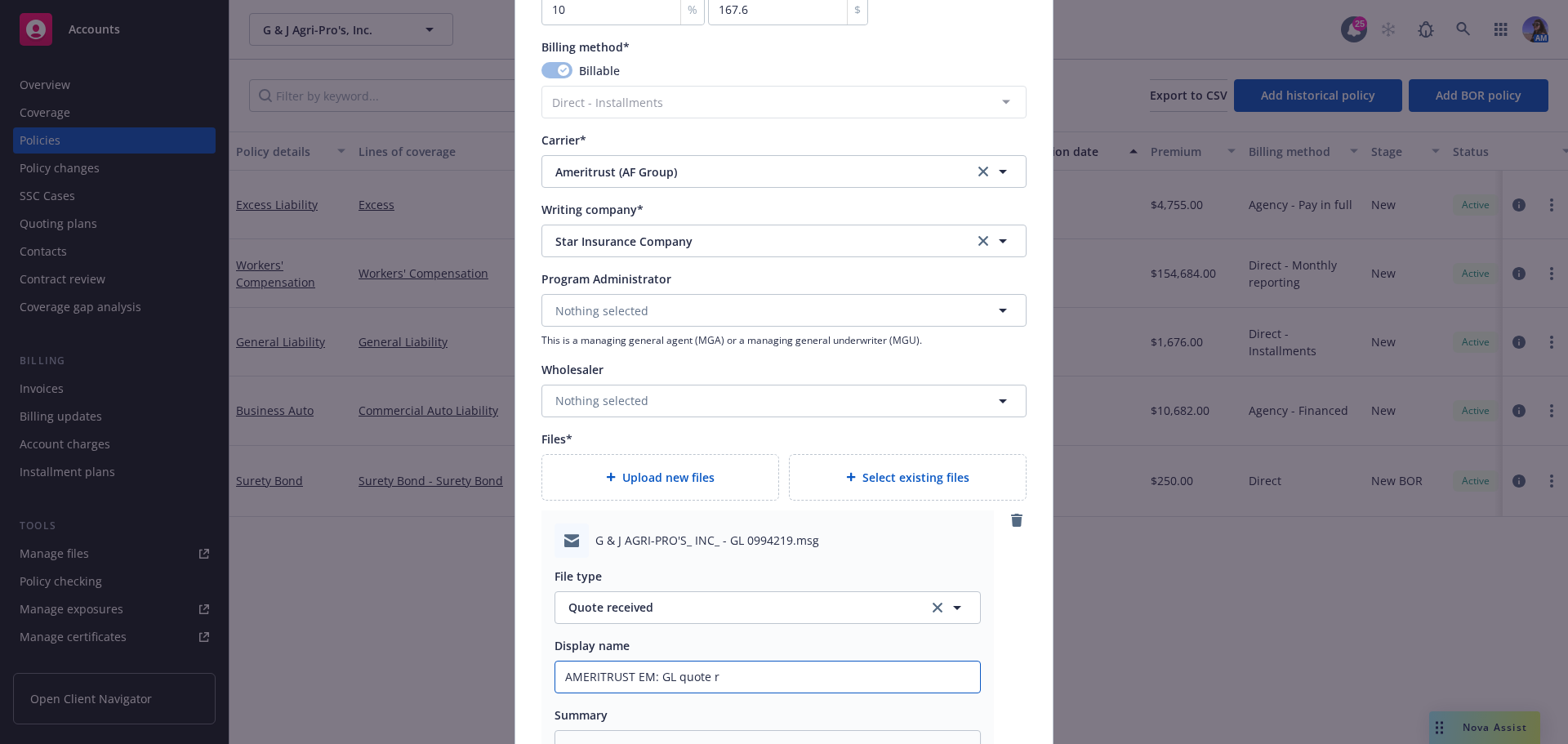
type textarea "x"
type input "AMERITRUST EM: GL quote re"
type textarea "x"
type input "AMERITRUST EM: GL quote rec"
type textarea "x"
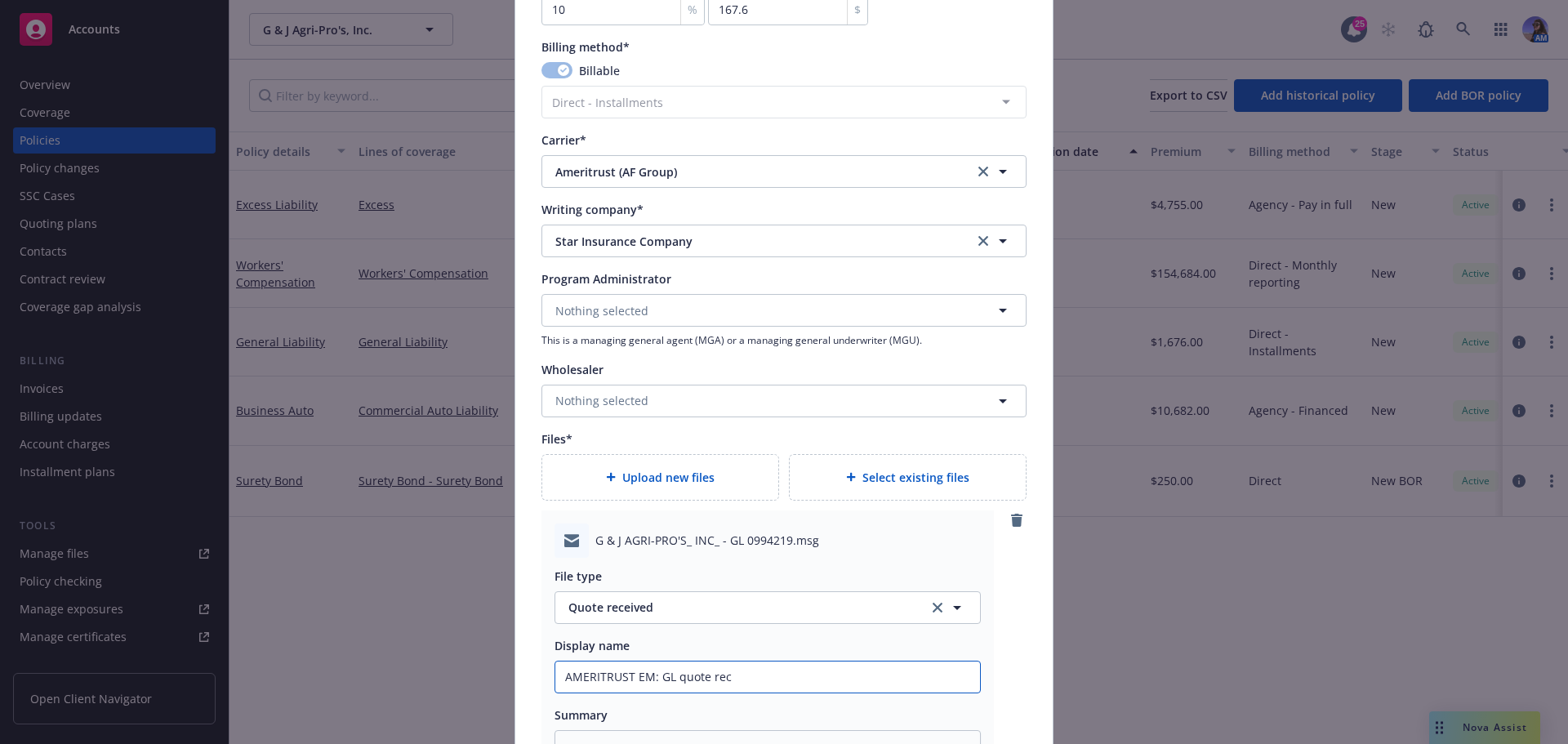
type input "AMERITRUST EM: GL quote rec'"
type textarea "x"
type input "AMERITRUST EM: GL quote rec"
type textarea "x"
type input "AMERITRUST EM: GL quote rec'"
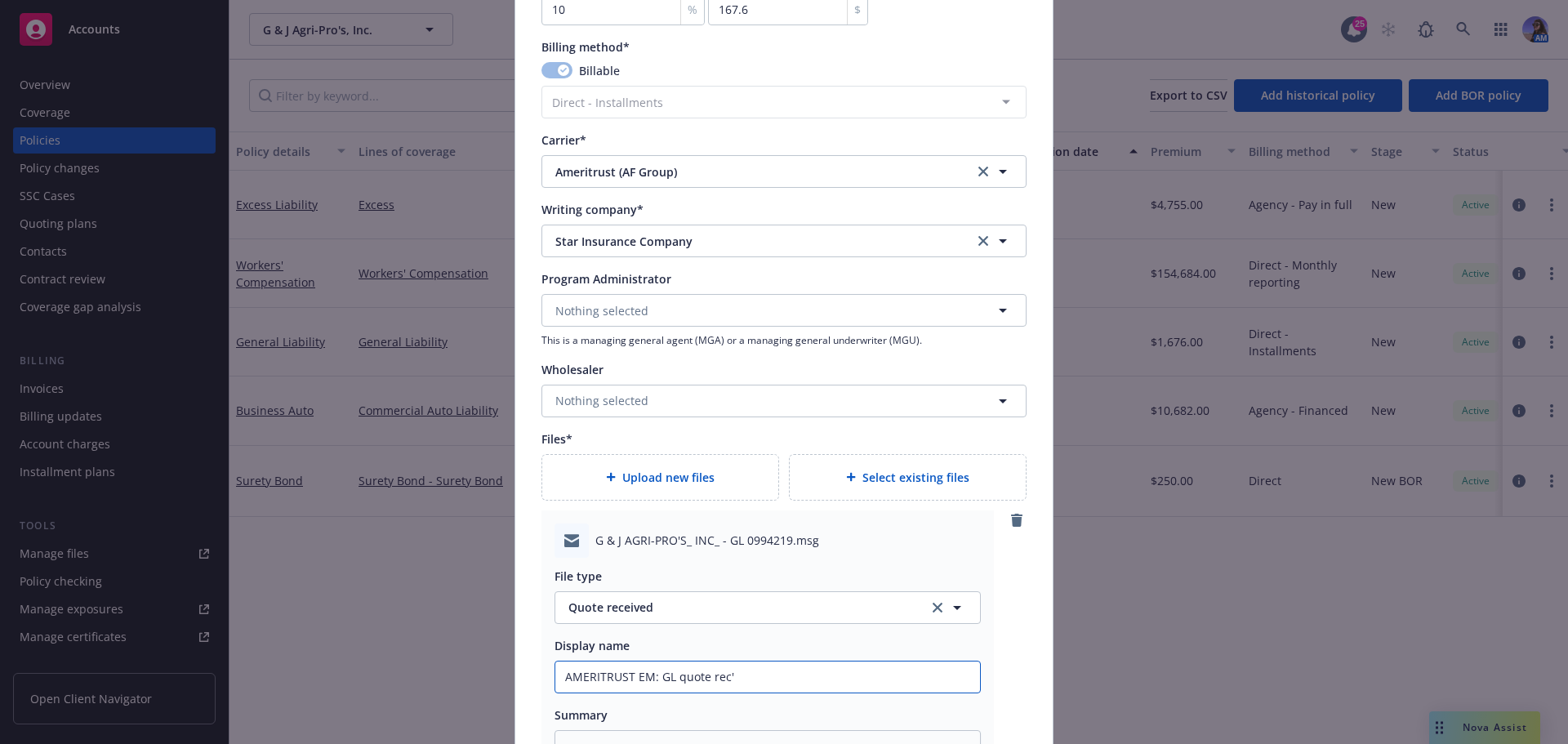
type textarea "x"
type input "AMERITRUST EM: GL quote rec'd"
type textarea "x"
type input "AMERITRUST EM: GL quote rec'd"
type textarea "x"
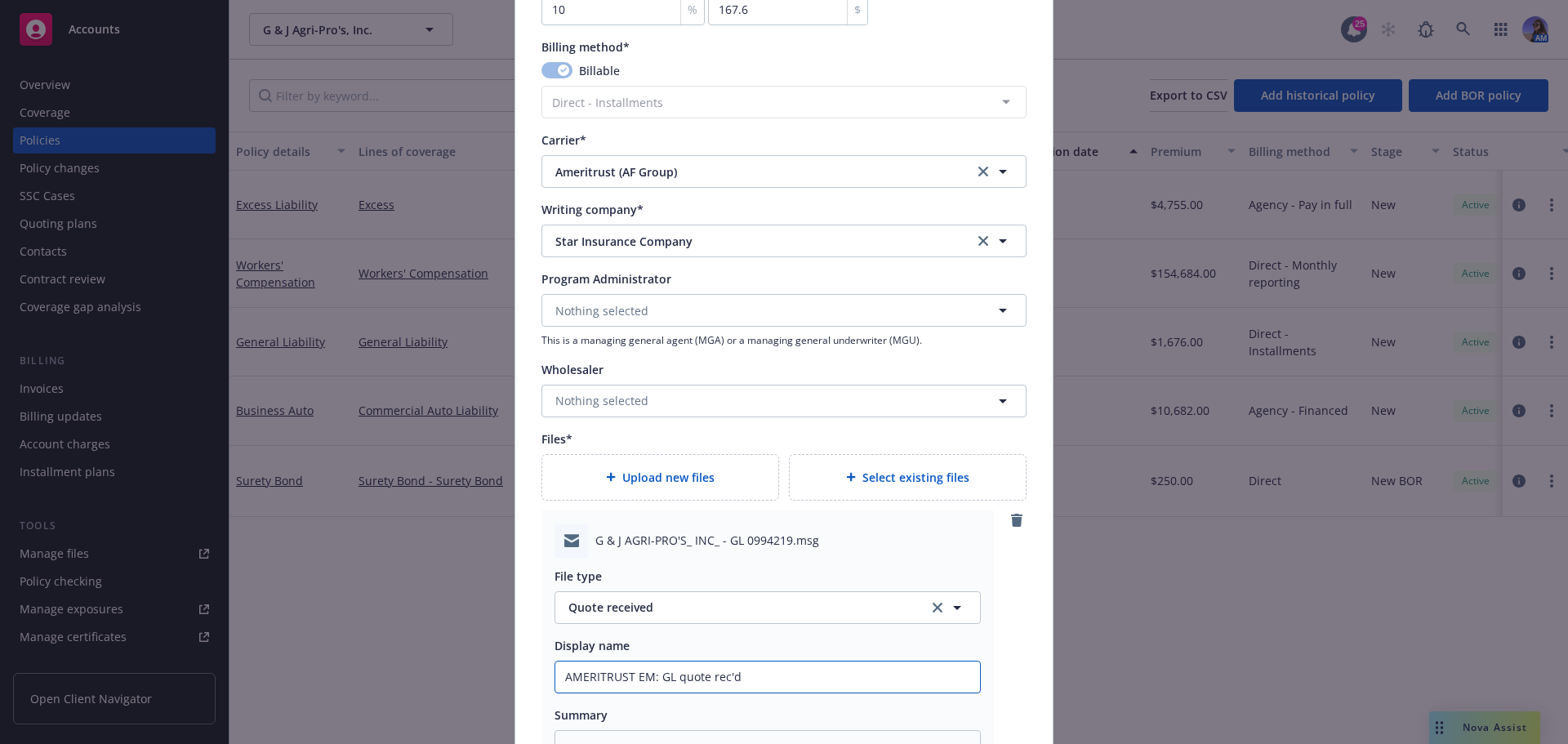
type input "AMERITRUST EM: GL quote rec'd 2"
type textarea "x"
type input "AMERITRUST EM: GL quote rec'd 25"
type textarea "x"
type input "AMERITRUST EM: GL quote rec'd 25-"
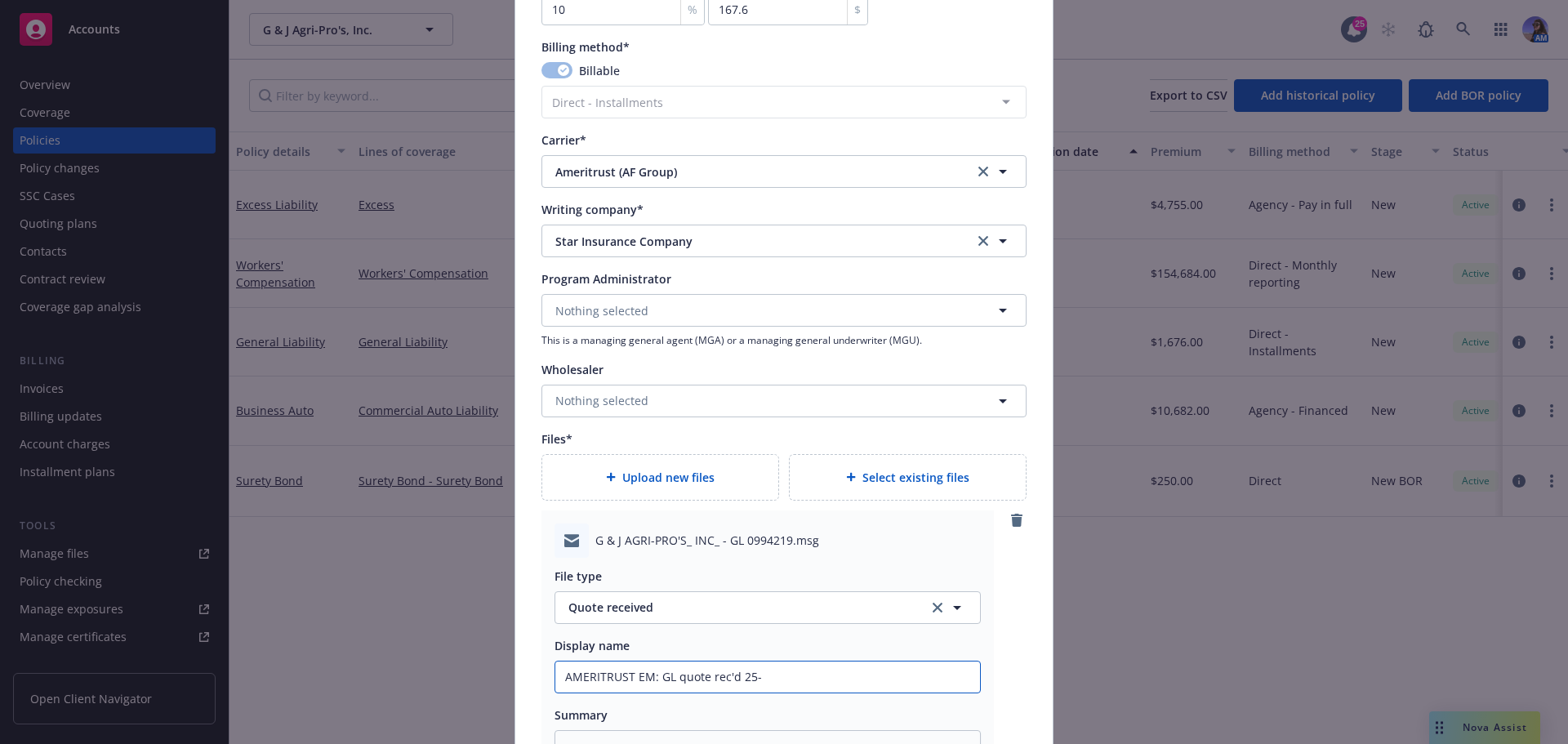
type textarea "x"
type input "AMERITRUST EM: GL quote rec'd 25-2"
type textarea "x"
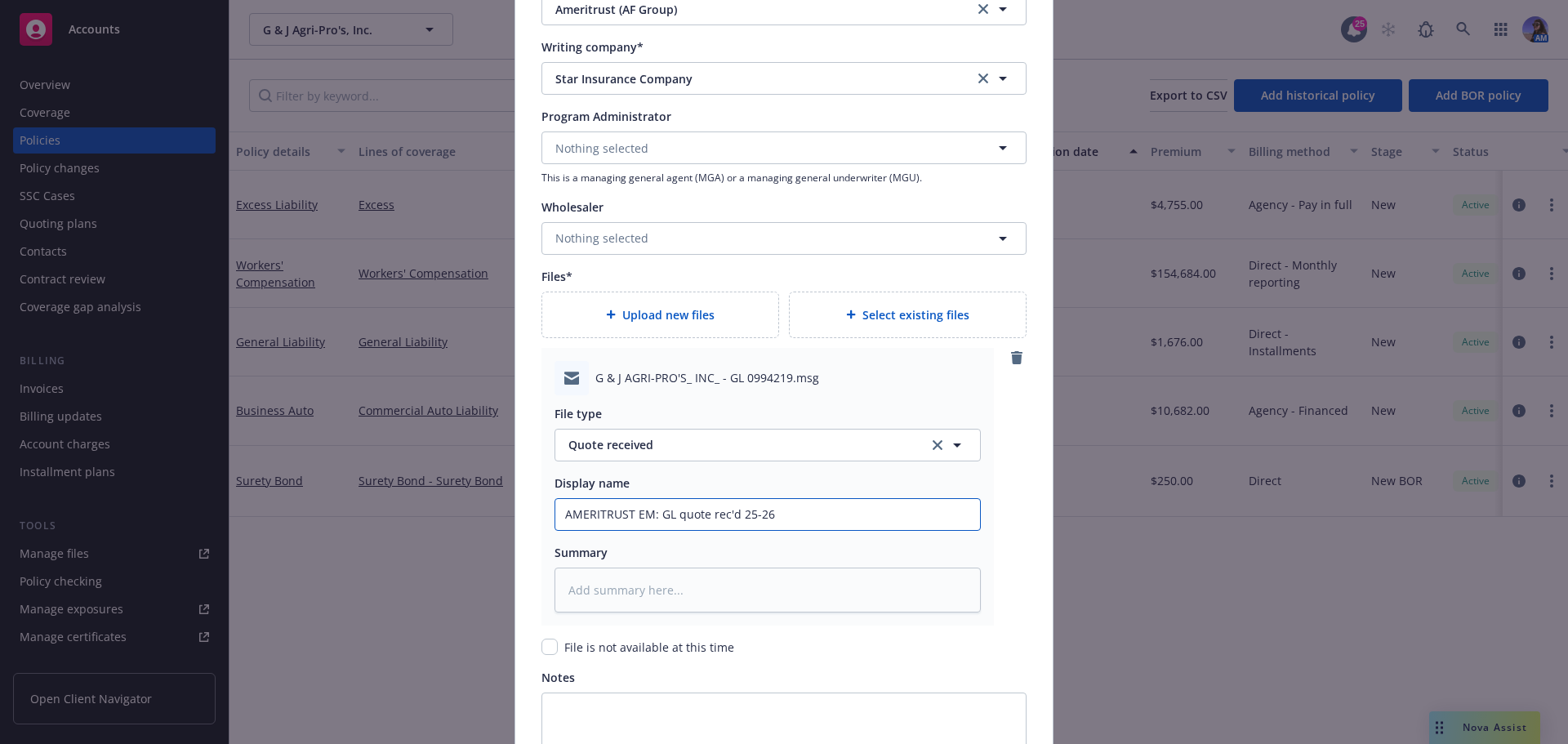
scroll to position [1568, 0]
type input "AMERITRUST EM: GL quote rec'd 25-26"
click at [721, 309] on div "Upload new files" at bounding box center [660, 314] width 210 height 19
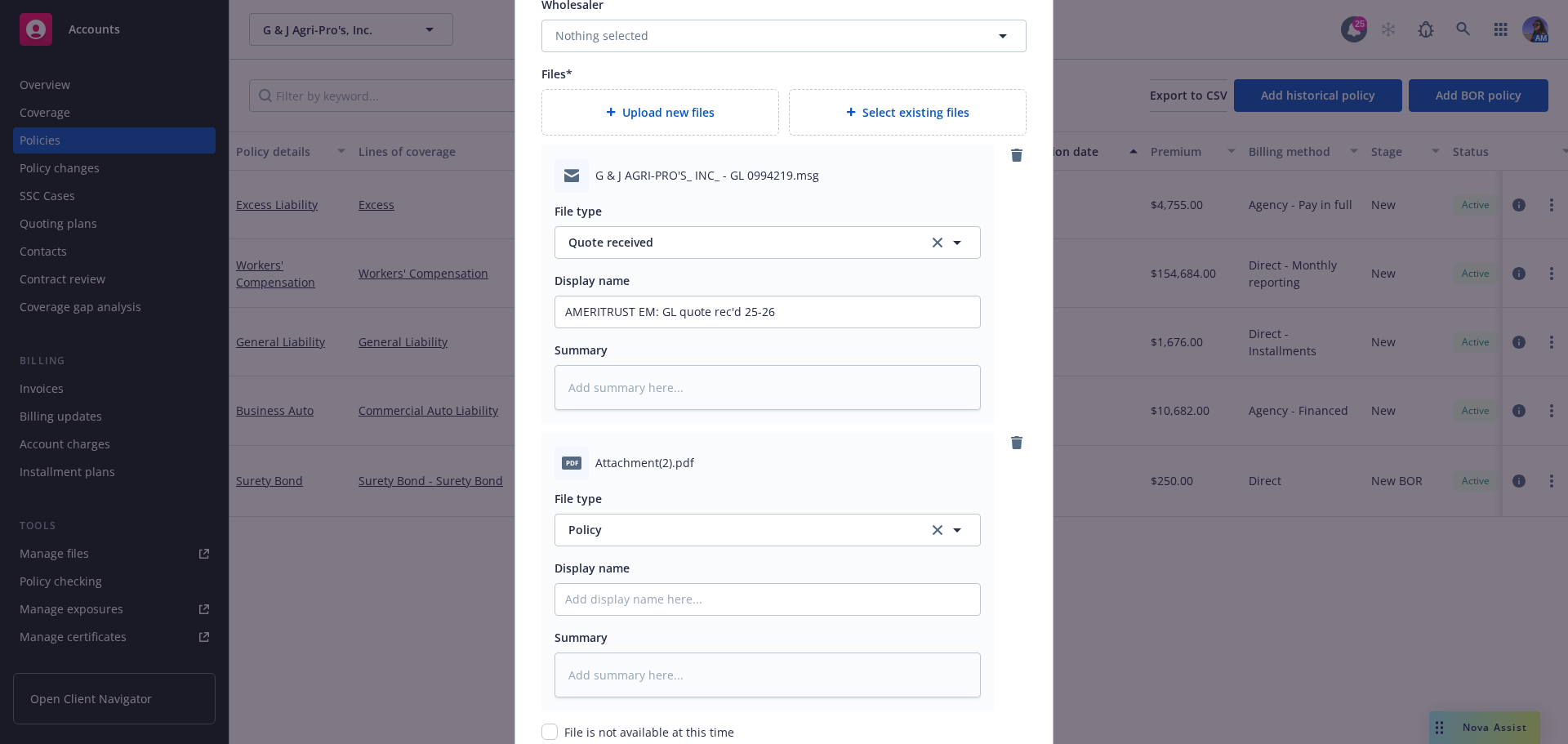
scroll to position [1808, 0]
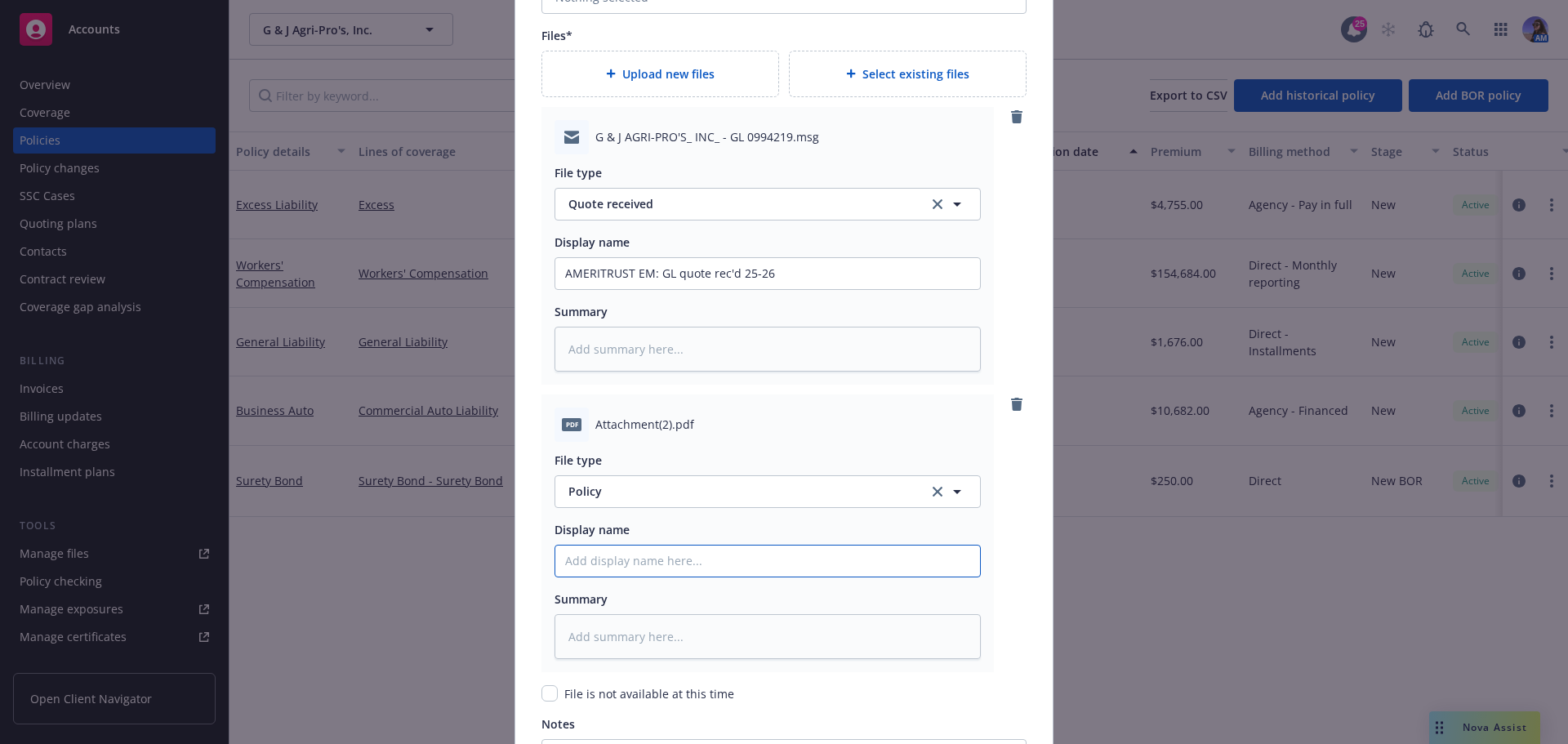
click at [605, 558] on input "Policy display name" at bounding box center [768, 561] width 425 height 31
type textarea "x"
type input "G"
type textarea "x"
type input "Ge"
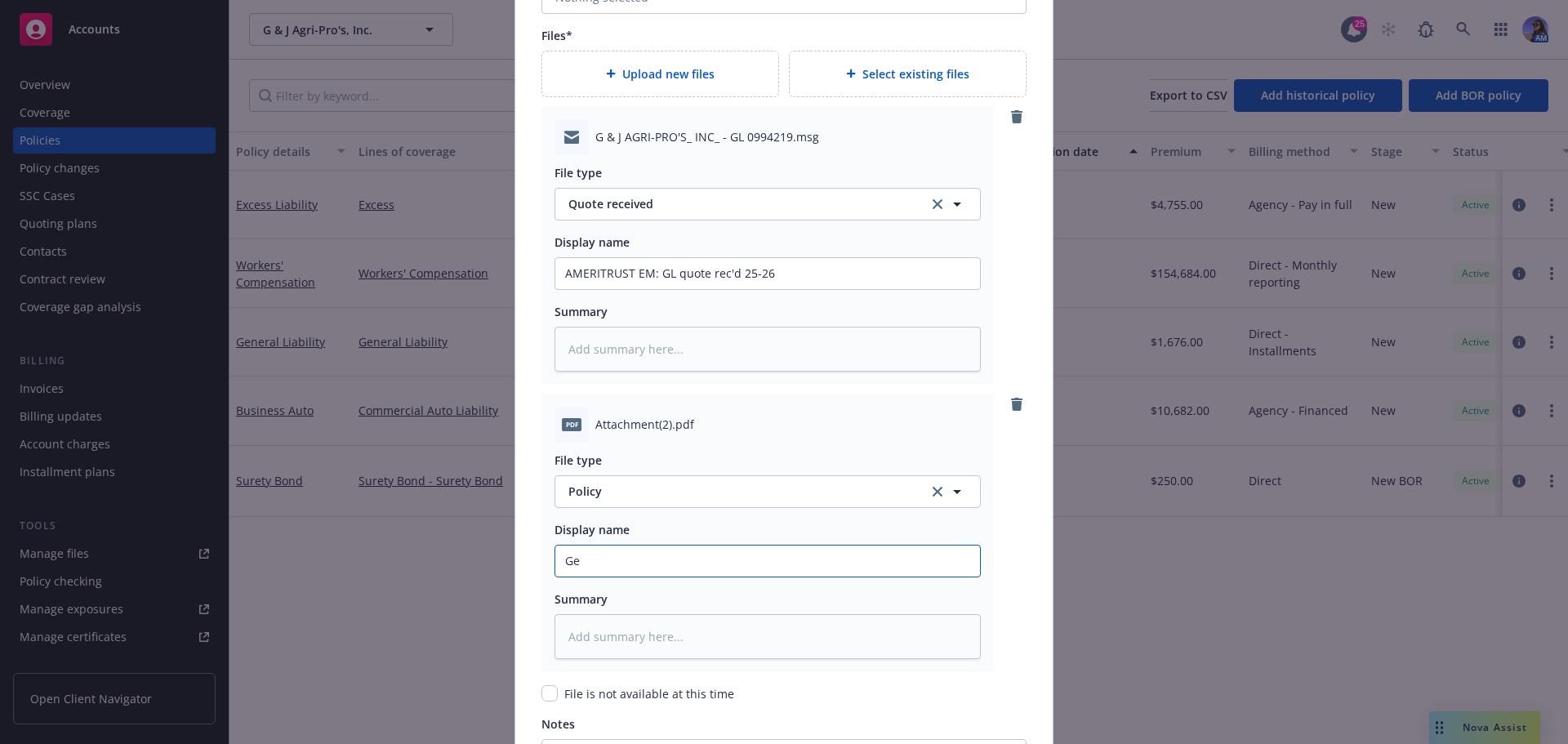
type textarea "x"
type input "Gen"
type textarea "x"
type input "Gene"
type textarea "x"
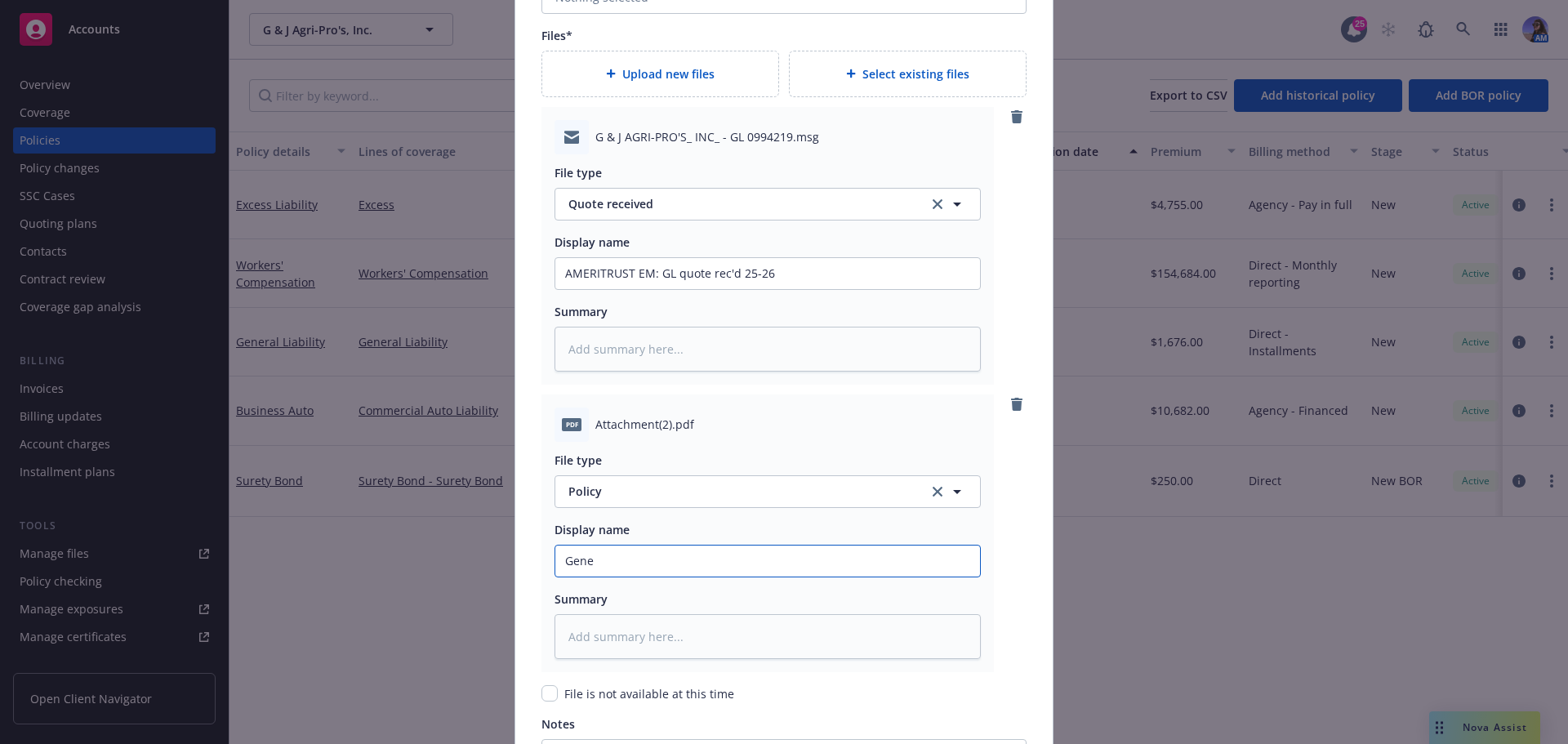
type input "Gener"
type textarea "x"
type input "Genera"
type textarea "x"
type input "General"
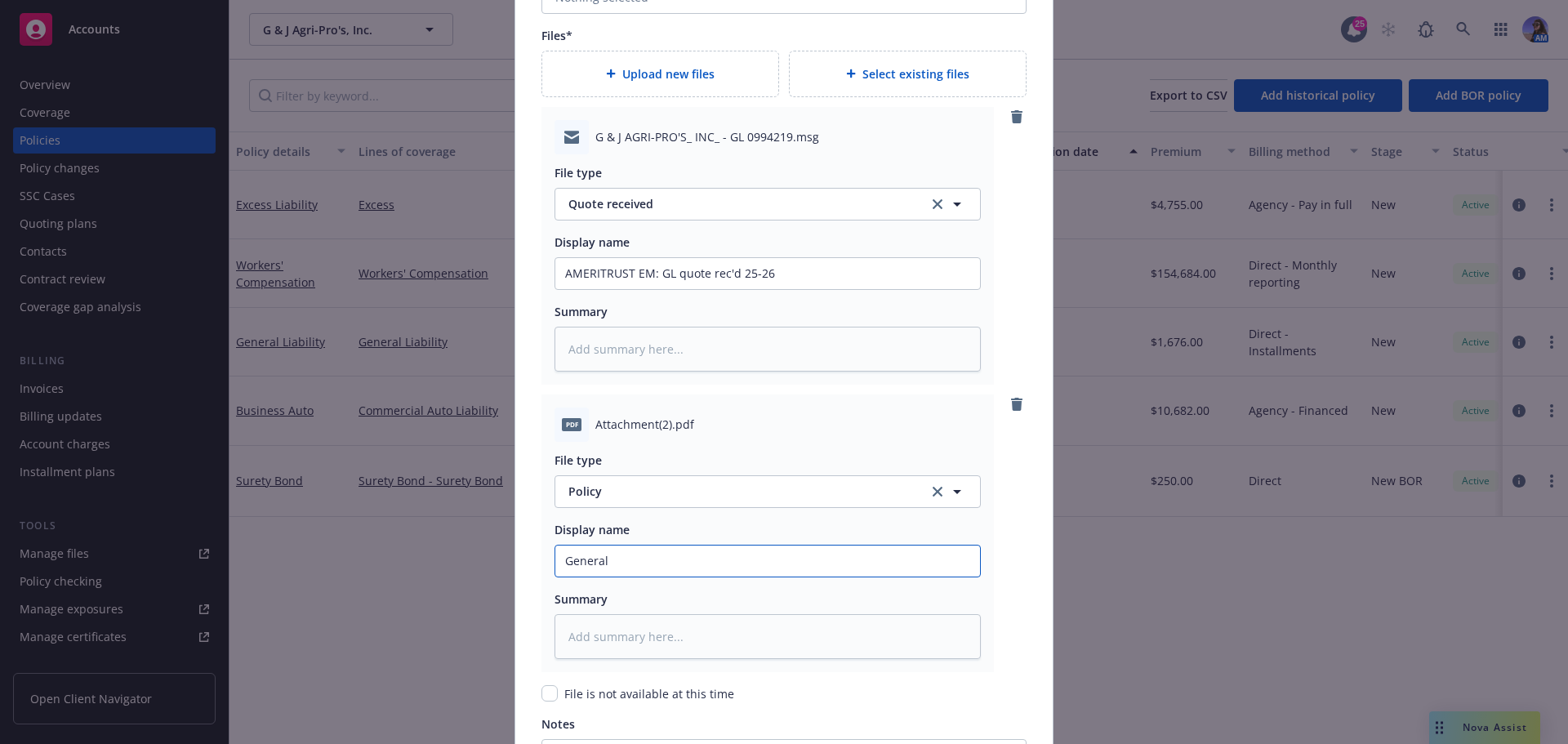
type textarea "x"
type input "General"
type textarea "x"
type input "General L"
type textarea "x"
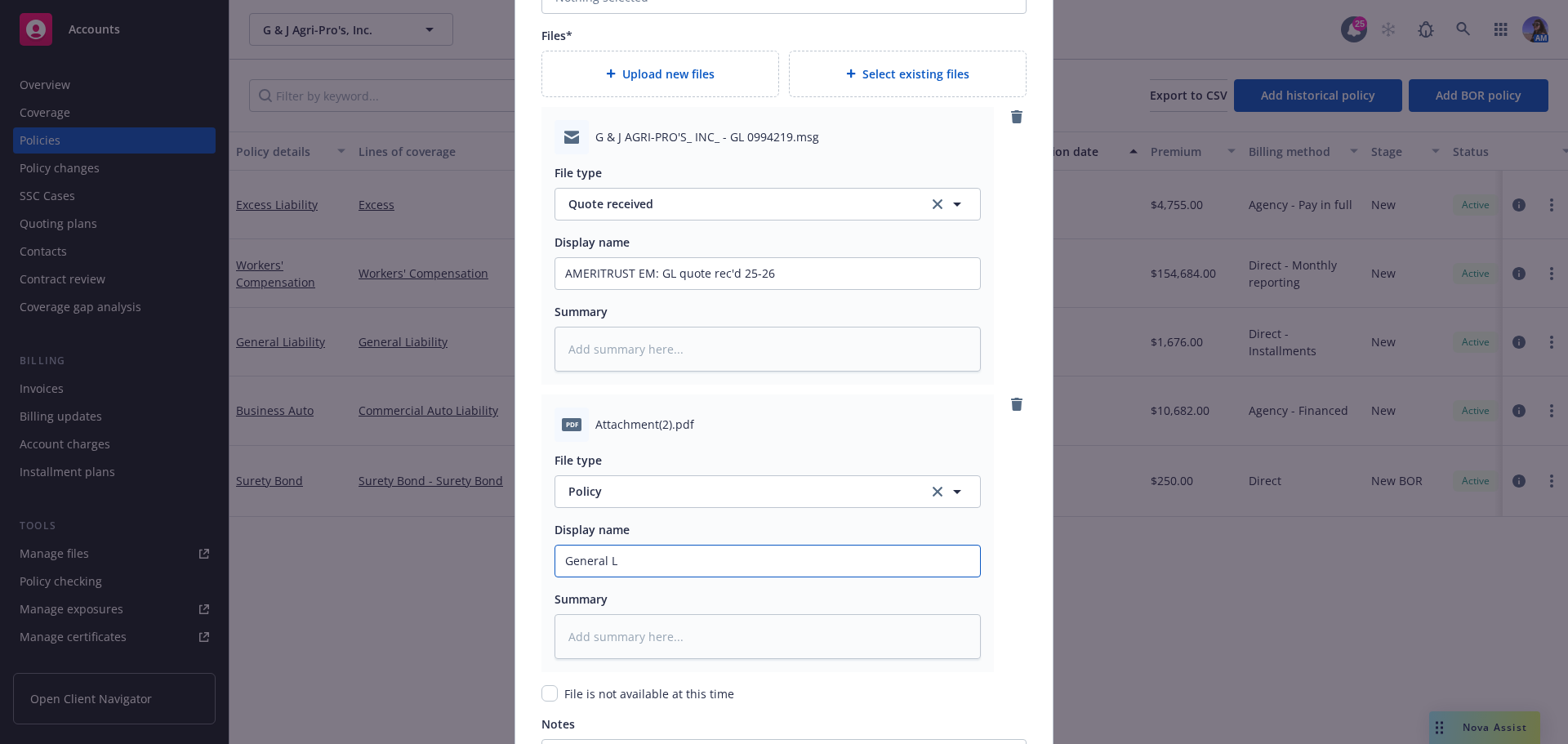
type input "General [PERSON_NAME]"
type textarea "x"
type input "General [PERSON_NAME]"
type textarea "x"
type input "General [PERSON_NAME]"
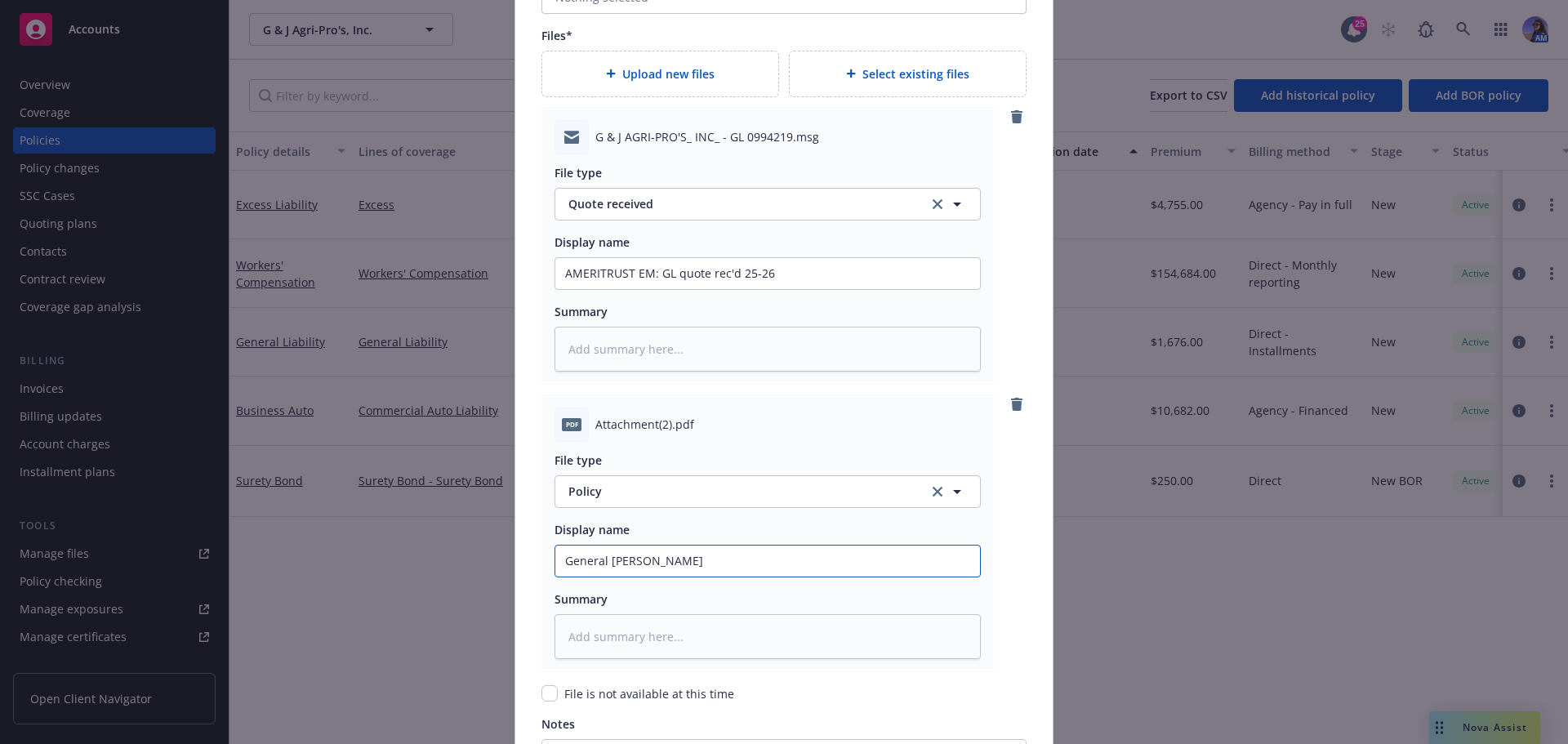
type textarea "x"
type input "General [PERSON_NAME]"
type textarea "x"
type input "General Liabil"
type textarea "x"
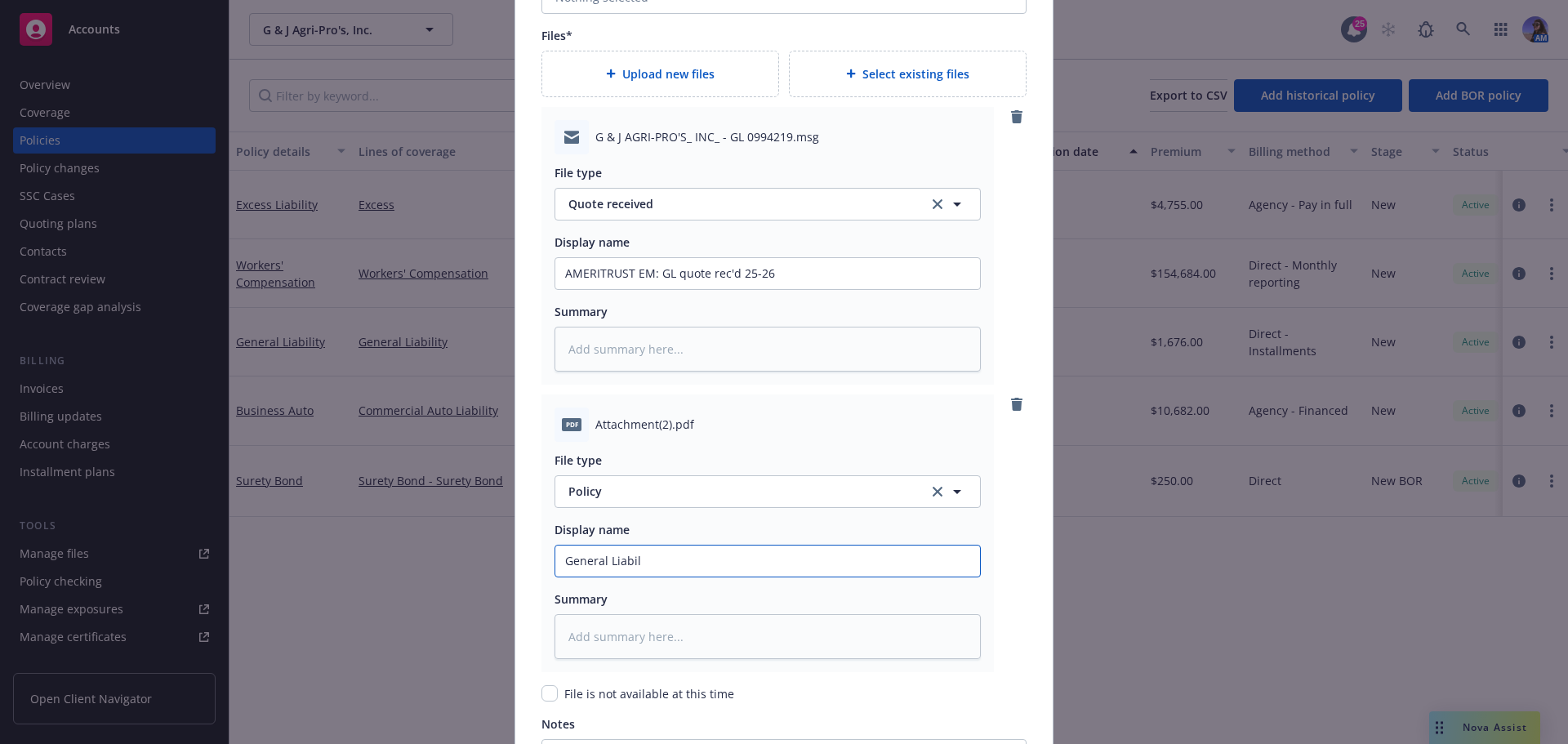
type input "General [PERSON_NAME]"
type textarea "x"
type input "General Liabilit"
type textarea "x"
type input "General Liability"
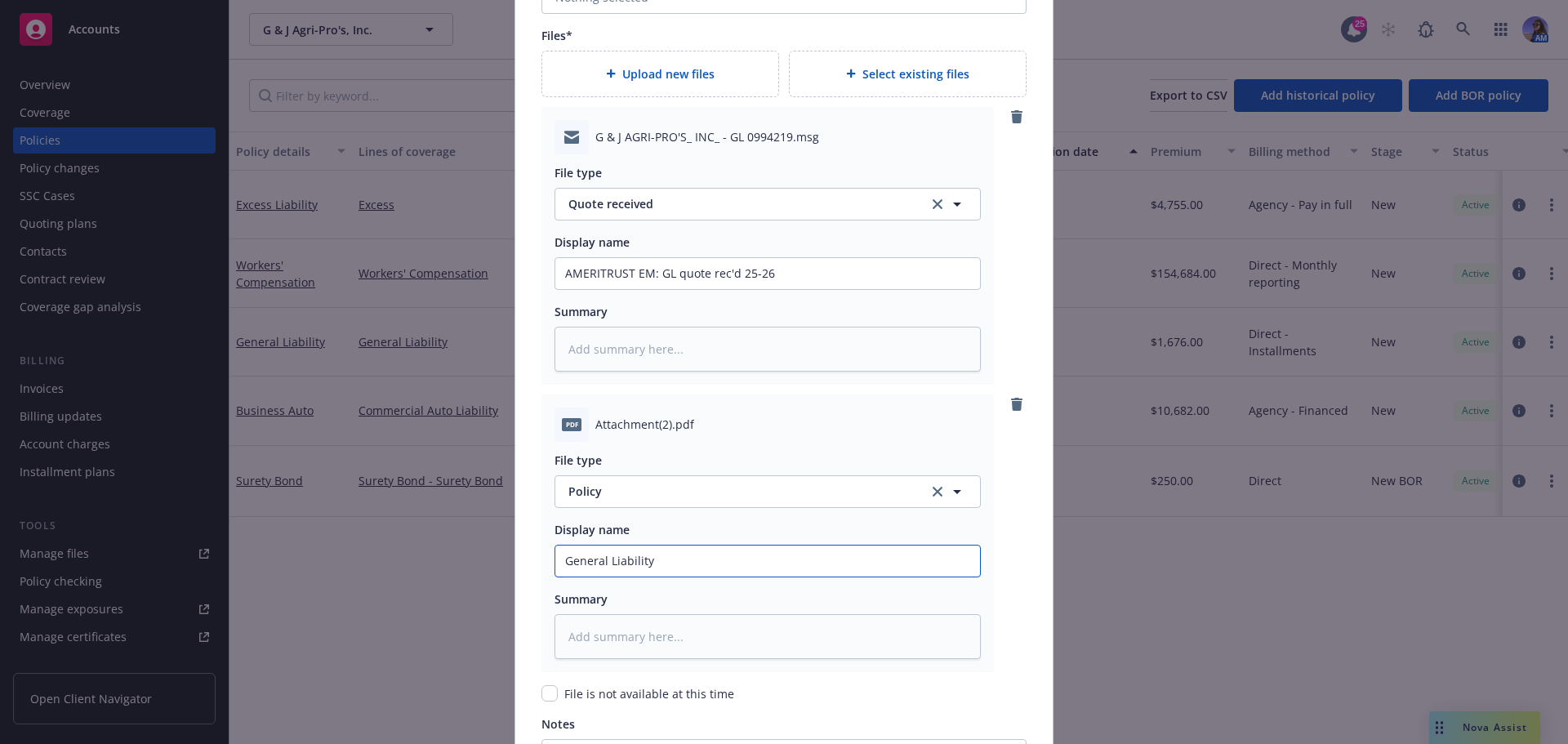
type textarea "x"
type input "General Liability"
type textarea "x"
type input "General Liability -"
type textarea "x"
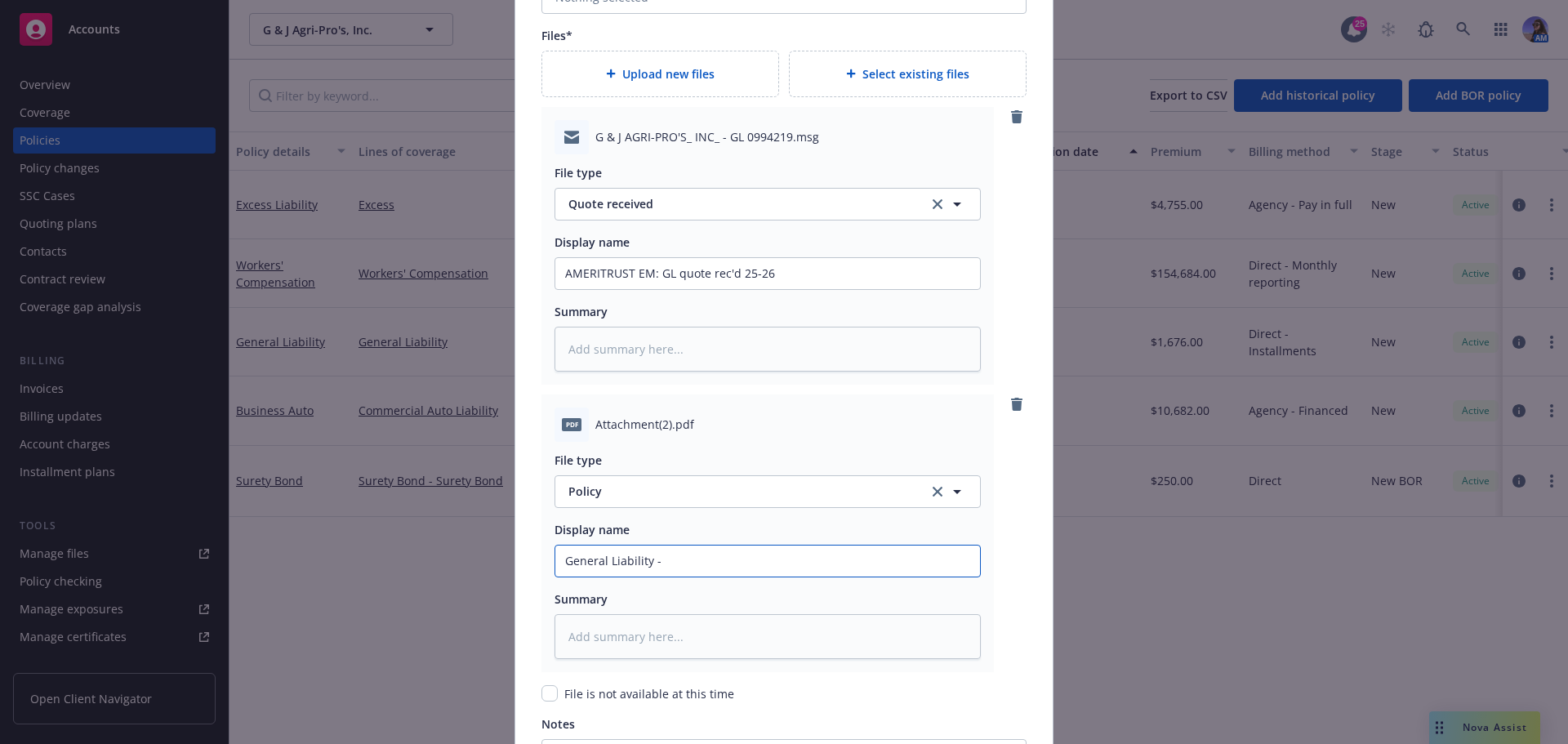
type input "General Liability -"
type textarea "x"
type input "General Liability - G"
type textarea "x"
type input "G"
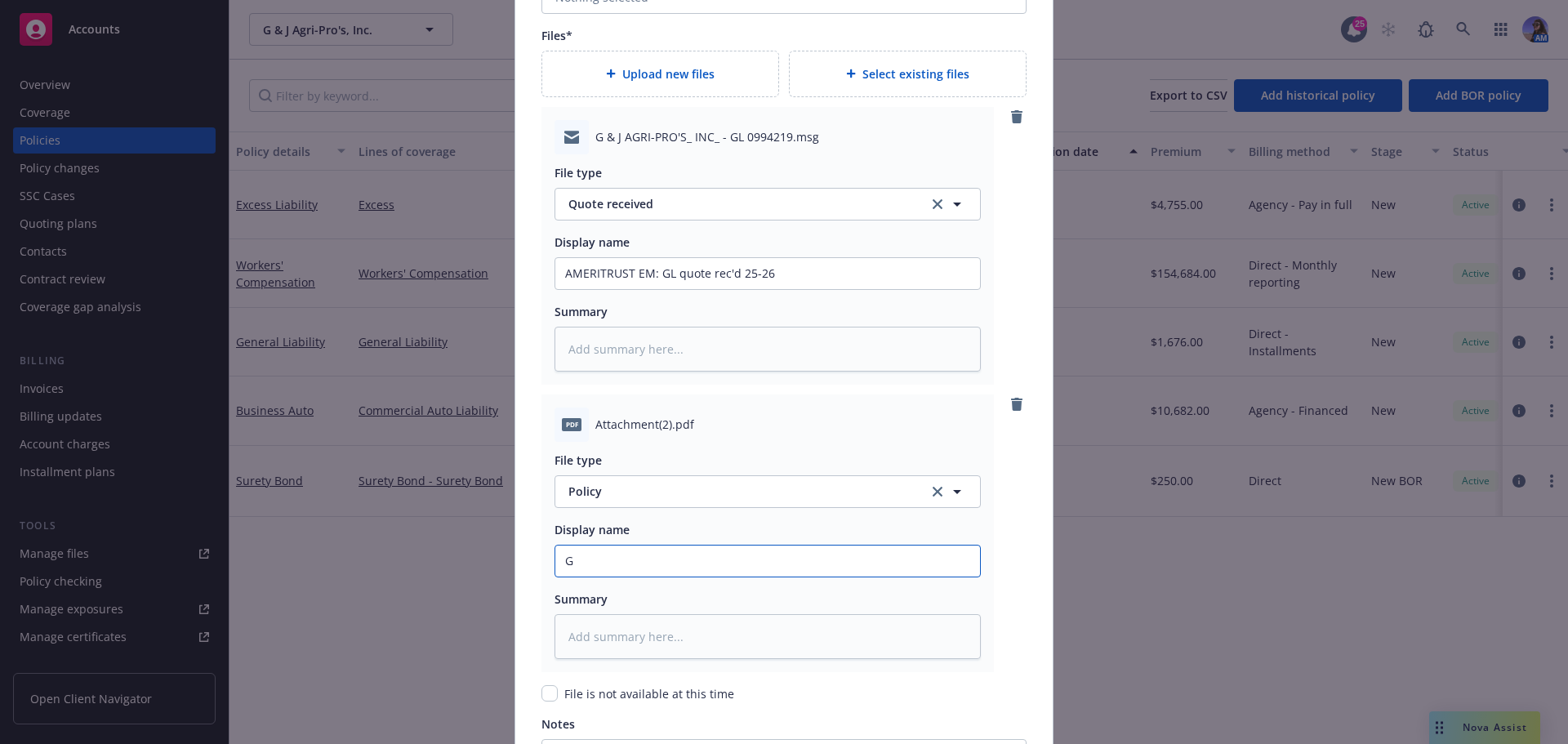
type textarea "x"
type input "G"
type textarea "x"
type input "G &"
type textarea "x"
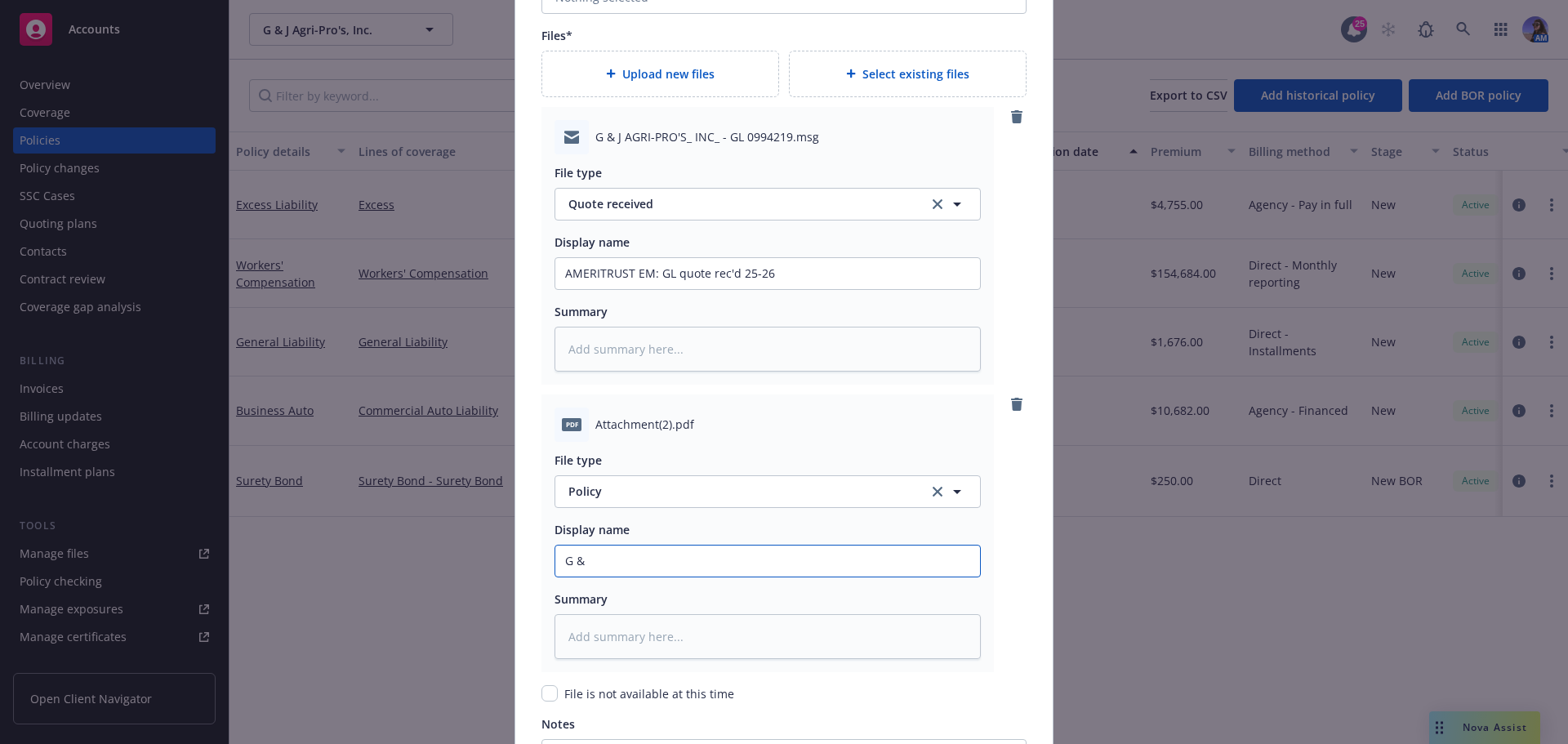
type input "G &"
type textarea "x"
type input "G & J"
type textarea "x"
type input "G & J"
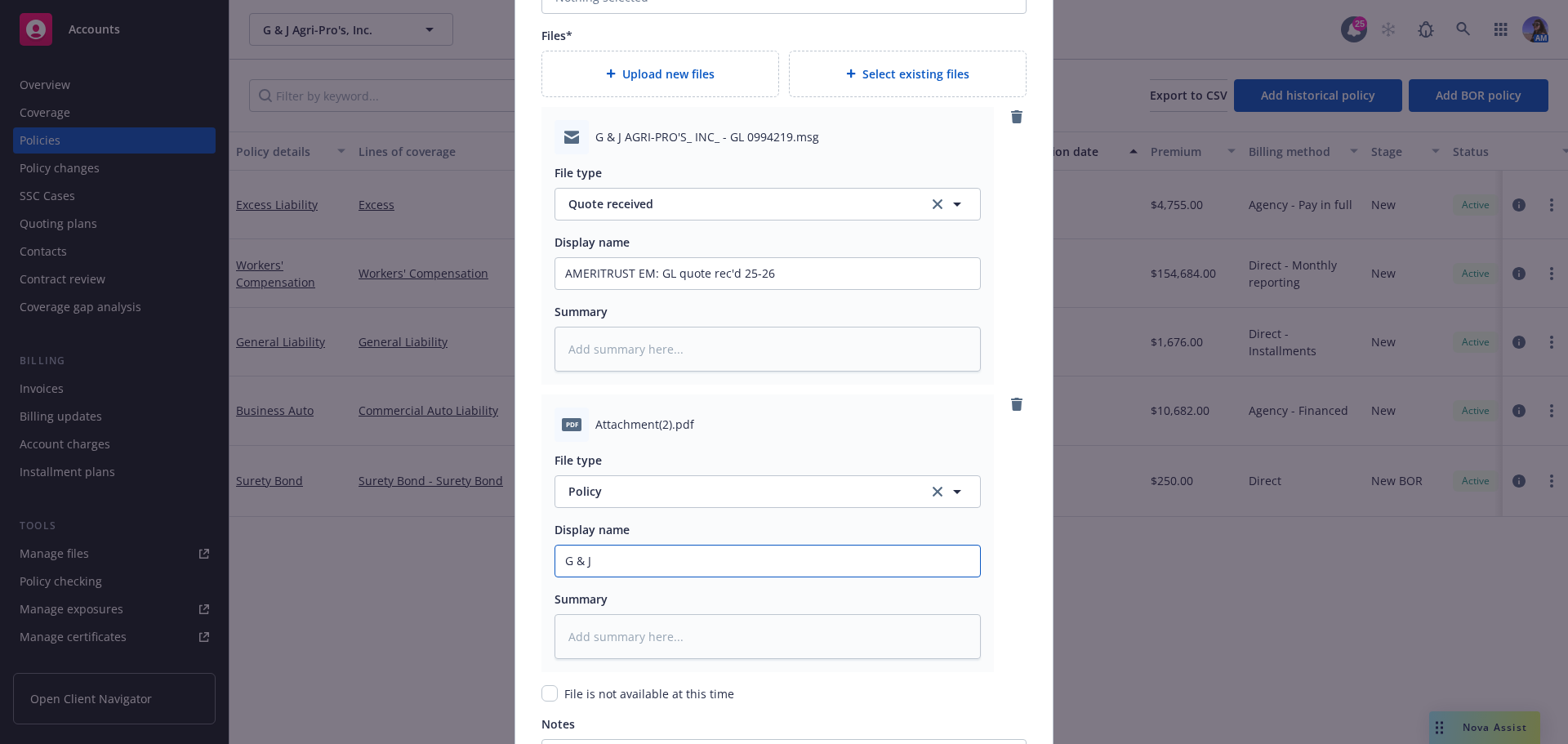
type textarea "x"
type input "G & J -"
type textarea "x"
type input "G & J -"
type textarea "x"
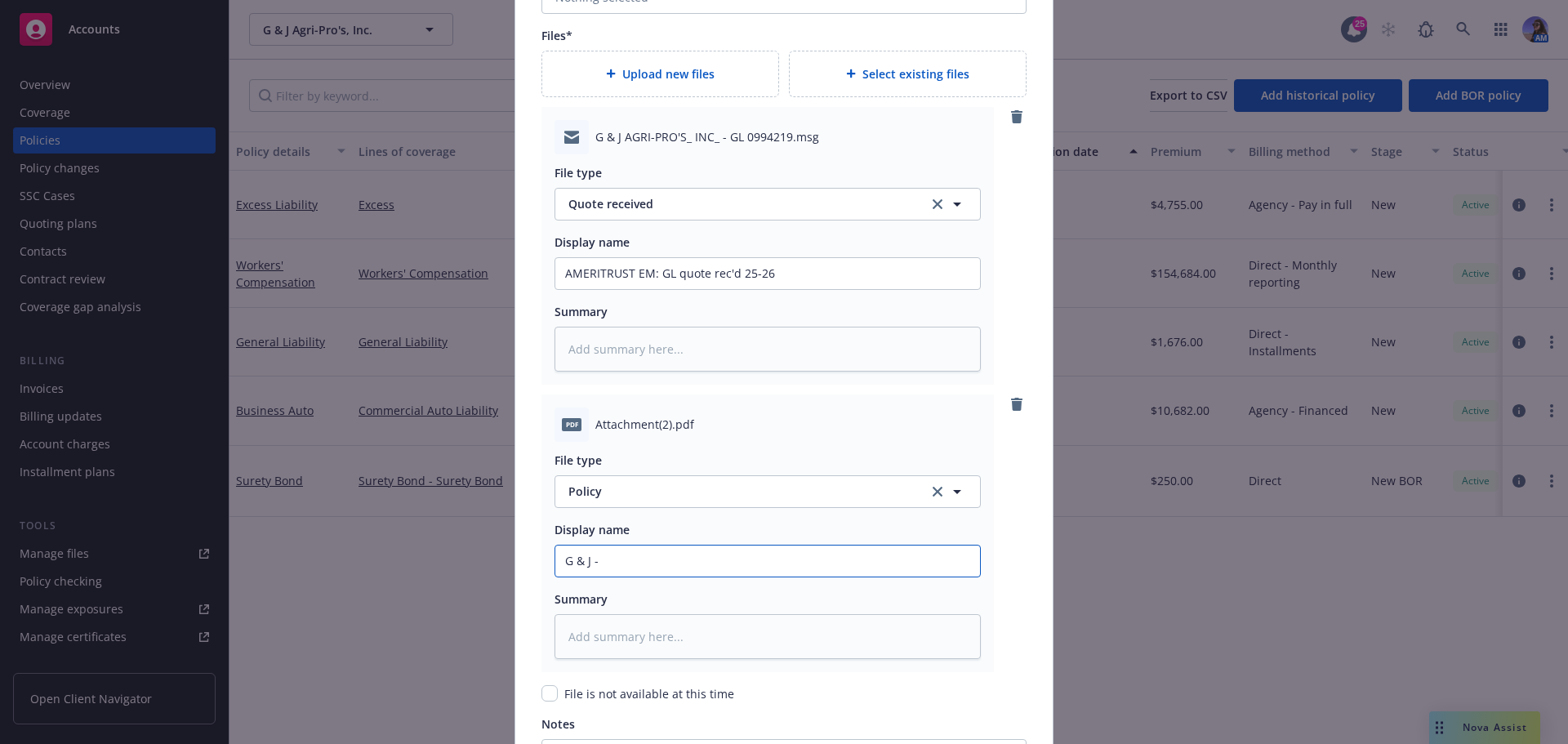
type input "G & J - G"
type textarea "x"
type input "G & J - GL"
type textarea "x"
type input "G & J - GL"
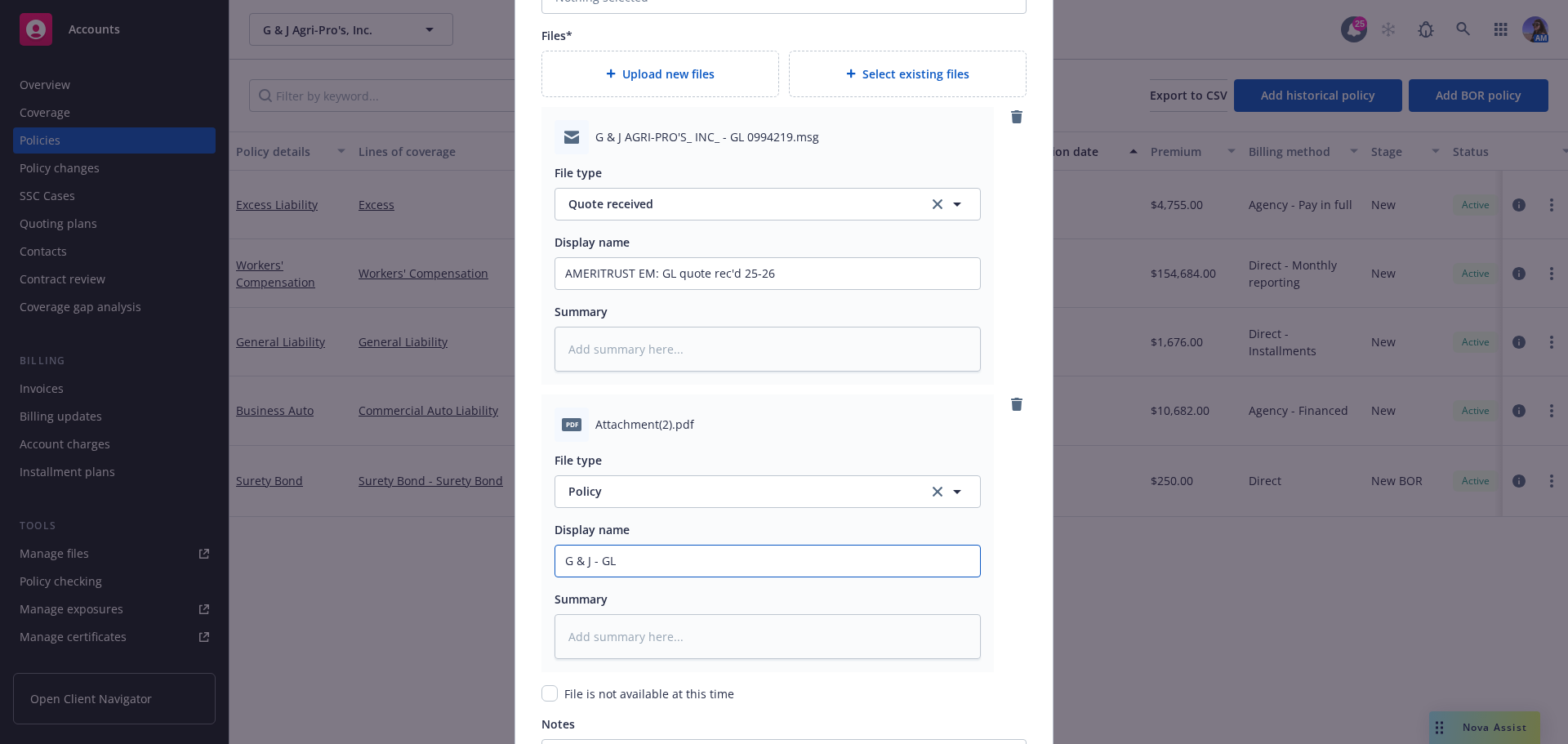
type textarea "x"
type input "G & J - GL PO"
type textarea "x"
type input "G & J - GL POL"
type textarea "x"
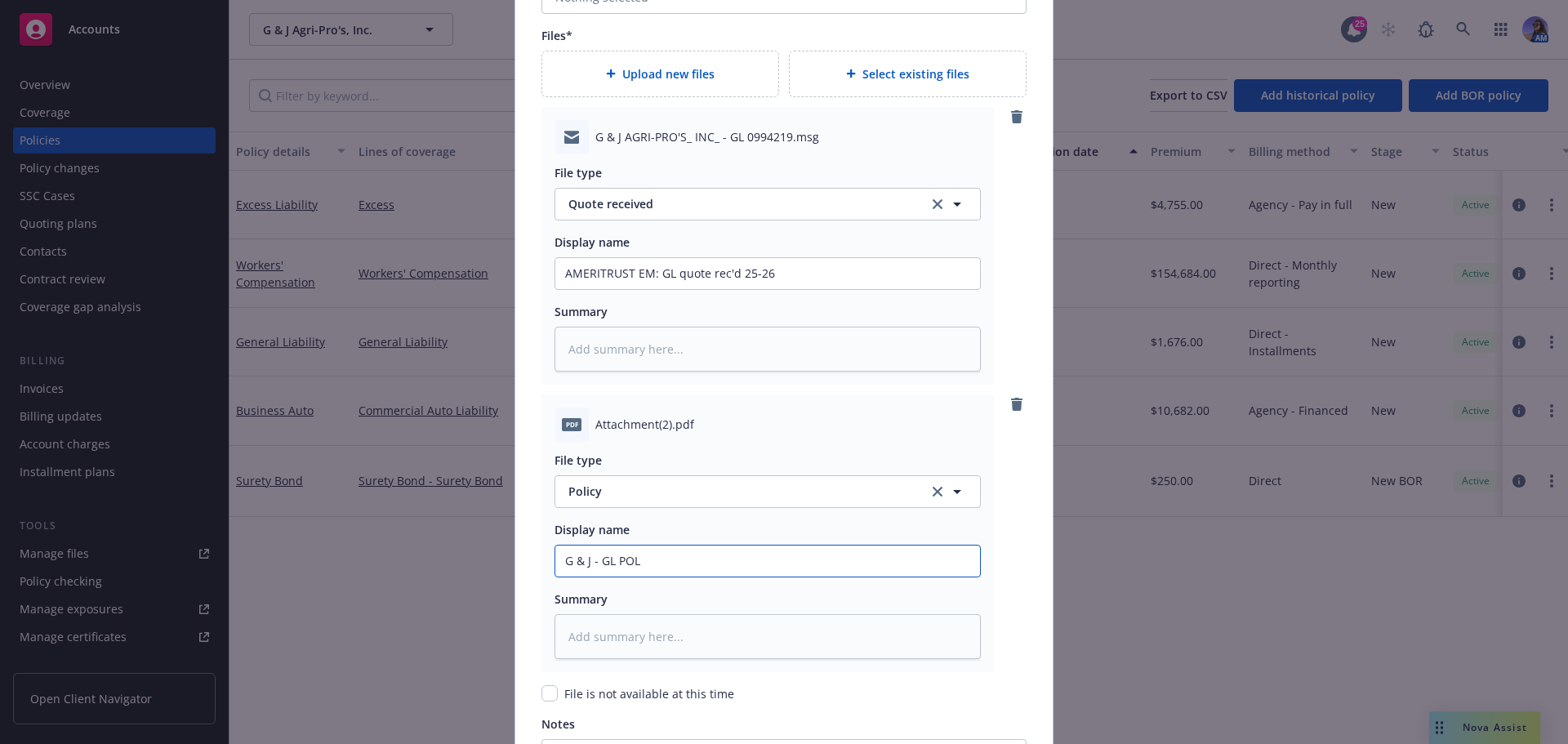
type input "G & J - GL POLI"
type textarea "x"
type input "G & J - GL POLIC"
type textarea "x"
type input "G & J - GL POLICY"
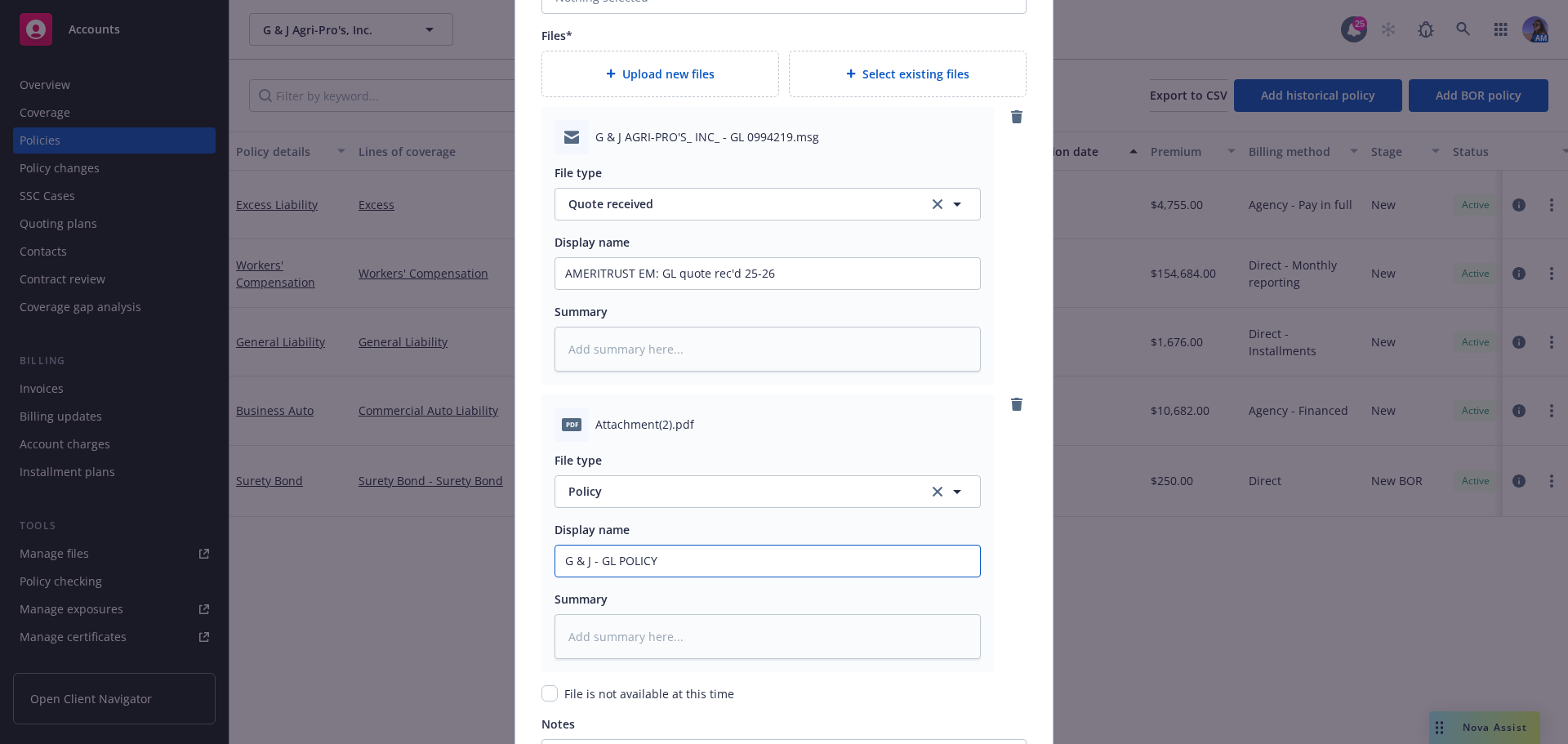
type textarea "x"
type input "G & J - GL POLICY"
type textarea "x"
type input "G & J - GL POLICY 2"
type textarea "x"
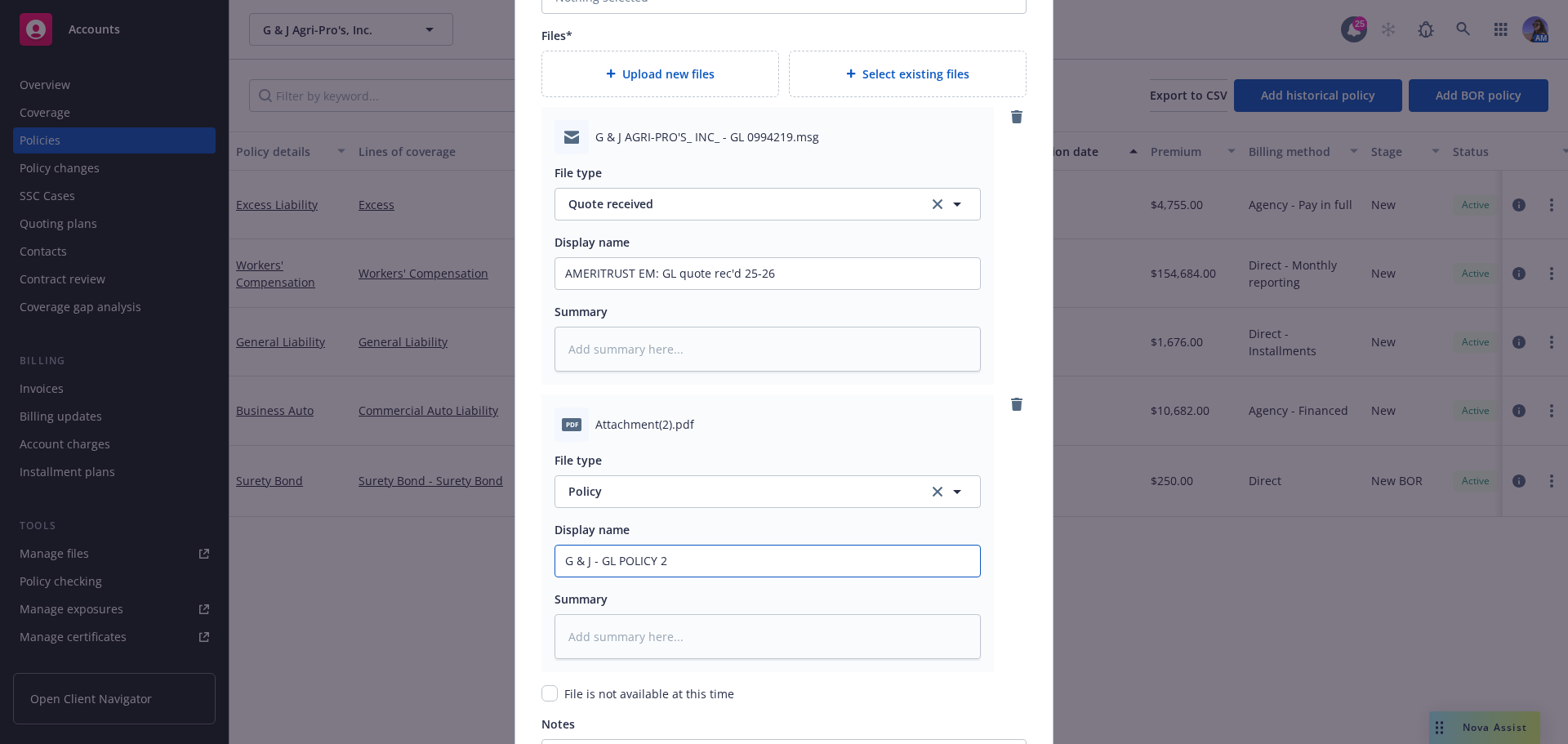
type input "G & J - GL POLICY 25"
type textarea "x"
type input "G & J - GL POLICY 25-"
type textarea "x"
type input "G & J - GL POLICY 25-2"
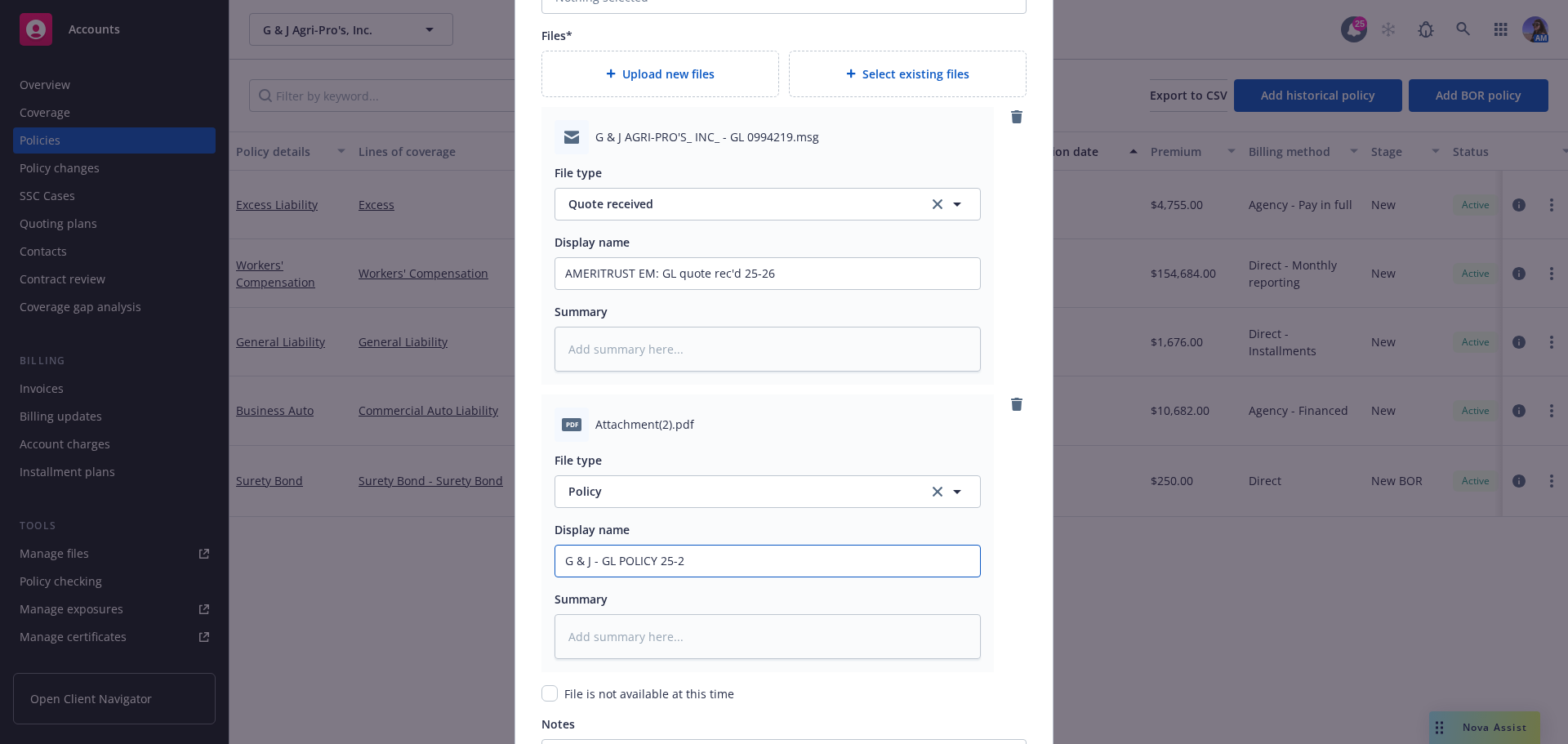
type textarea "x"
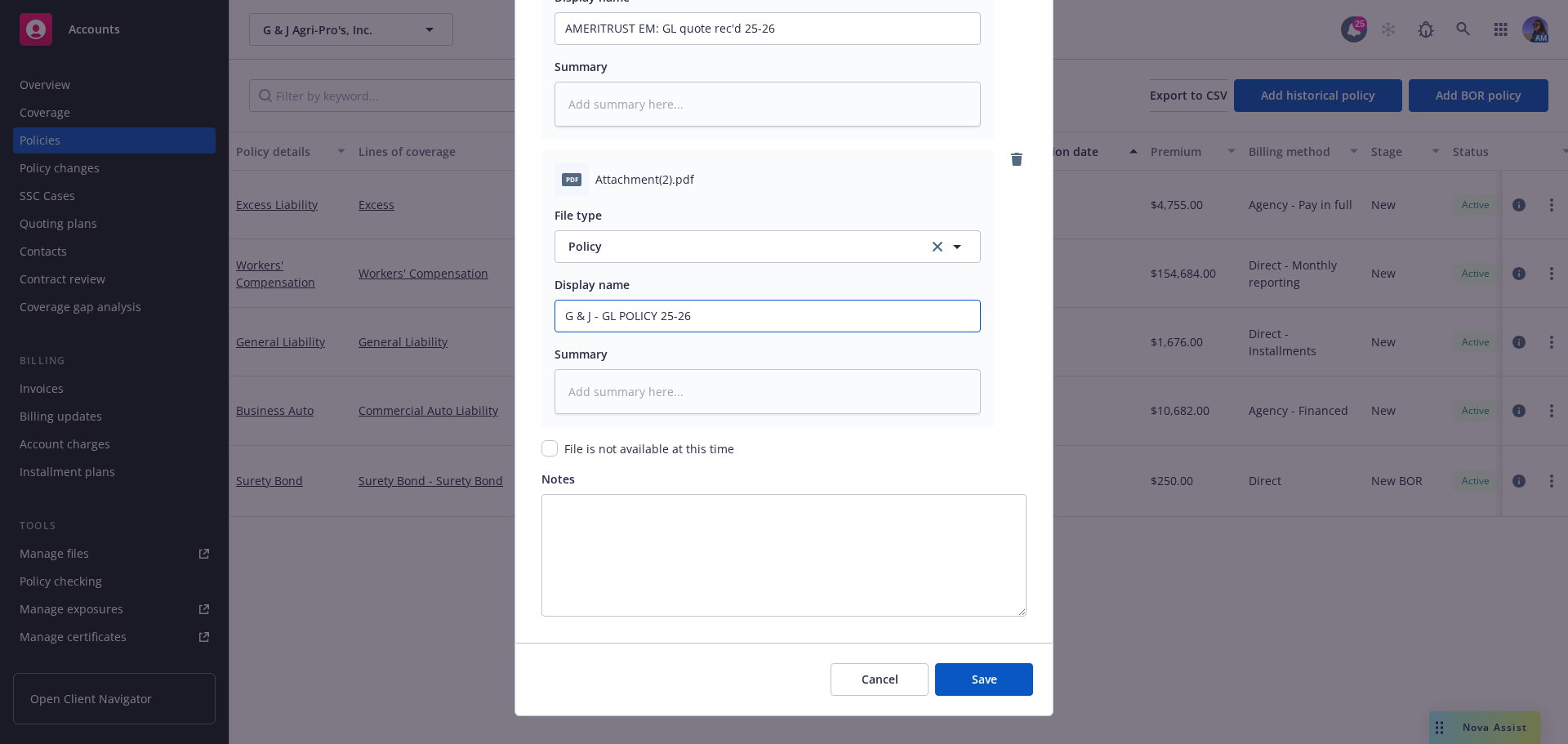
scroll to position [2056, 0]
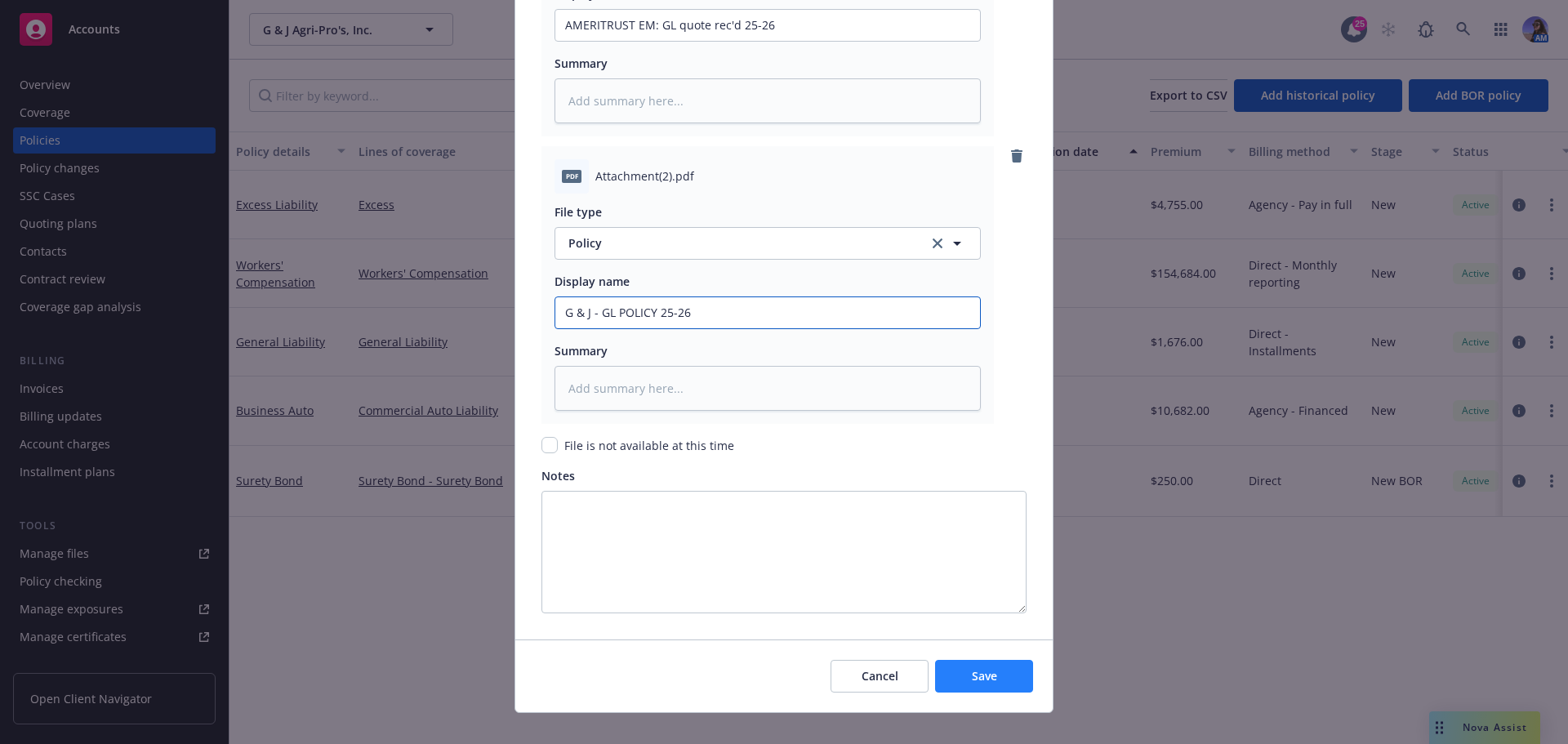
type input "G & J - GL POLICY 25-26"
click at [979, 672] on span "Save" at bounding box center [984, 675] width 26 height 15
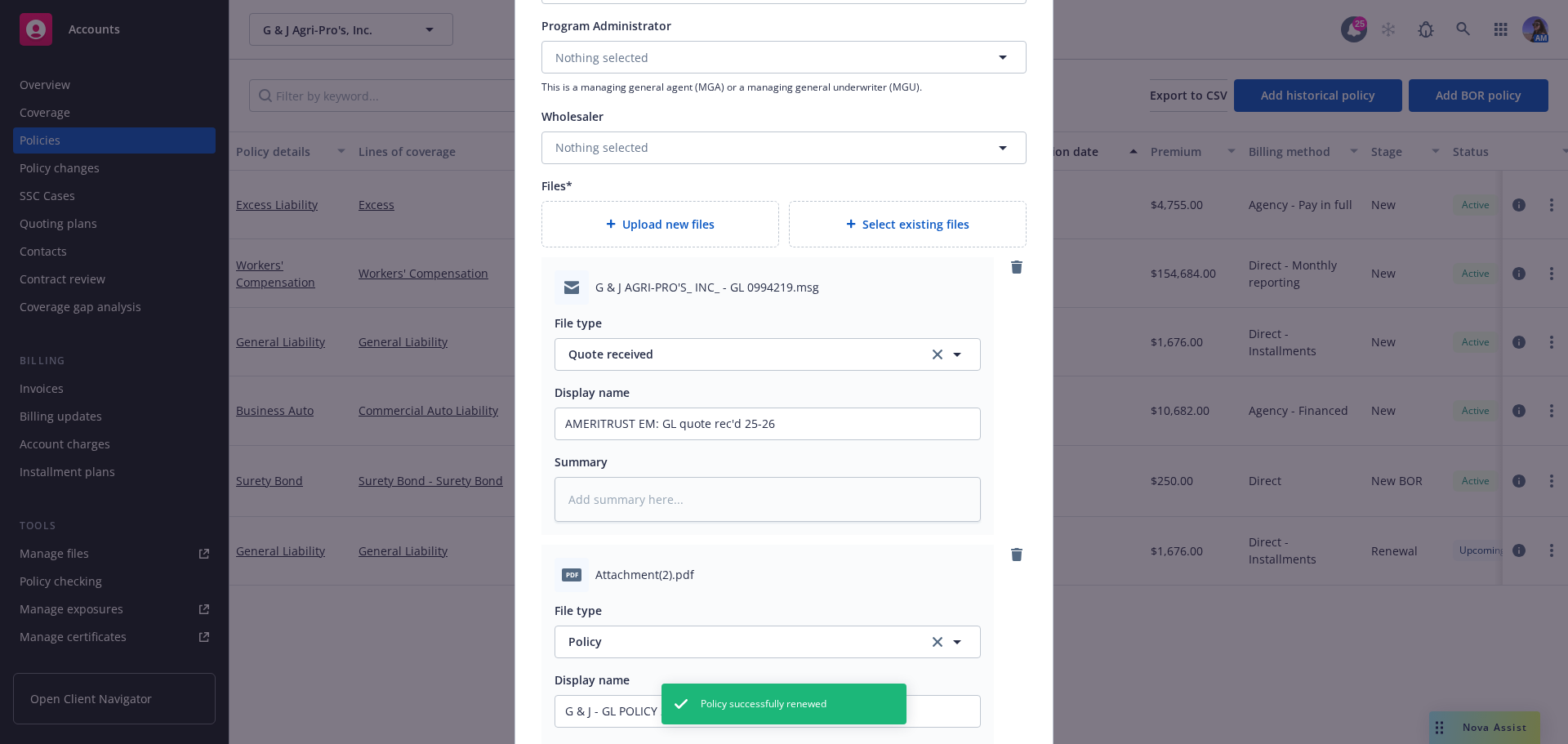
scroll to position [1561, 0]
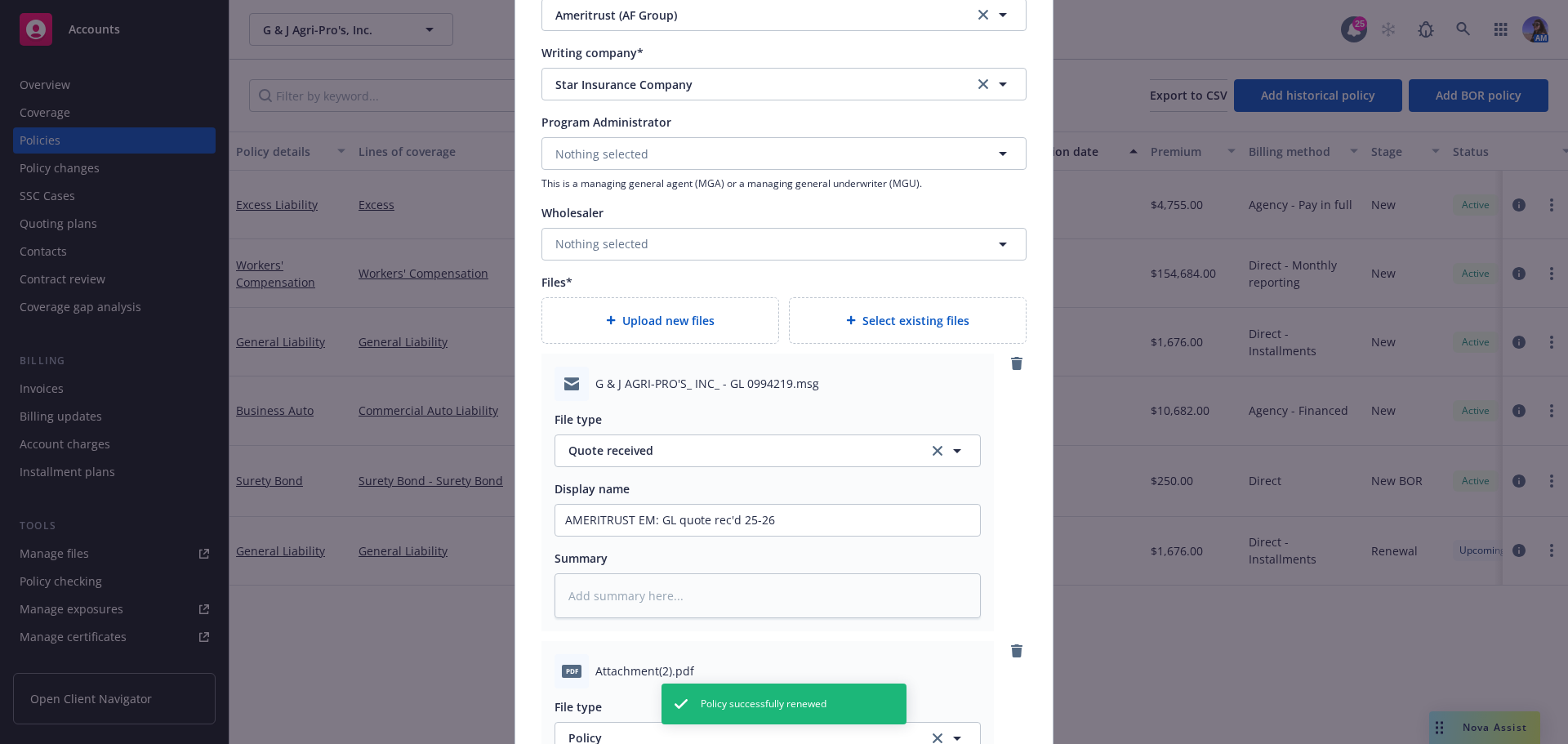
type textarea "x"
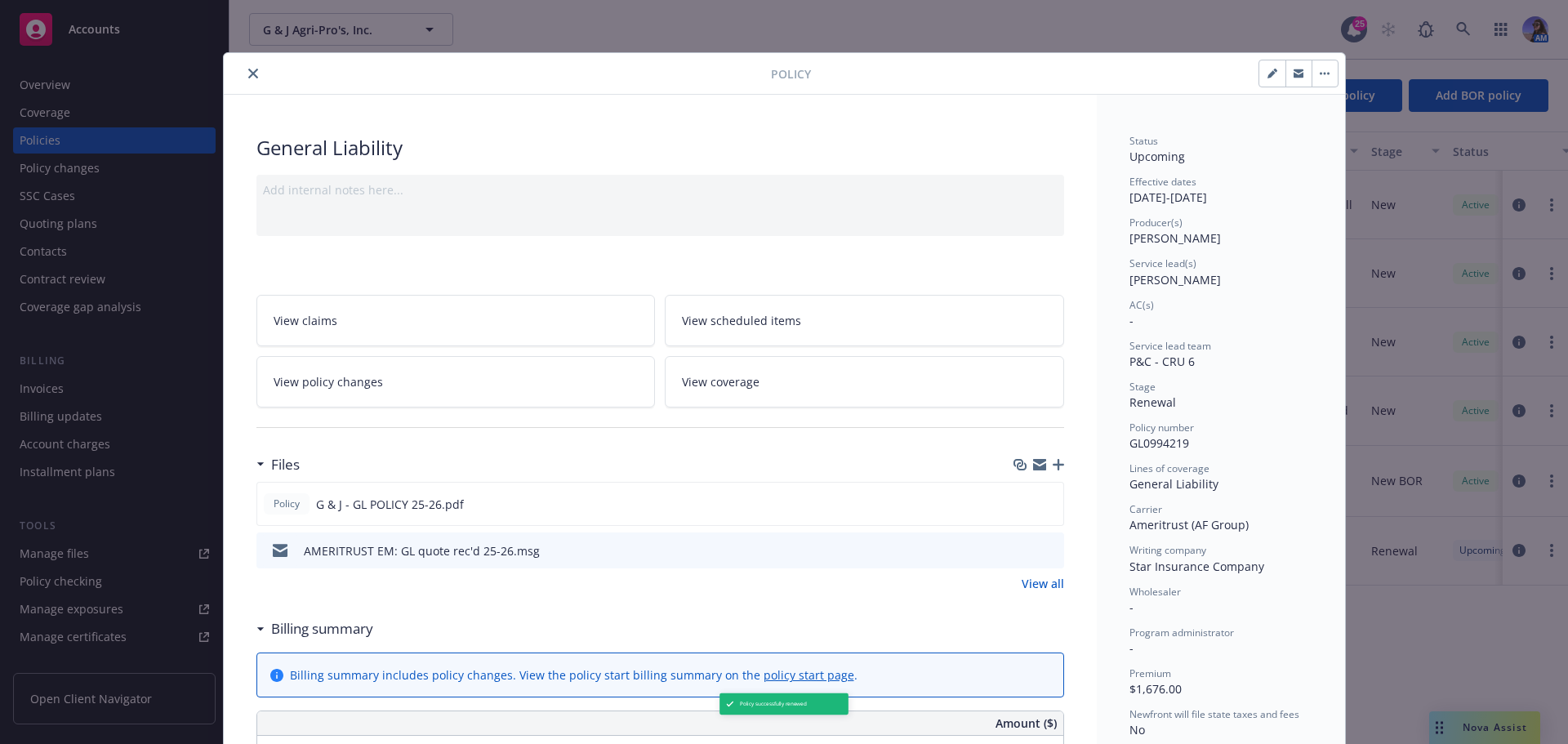
click at [249, 70] on icon "close" at bounding box center [253, 73] width 10 height 10
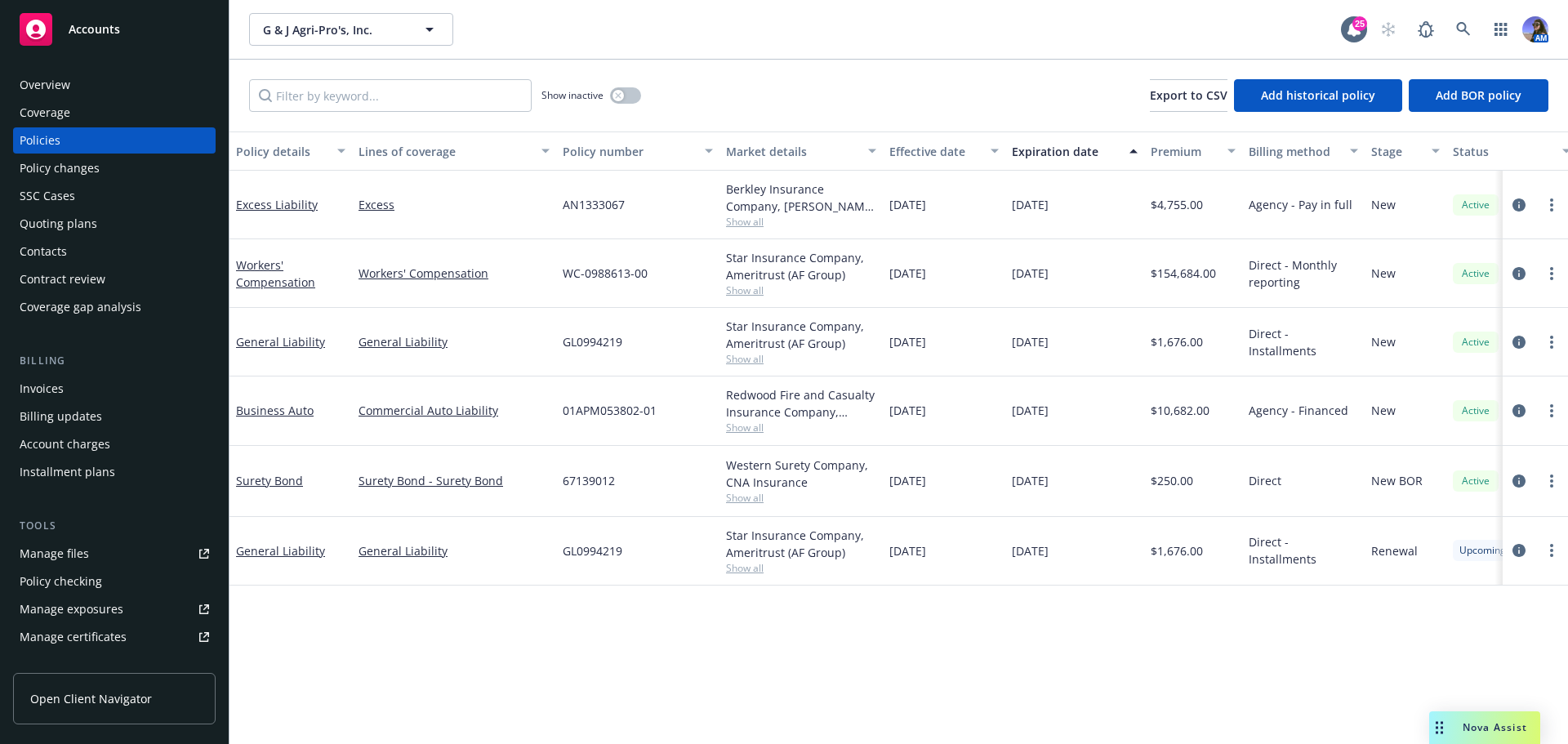
click at [761, 224] on span "Show all" at bounding box center [801, 222] width 151 height 14
drag, startPoint x: 673, startPoint y: 210, endPoint x: 636, endPoint y: 209, distance: 37.0
click at [636, 209] on div "AN1333067" at bounding box center [637, 205] width 163 height 69
drag, startPoint x: 636, startPoint y: 209, endPoint x: 566, endPoint y: 208, distance: 70.0
click at [566, 208] on div "AN1333067" at bounding box center [637, 205] width 163 height 69
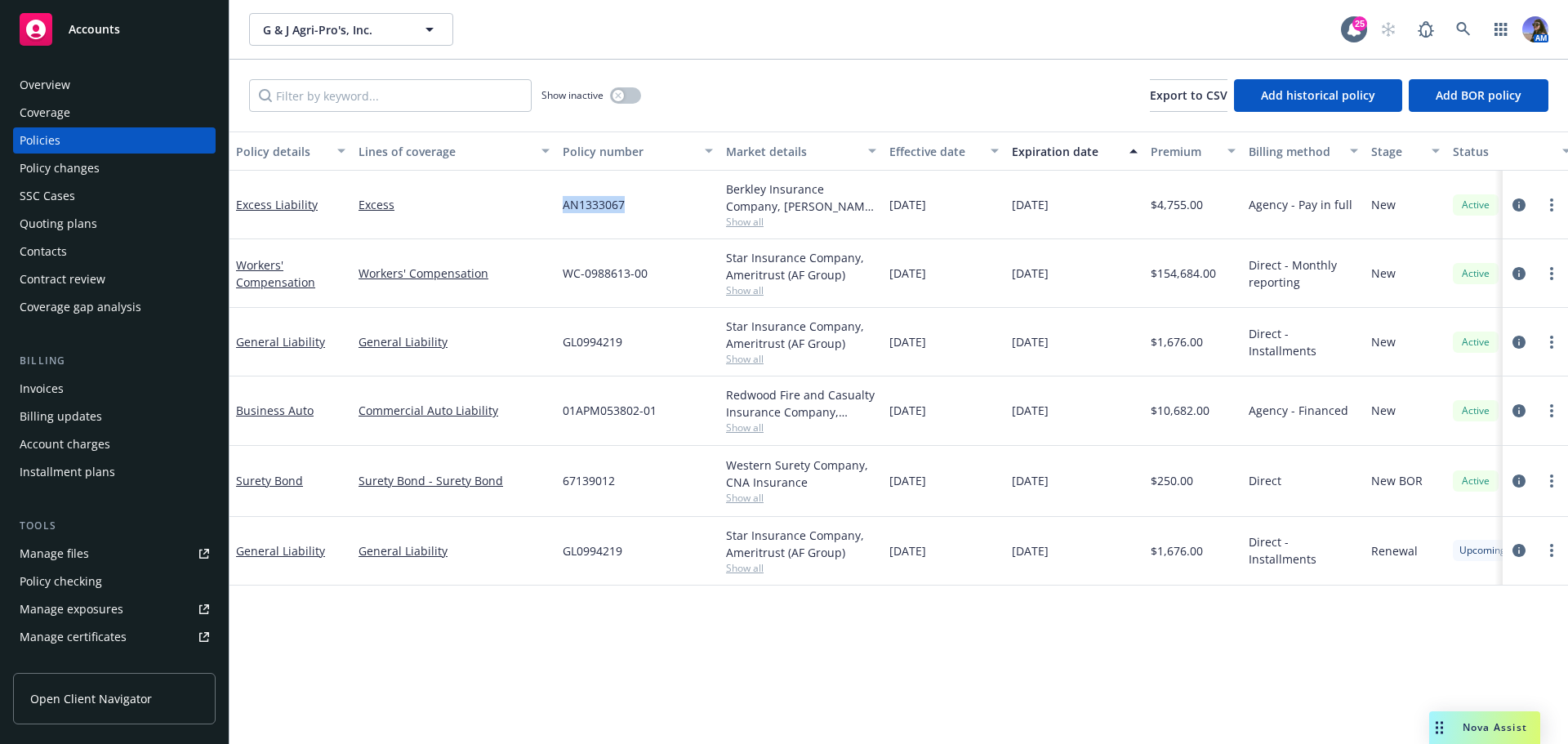
copy span "AN1333067"
drag, startPoint x: 671, startPoint y: 200, endPoint x: 562, endPoint y: 207, distance: 109.2
click at [562, 207] on div "AN1333067" at bounding box center [637, 205] width 163 height 69
copy span "AN1333067"
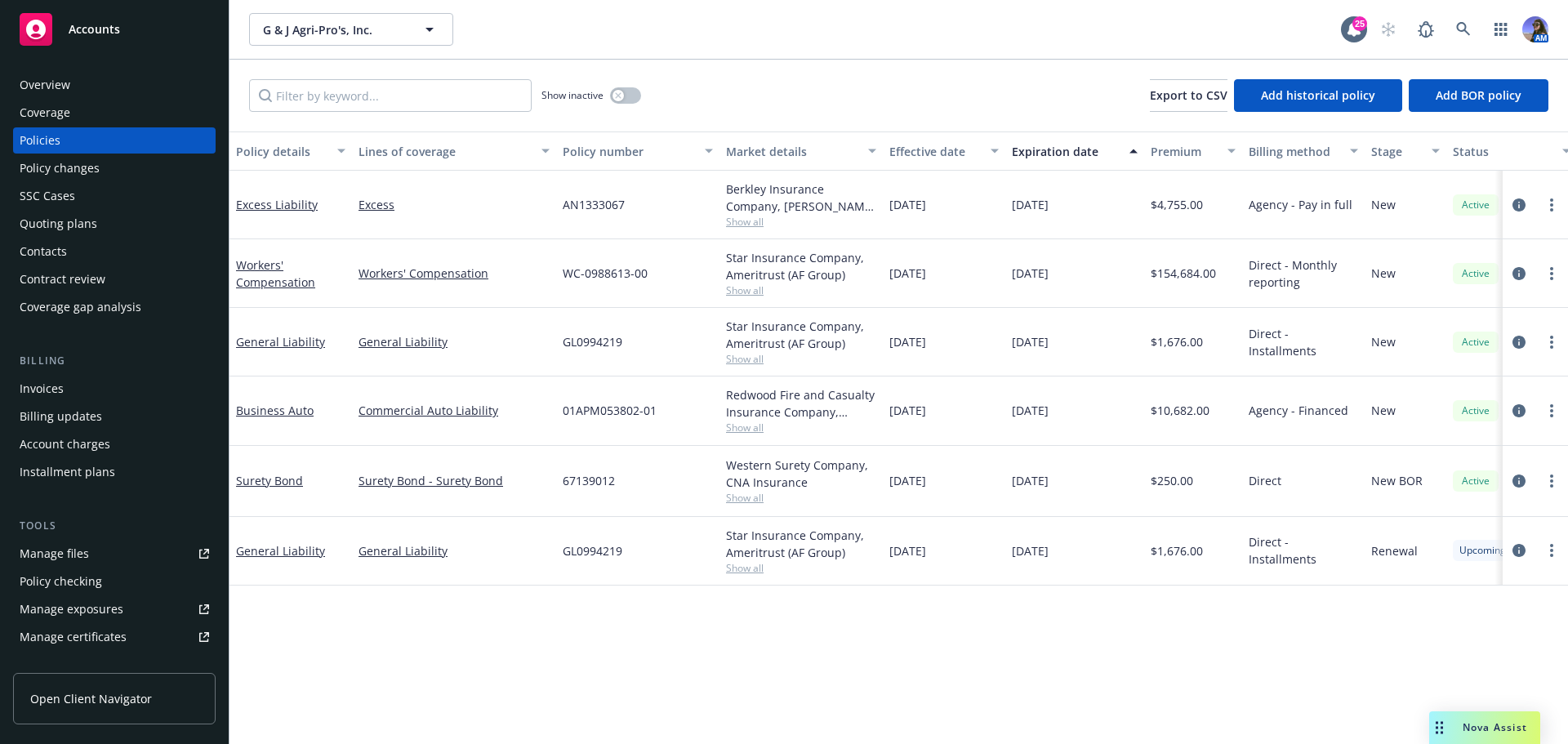
click at [117, 98] on div "Overview Coverage Policies Policy changes SSC Cases Quoting plans Contacts Cont…" at bounding box center [114, 195] width 203 height 249
click at [80, 89] on div "Overview" at bounding box center [114, 84] width 190 height 26
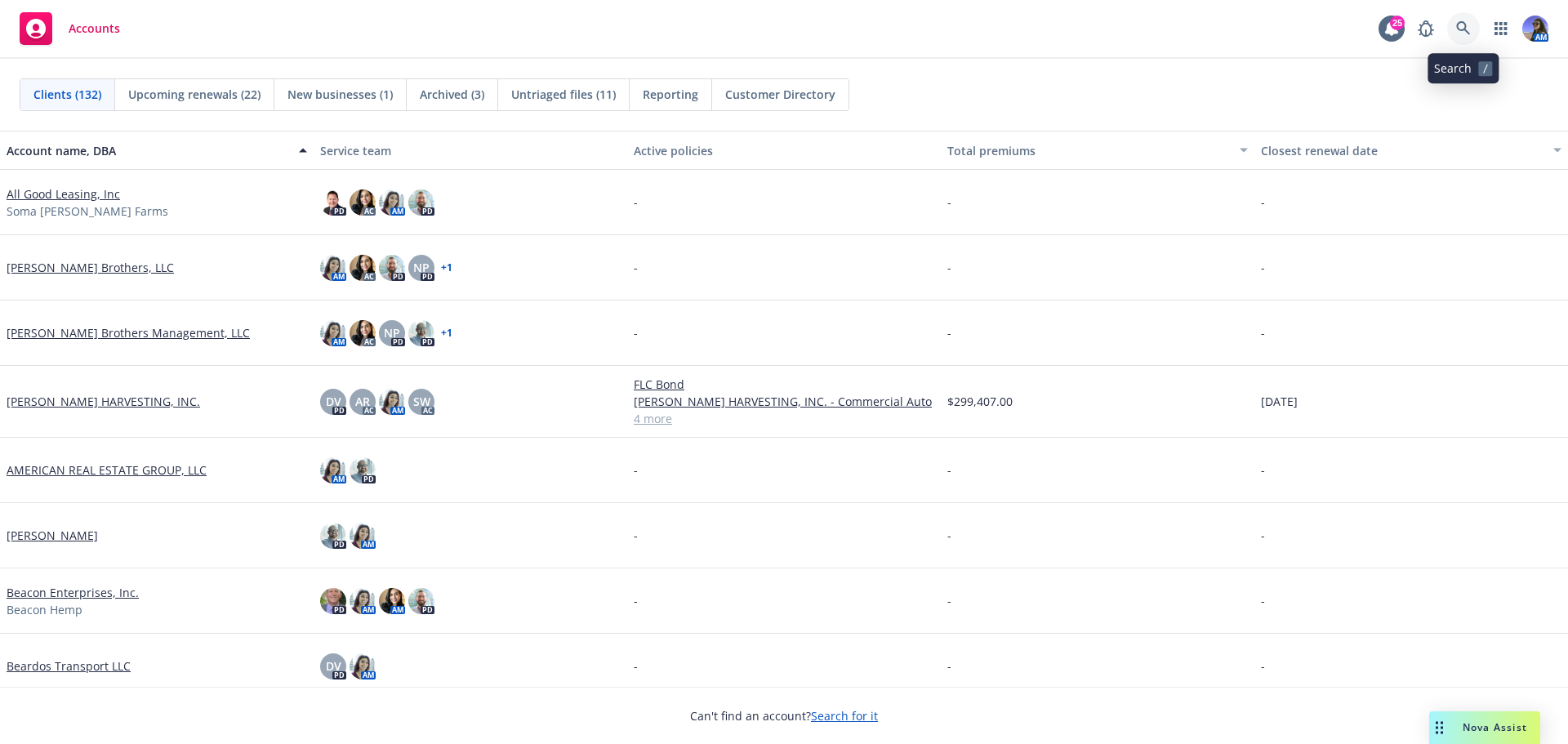
click at [1464, 34] on icon at bounding box center [1463, 28] width 14 height 14
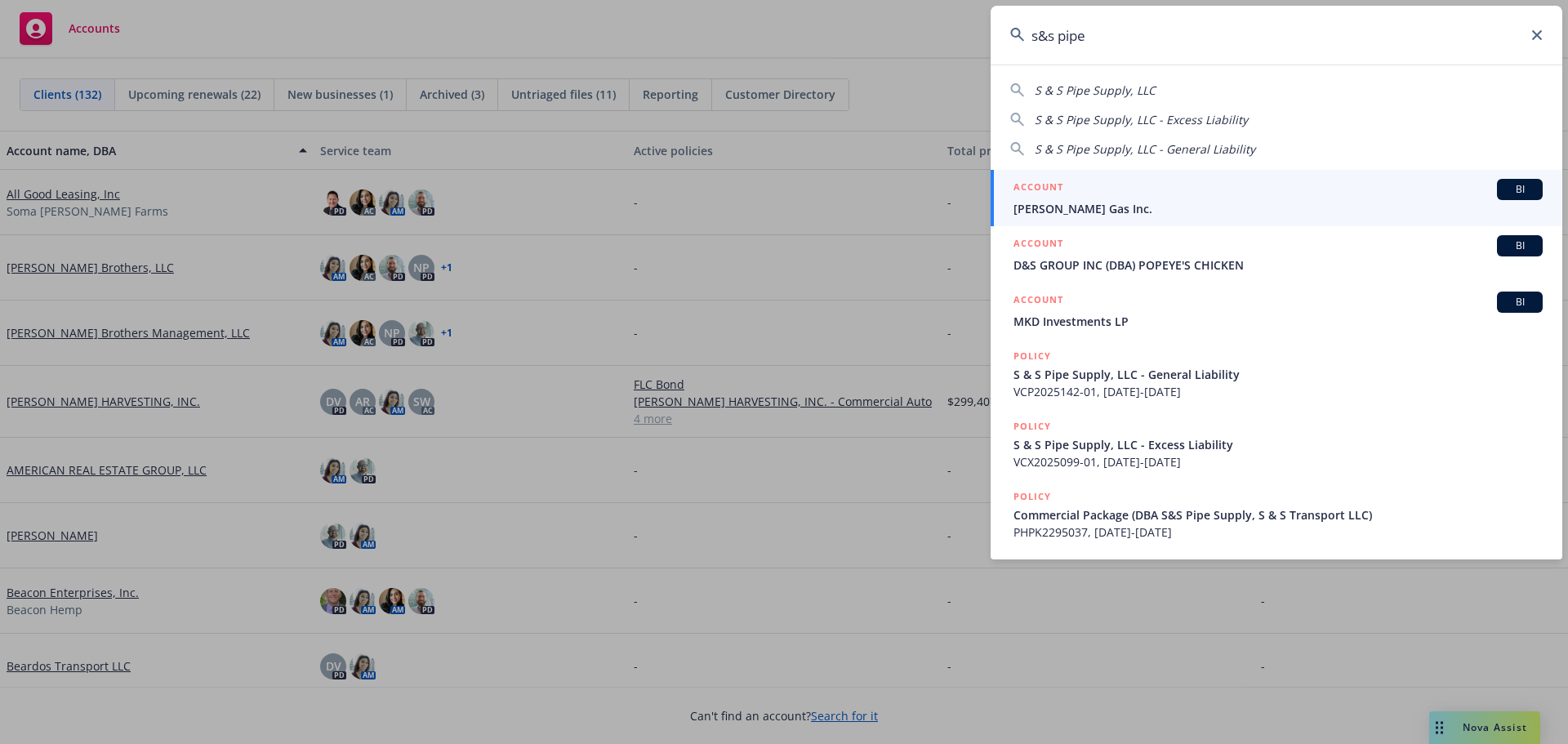
click at [1031, 95] on div "S & S Pipe Supply, LLC" at bounding box center [1277, 90] width 533 height 17
type input "S & S Pipe Supply, LLC"
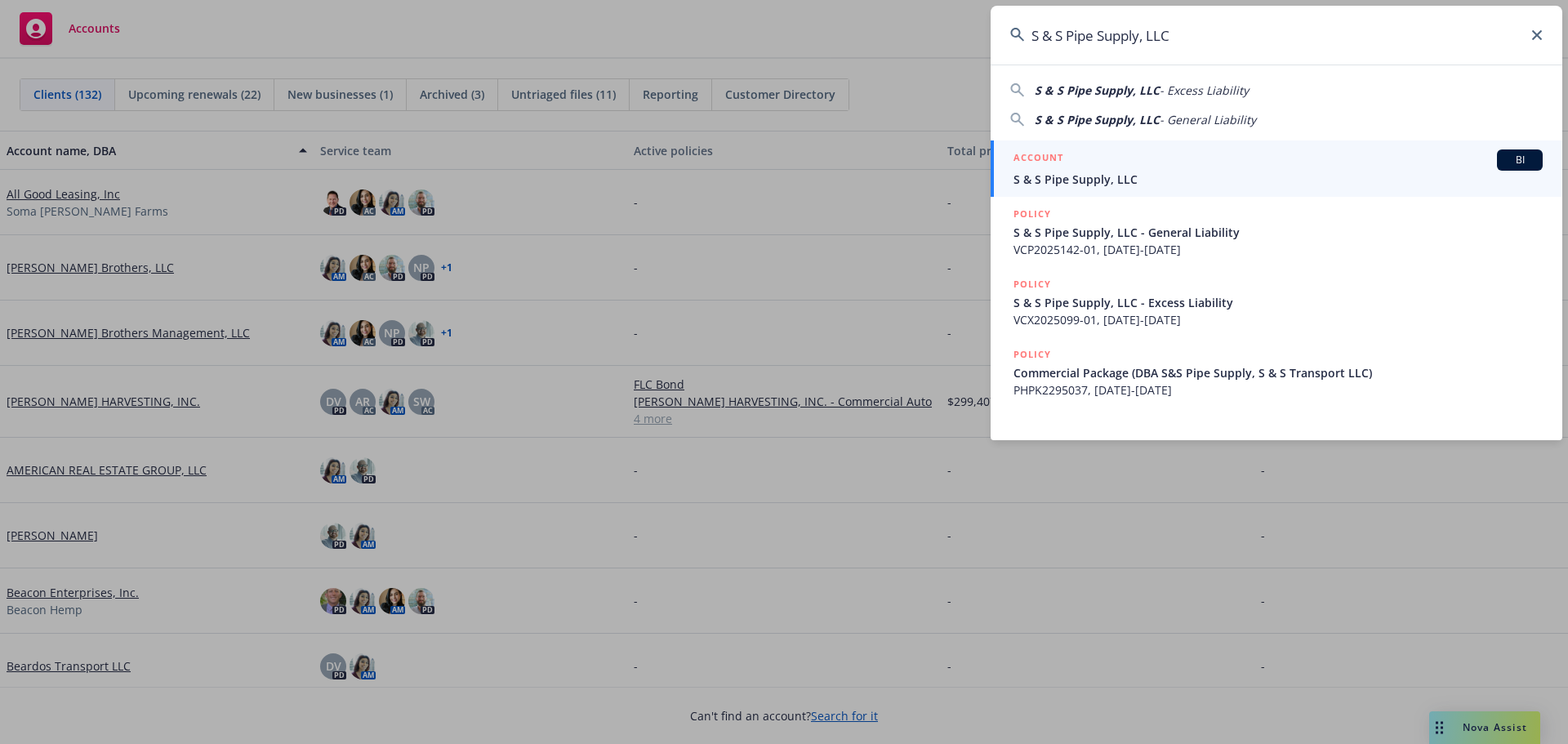
drag, startPoint x: 1031, startPoint y: 95, endPoint x: 1035, endPoint y: 103, distance: 8.9
click at [1034, 100] on div "S & S Pipe Supply, LLC - Excess Liability S & S Pipe Supply, LLC - General Liab…" at bounding box center [1277, 102] width 572 height 53
click at [1072, 175] on span "S & S Pipe Supply, LLC" at bounding box center [1278, 179] width 530 height 17
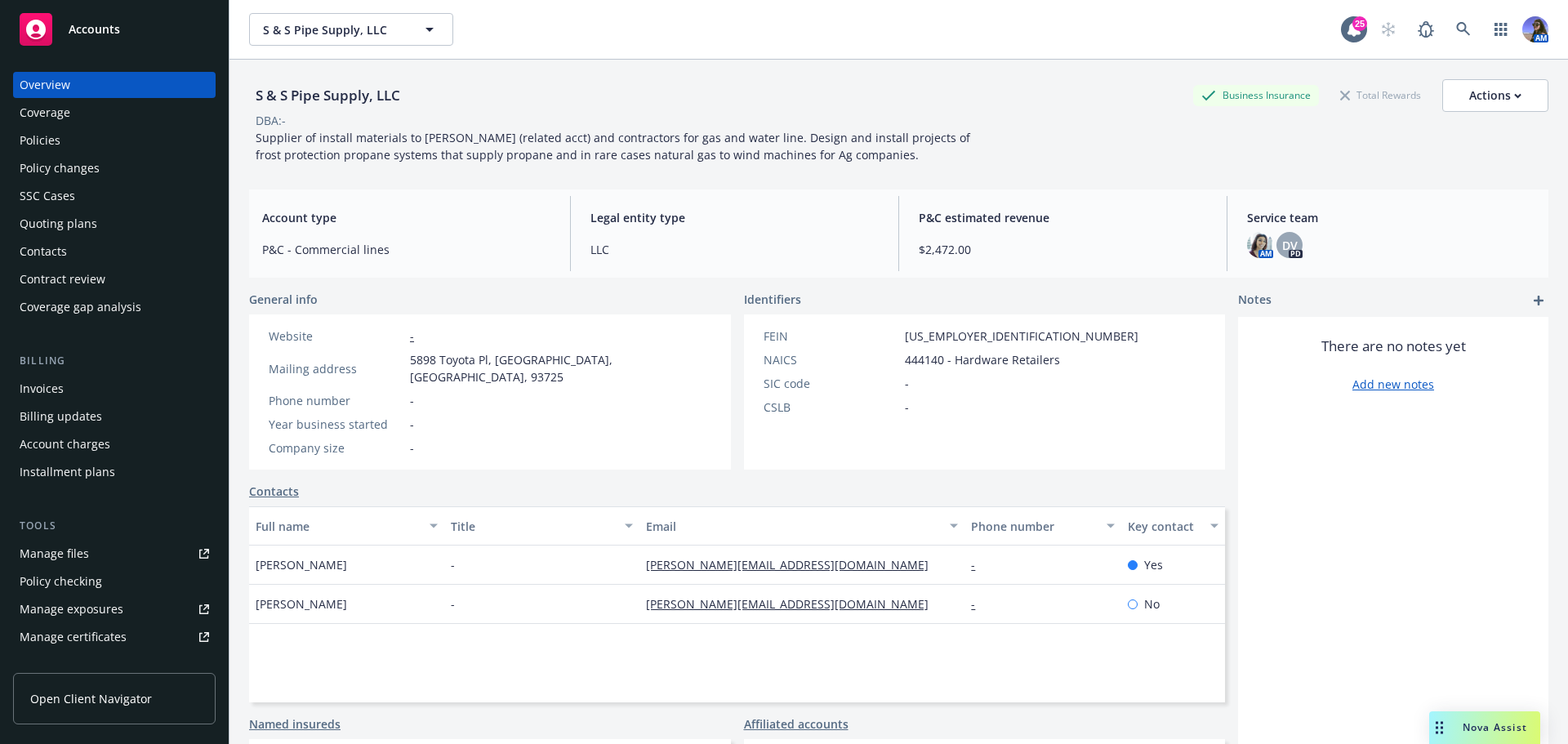
click at [59, 388] on div "Invoices" at bounding box center [42, 388] width 44 height 26
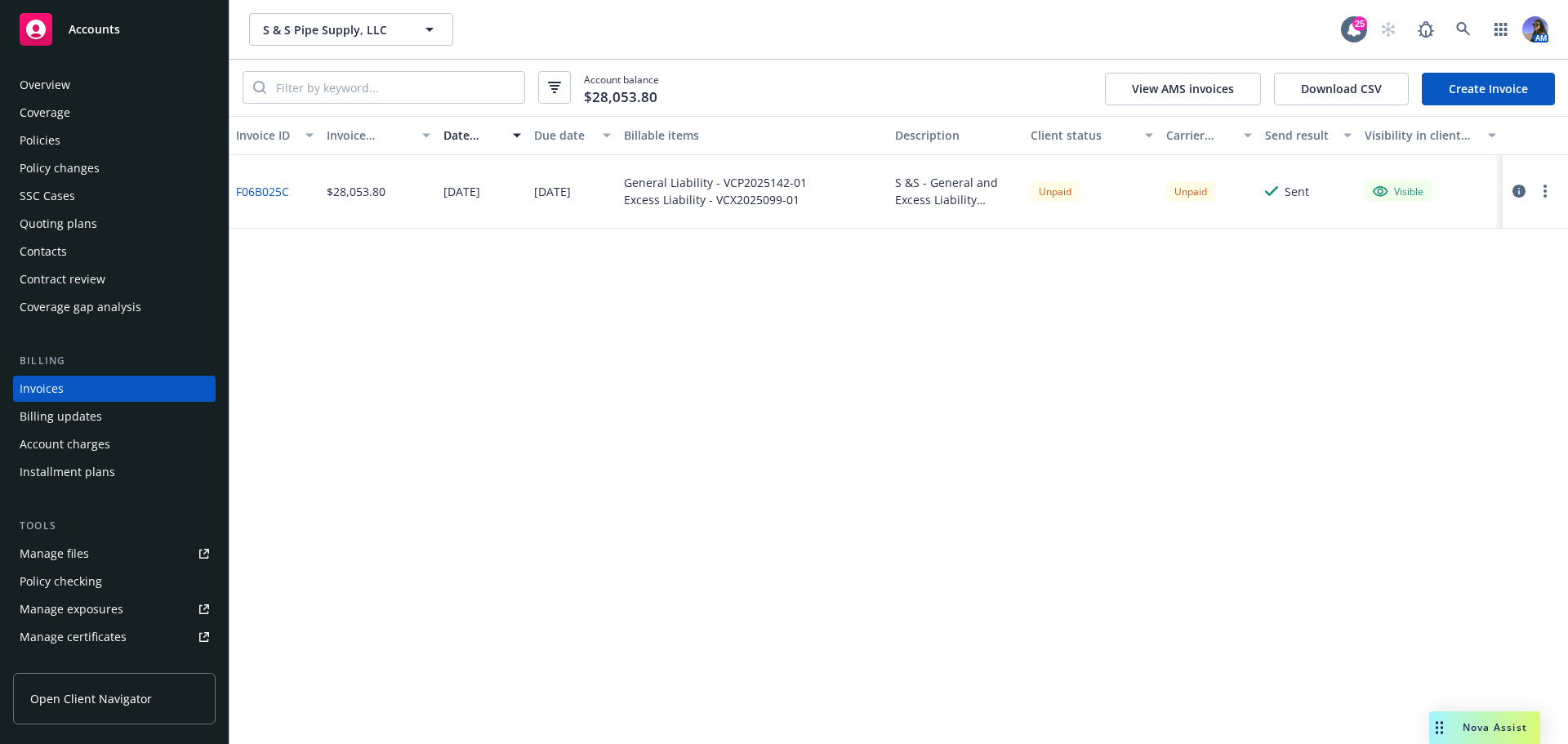
click at [1518, 189] on icon "button" at bounding box center [1519, 191] width 13 height 13
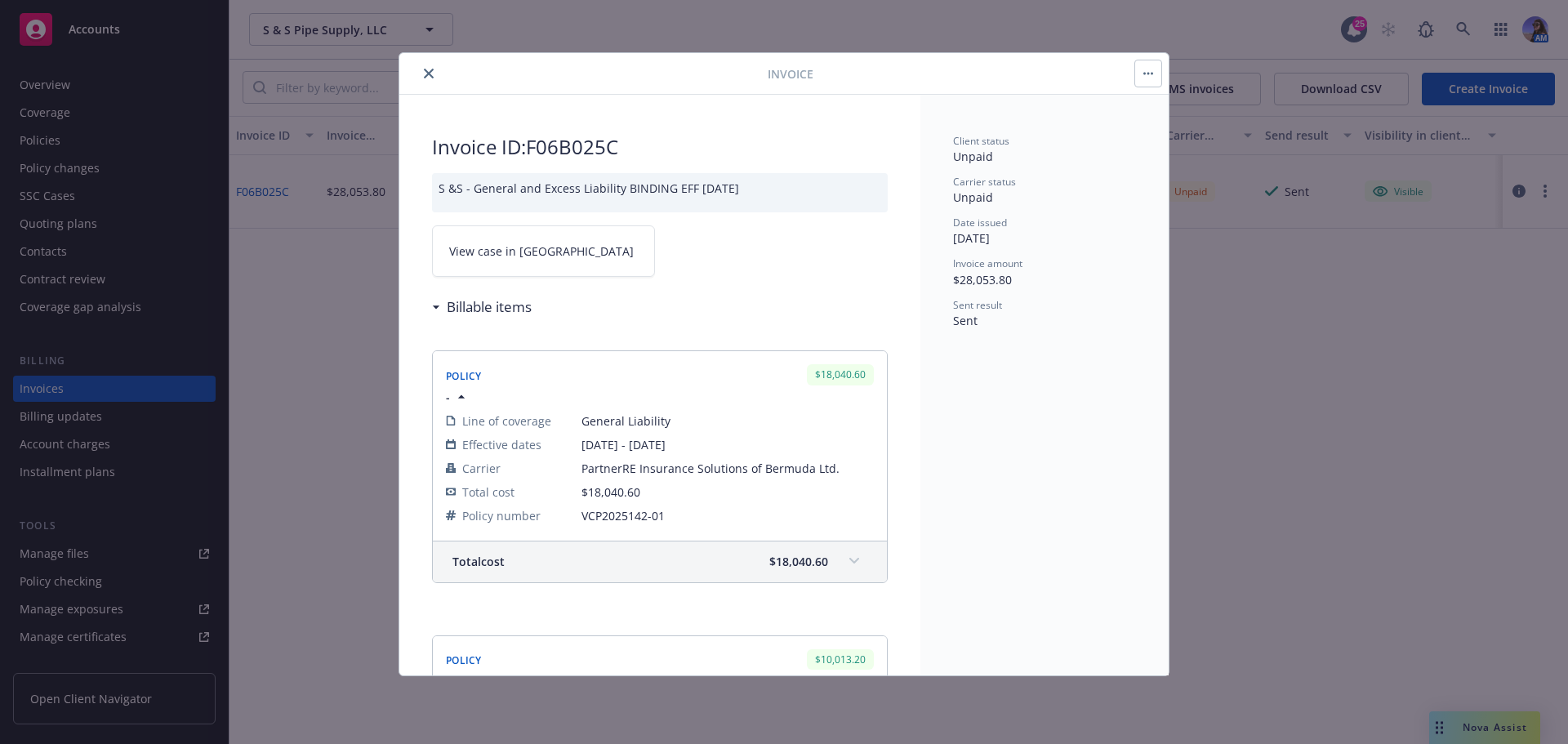
click at [534, 263] on link "View case in [GEOGRAPHIC_DATA]" at bounding box center [544, 251] width 223 height 51
click at [427, 74] on icon "close" at bounding box center [429, 73] width 10 height 10
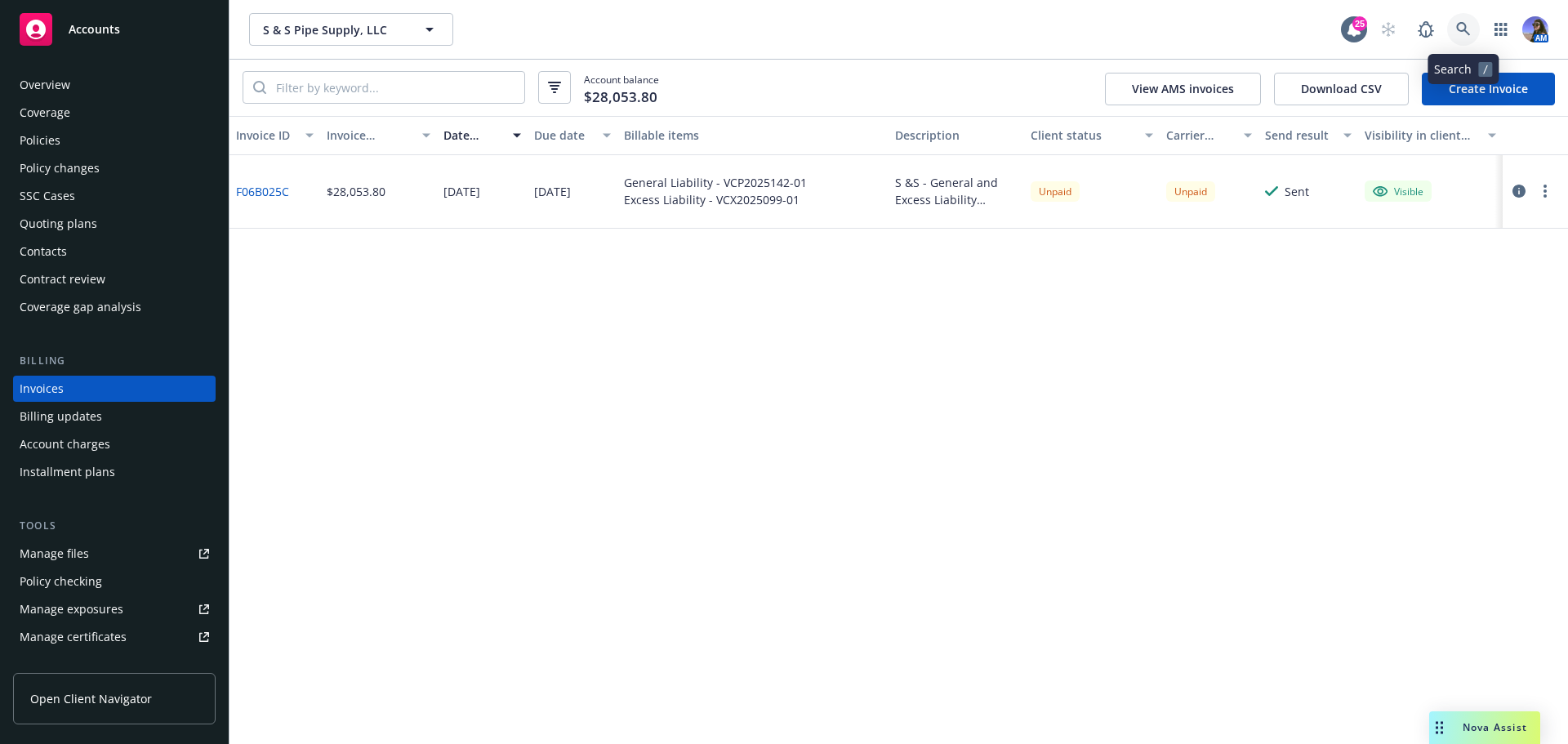
click at [1470, 34] on icon at bounding box center [1463, 29] width 14 height 14
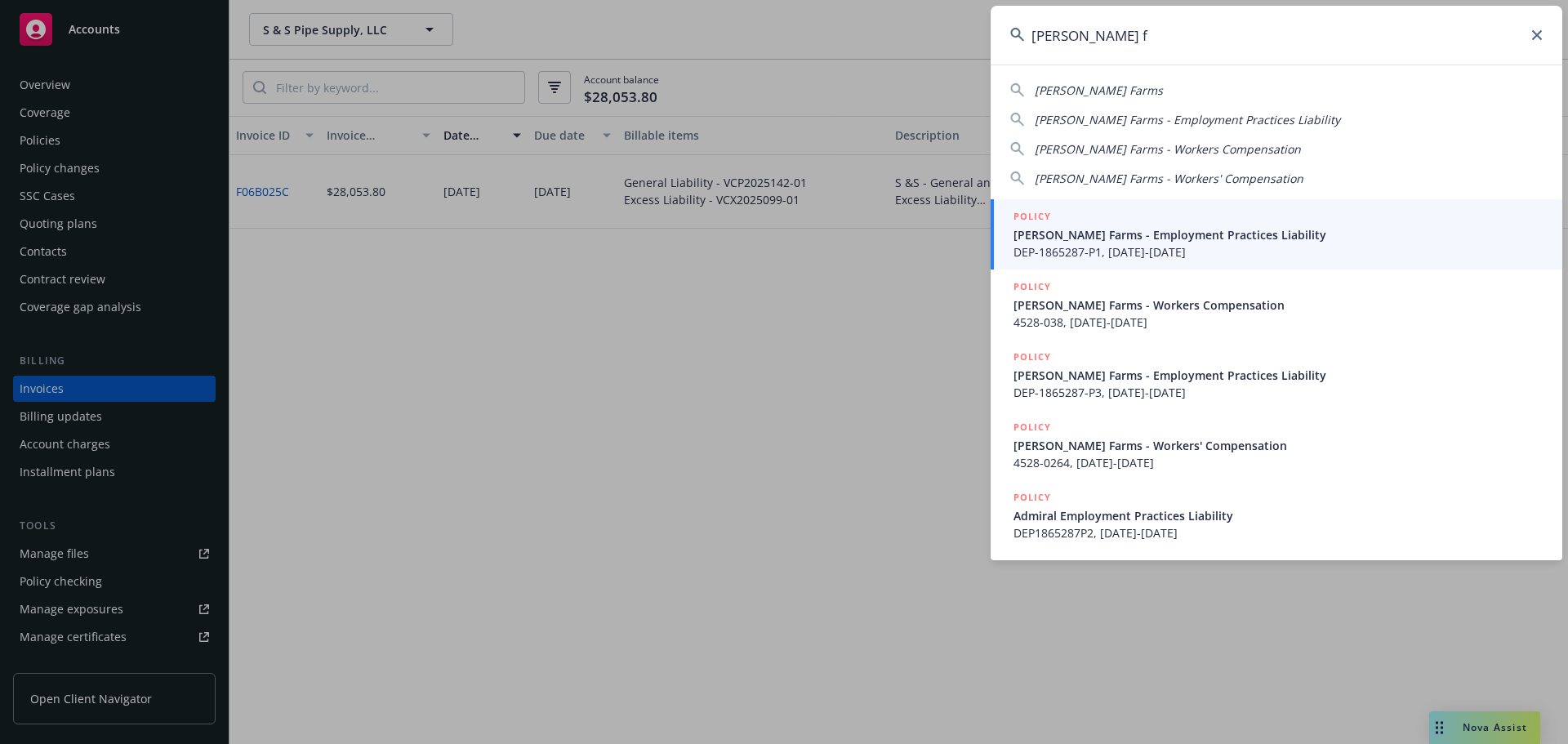
click at [1110, 91] on div "[PERSON_NAME] Farms" at bounding box center [1277, 90] width 533 height 17
type input "[PERSON_NAME] Farms"
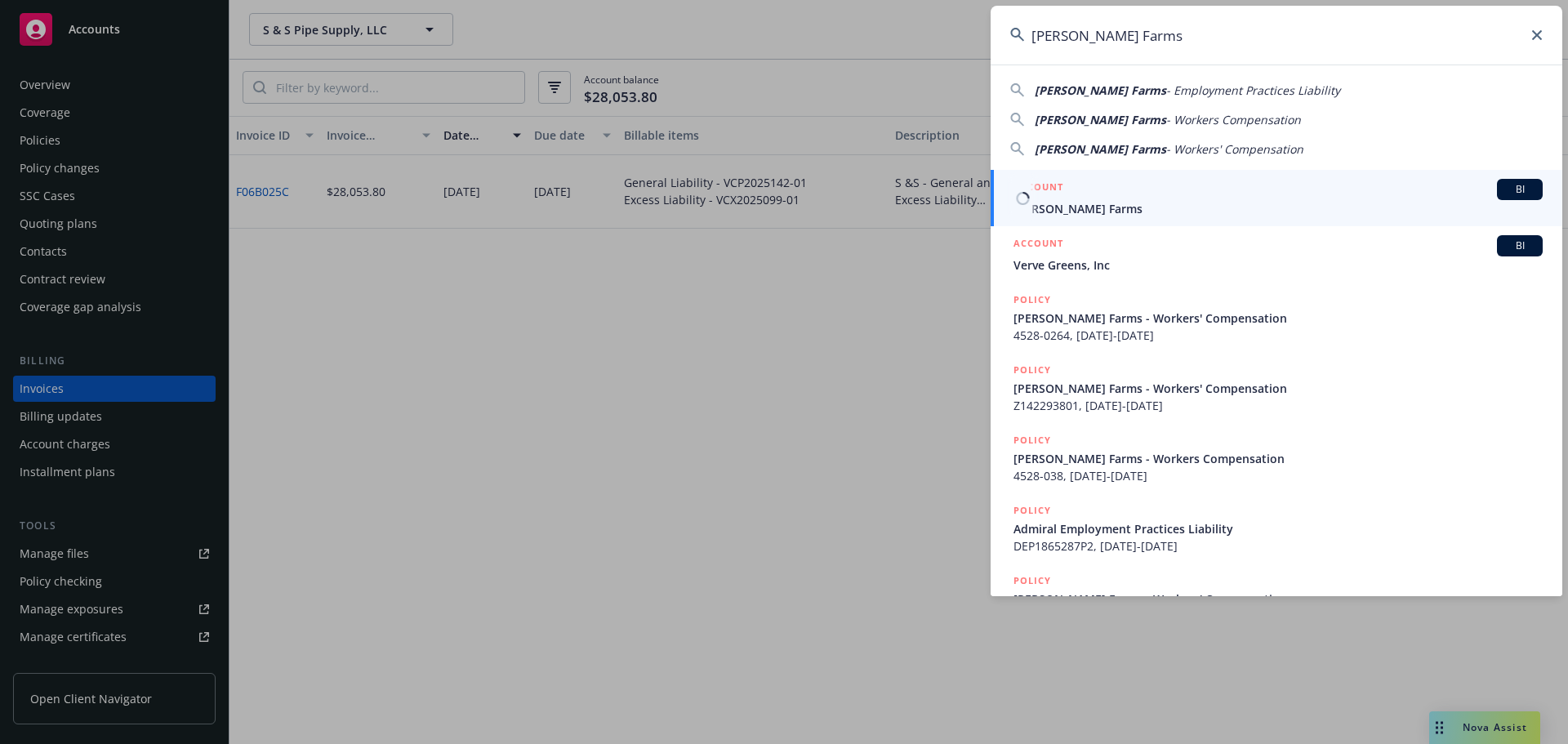
click at [1082, 197] on div "ACCOUNT BI" at bounding box center [1278, 190] width 530 height 21
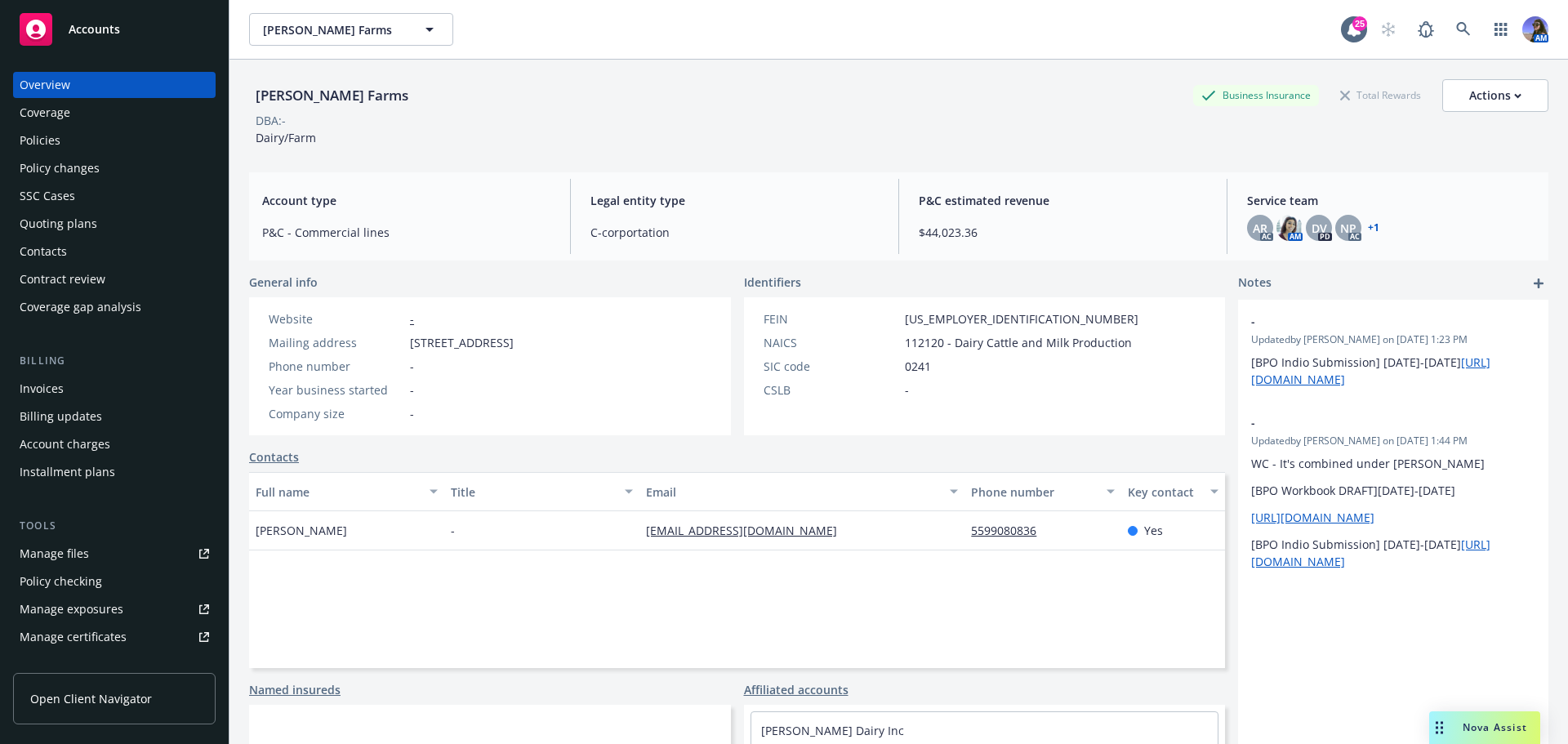
click at [70, 221] on div "Quoting plans" at bounding box center [58, 223] width 77 height 26
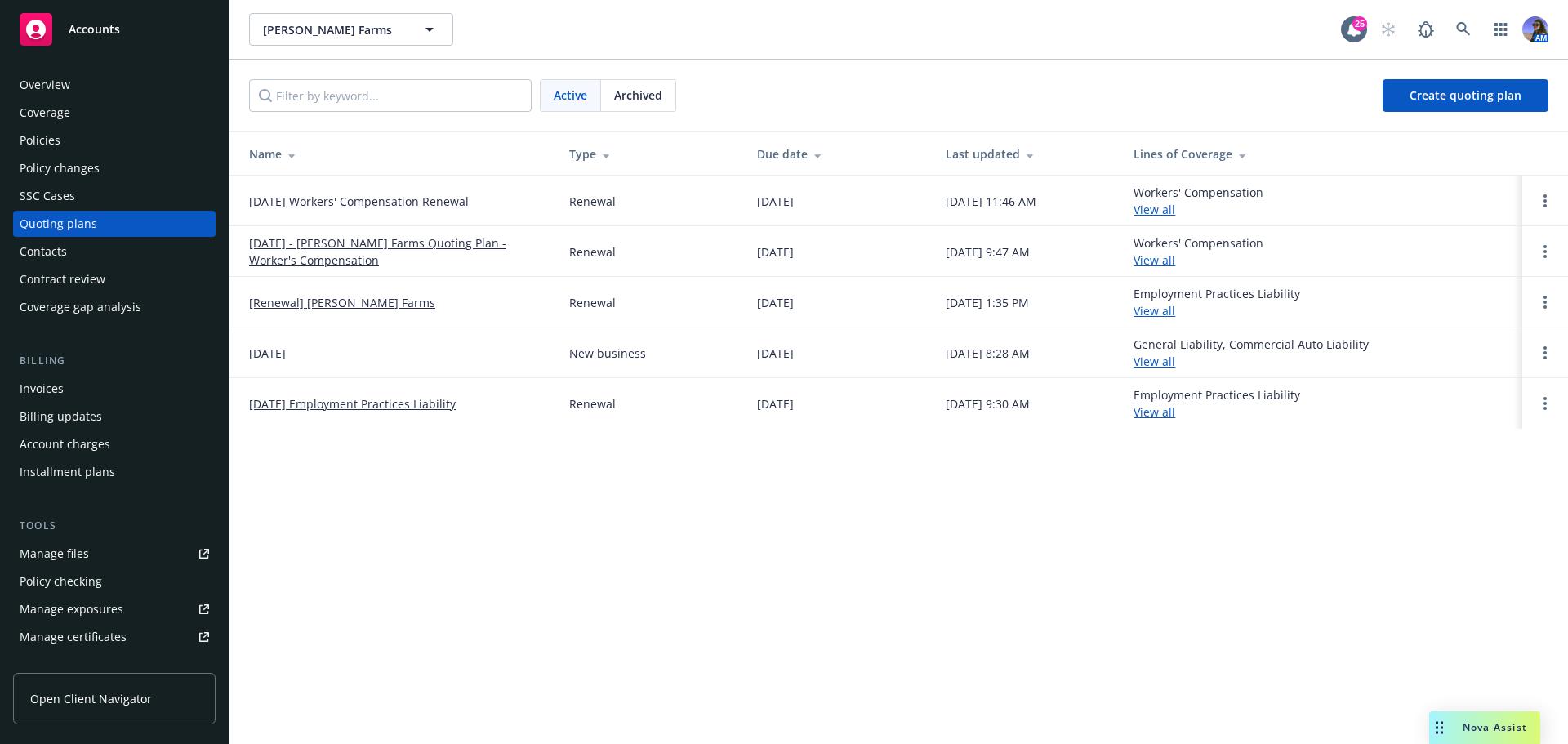
click at [398, 198] on link "[DATE] Workers' Compensation Renewal" at bounding box center [359, 201] width 220 height 17
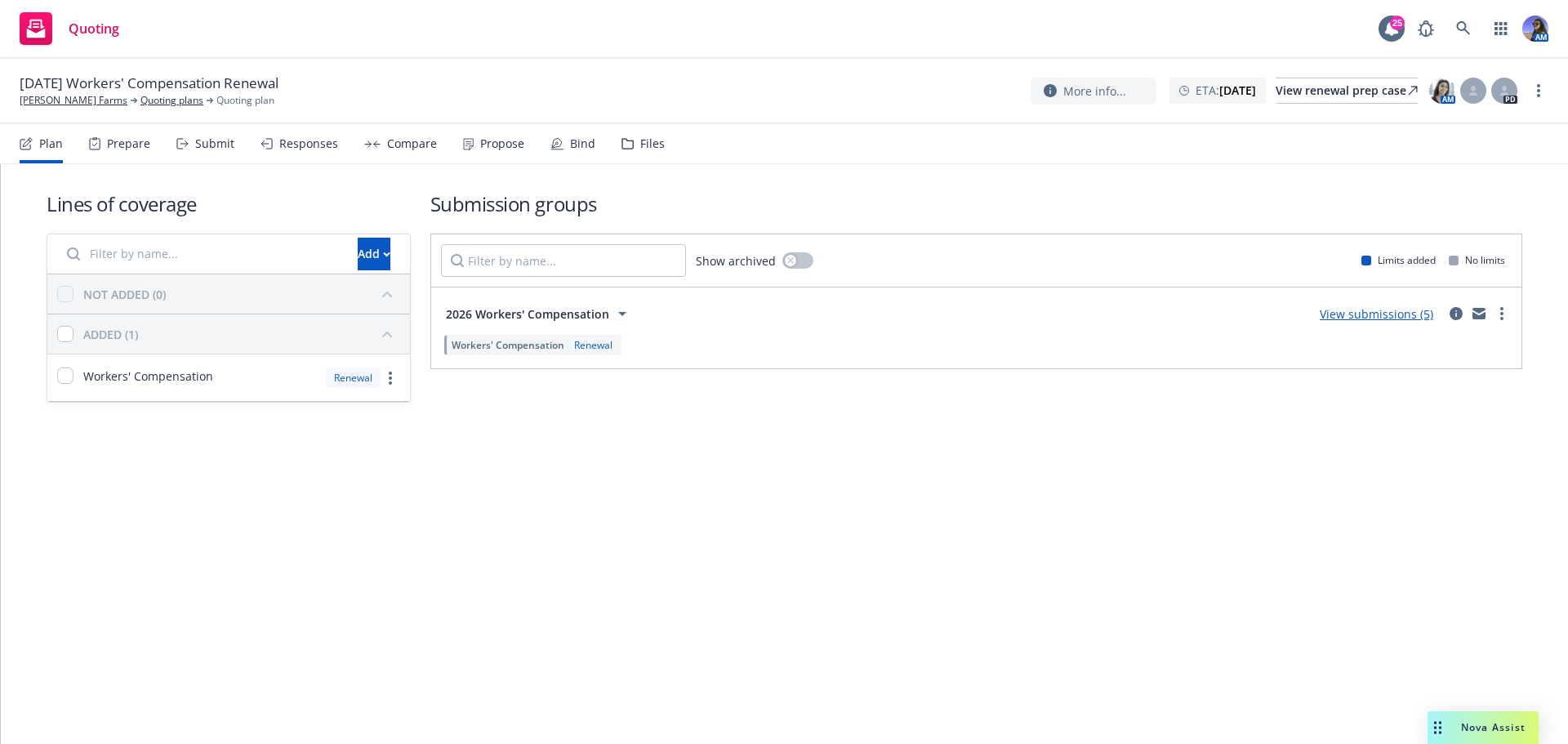
click at [633, 151] on div "Files" at bounding box center [643, 143] width 43 height 39
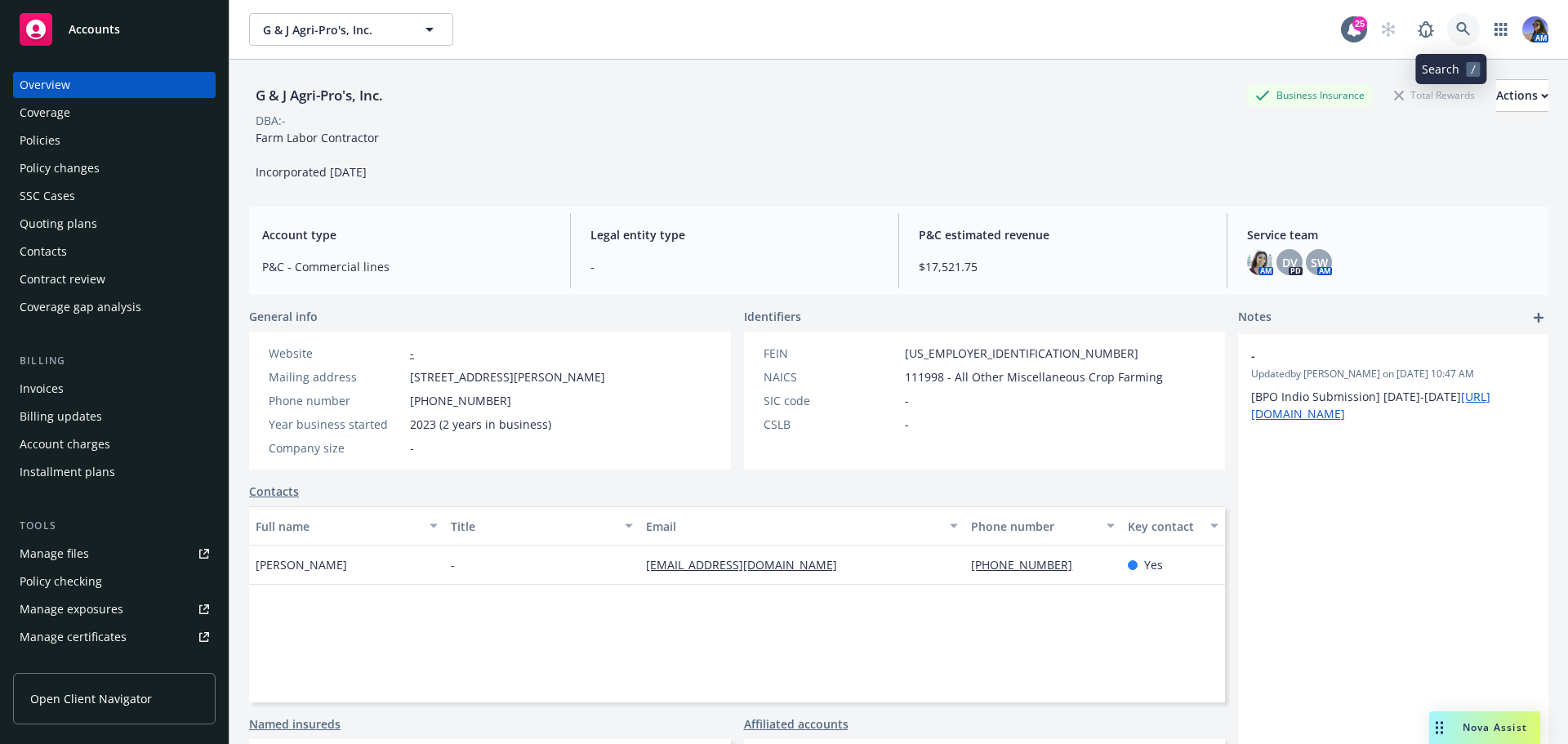
click at [1457, 32] on icon at bounding box center [1463, 29] width 14 height 14
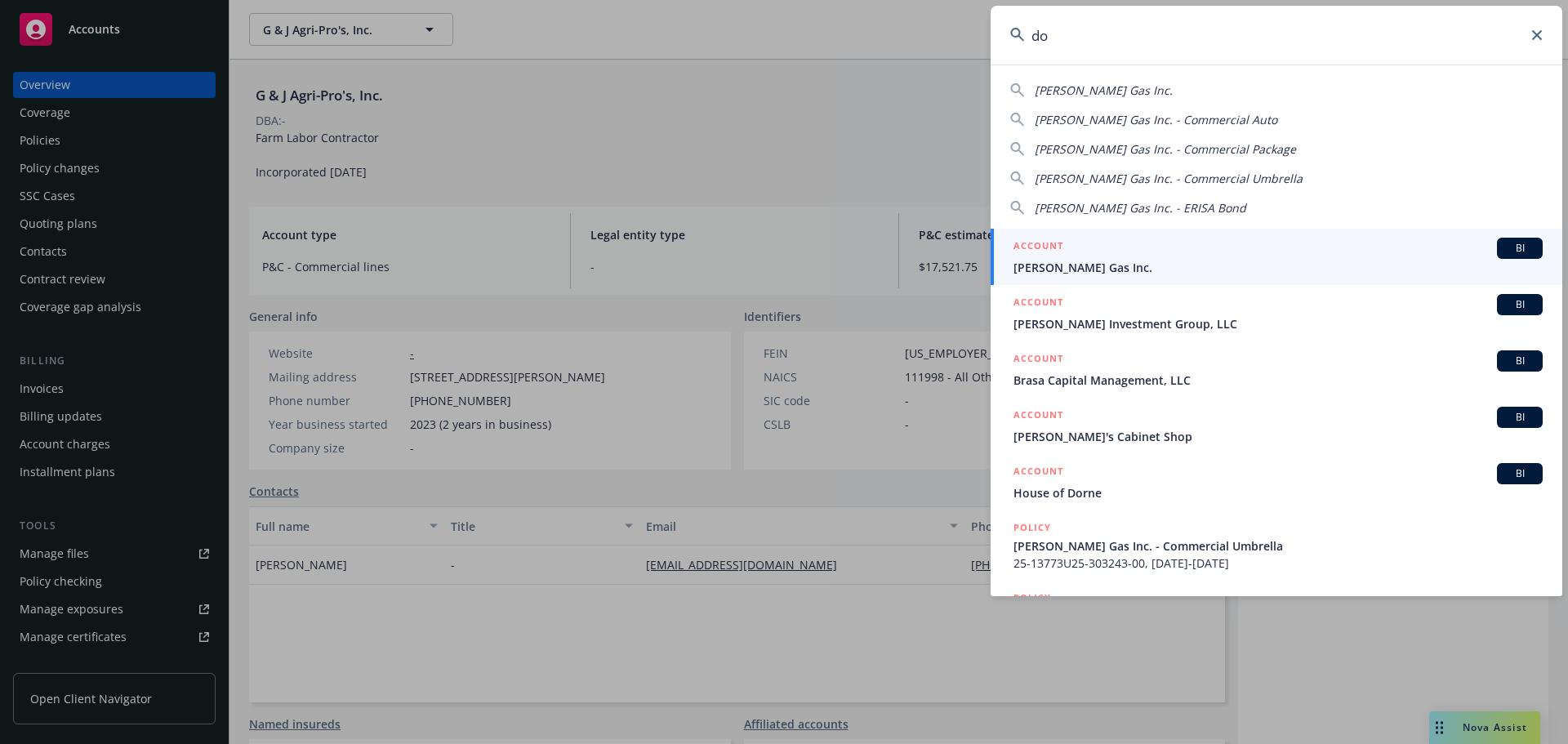
type input "d"
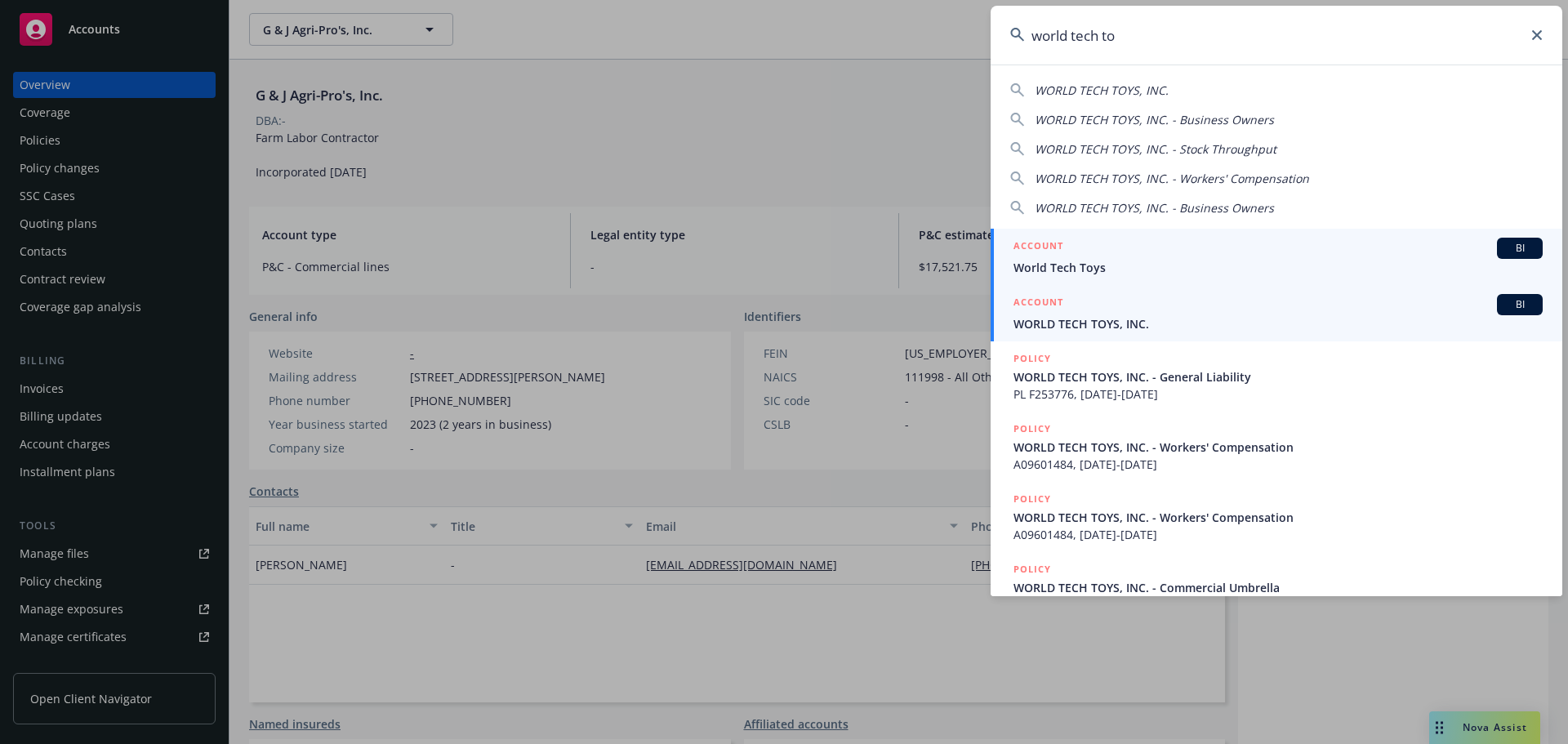
type input "world tech to"
click at [1091, 324] on span "WORLD TECH TOYS, INC." at bounding box center [1278, 324] width 530 height 17
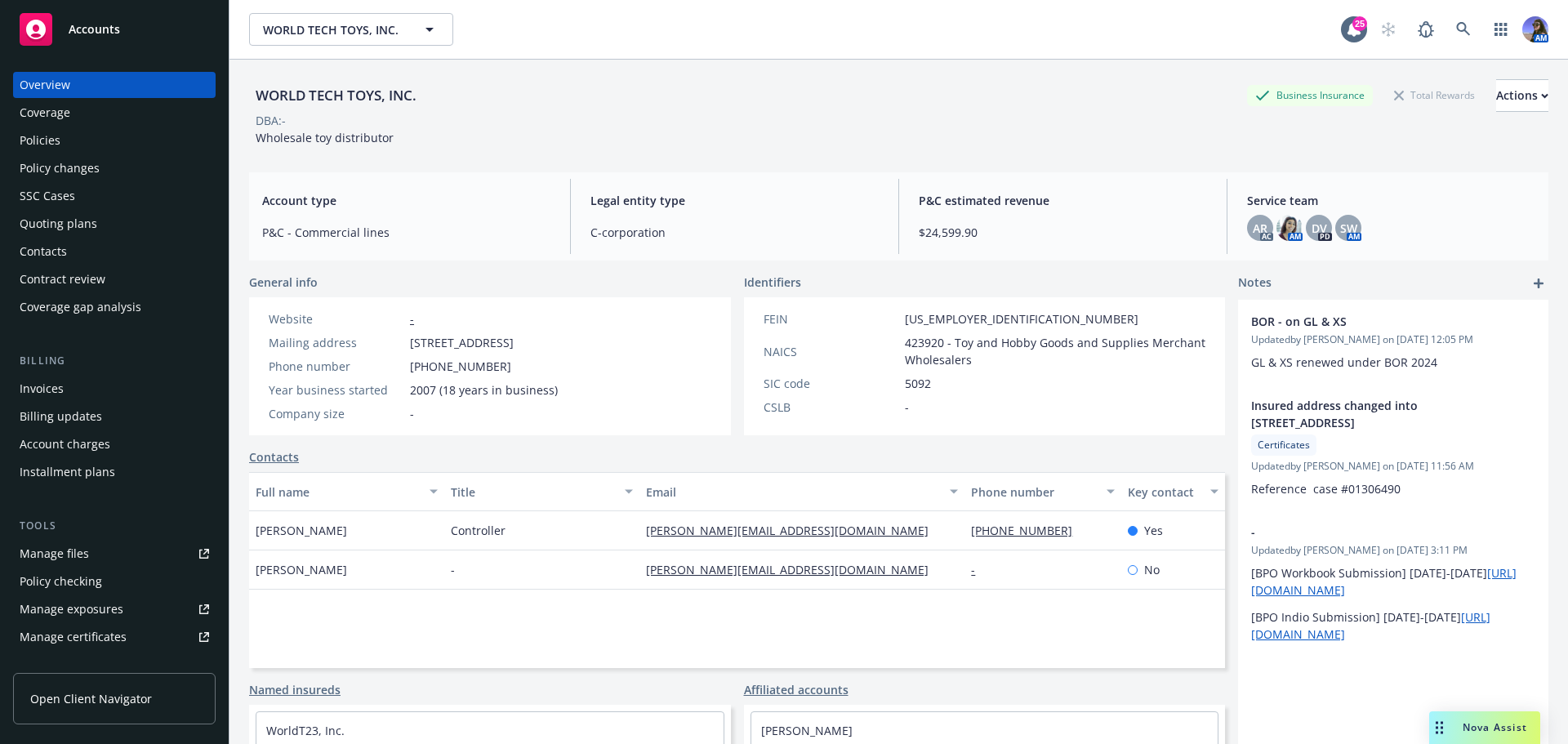
click at [45, 134] on div "Policies" at bounding box center [40, 140] width 41 height 26
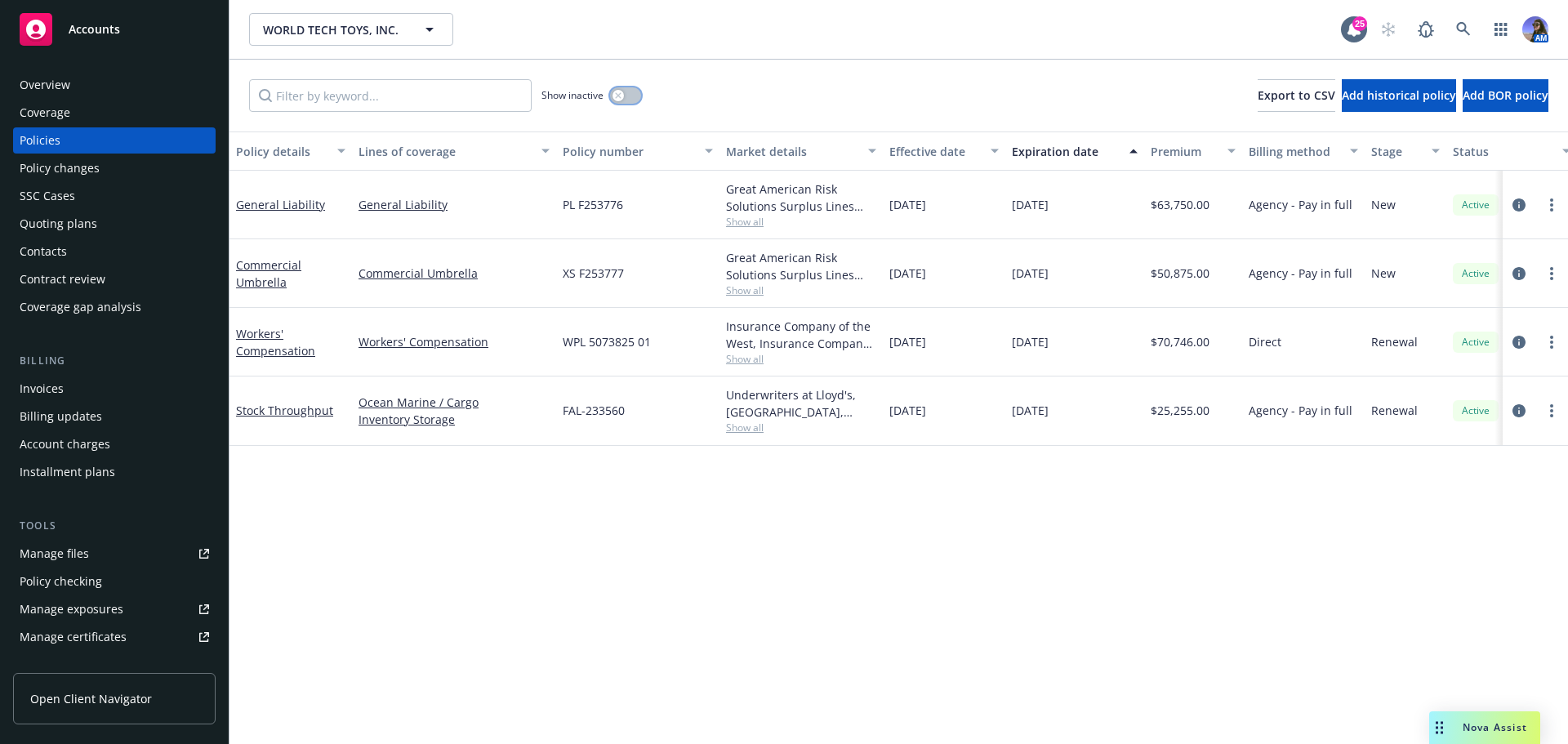
click at [618, 98] on icon "button" at bounding box center [618, 95] width 7 height 7
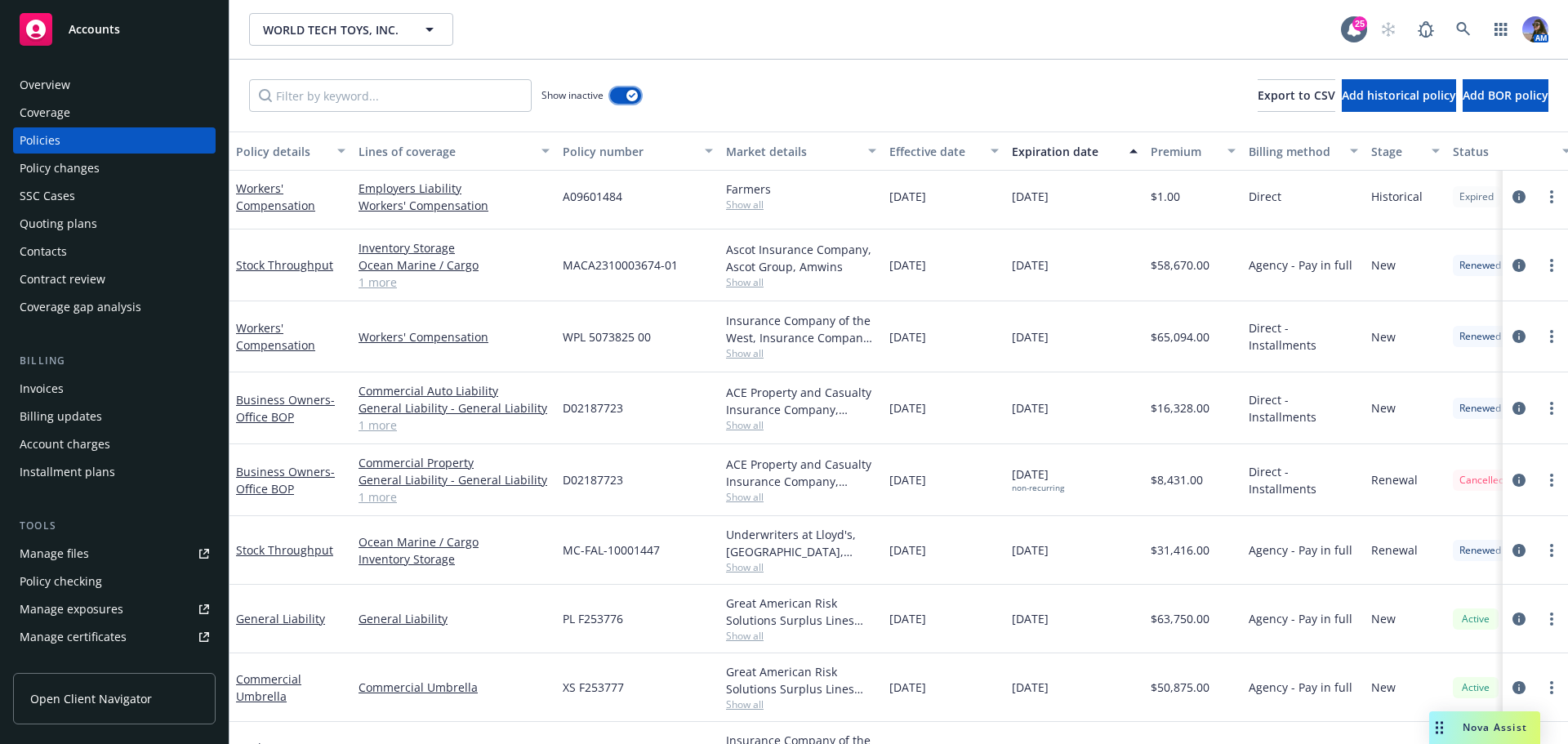
scroll to position [919, 0]
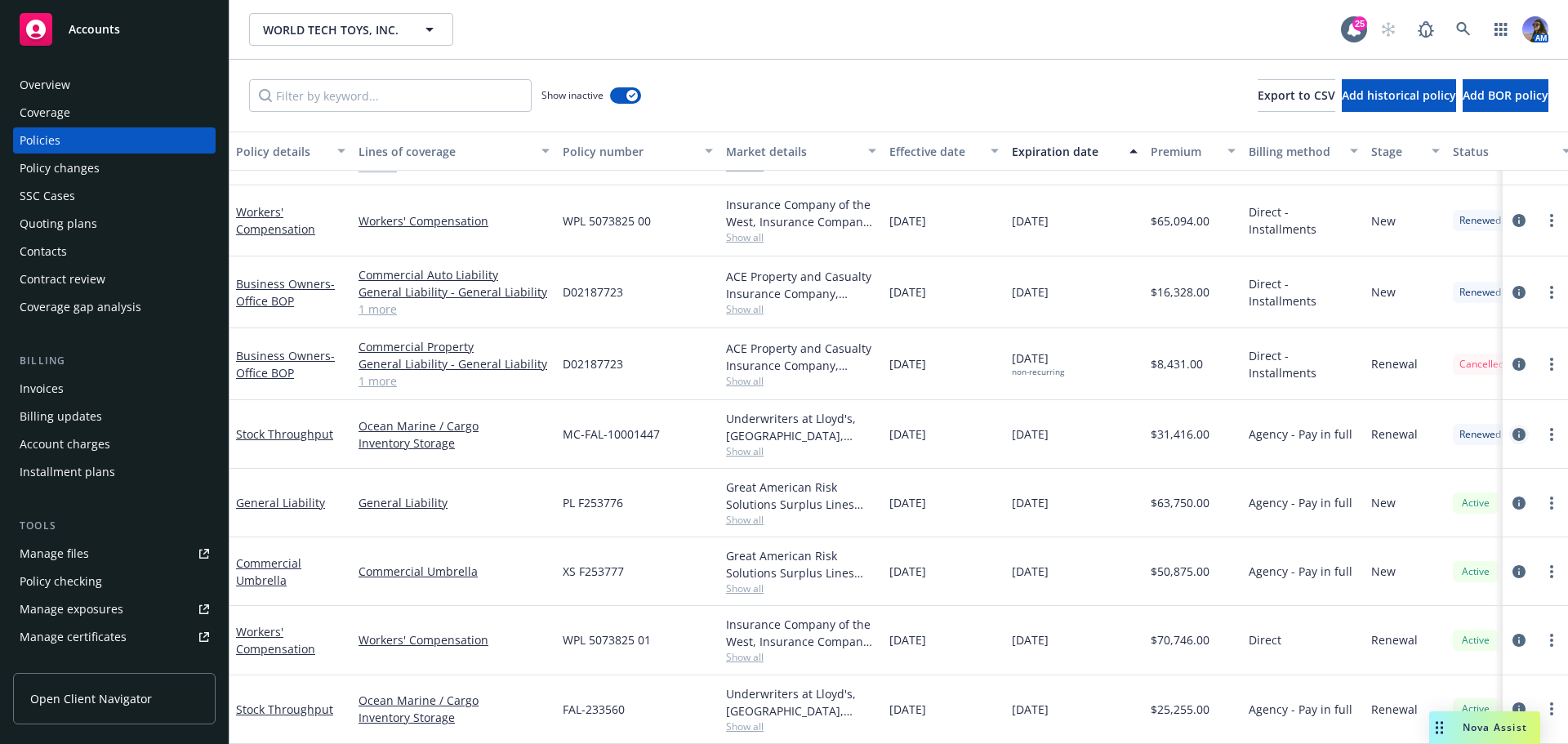
click at [1513, 428] on icon "circleInformation" at bounding box center [1519, 434] width 13 height 13
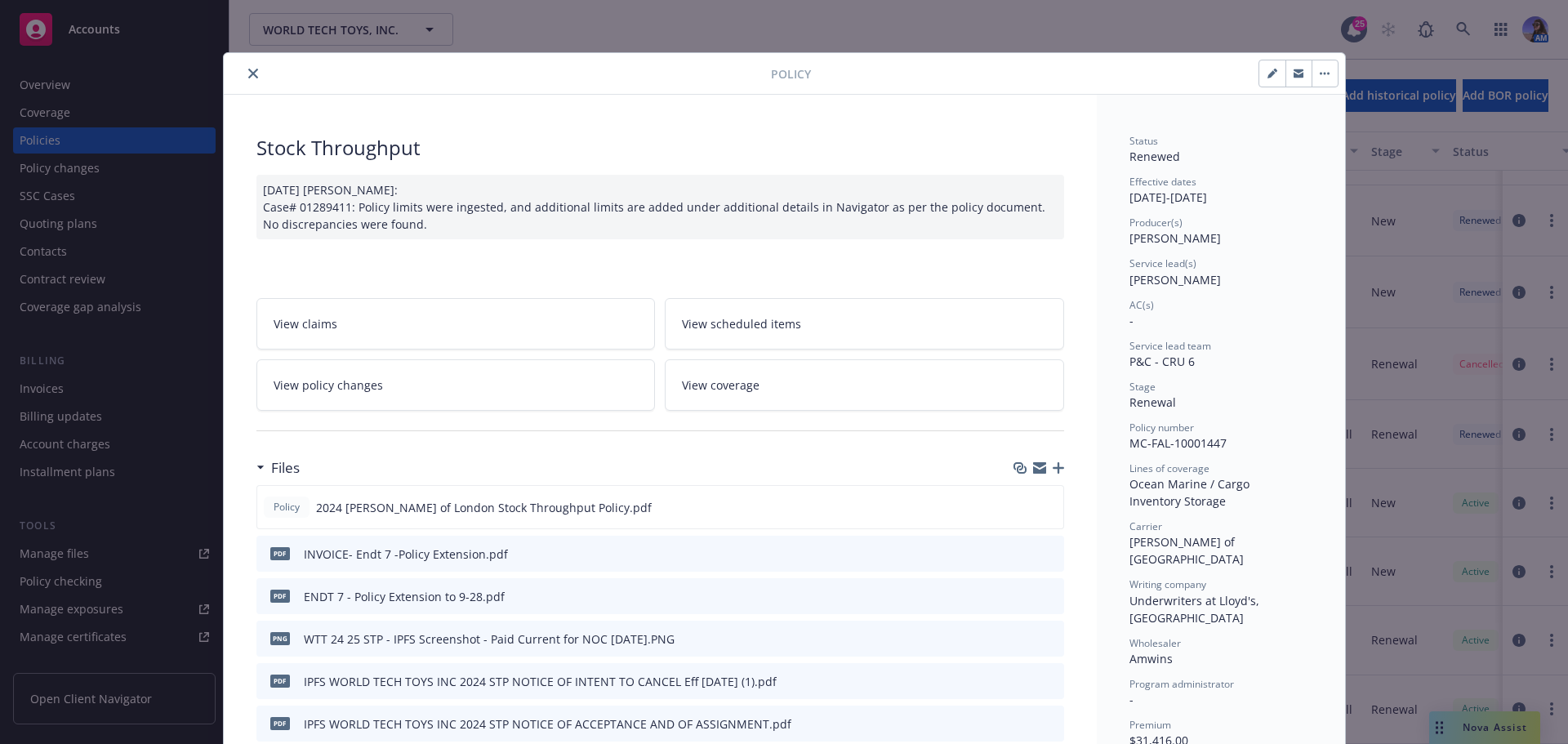
click at [1296, 73] on icon "button" at bounding box center [1298, 74] width 10 height 6
click at [244, 78] on button "close" at bounding box center [253, 73] width 20 height 20
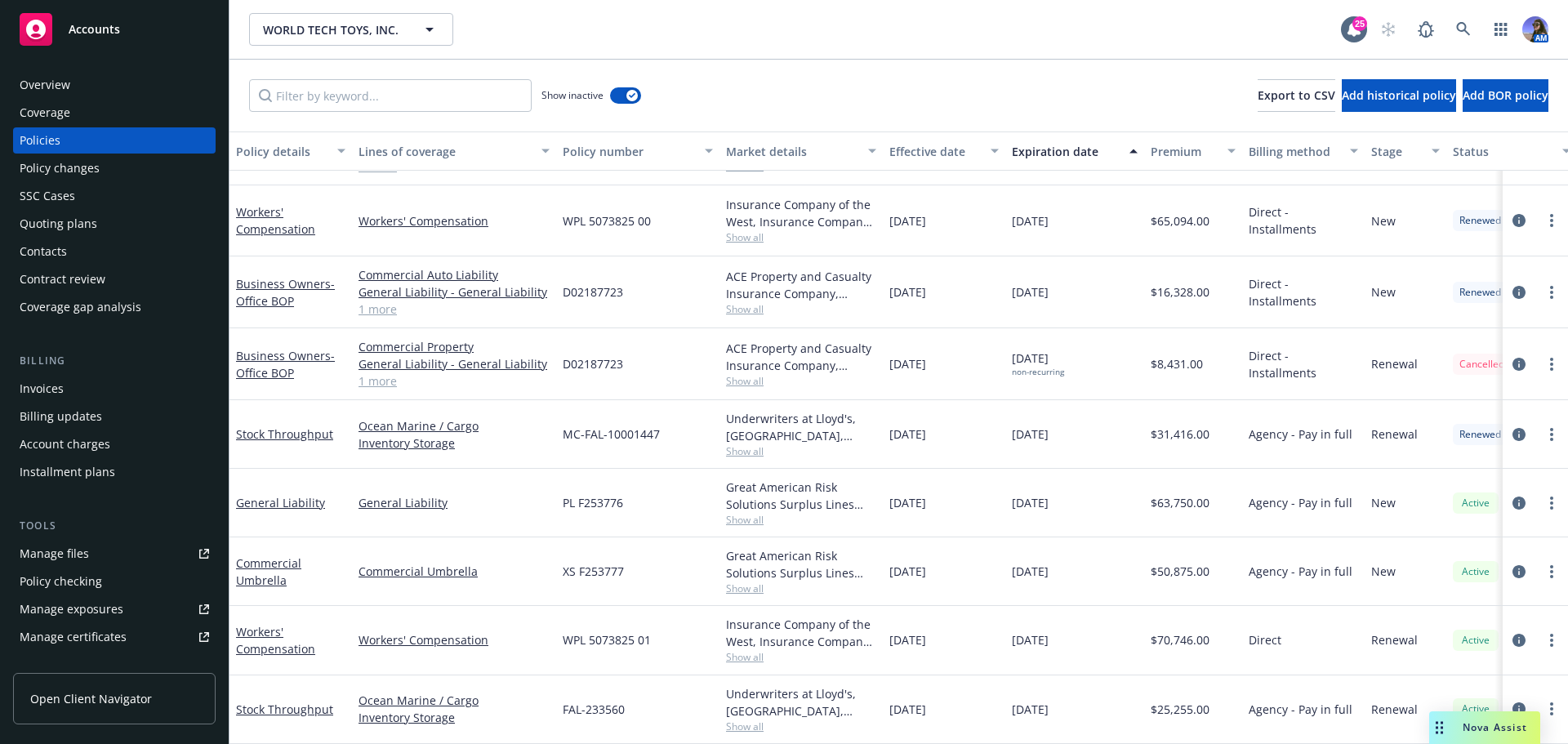
click at [125, 94] on div "Overview" at bounding box center [114, 84] width 190 height 26
